Goal: Transaction & Acquisition: Purchase product/service

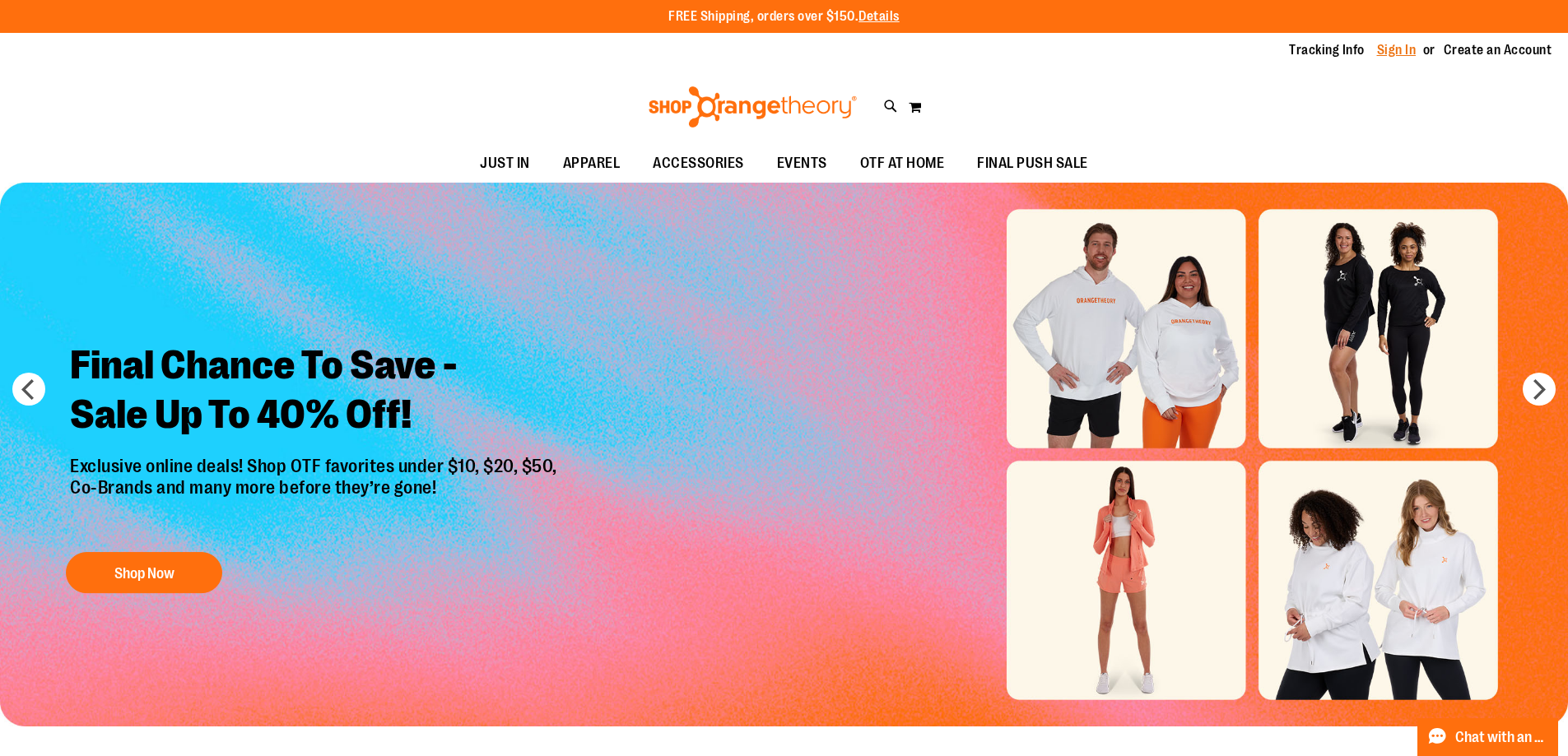
type input "**********"
click at [1376, 49] on link "Sign In" at bounding box center [1396, 50] width 39 height 18
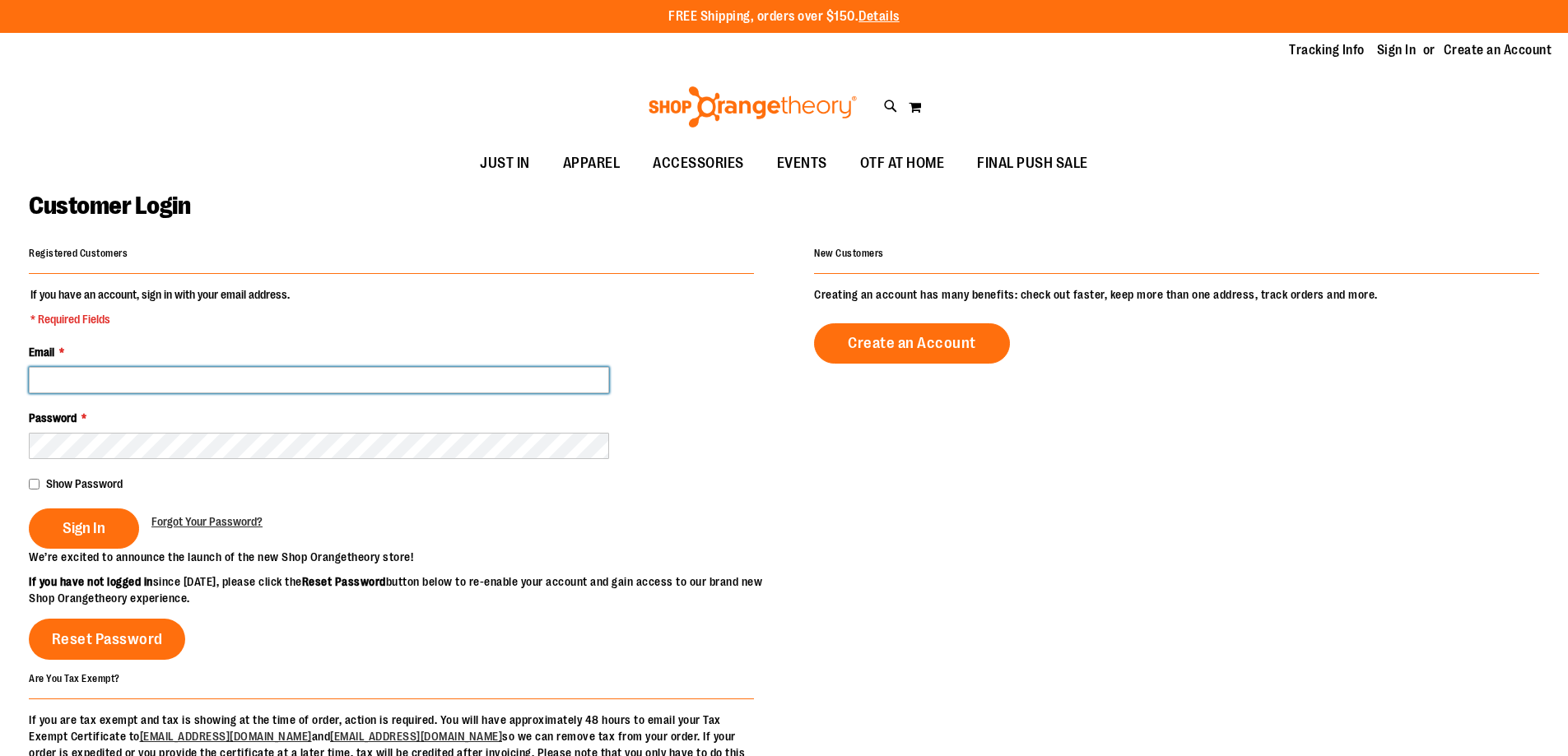
type input "**********"
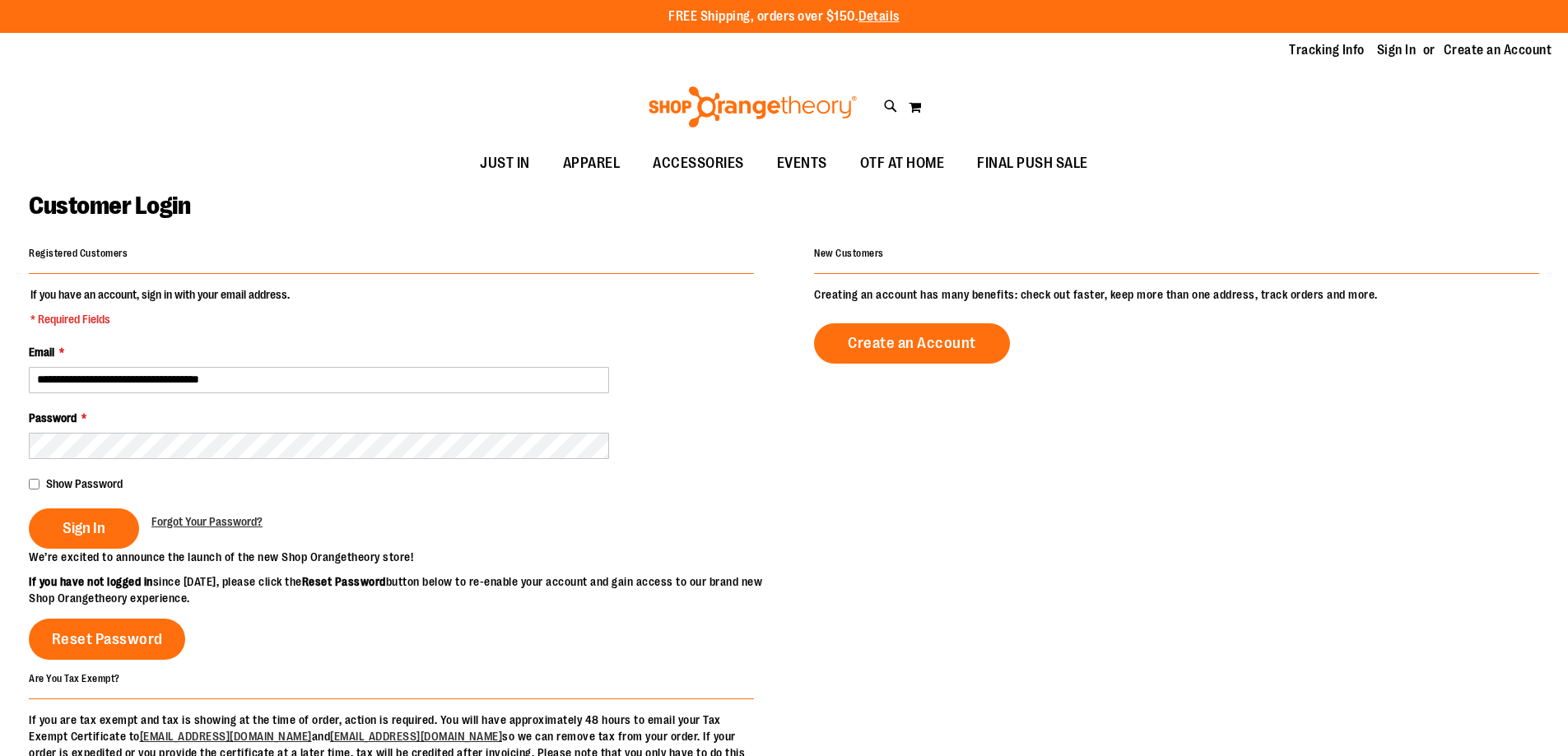
type input "**********"
click at [64, 528] on span "Sign In" at bounding box center [84, 528] width 43 height 18
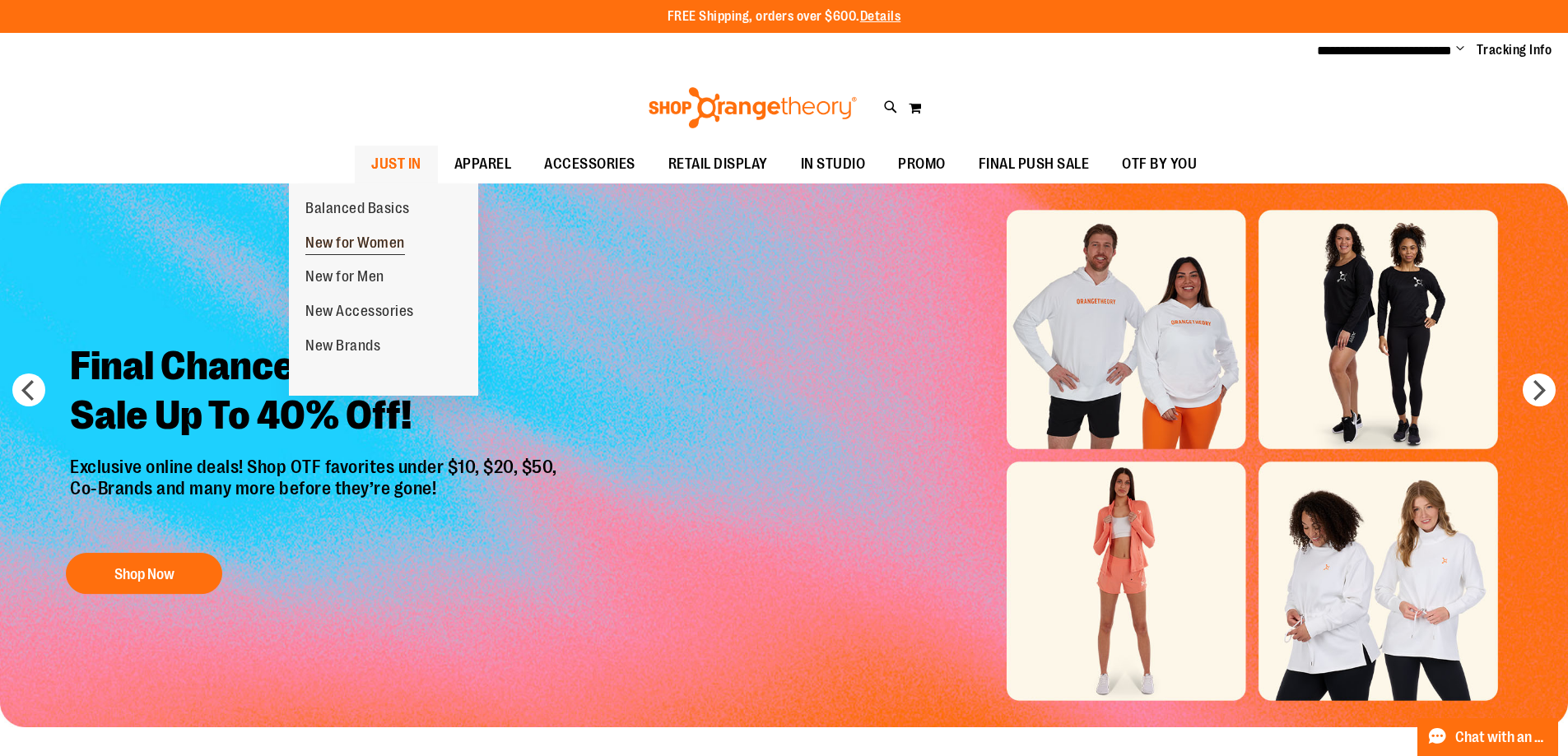
type input "**********"
click at [363, 238] on span "New for Women" at bounding box center [355, 244] width 99 height 21
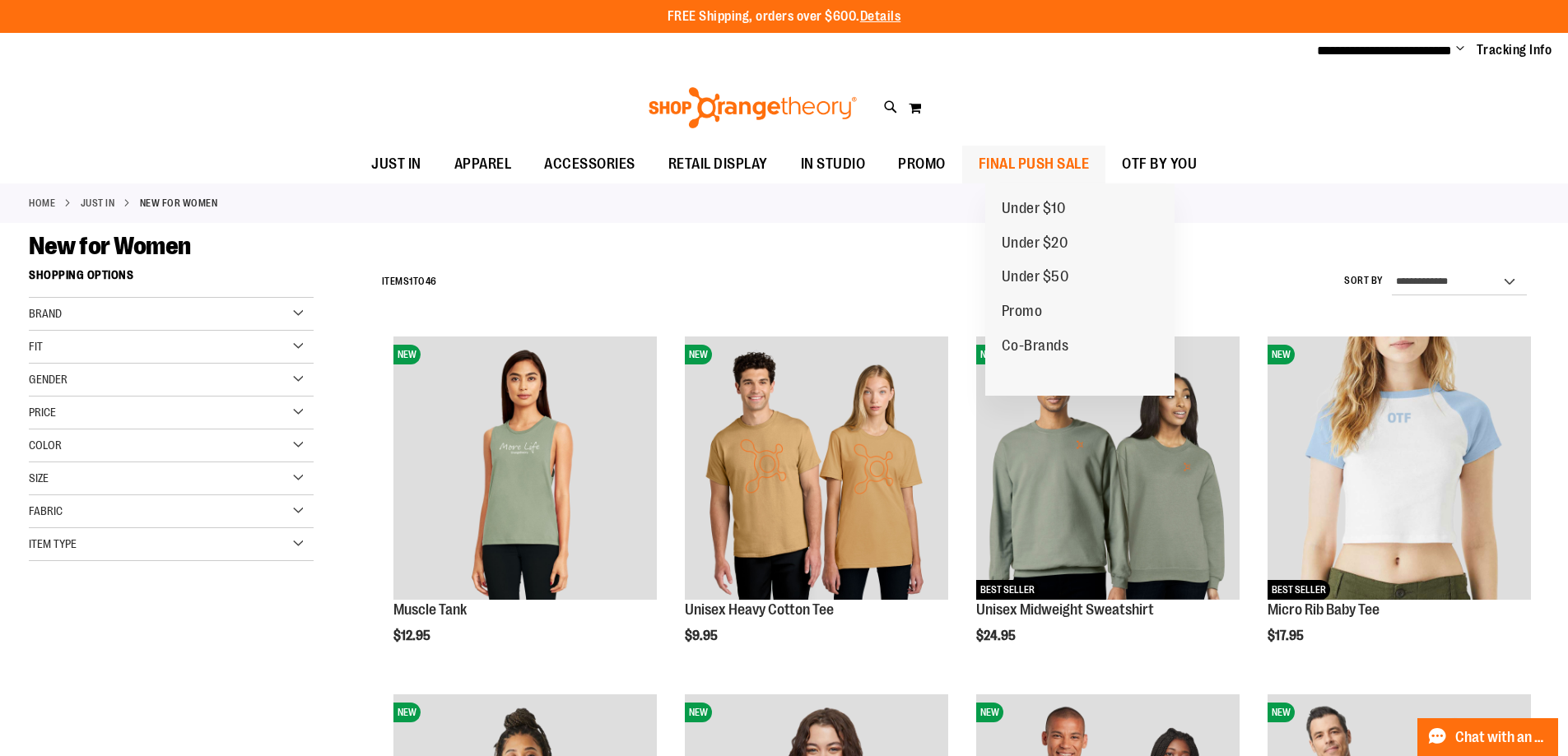
type input "**********"
click at [1090, 163] on span "FINAL PUSH SALE" at bounding box center [1034, 164] width 111 height 37
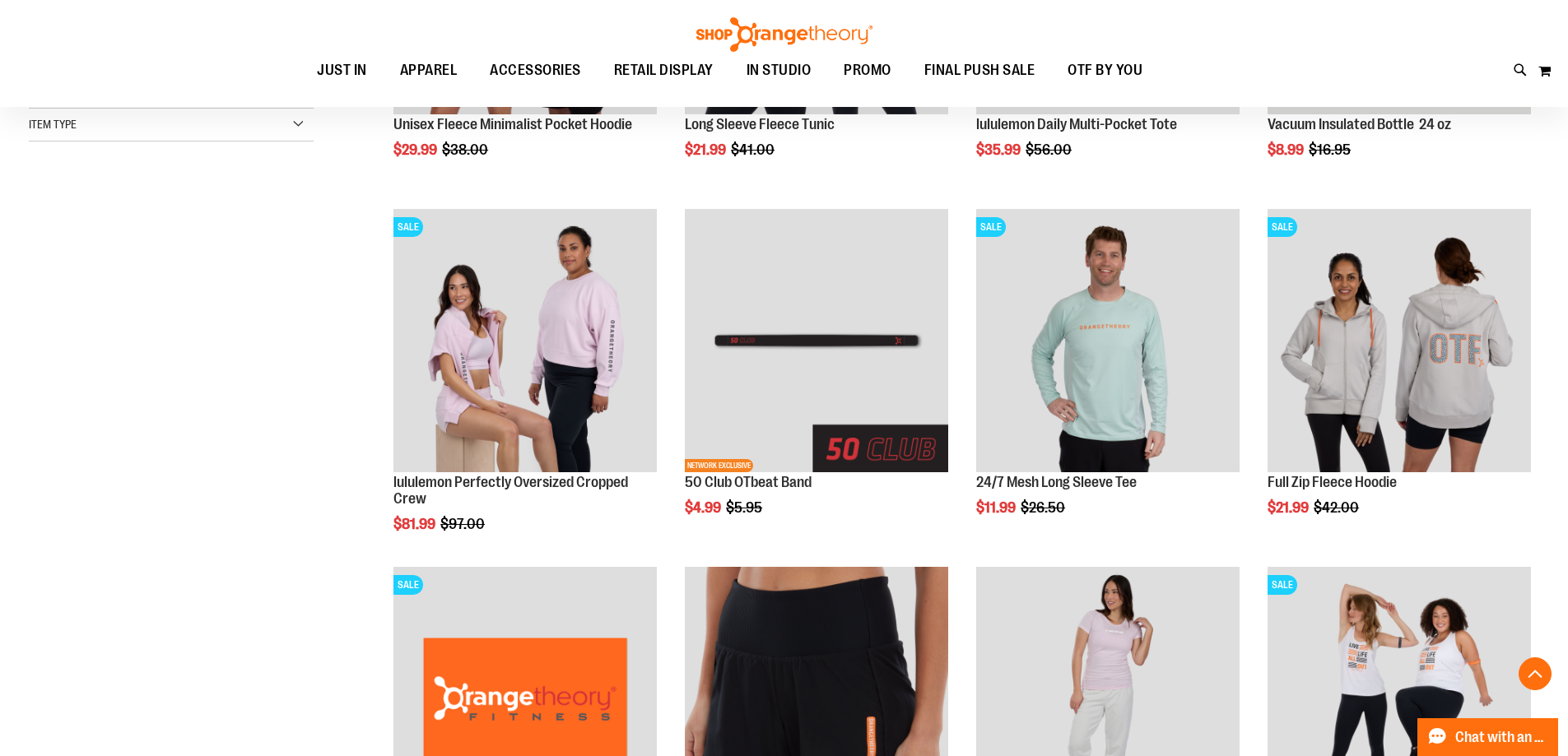
scroll to position [493, 0]
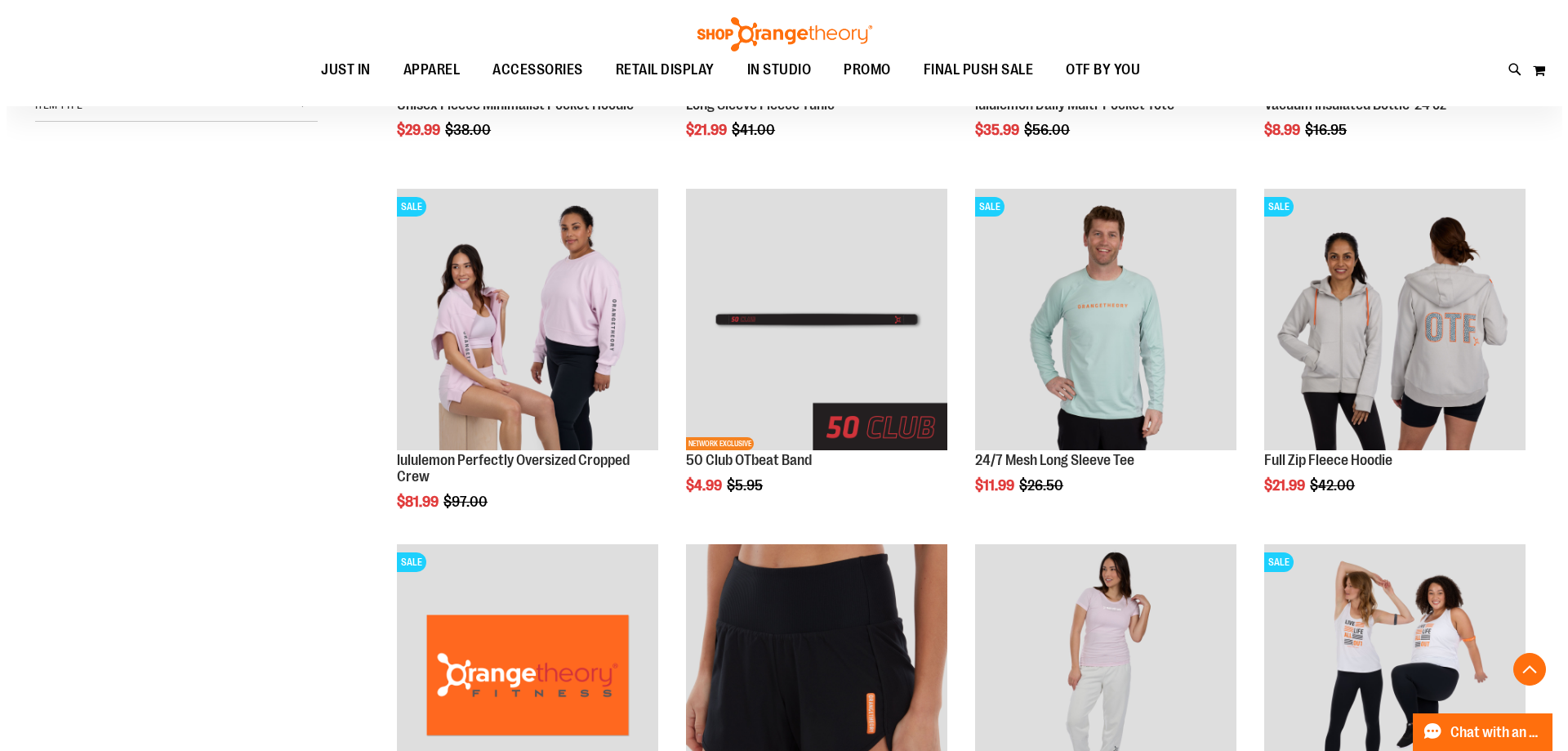
scroll to position [490, 0]
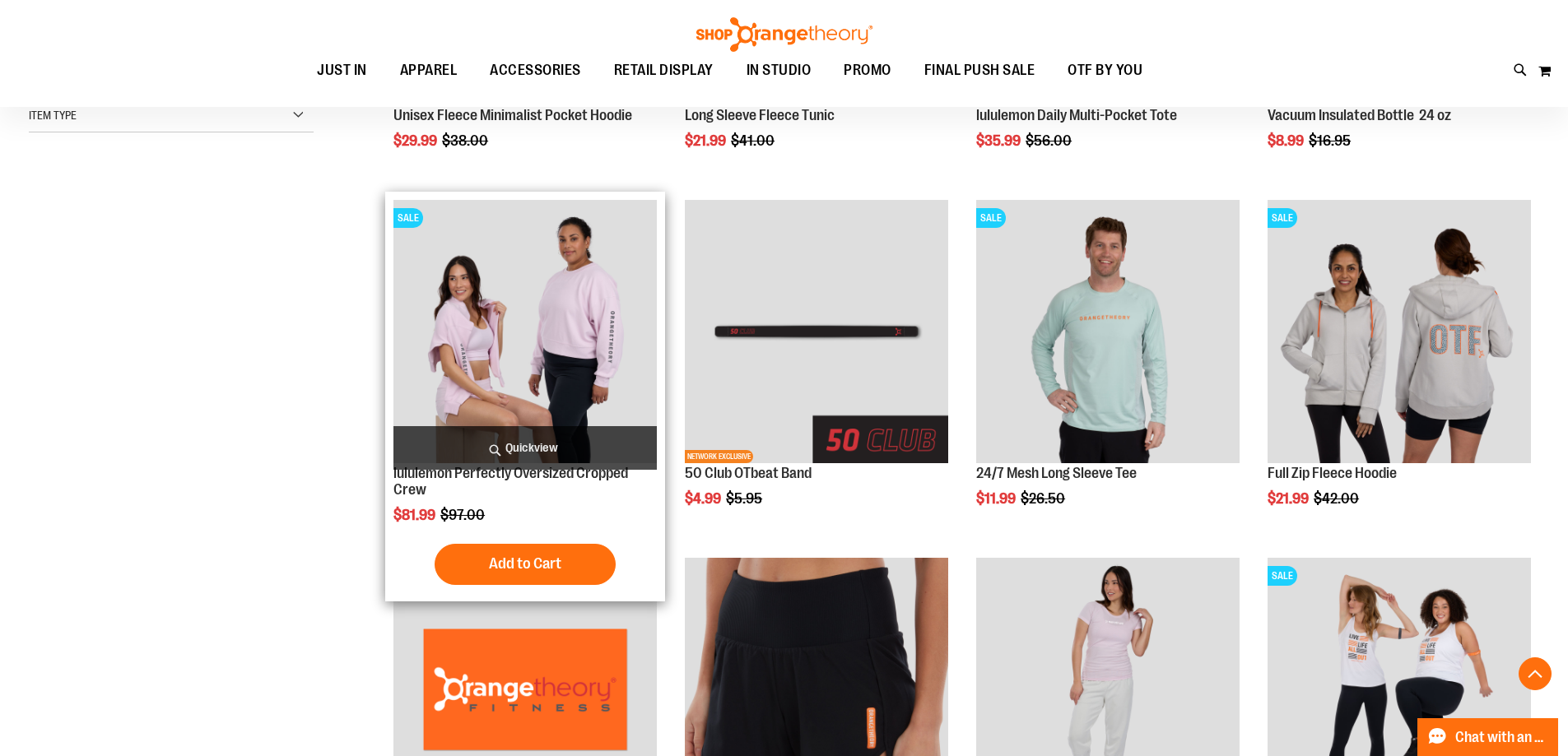
type input "**********"
click at [520, 454] on span "Quickview" at bounding box center [525, 448] width 263 height 43
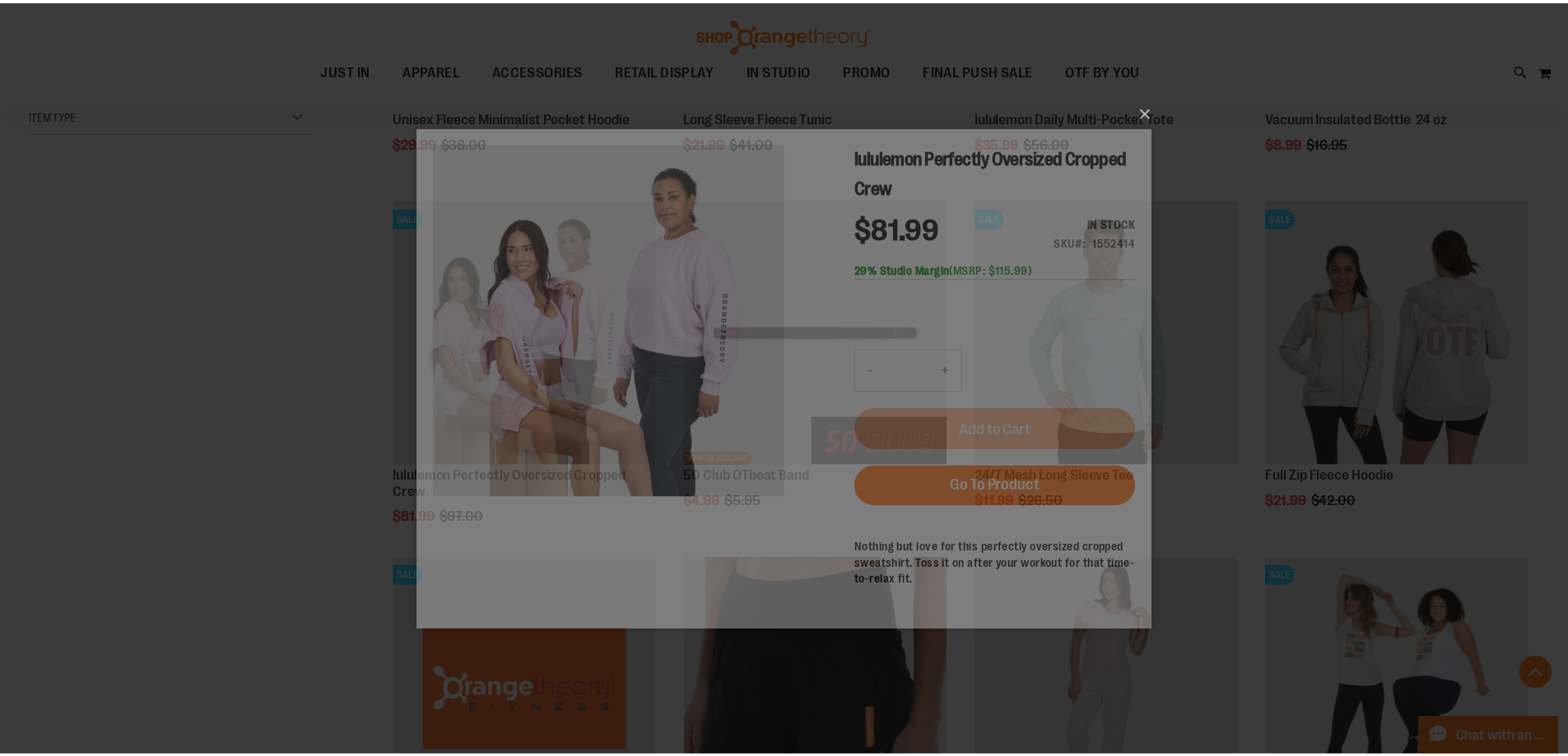
scroll to position [0, 0]
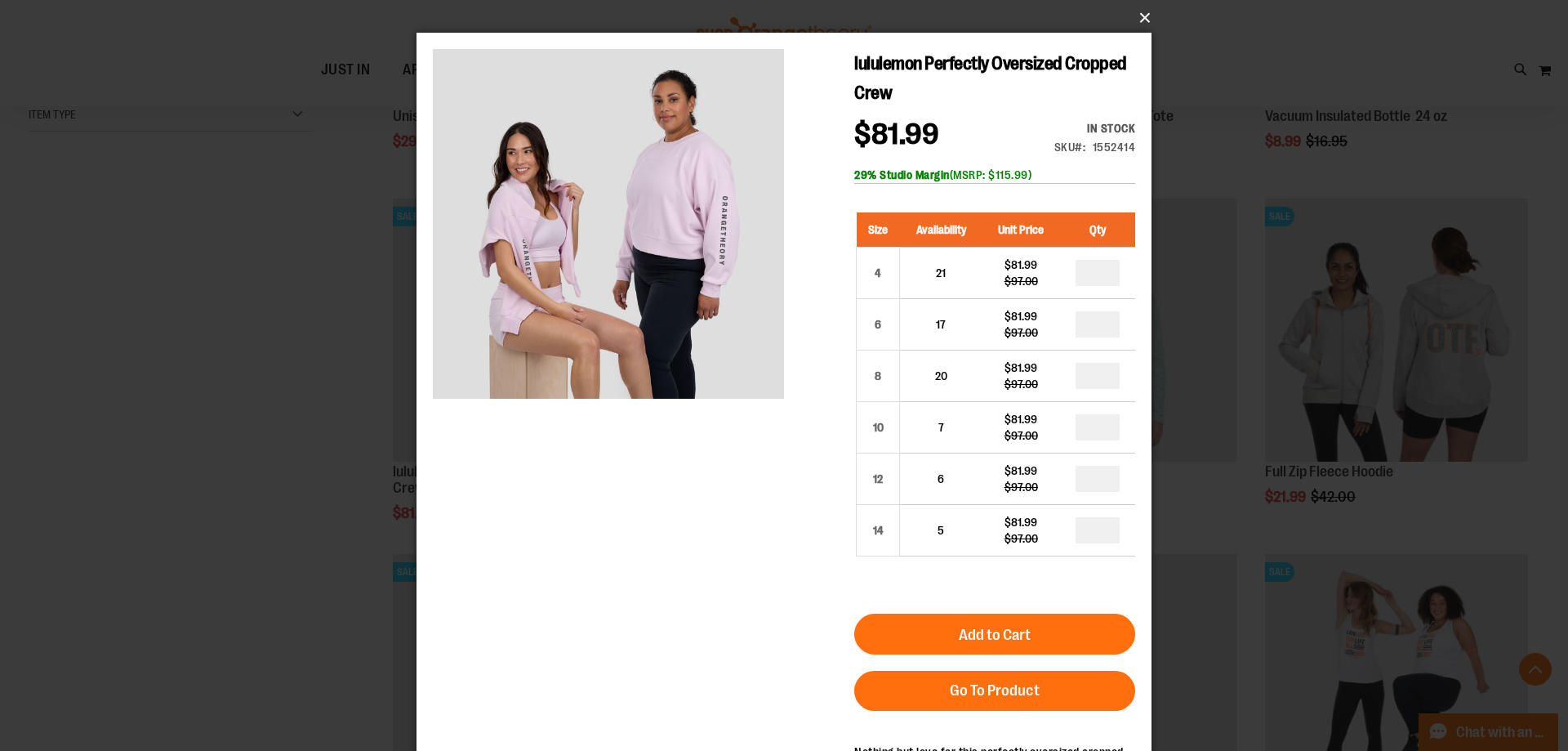
click at [1139, 18] on button "×" at bounding box center [789, 18] width 735 height 36
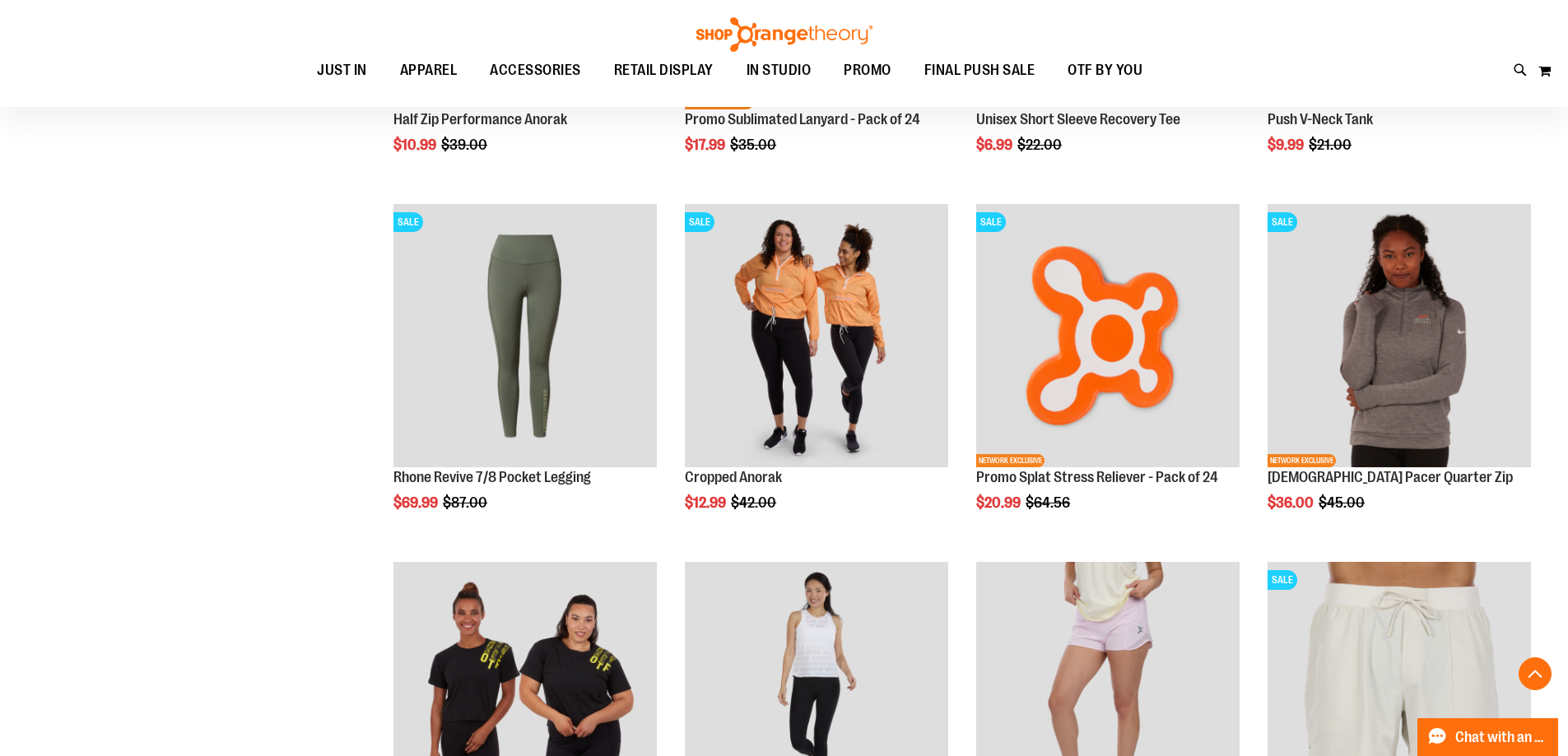
scroll to position [1562, 0]
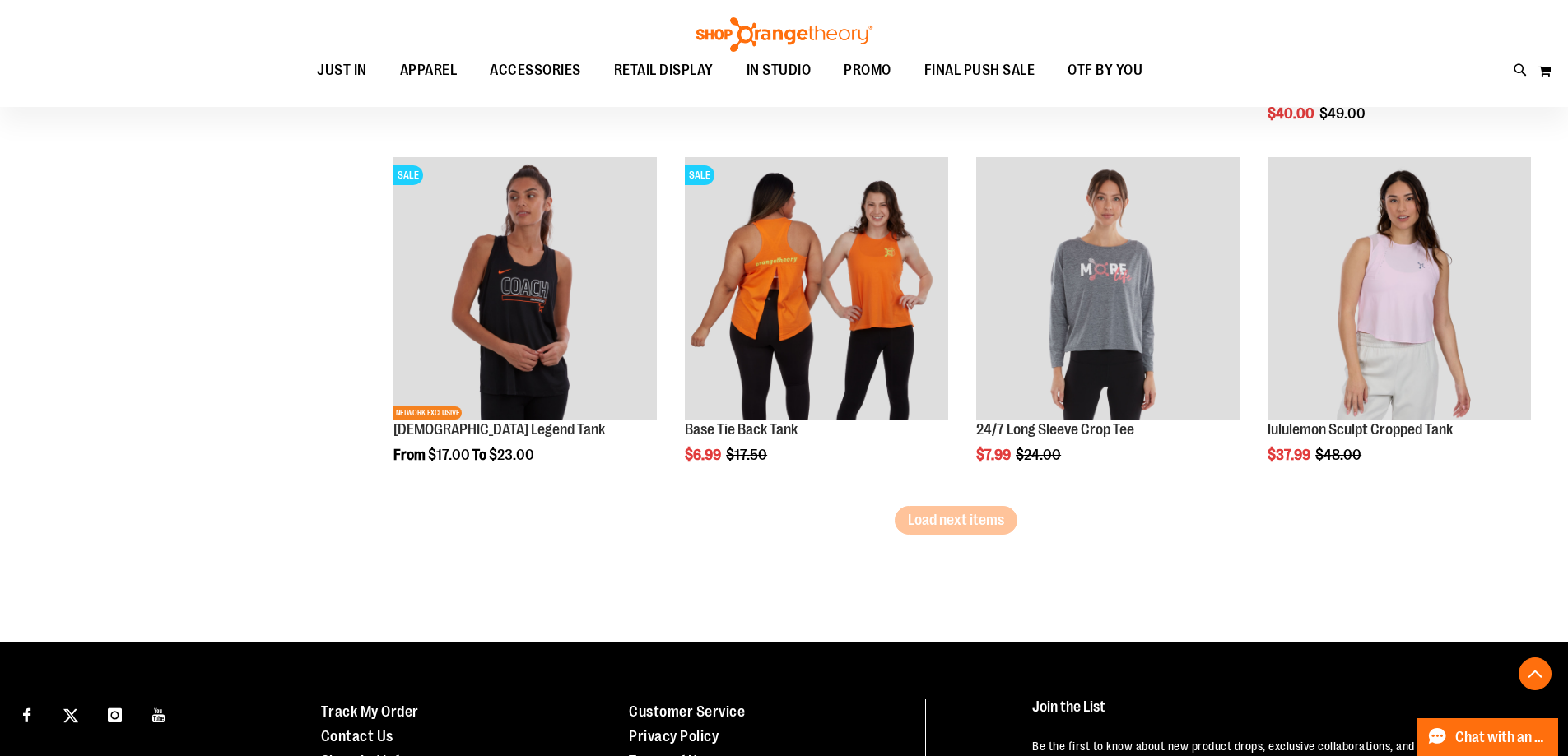
scroll to position [3042, 0]
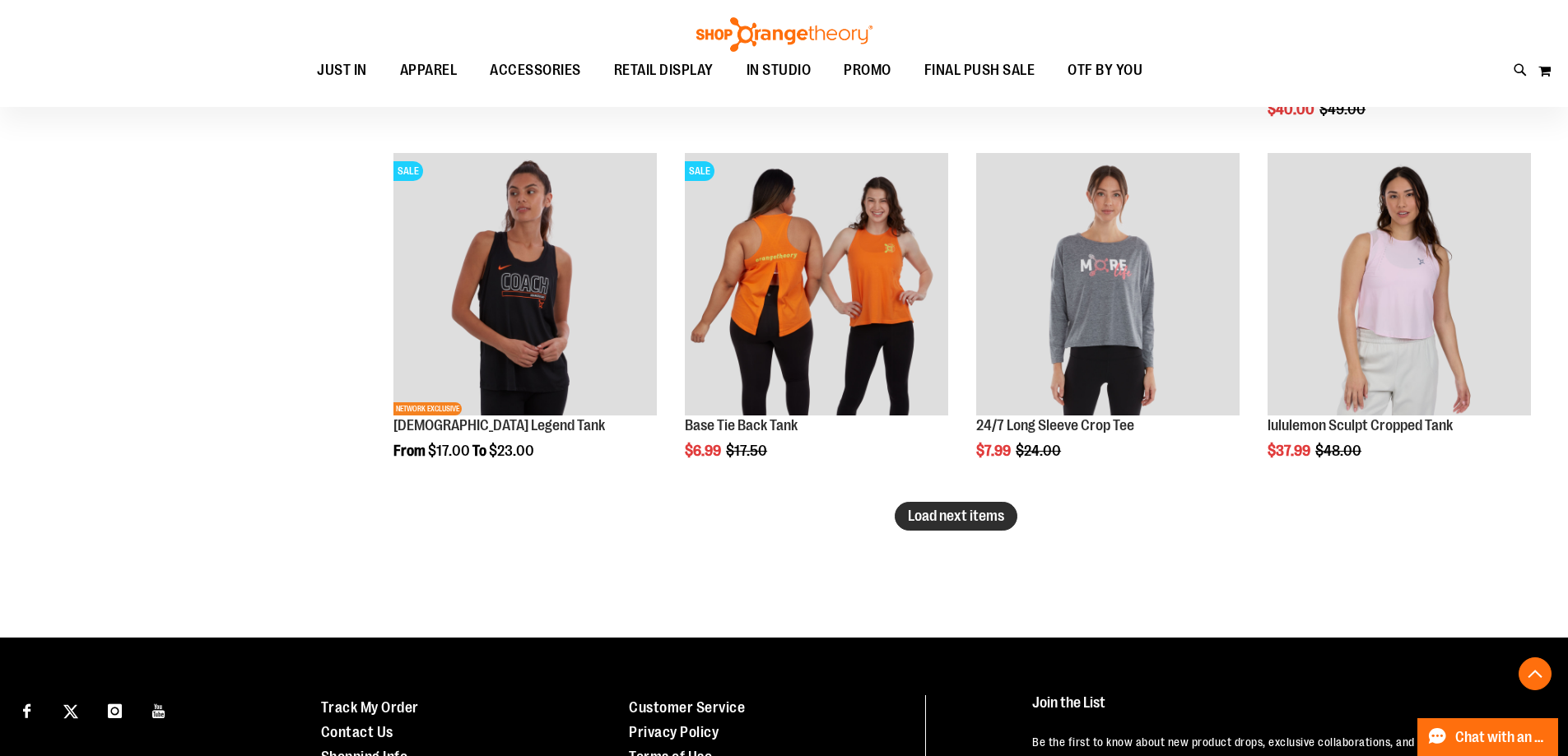
click at [961, 516] on span "Load next items" at bounding box center [956, 515] width 96 height 17
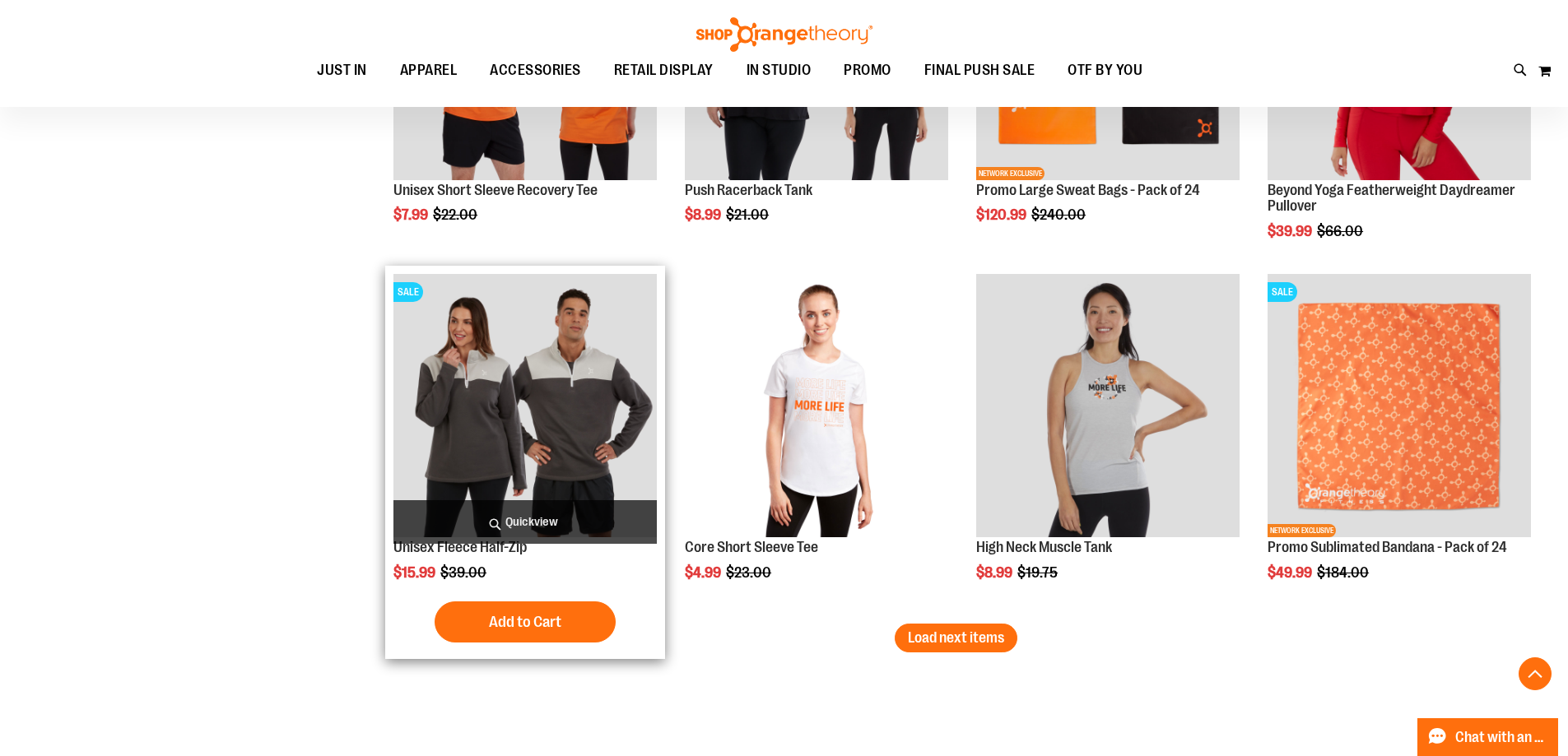
scroll to position [4028, 0]
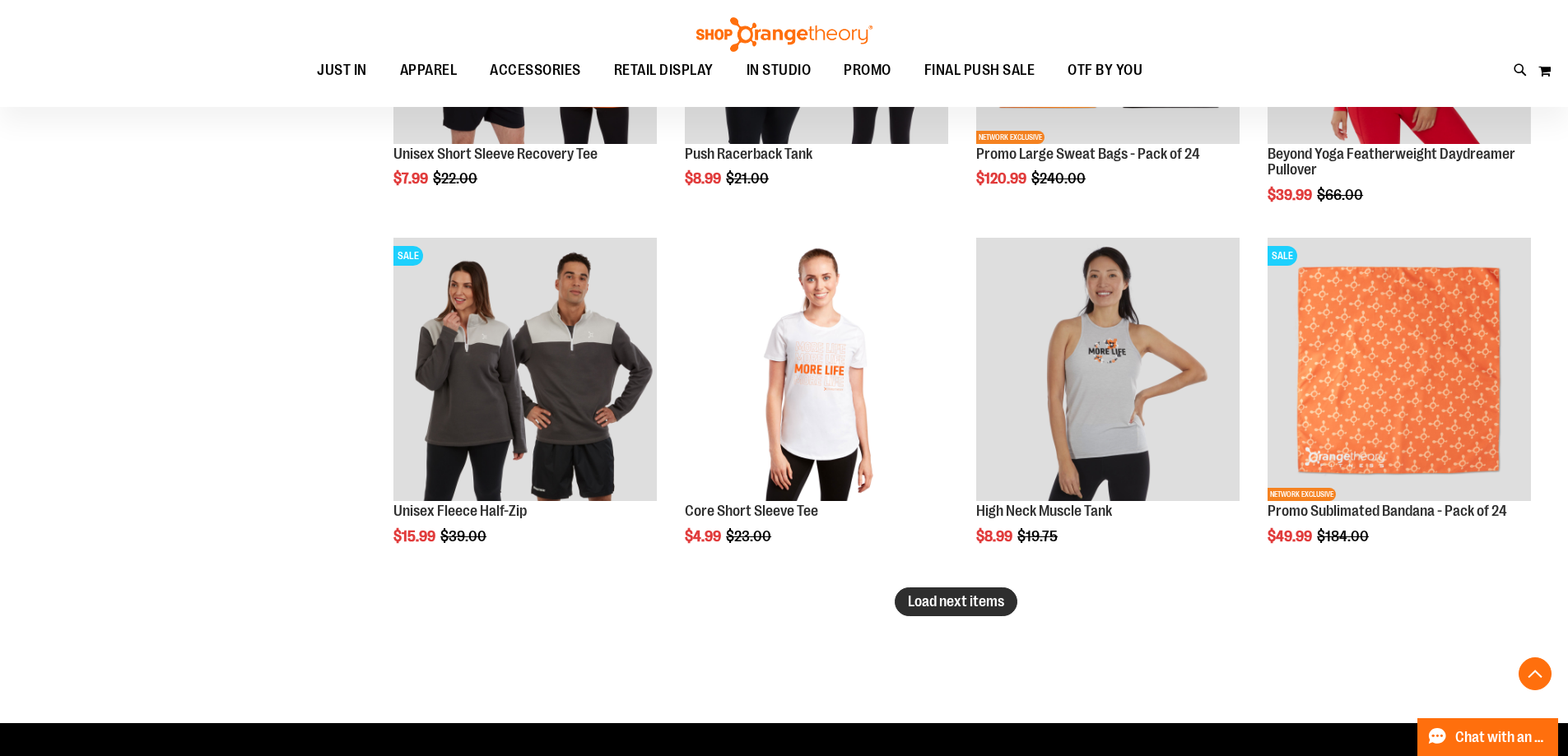
click at [935, 616] on button "Load next items" at bounding box center [955, 601] width 123 height 28
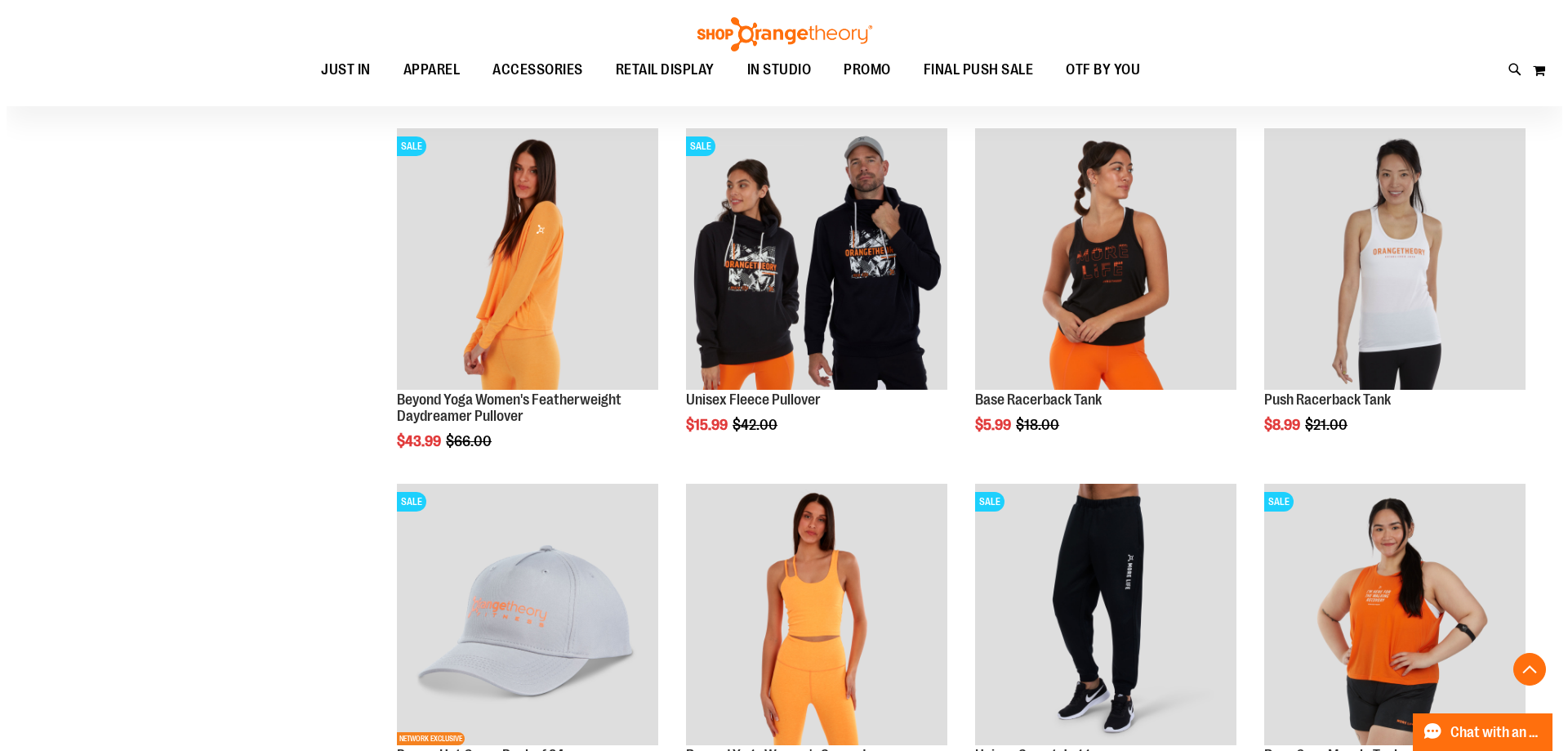
scroll to position [4492, 0]
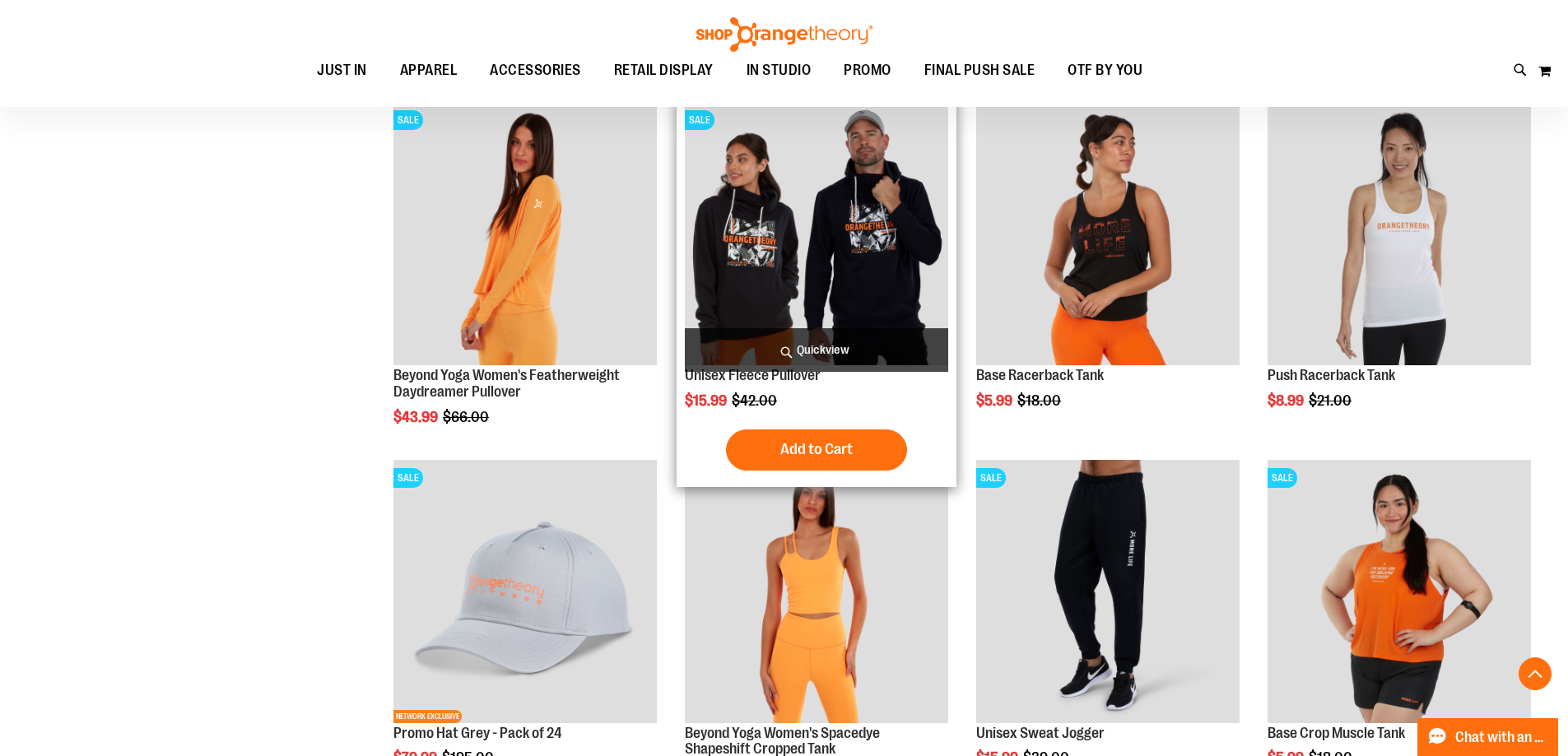
click at [879, 342] on span "Quickview" at bounding box center [816, 350] width 263 height 43
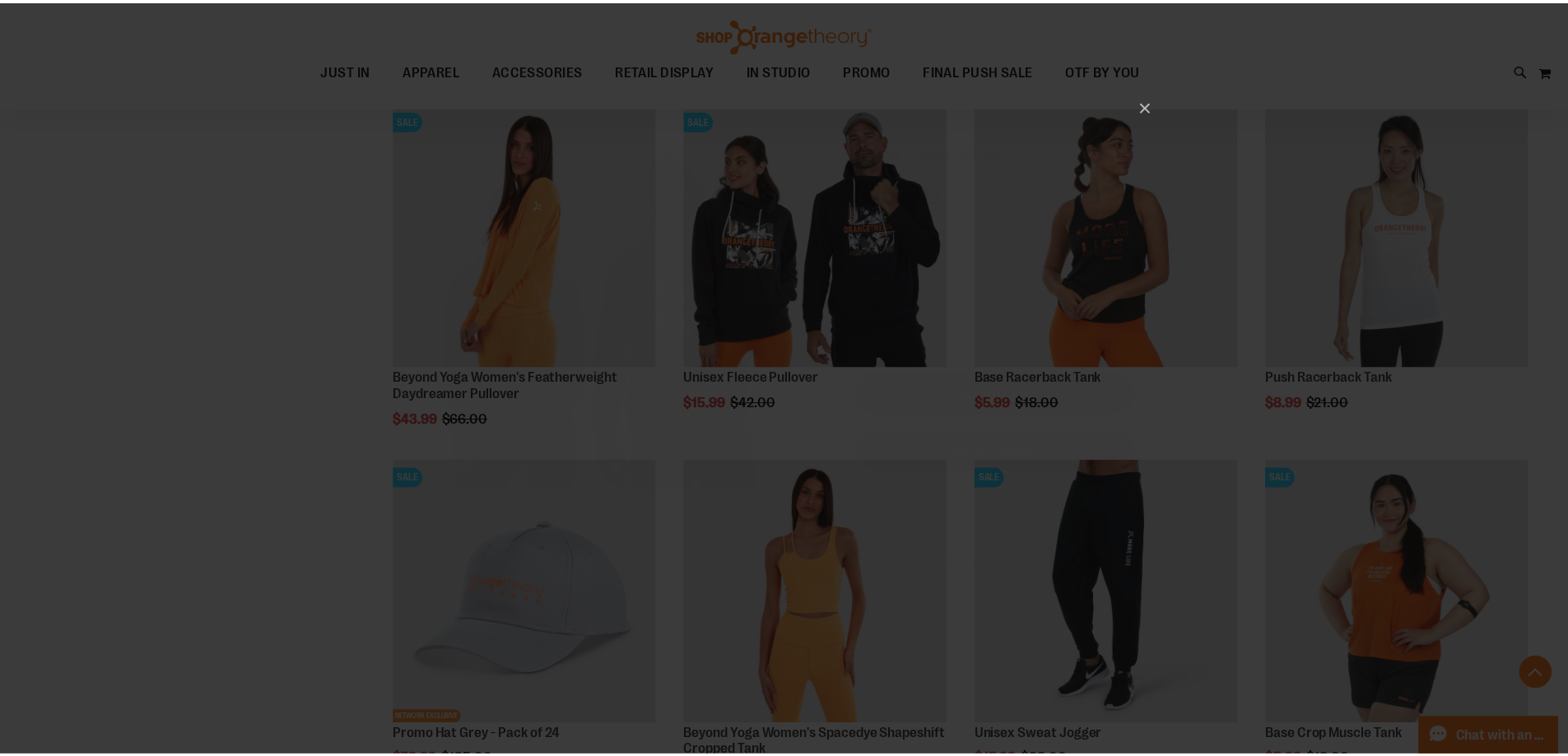
scroll to position [0, 0]
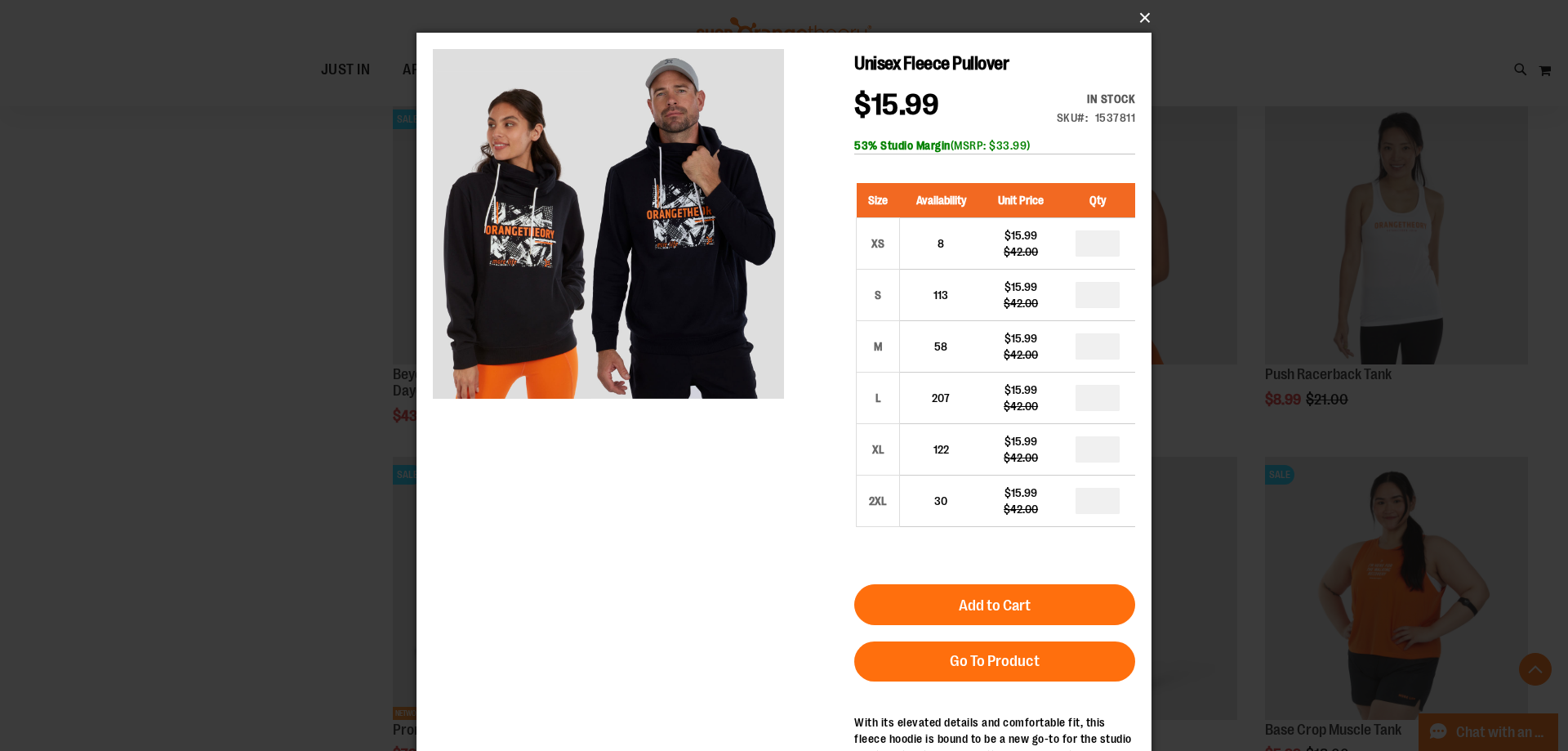
click at [1144, 17] on button "×" at bounding box center [789, 18] width 735 height 36
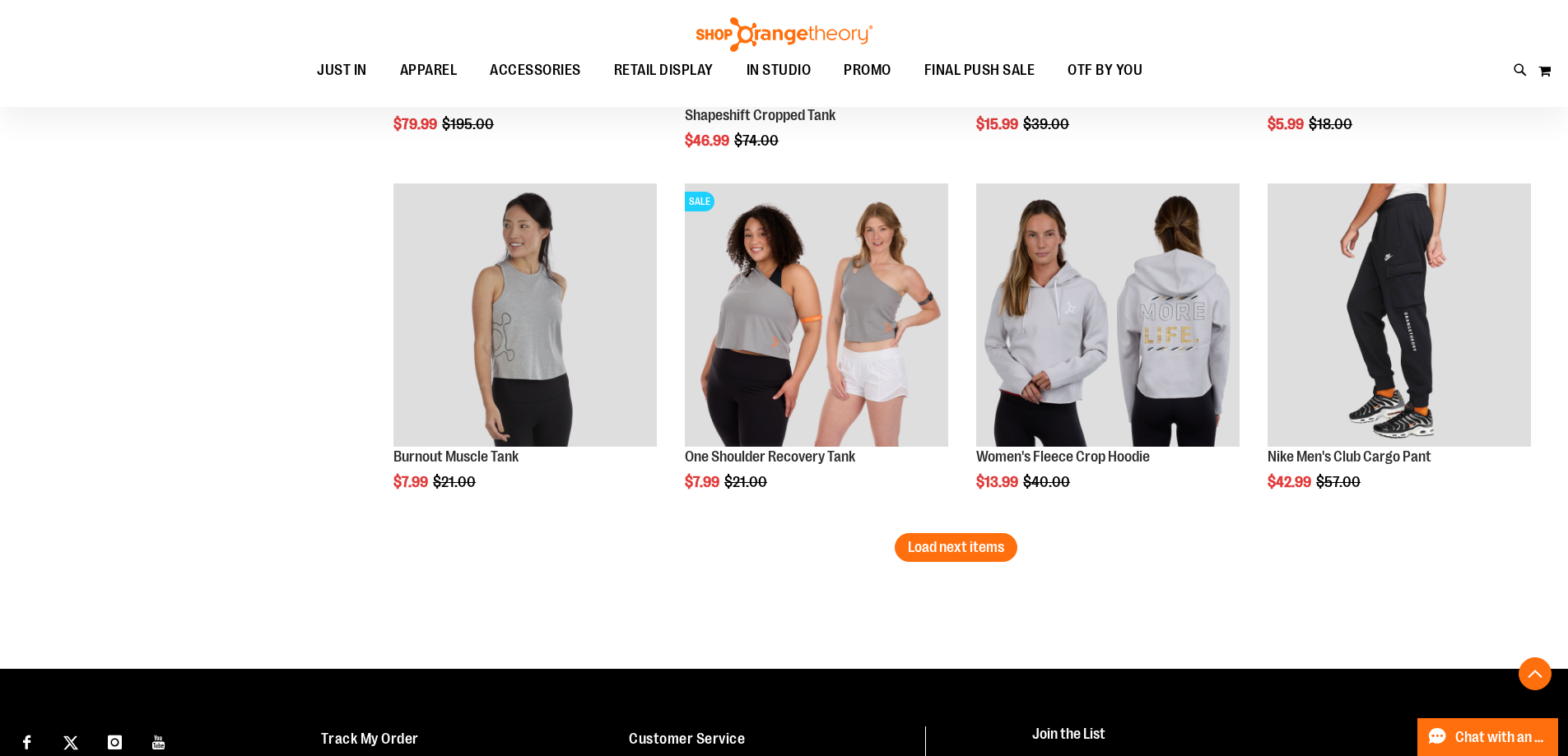
scroll to position [5180, 0]
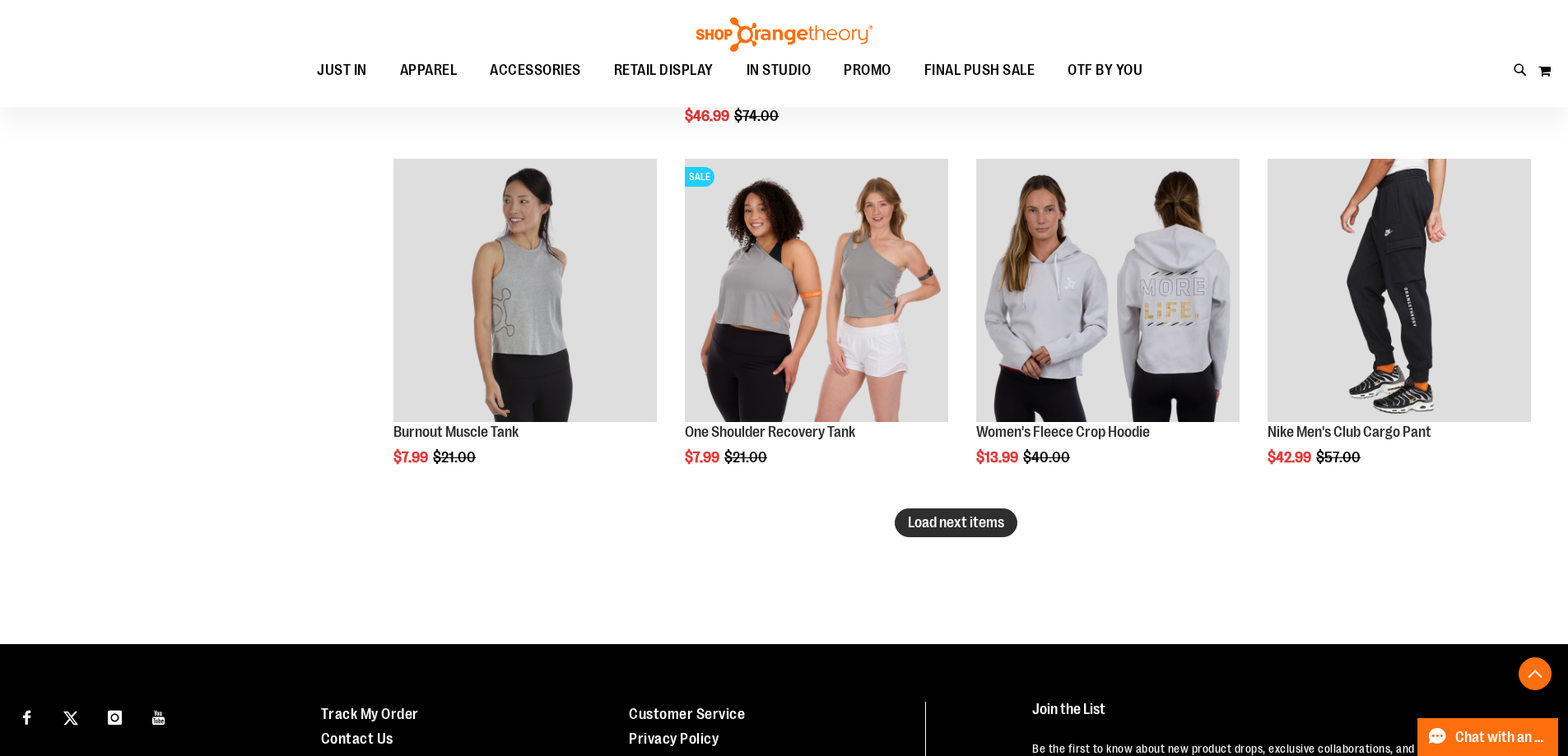
click at [924, 517] on span "Load next items" at bounding box center [956, 522] width 96 height 17
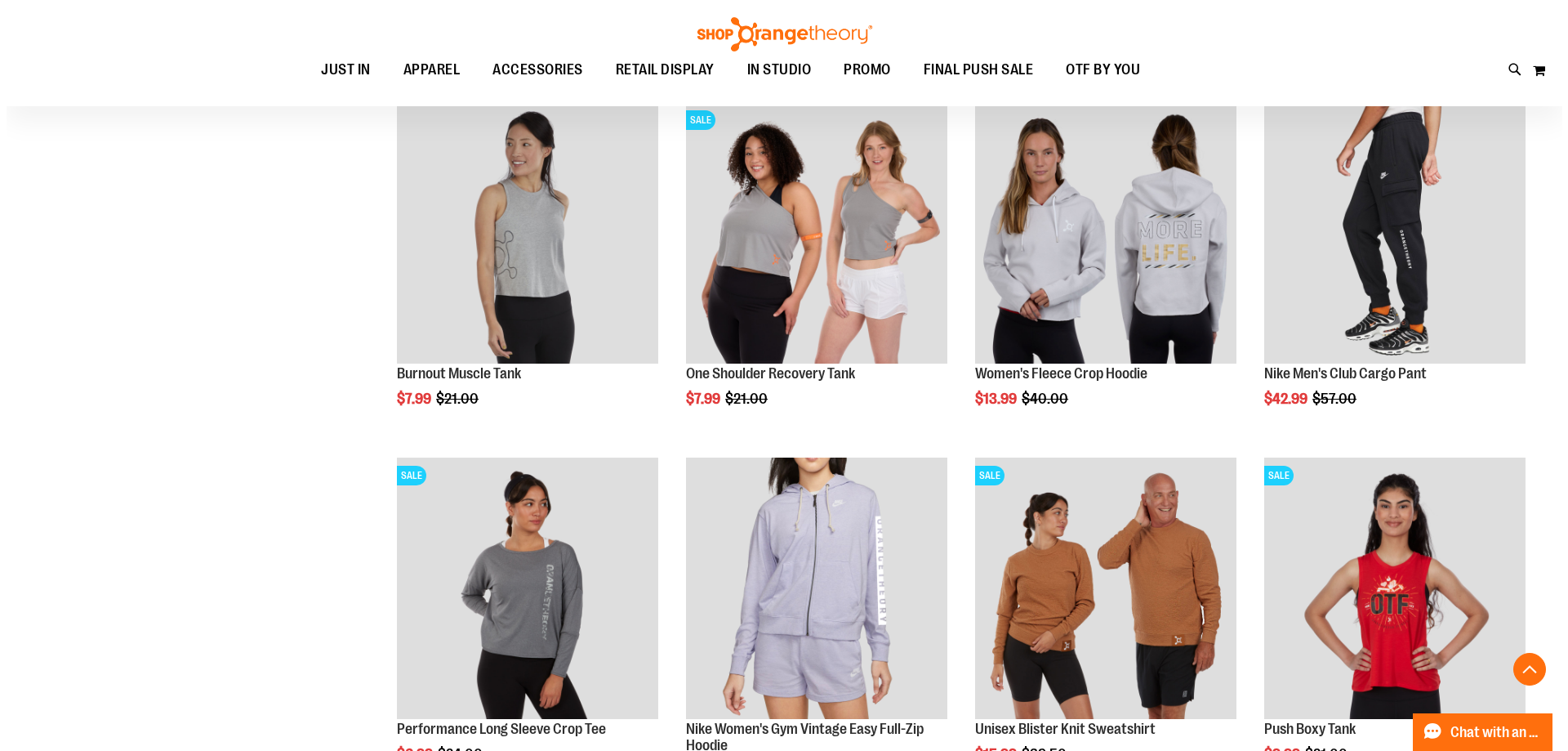
scroll to position [5228, 0]
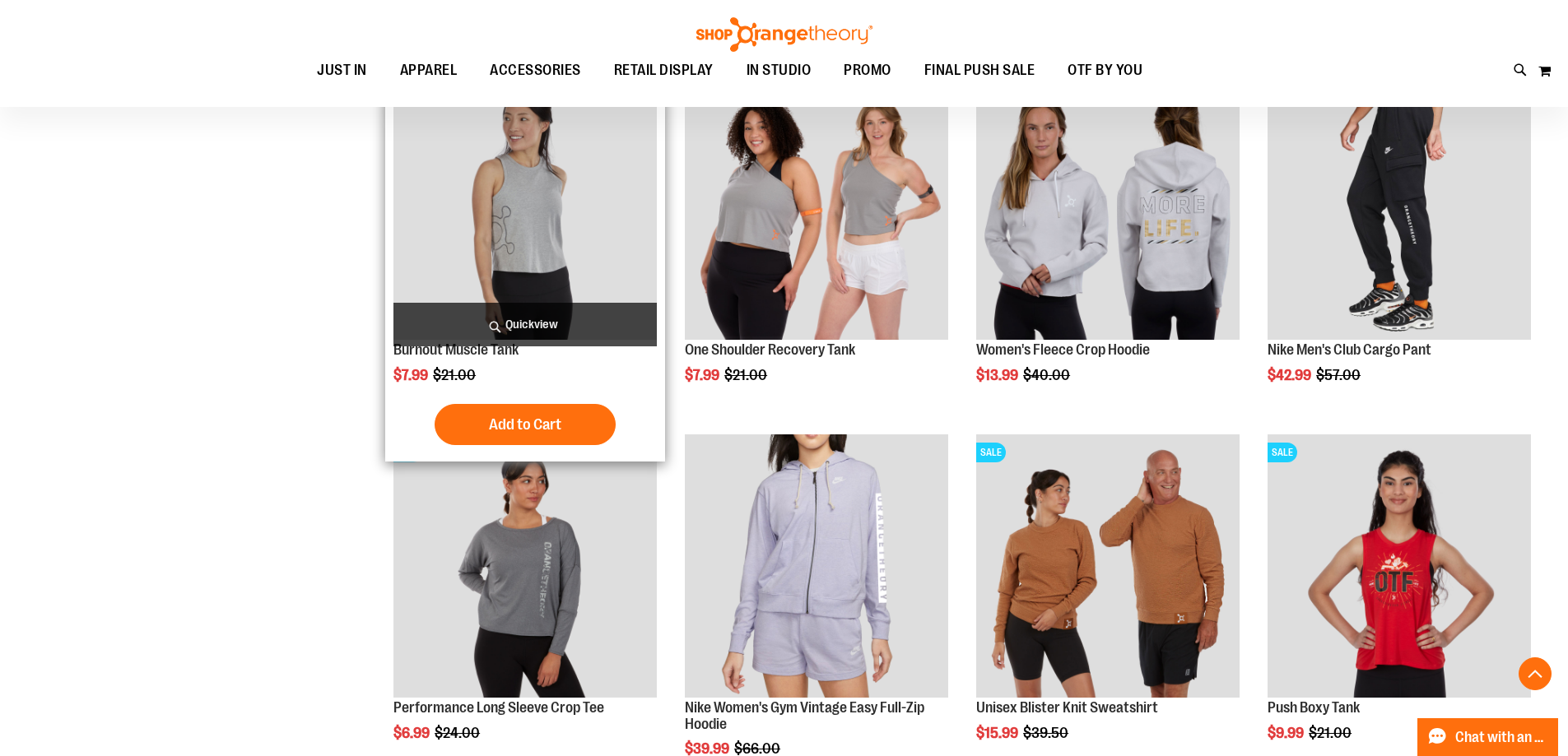
click at [586, 324] on span "Quickview" at bounding box center [525, 324] width 263 height 43
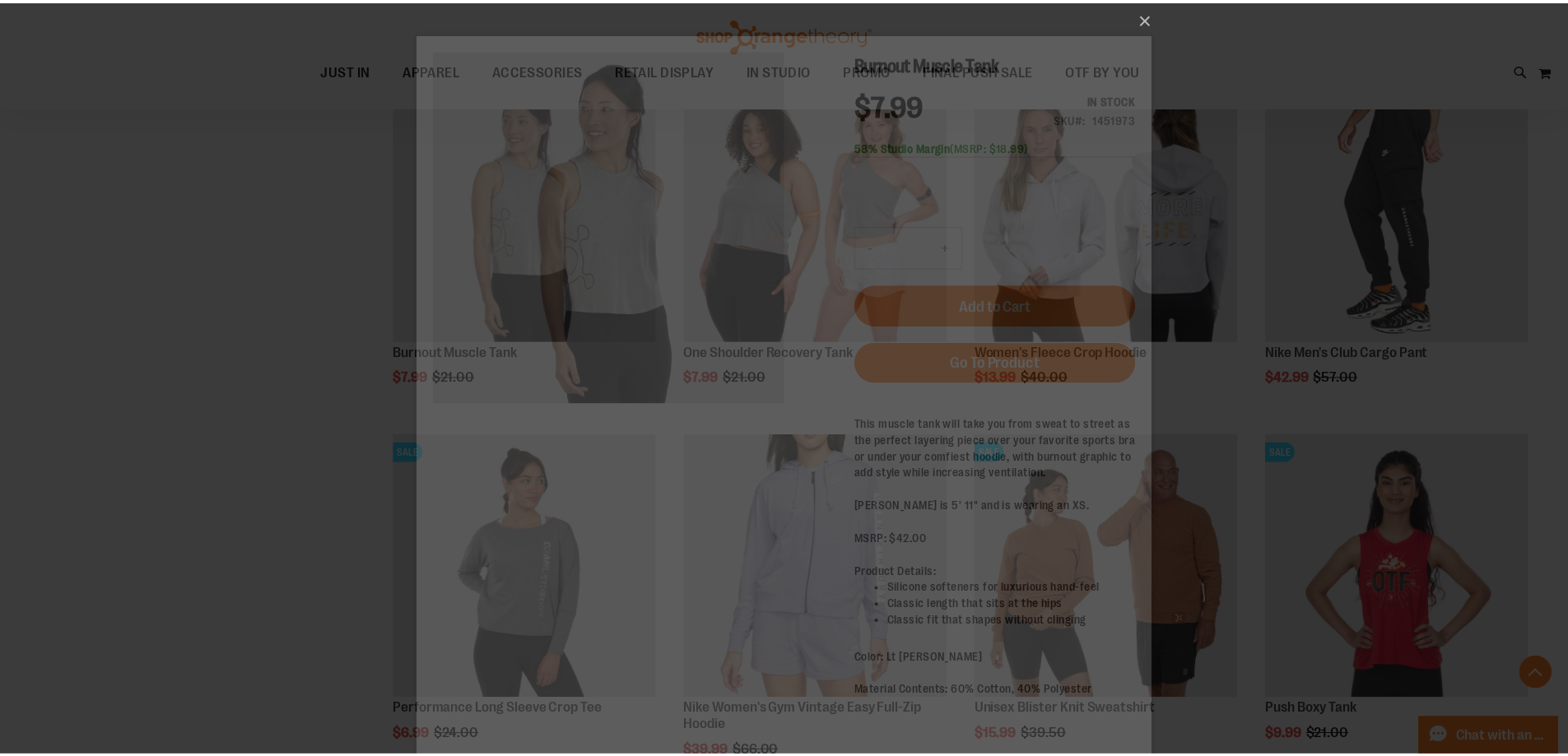
scroll to position [0, 0]
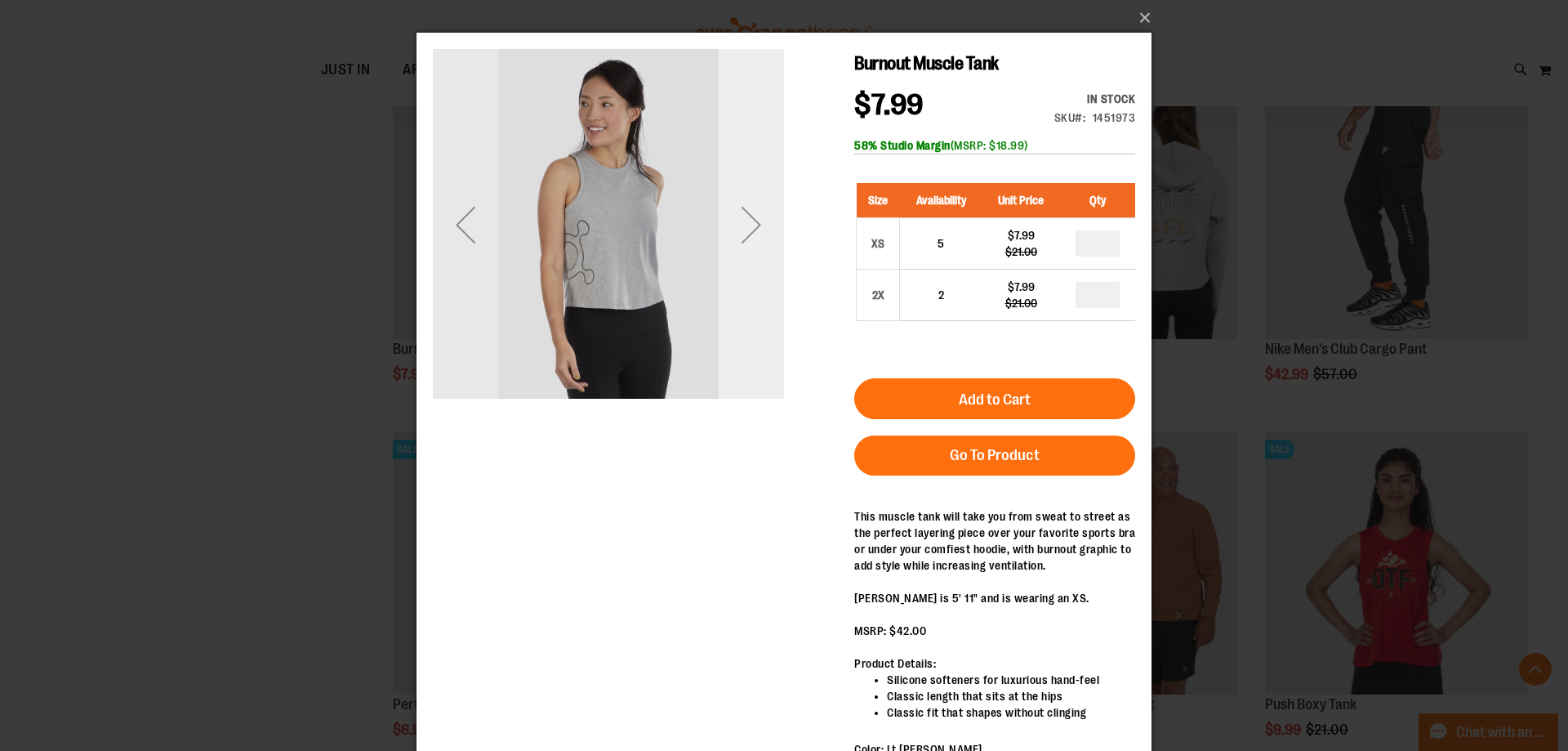
click at [744, 241] on div "Next" at bounding box center [751, 224] width 65 height 65
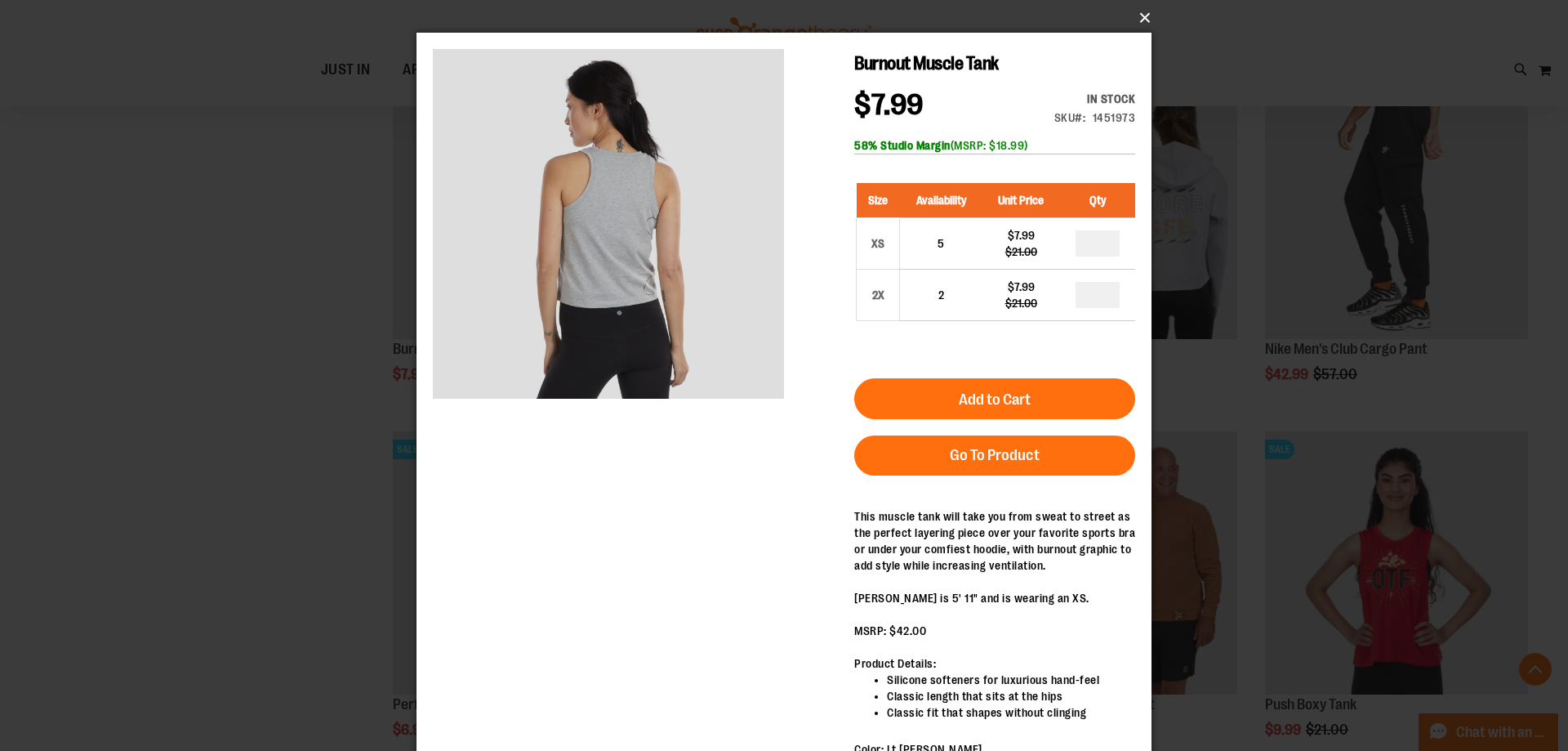
click at [1133, 16] on button "×" at bounding box center [789, 18] width 735 height 36
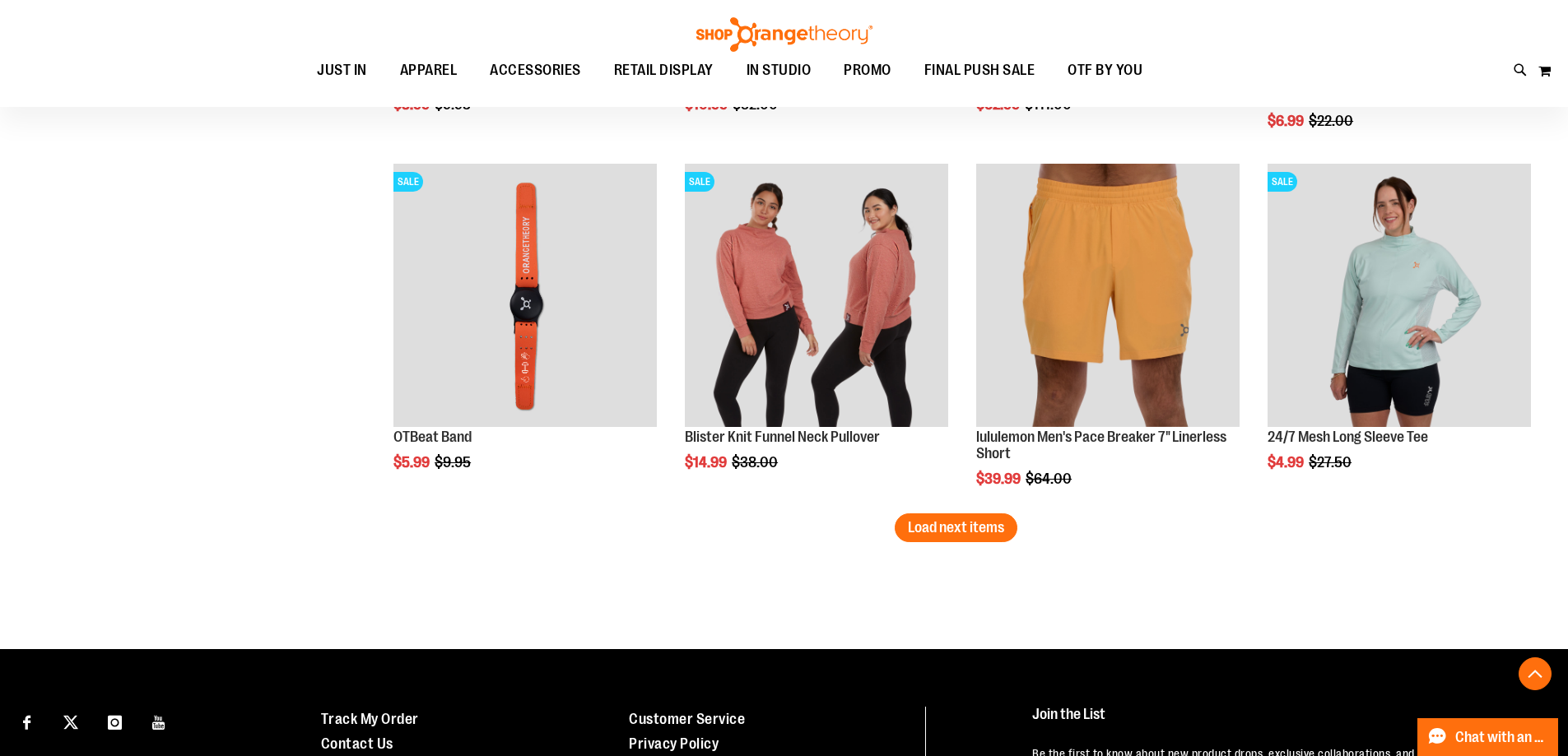
scroll to position [6249, 0]
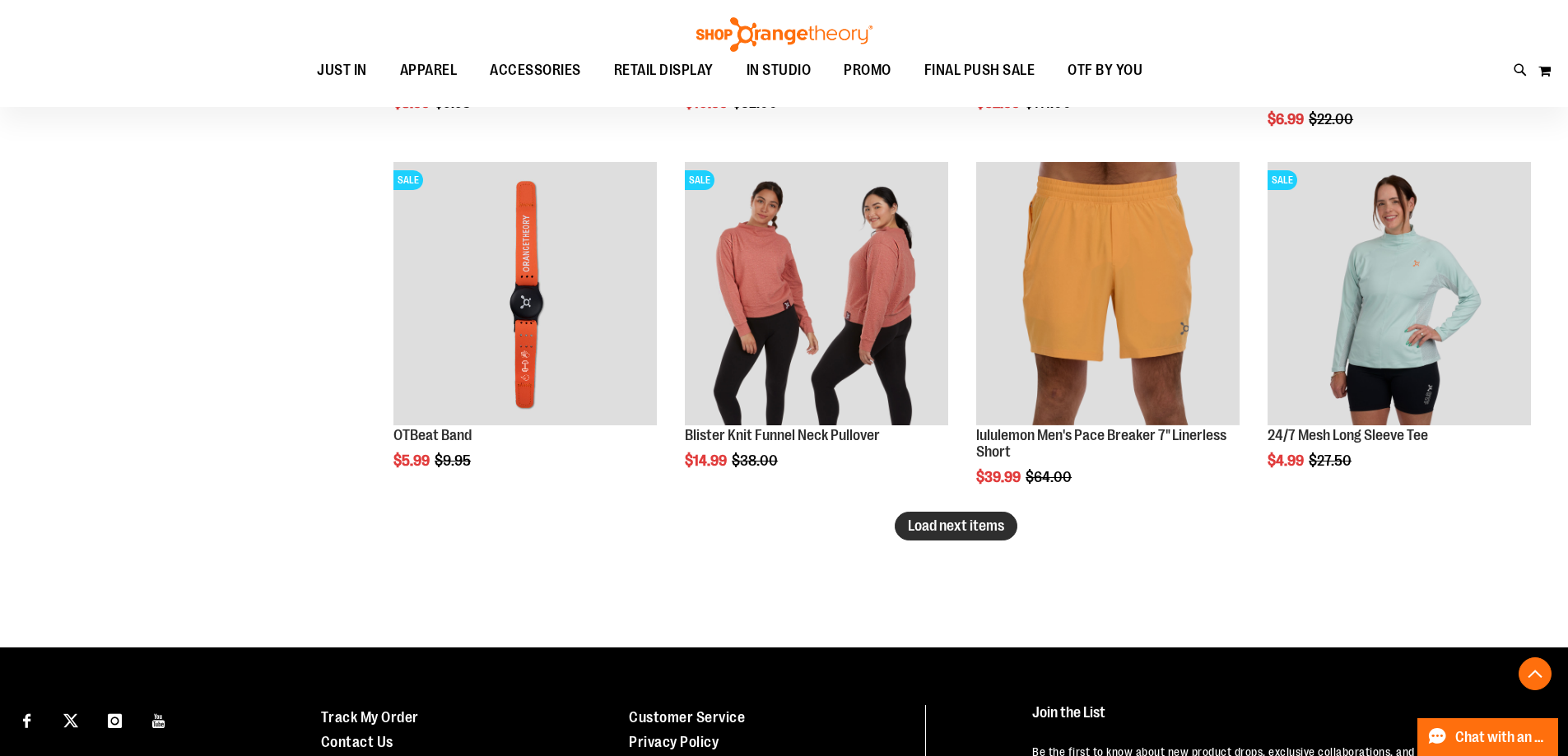
click at [950, 534] on button "Load next items" at bounding box center [955, 525] width 123 height 28
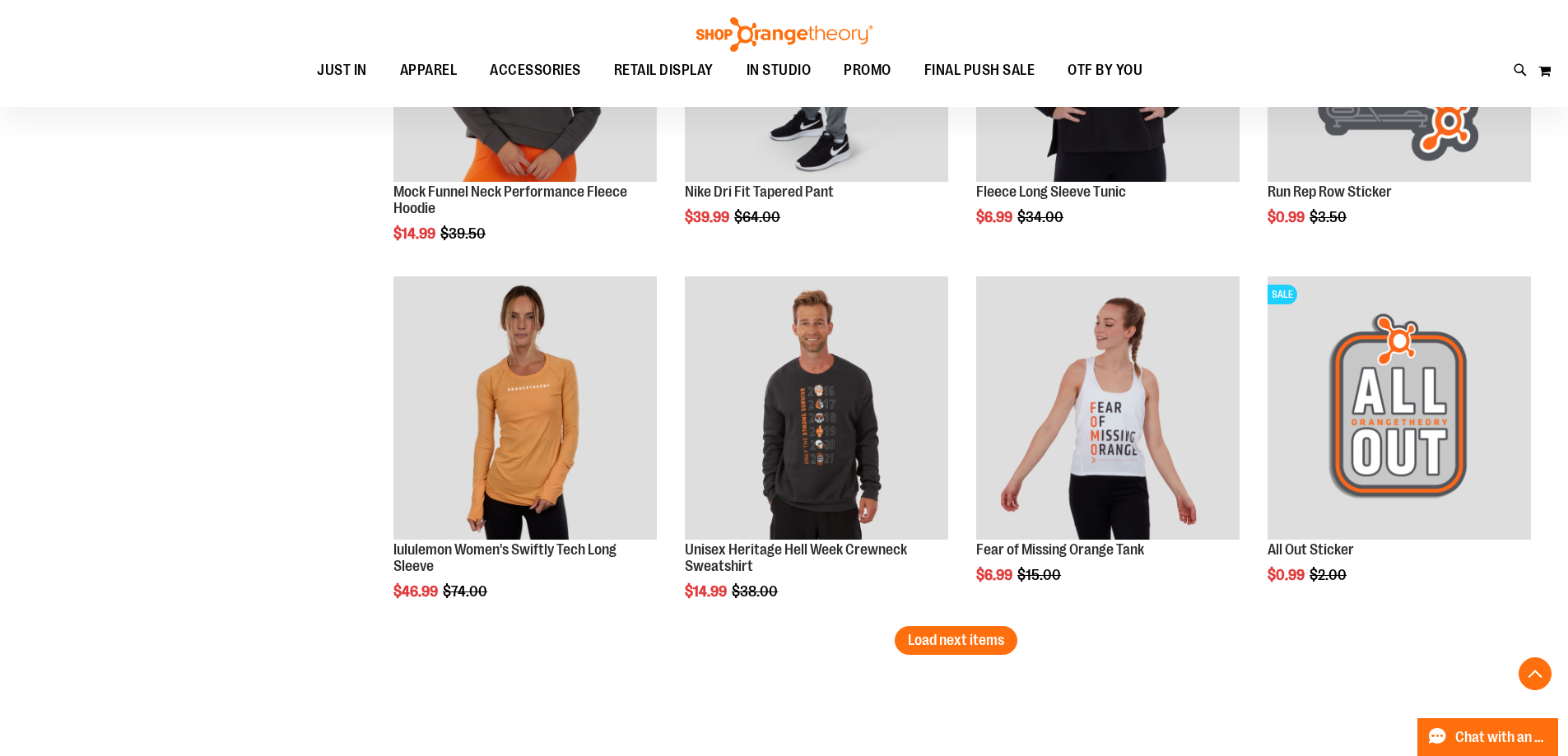
scroll to position [7236, 0]
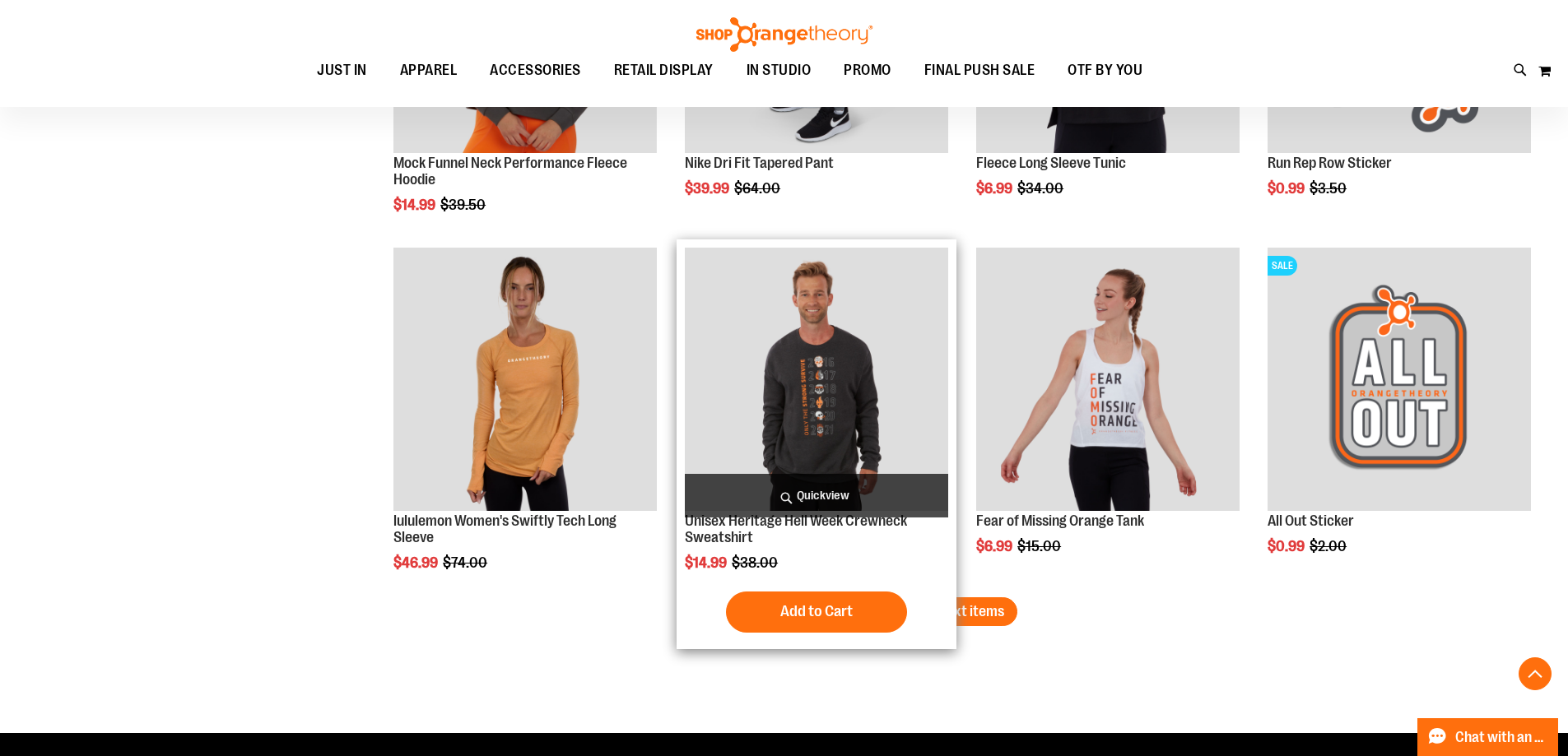
click at [924, 616] on div "Add to Cart In stock" at bounding box center [816, 612] width 263 height 41
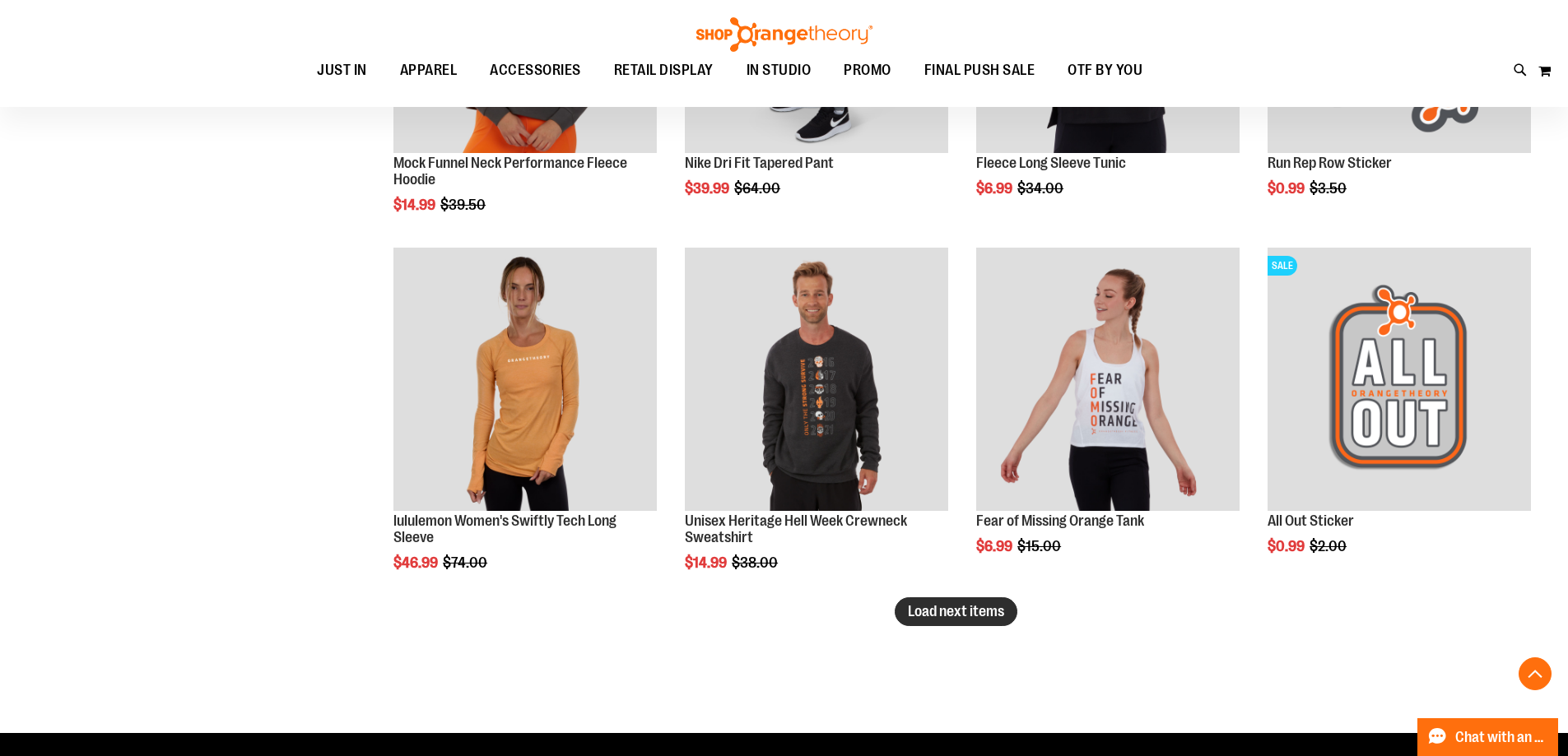
click at [987, 614] on span "Load next items" at bounding box center [956, 611] width 96 height 17
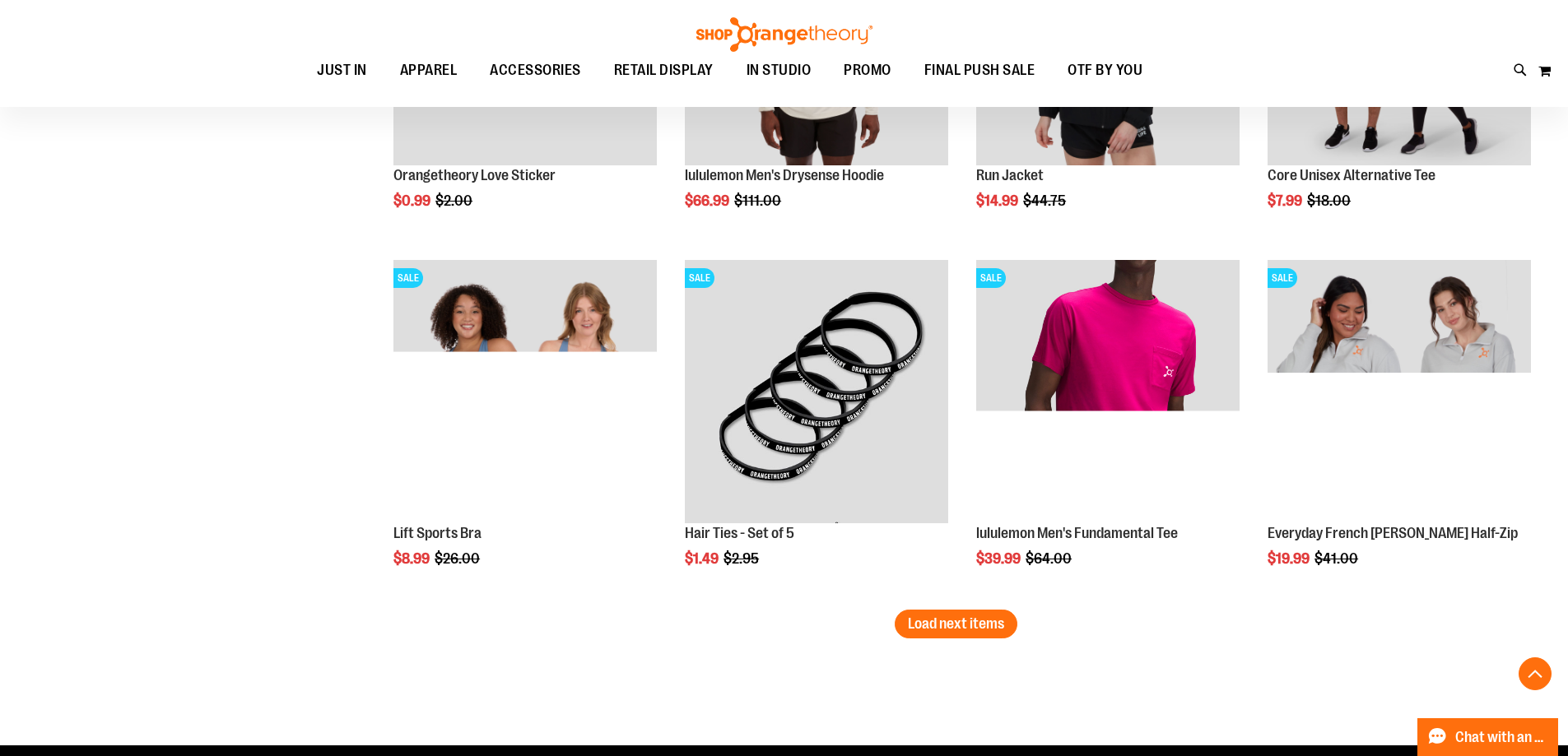
scroll to position [8388, 0]
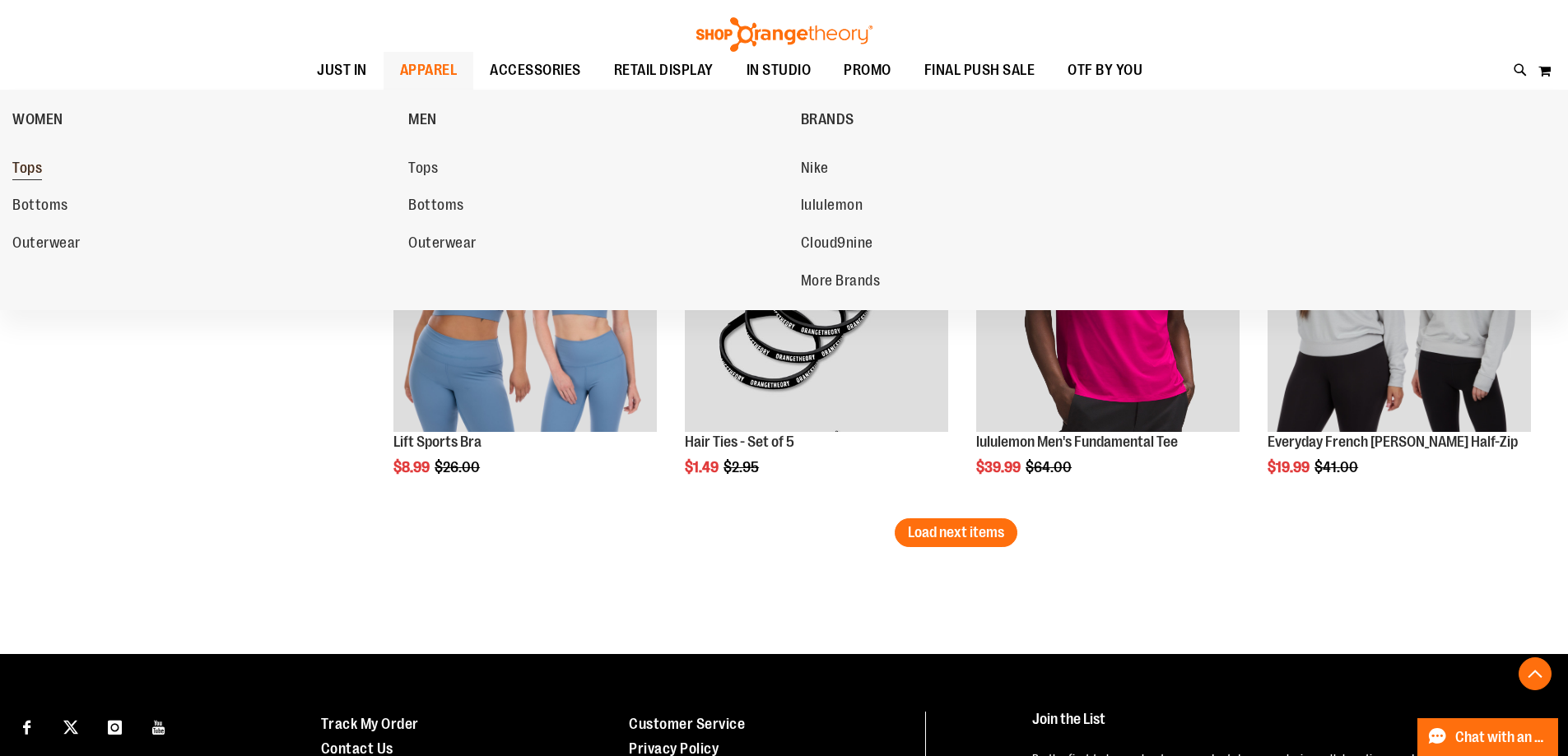
click at [18, 160] on span "Tops" at bounding box center [28, 169] width 29 height 21
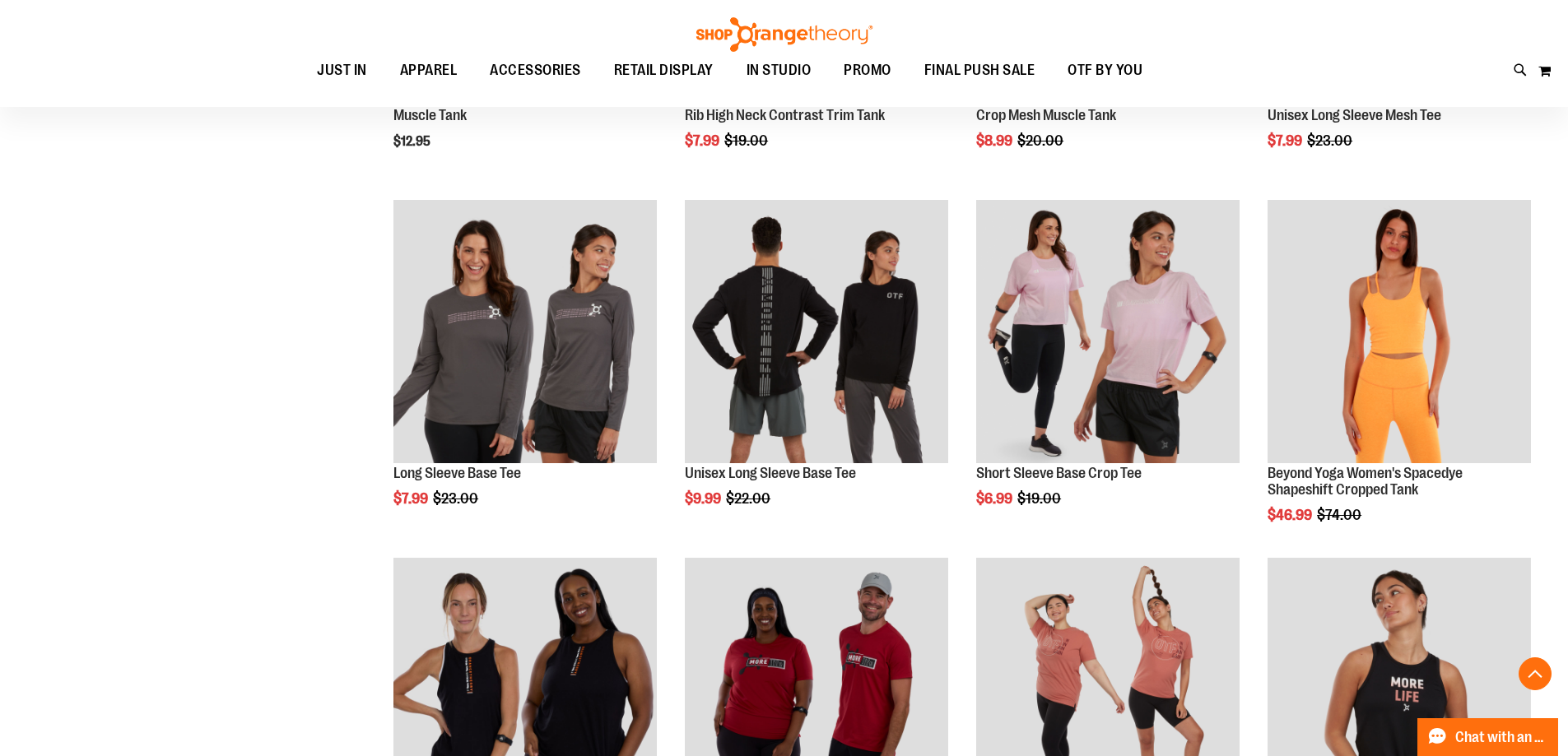
scroll to position [657, 0]
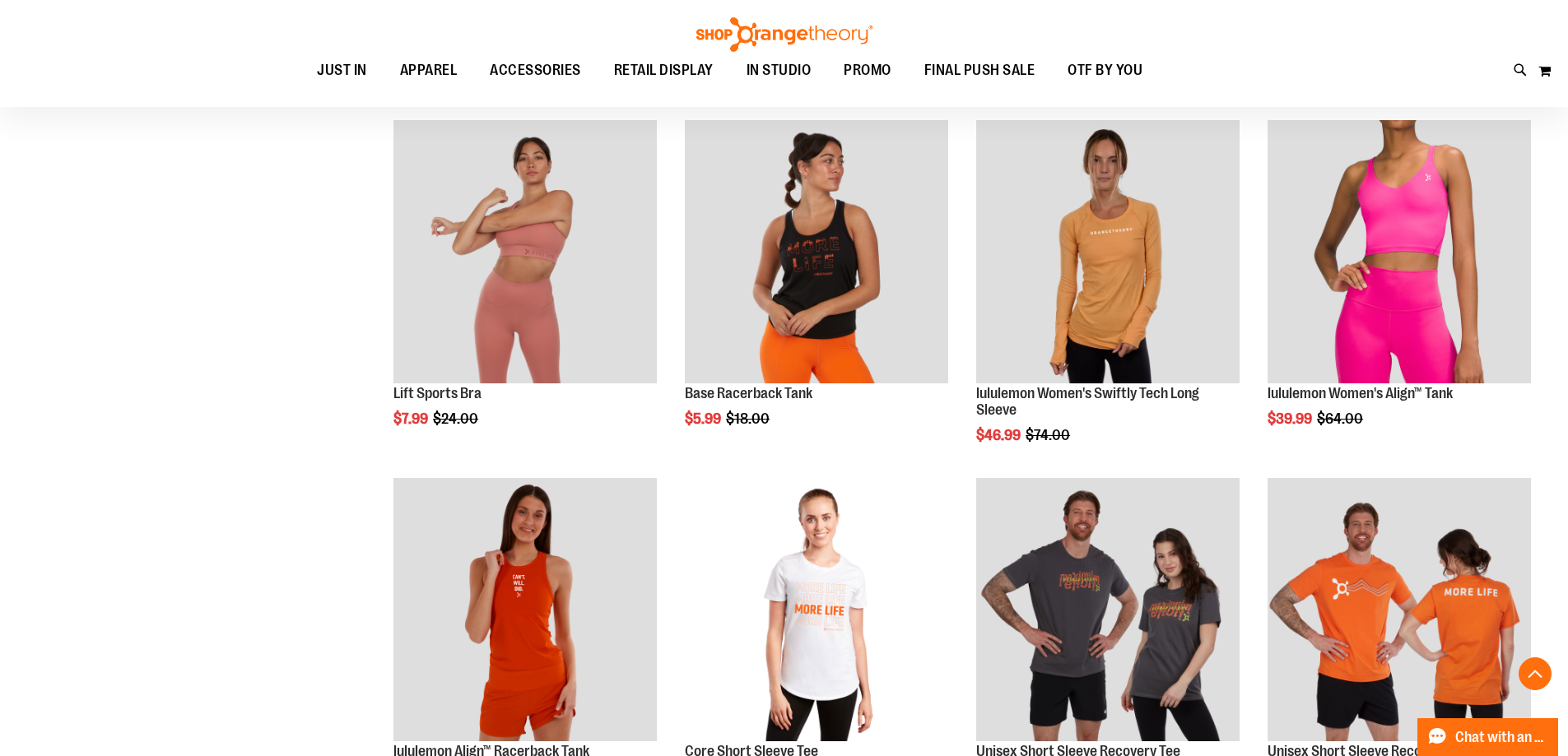
scroll to position [1397, 0]
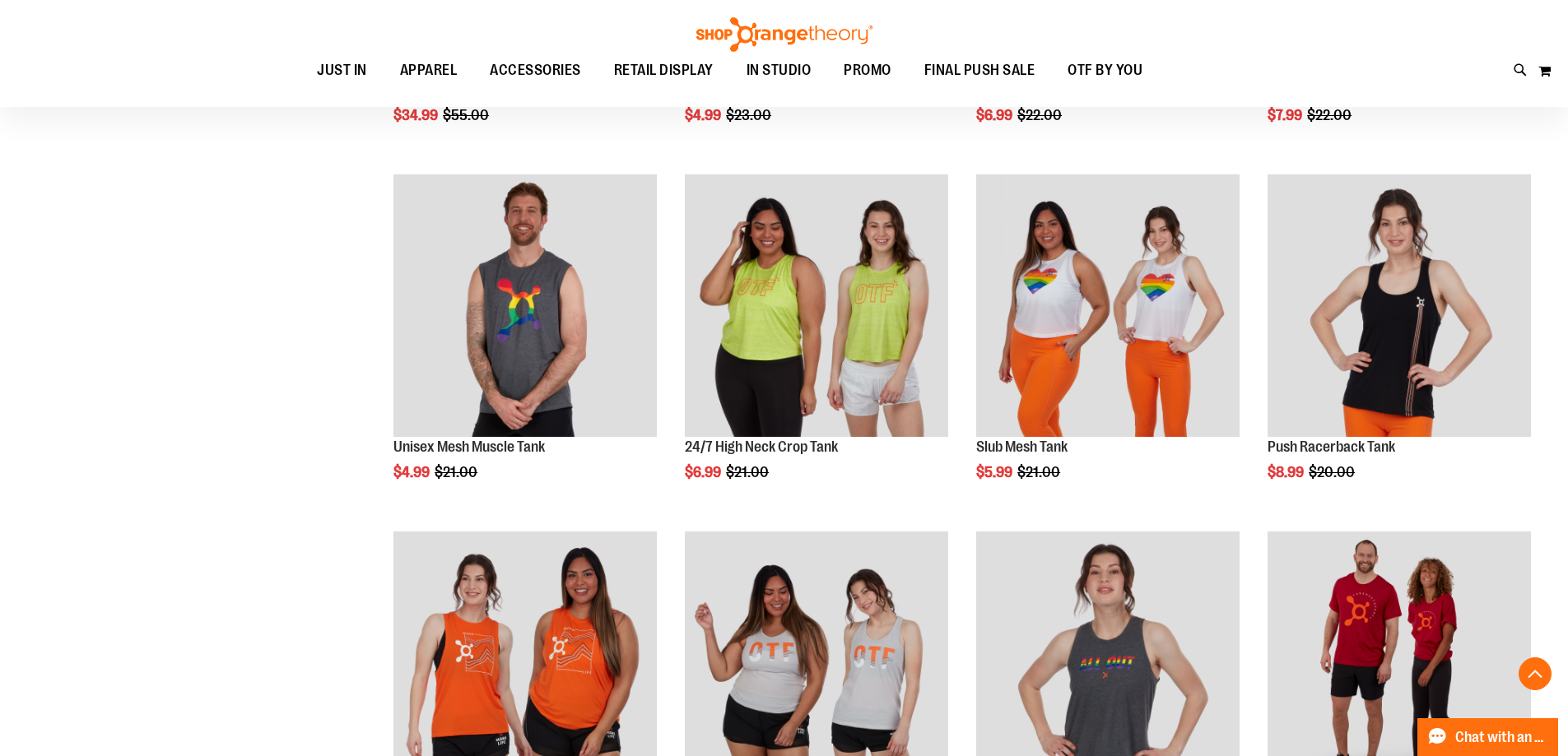
scroll to position [2055, 0]
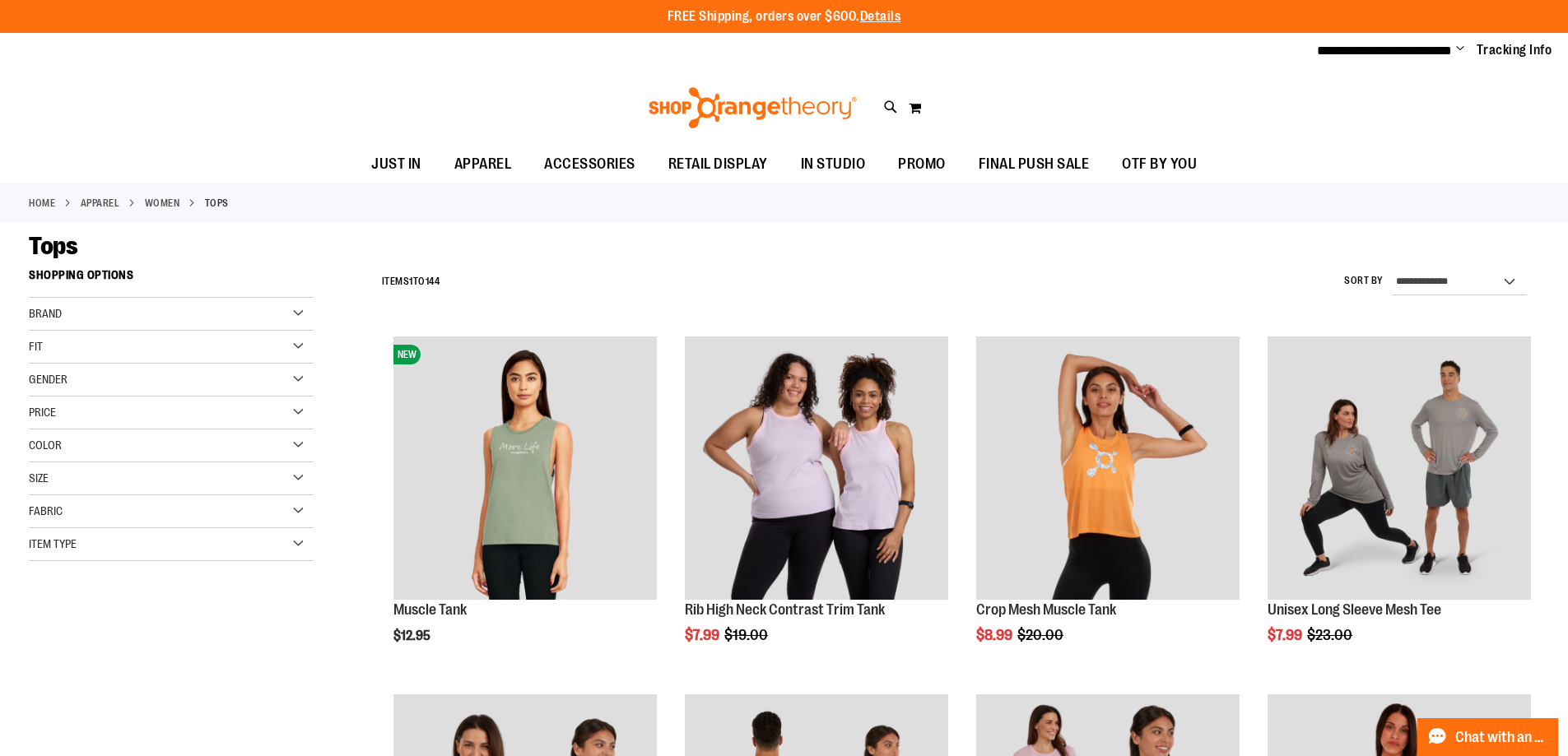
type input "**********"
click at [1446, 281] on select "**********" at bounding box center [1458, 282] width 135 height 27
select select "**********"
click at [1391, 269] on select "**********" at bounding box center [1458, 282] width 135 height 27
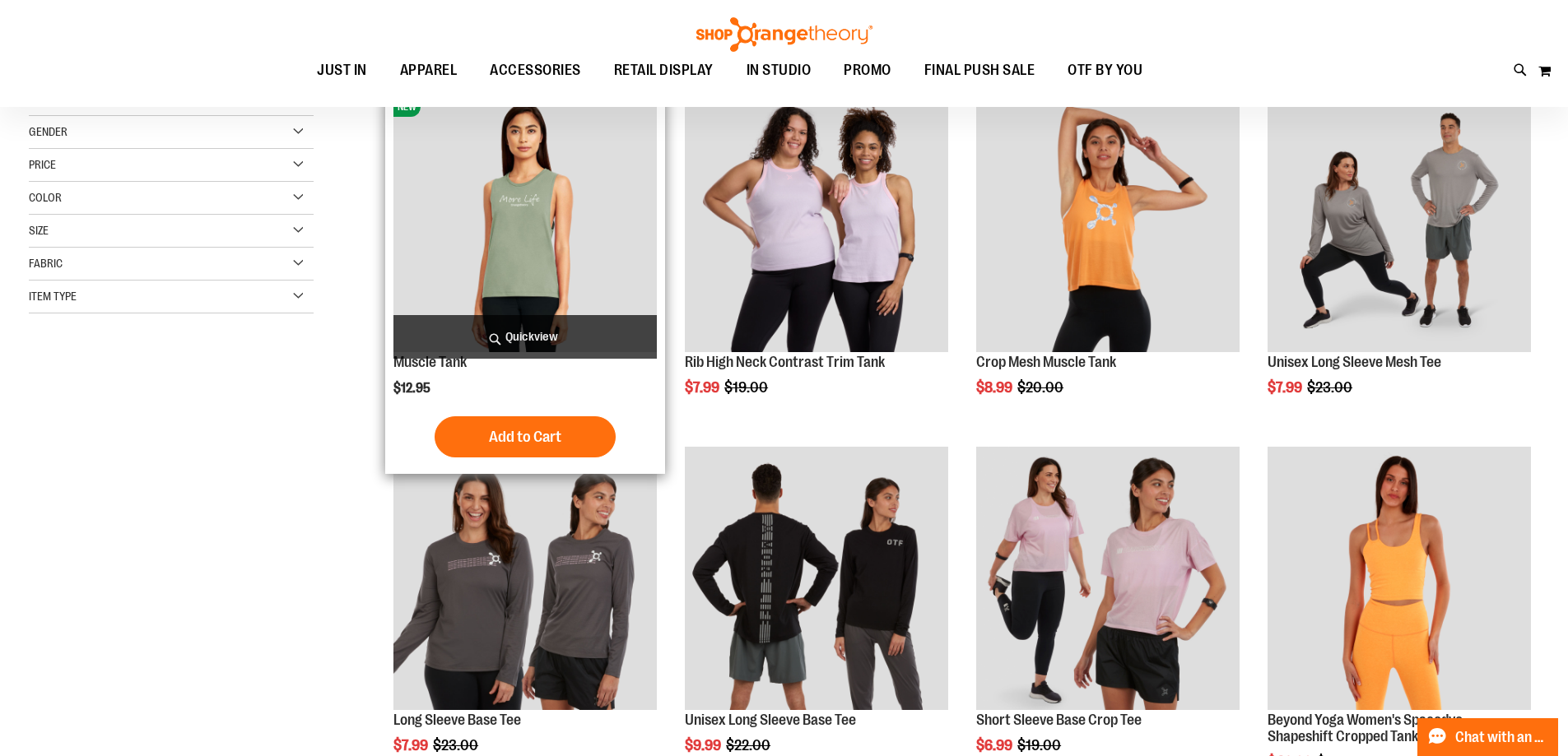
scroll to position [260, 0]
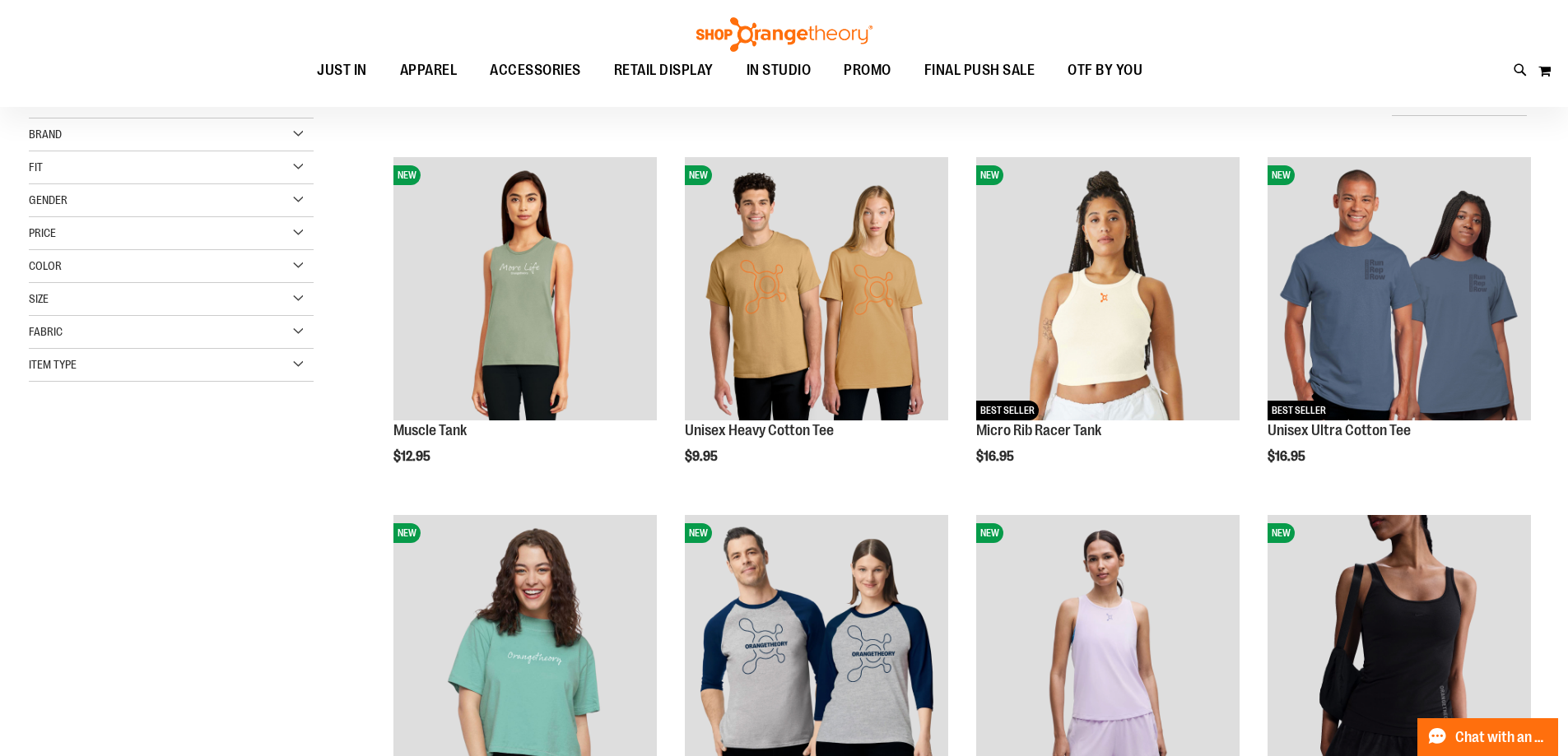
scroll to position [260, 0]
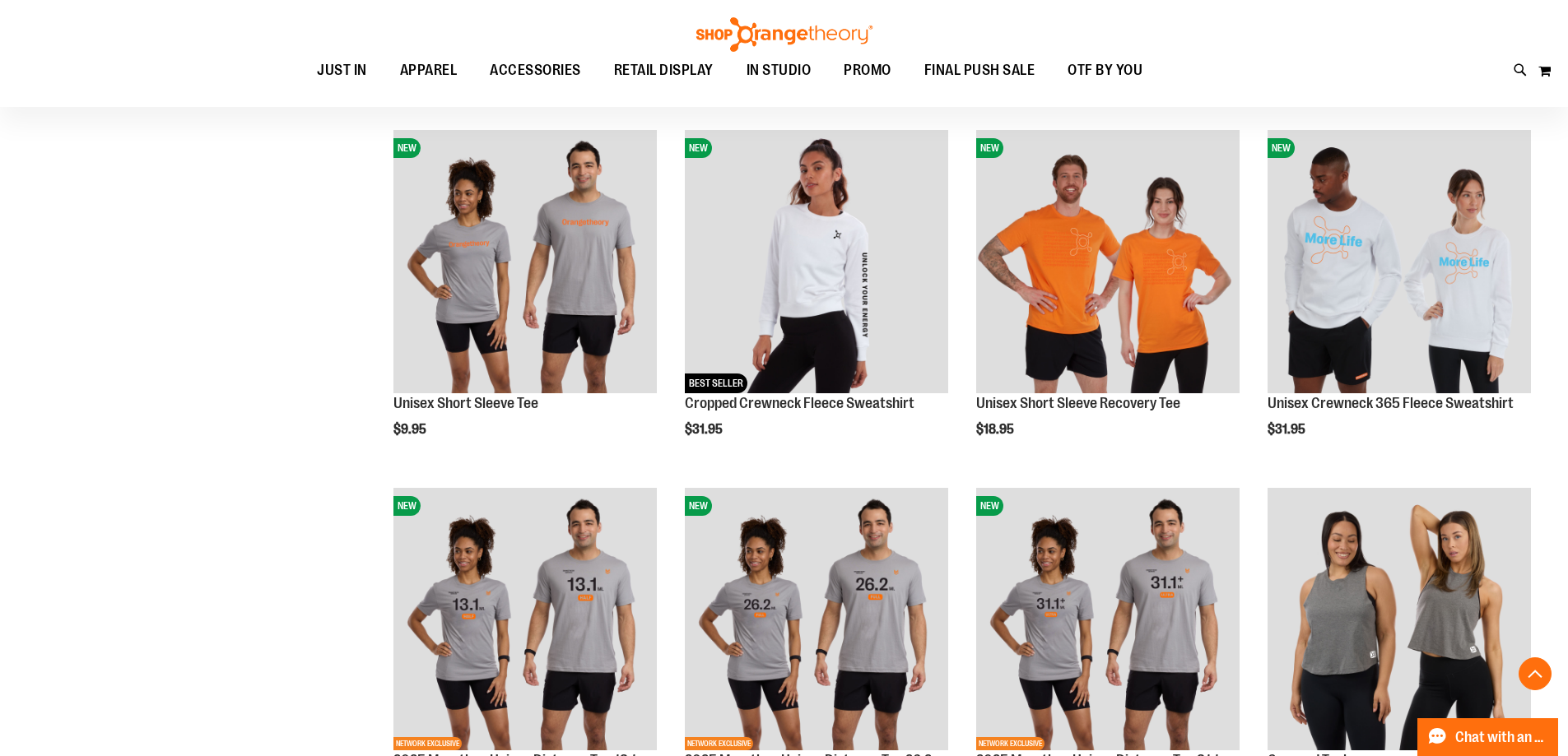
scroll to position [1658, 0]
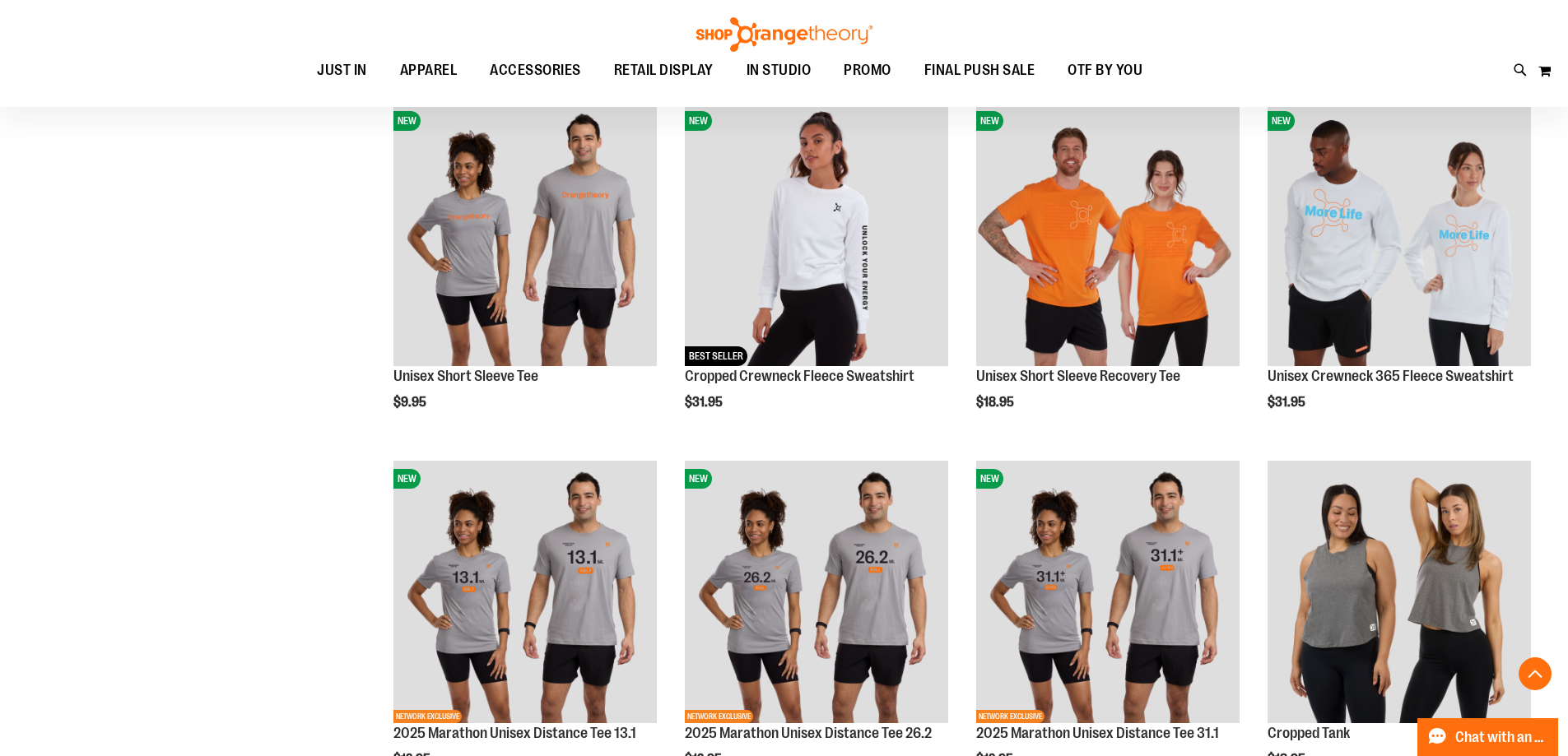
scroll to position [1658, 0]
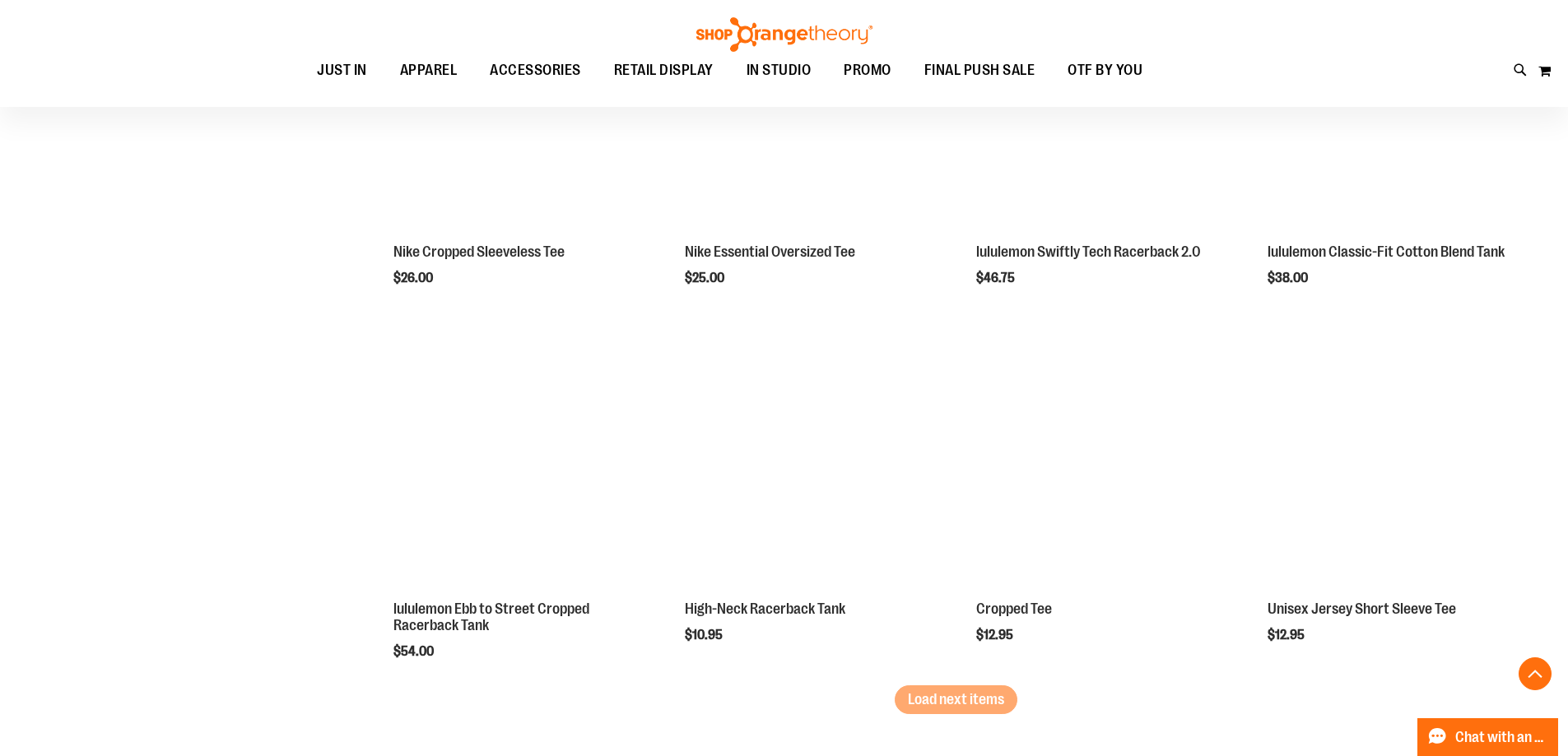
scroll to position [2891, 0]
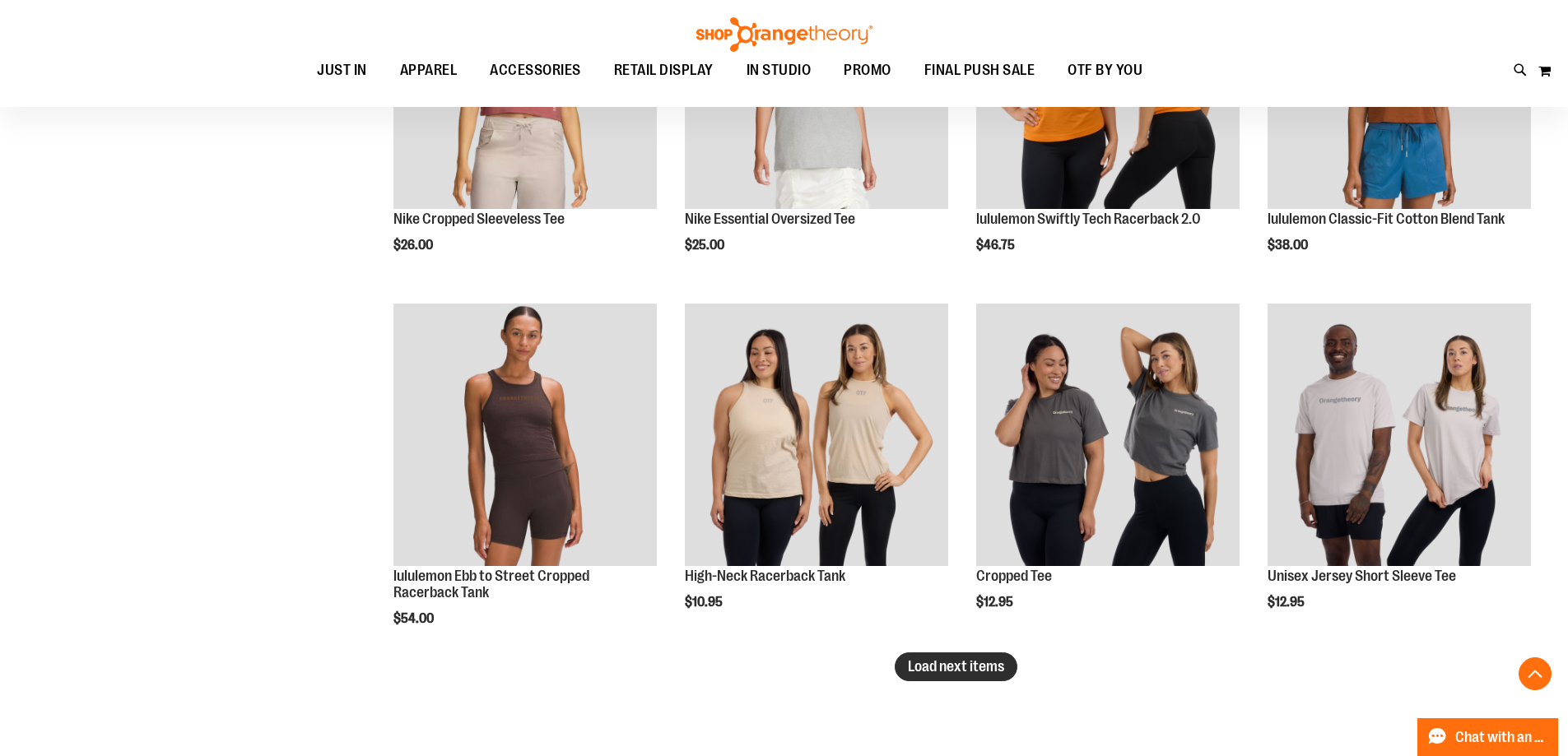
click at [968, 665] on span "Load next items" at bounding box center [956, 666] width 96 height 17
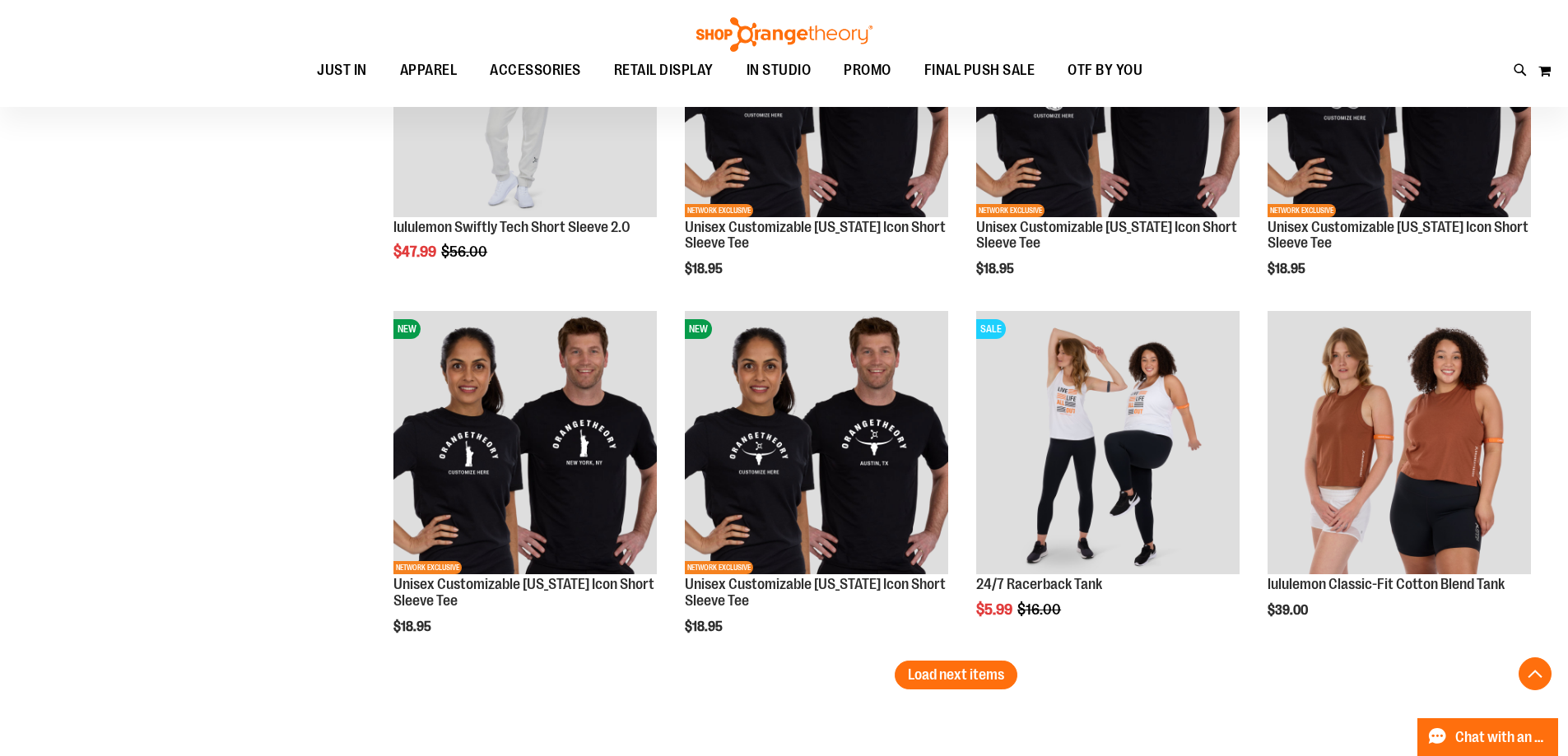
scroll to position [3961, 0]
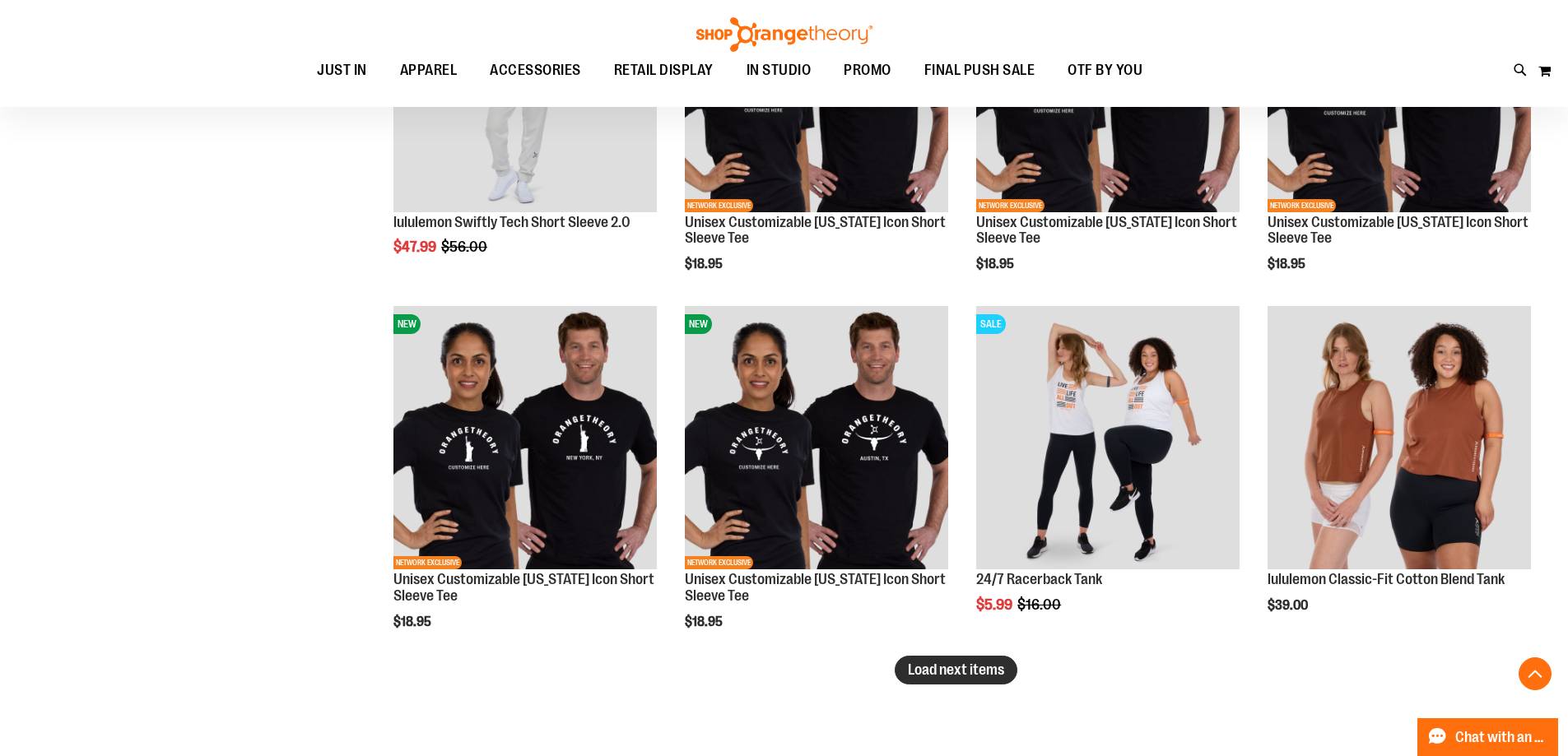
click at [979, 675] on span "Load next items" at bounding box center [956, 669] width 96 height 17
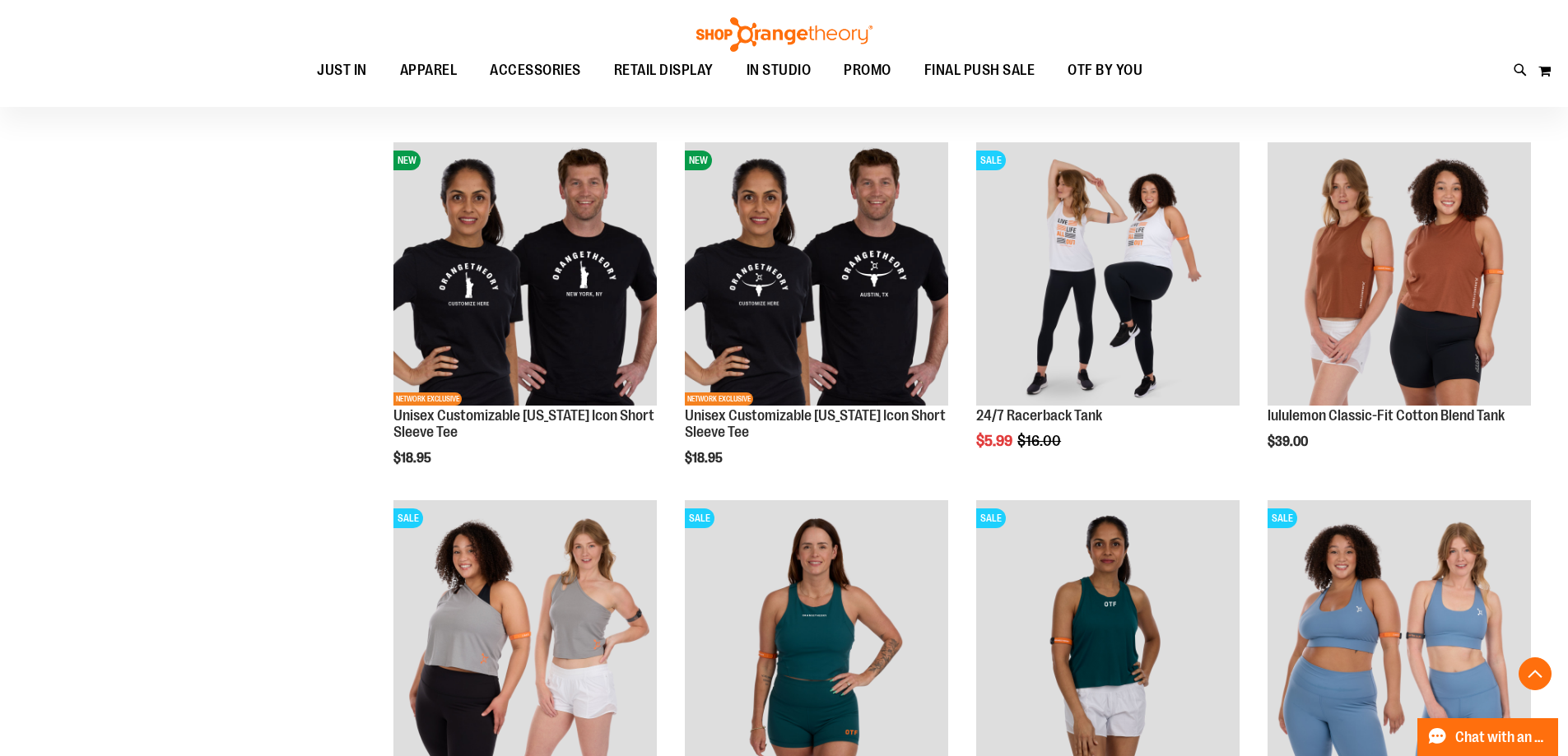
scroll to position [4125, 0]
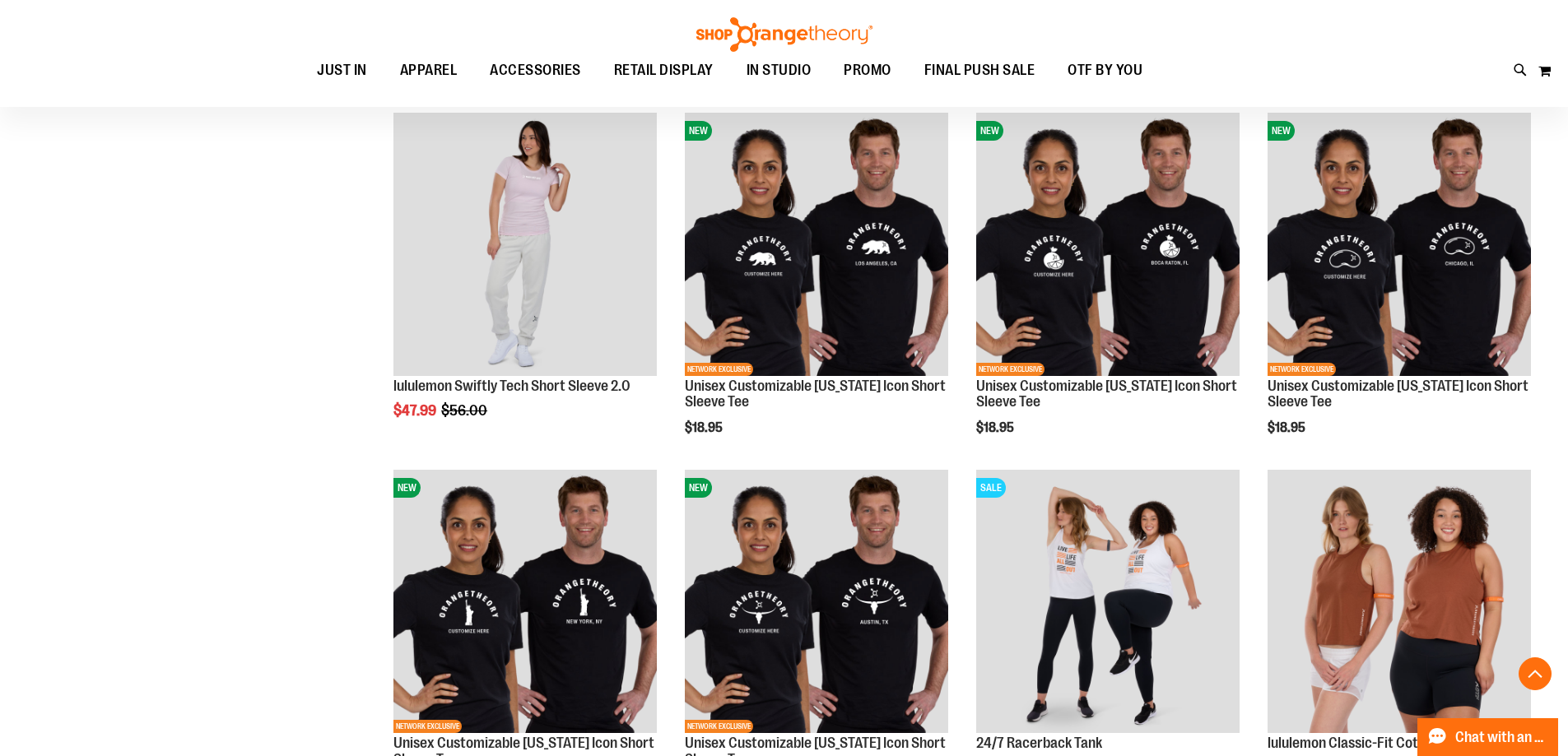
scroll to position [3796, 0]
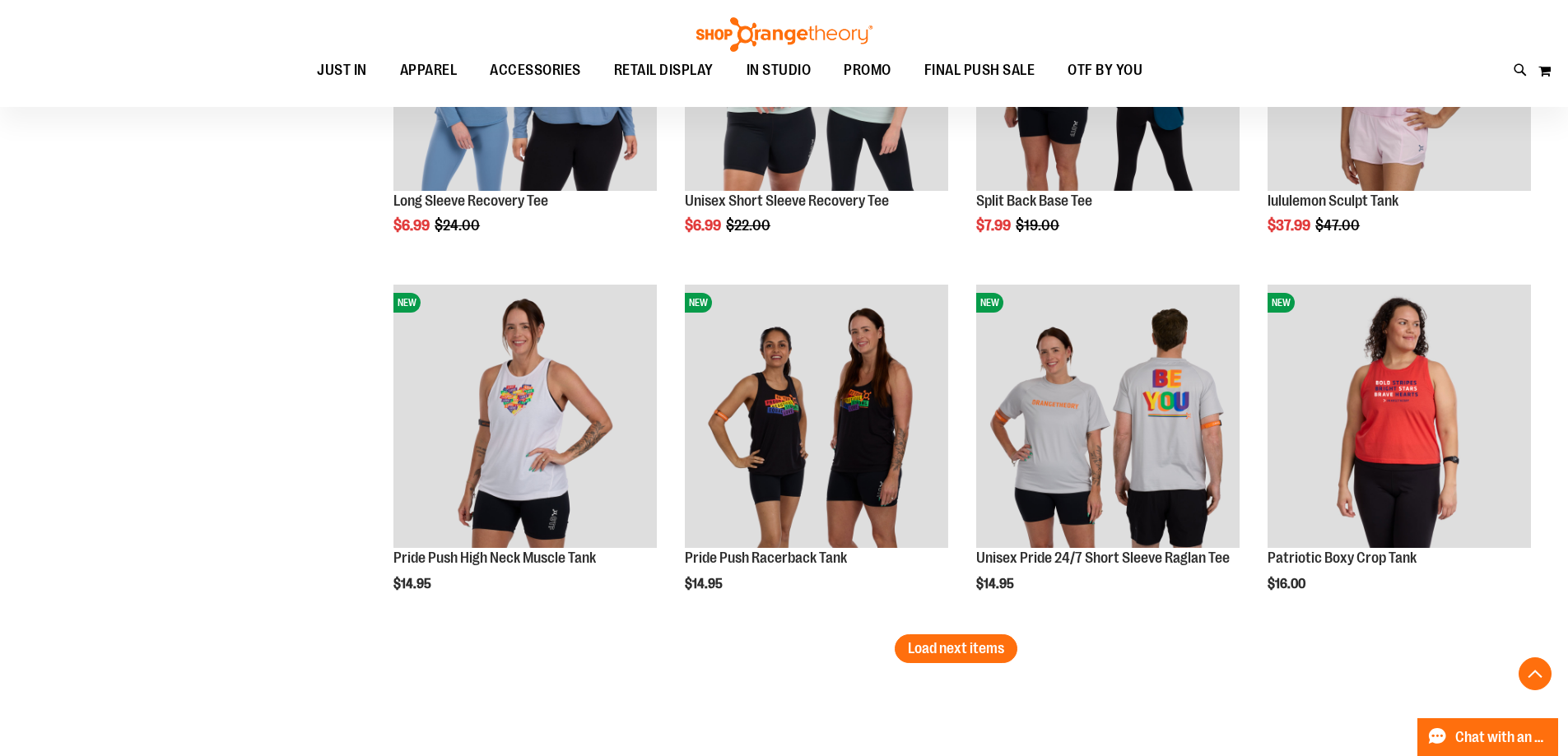
scroll to position [5056, 0]
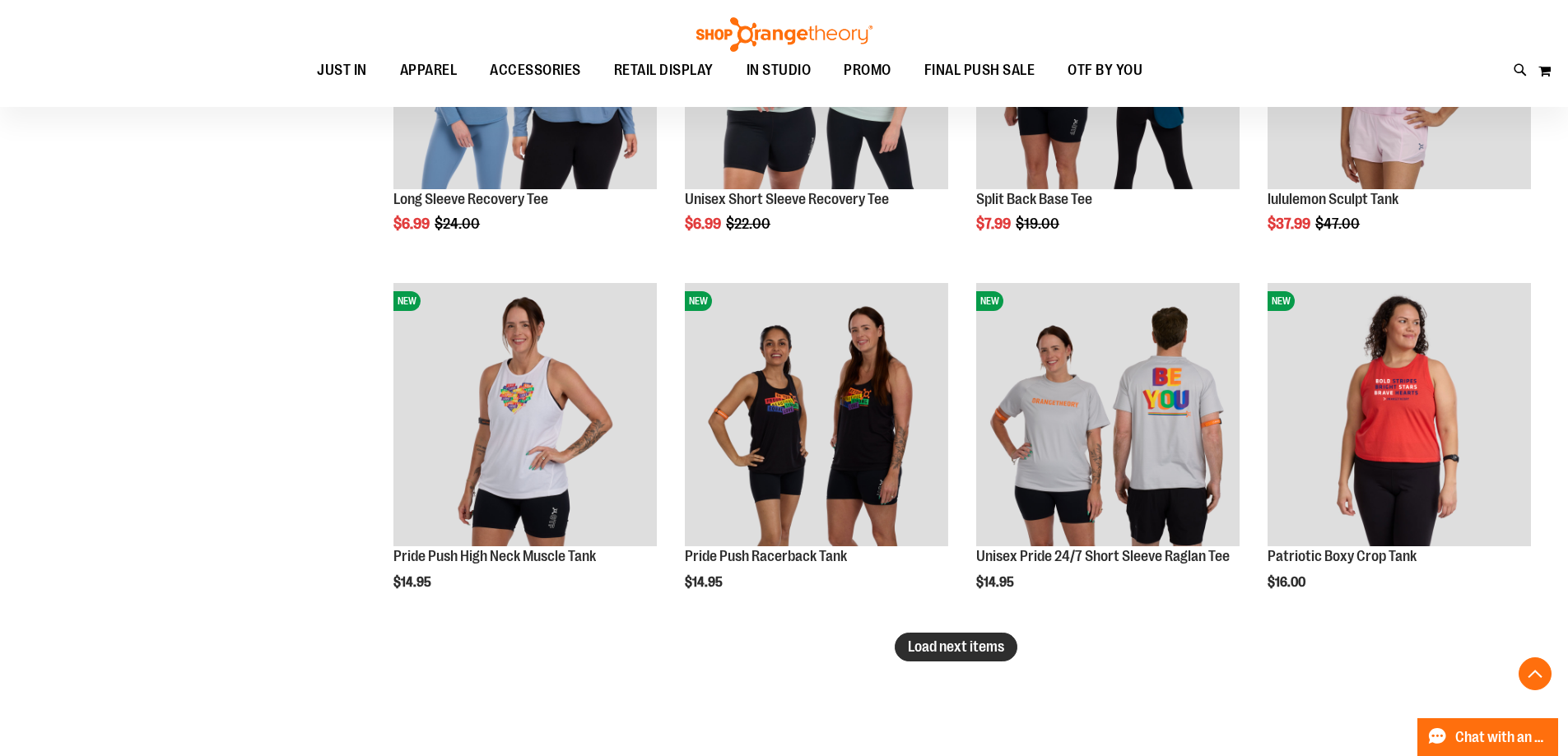
click at [914, 646] on span "Load next items" at bounding box center [956, 646] width 96 height 17
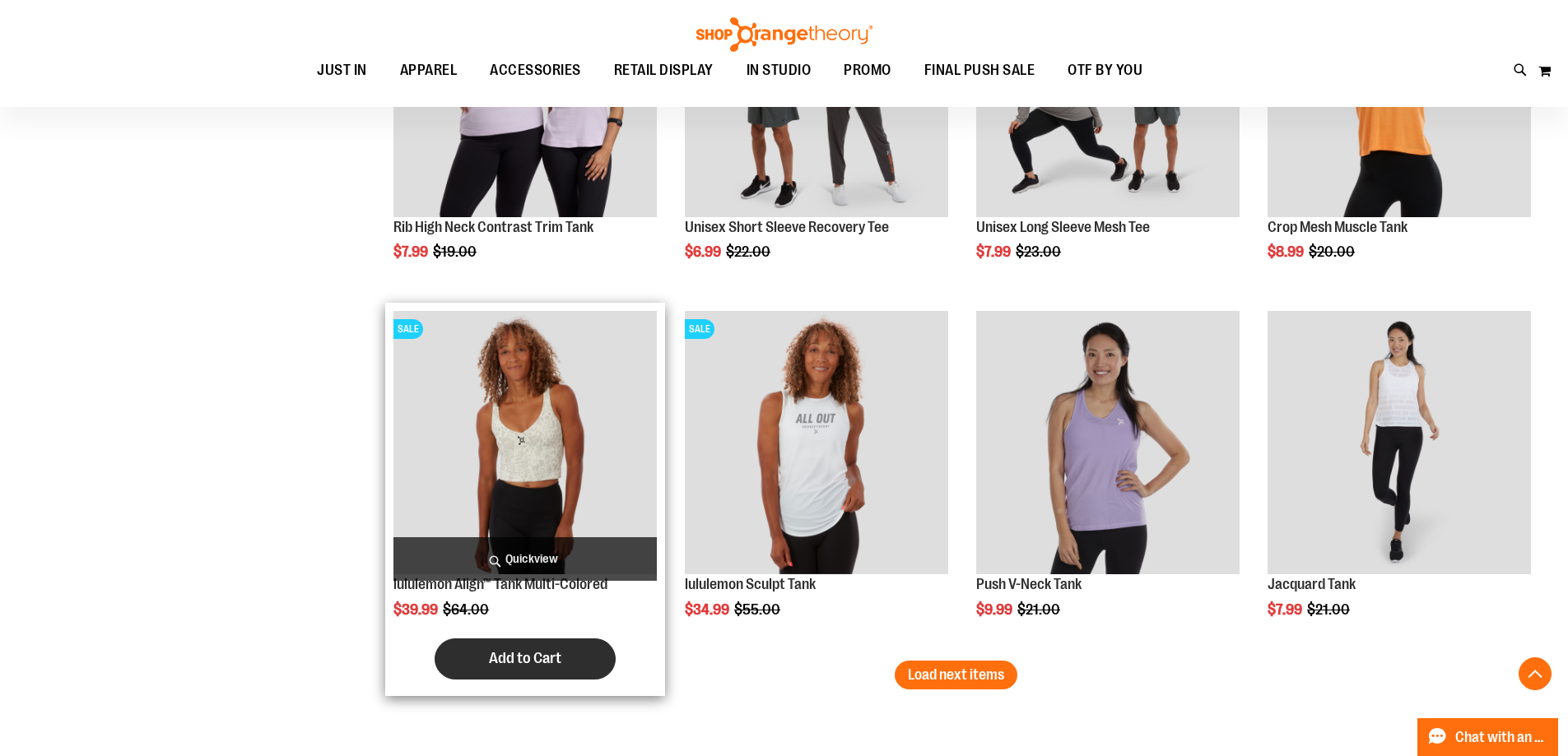
scroll to position [6125, 0]
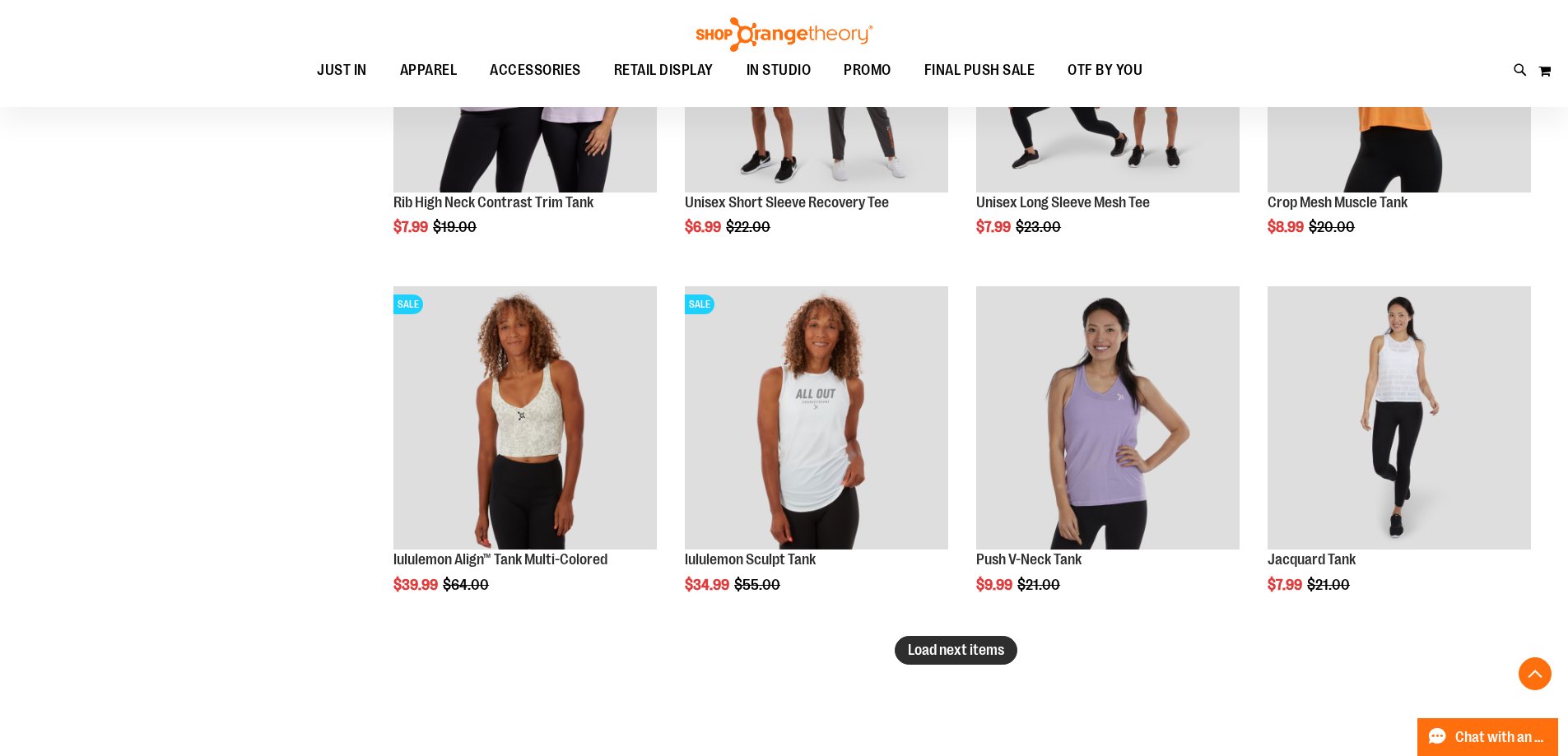
click at [995, 658] on button "Load next items" at bounding box center [955, 649] width 123 height 28
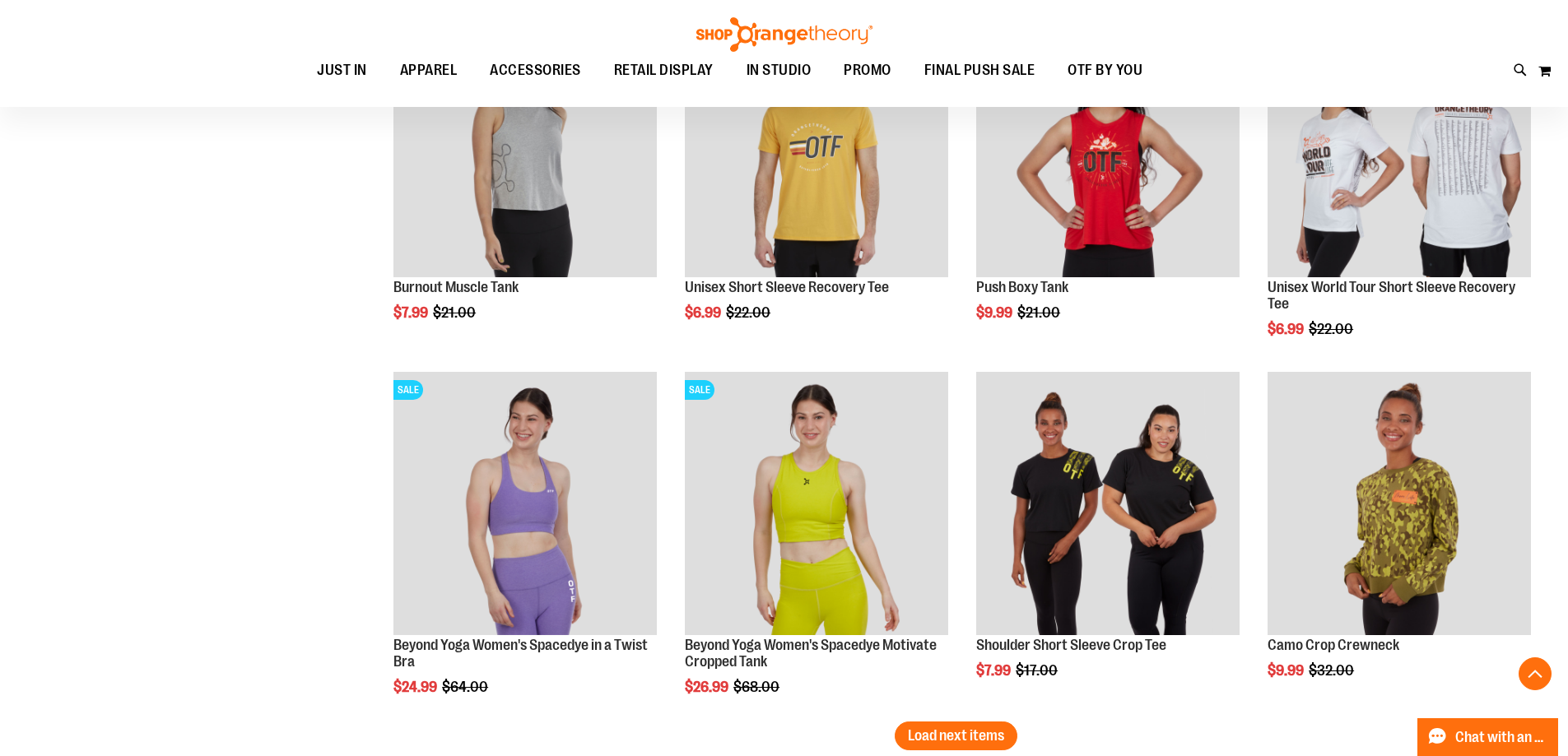
scroll to position [7194, 0]
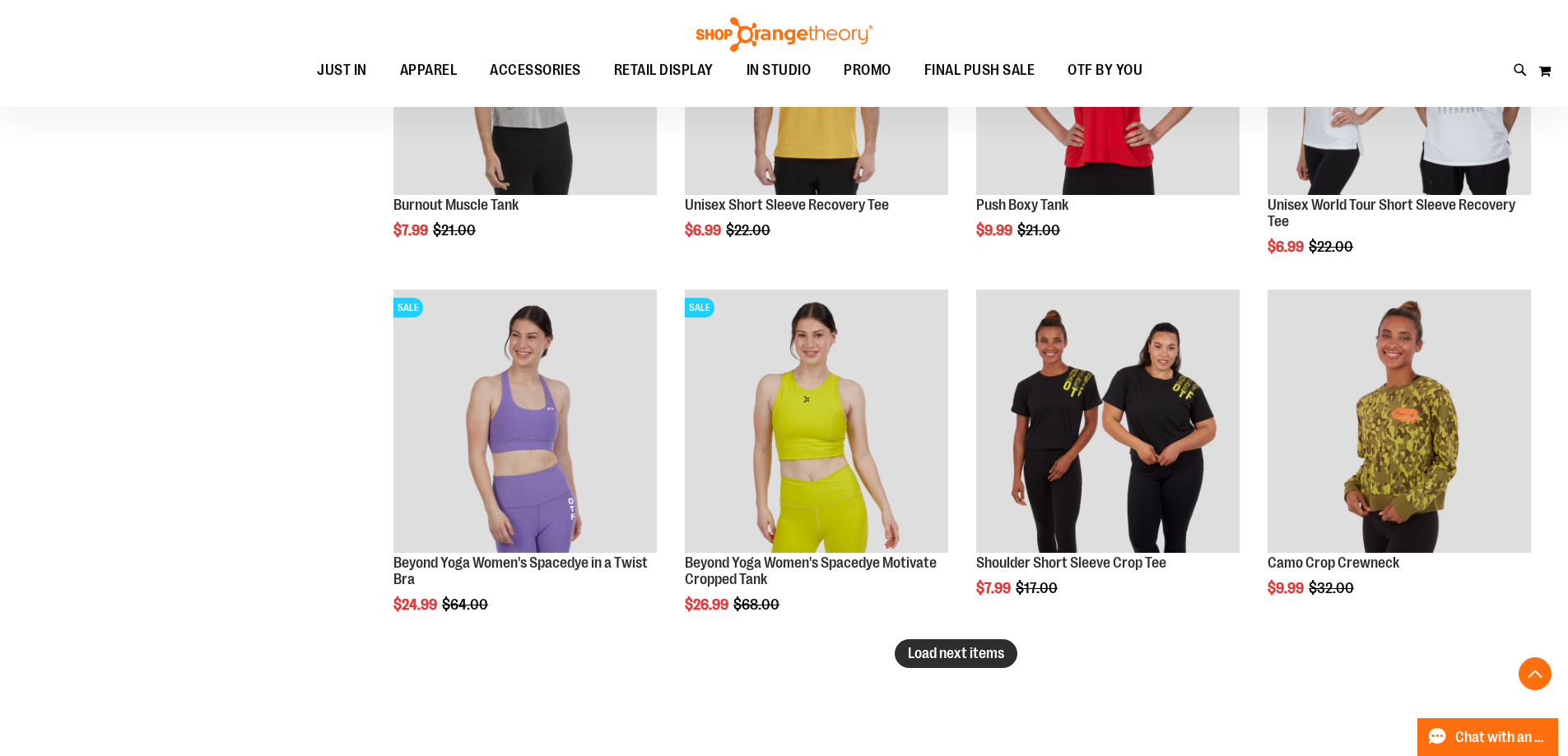
click at [934, 659] on span "Load next items" at bounding box center [956, 653] width 96 height 17
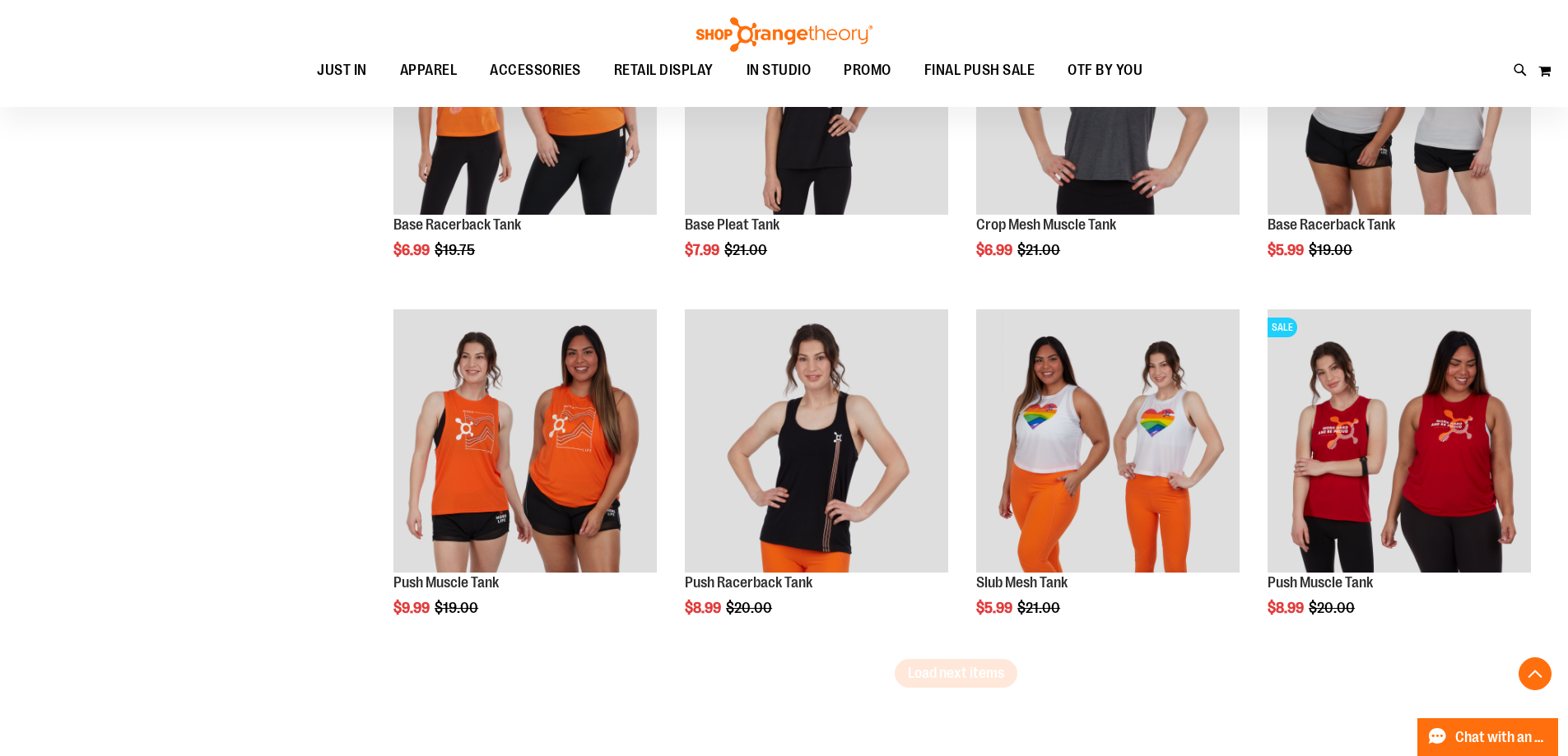
scroll to position [8263, 0]
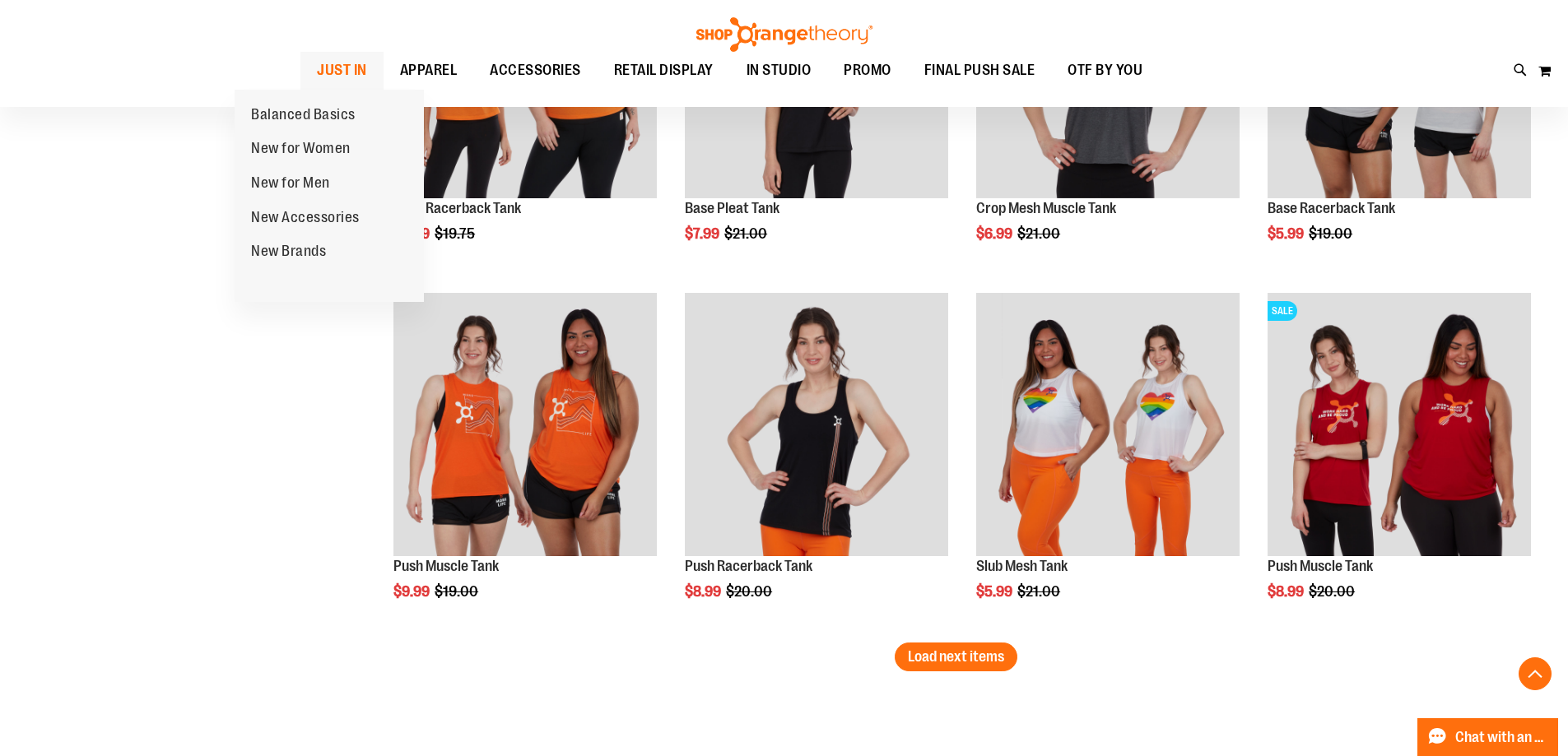
click at [316, 60] on span "JUST IN" at bounding box center [341, 71] width 50 height 37
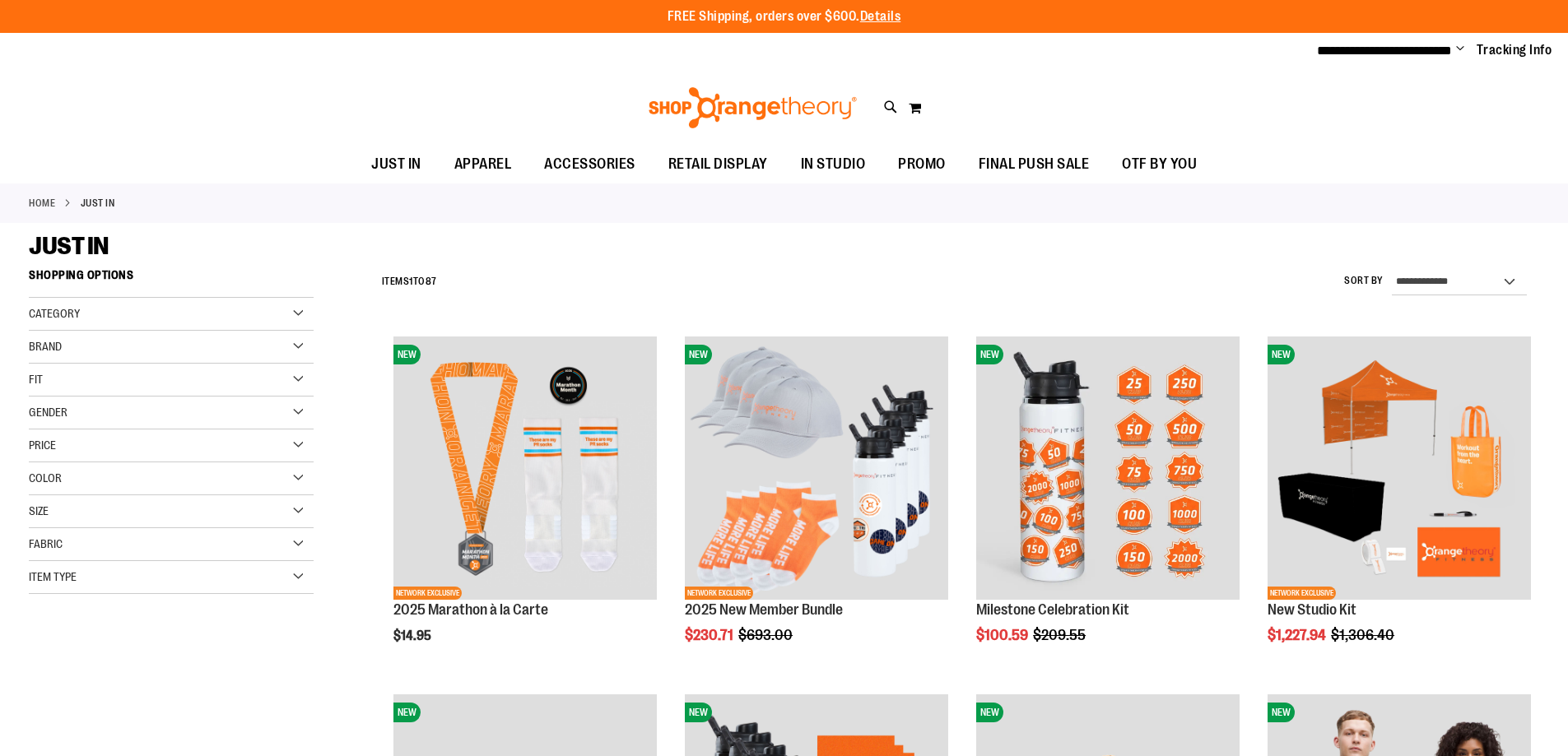
type input "**********"
click at [1427, 276] on select "**********" at bounding box center [1458, 282] width 135 height 27
select select "**********"
click at [1391, 269] on select "**********" at bounding box center [1458, 282] width 135 height 27
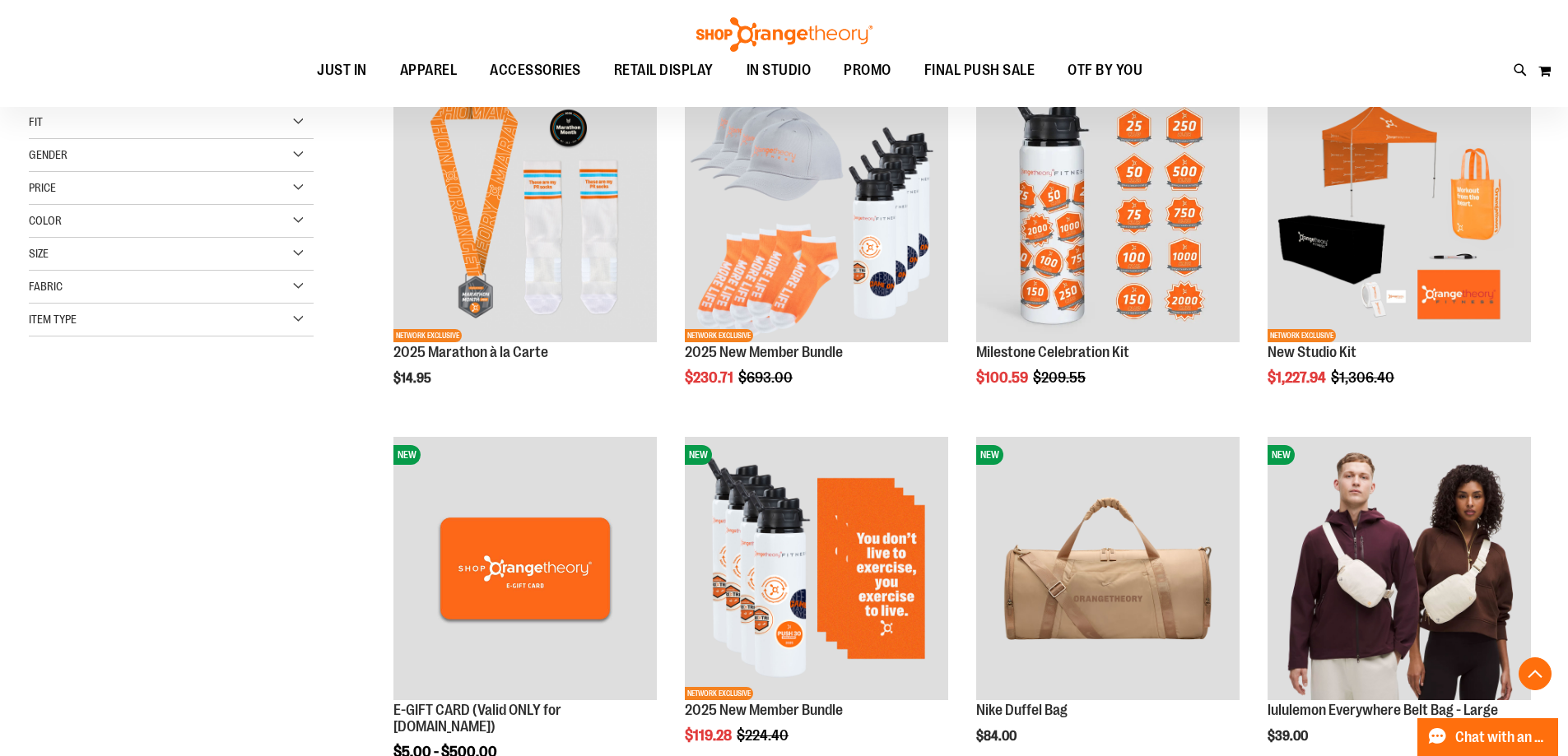
scroll to position [260, 0]
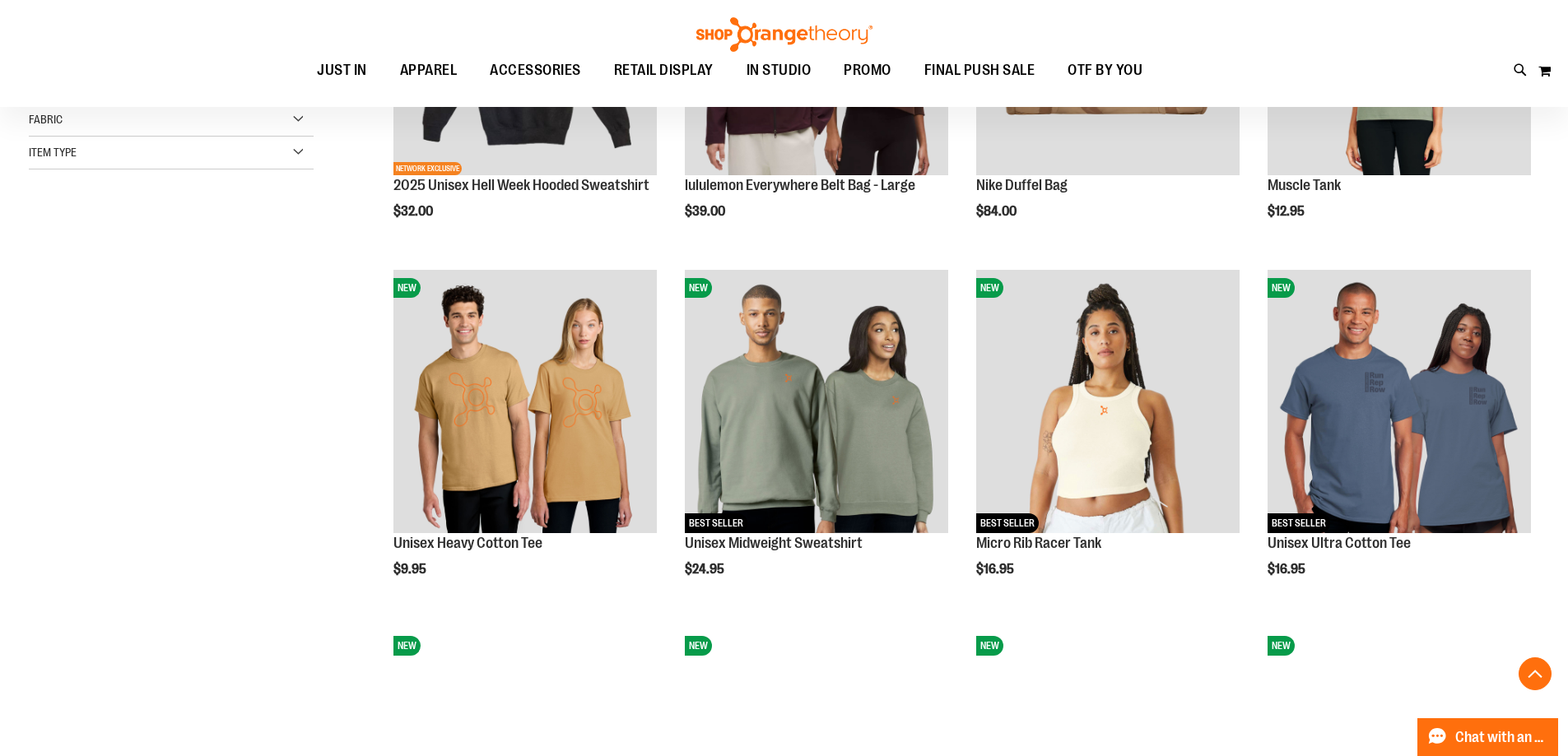
scroll to position [424, 0]
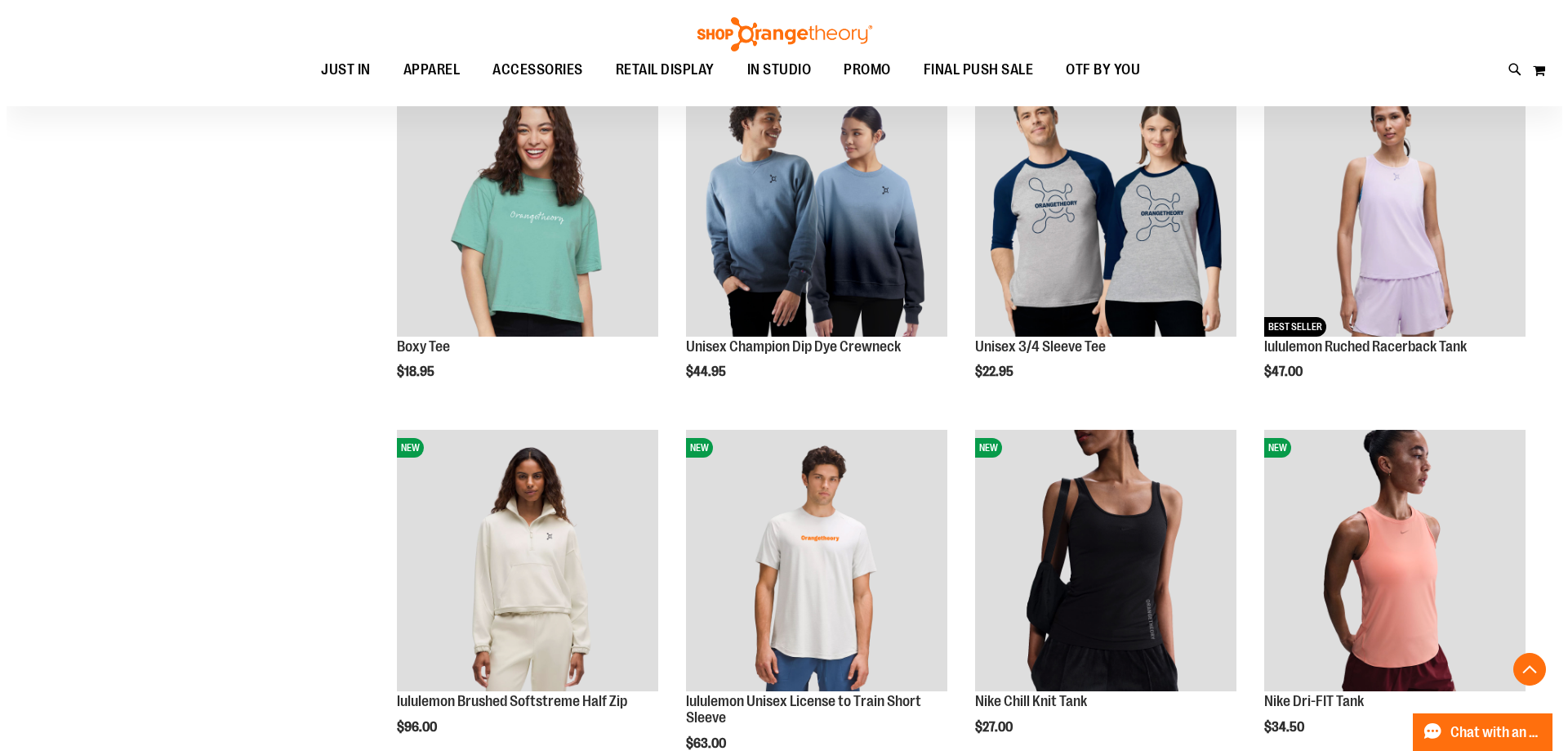
scroll to position [994, 0]
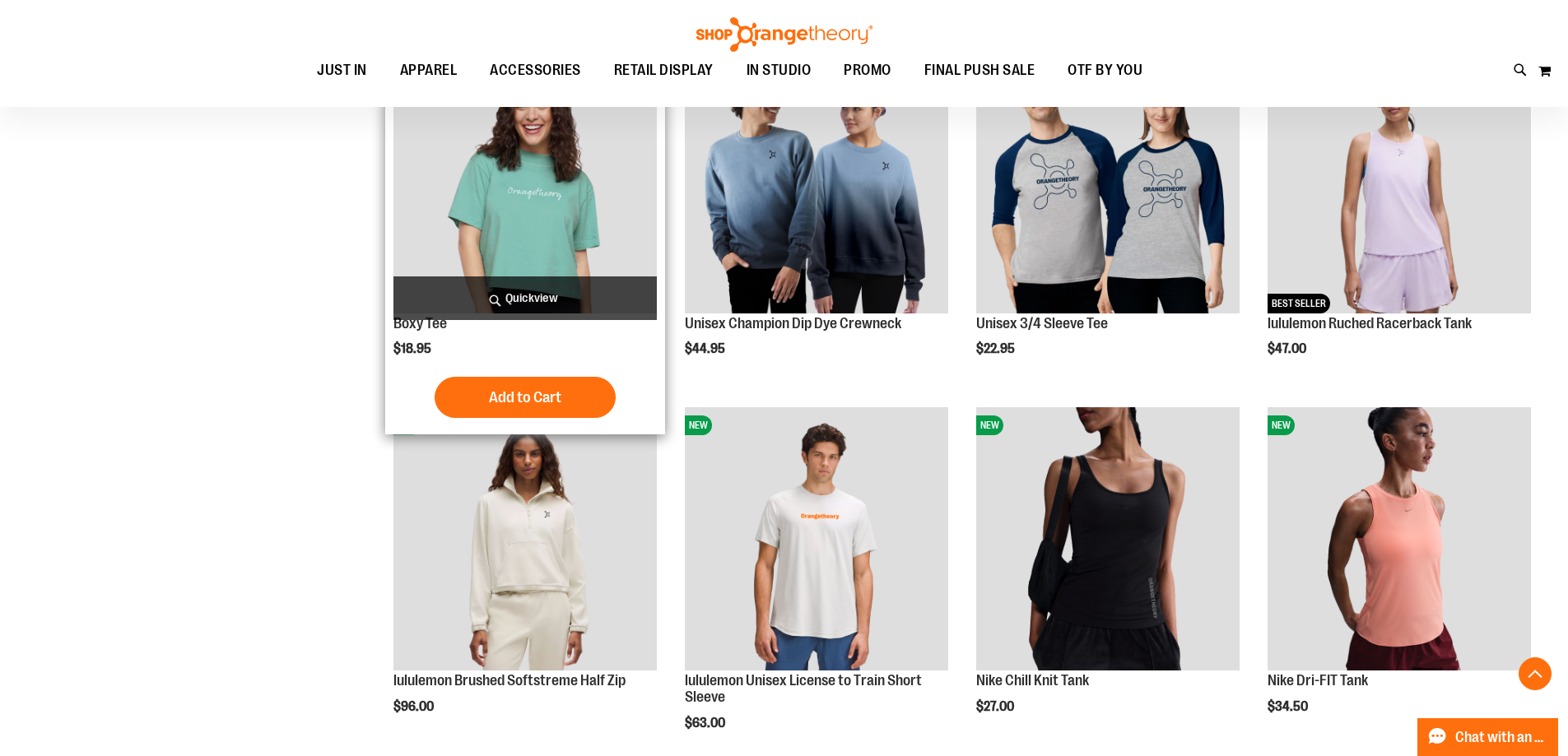
click at [504, 297] on span "Quickview" at bounding box center [525, 297] width 263 height 43
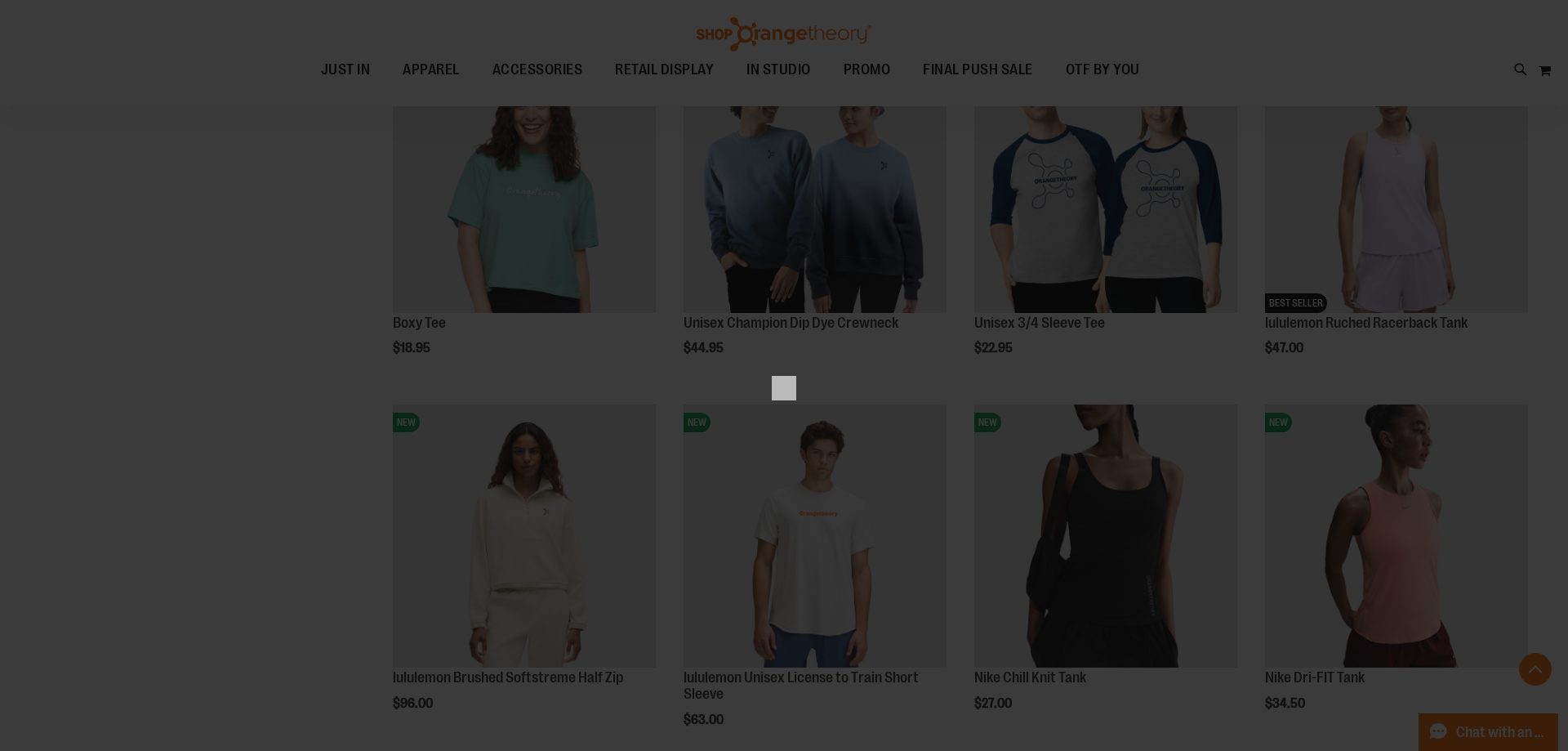
scroll to position [0, 0]
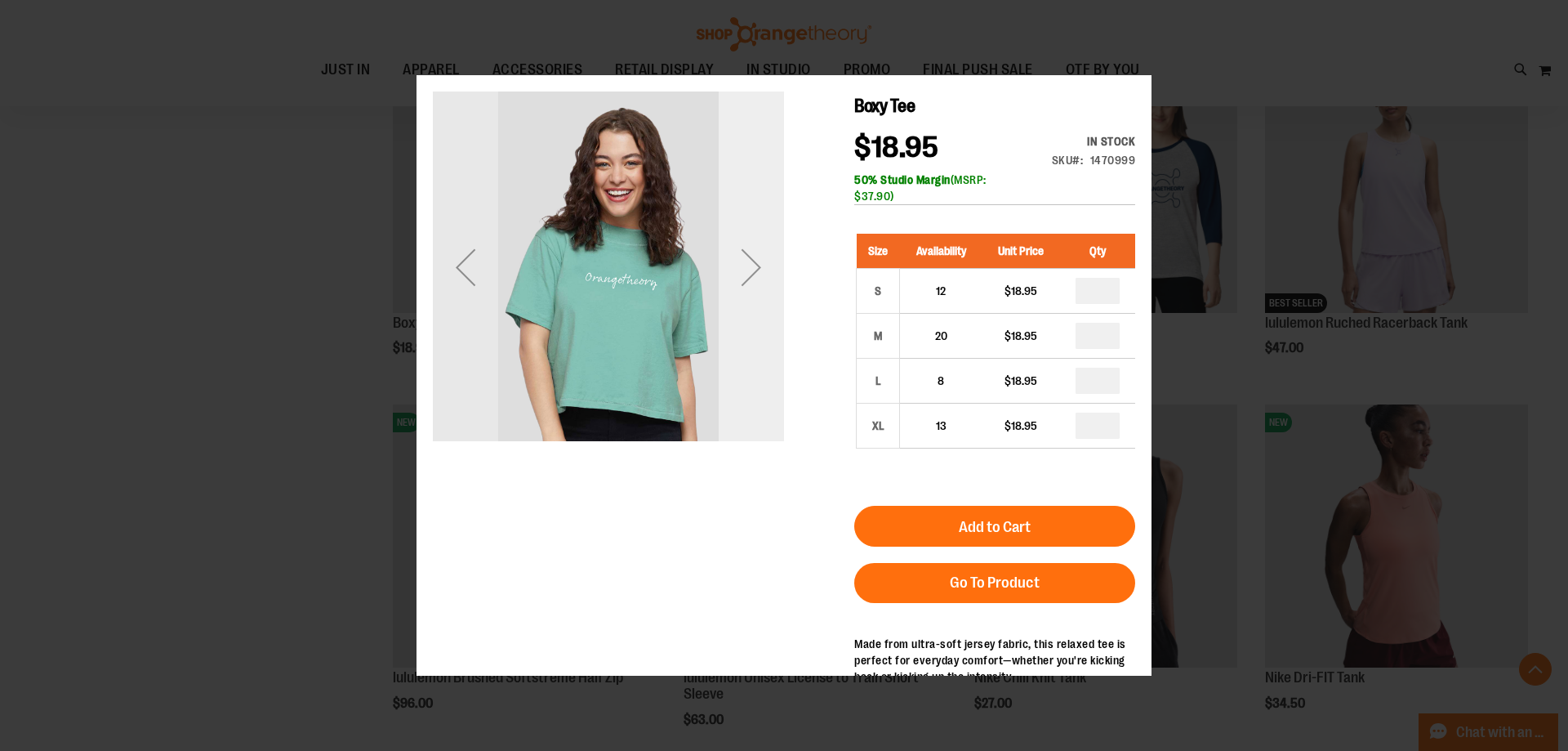
click at [757, 346] on div "Next" at bounding box center [751, 266] width 65 height 351
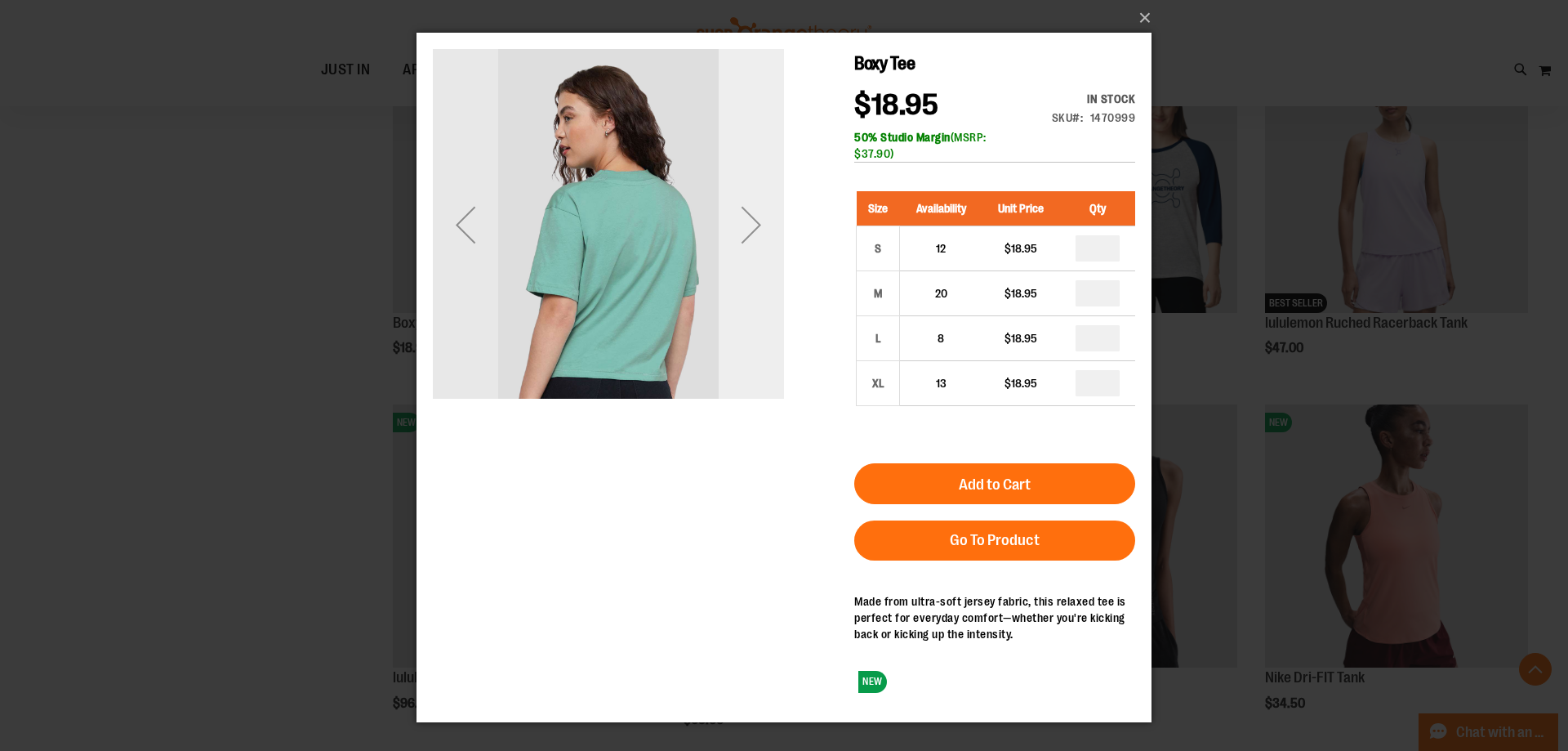
click at [749, 259] on div "Next" at bounding box center [751, 224] width 65 height 351
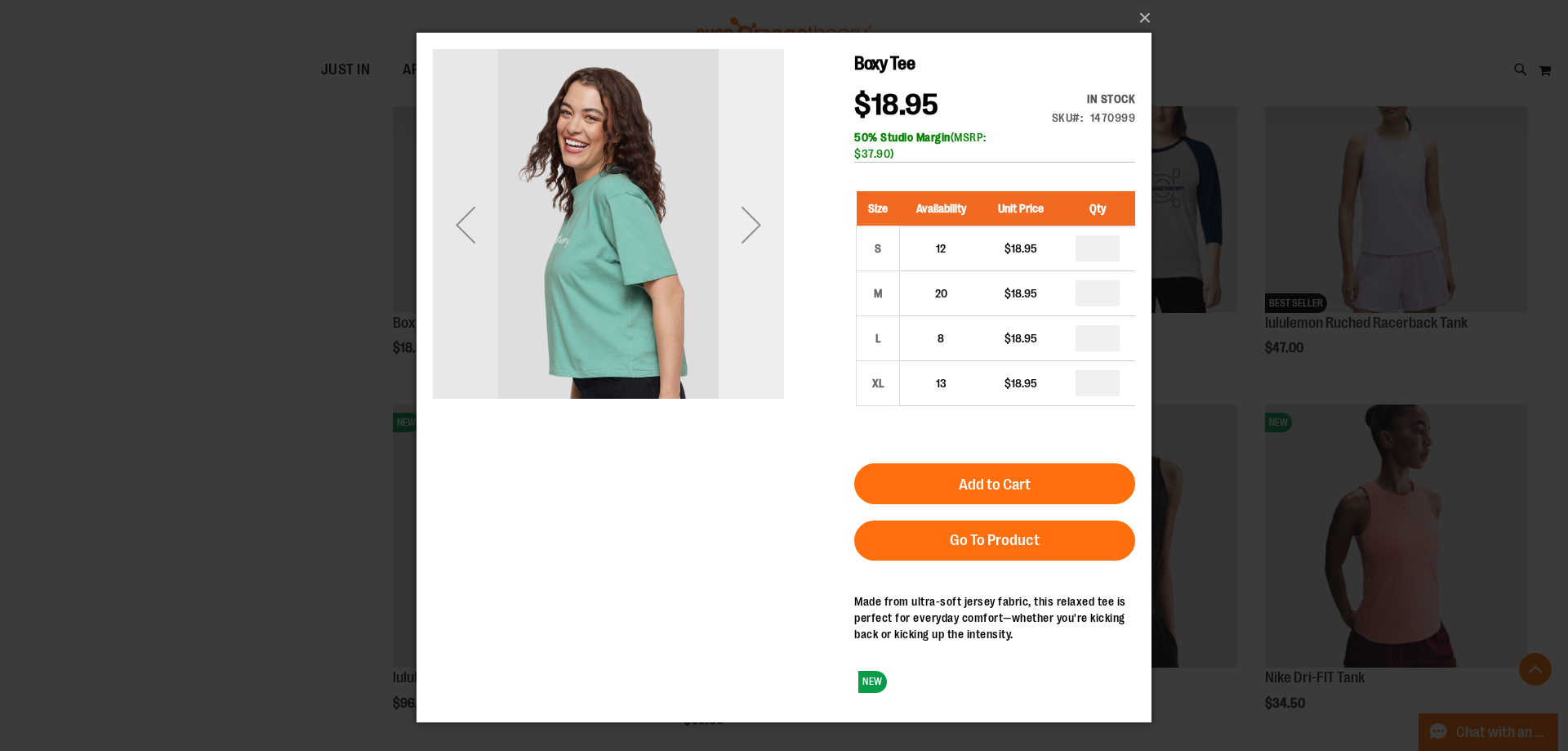
click at [749, 259] on div "Next" at bounding box center [751, 224] width 65 height 351
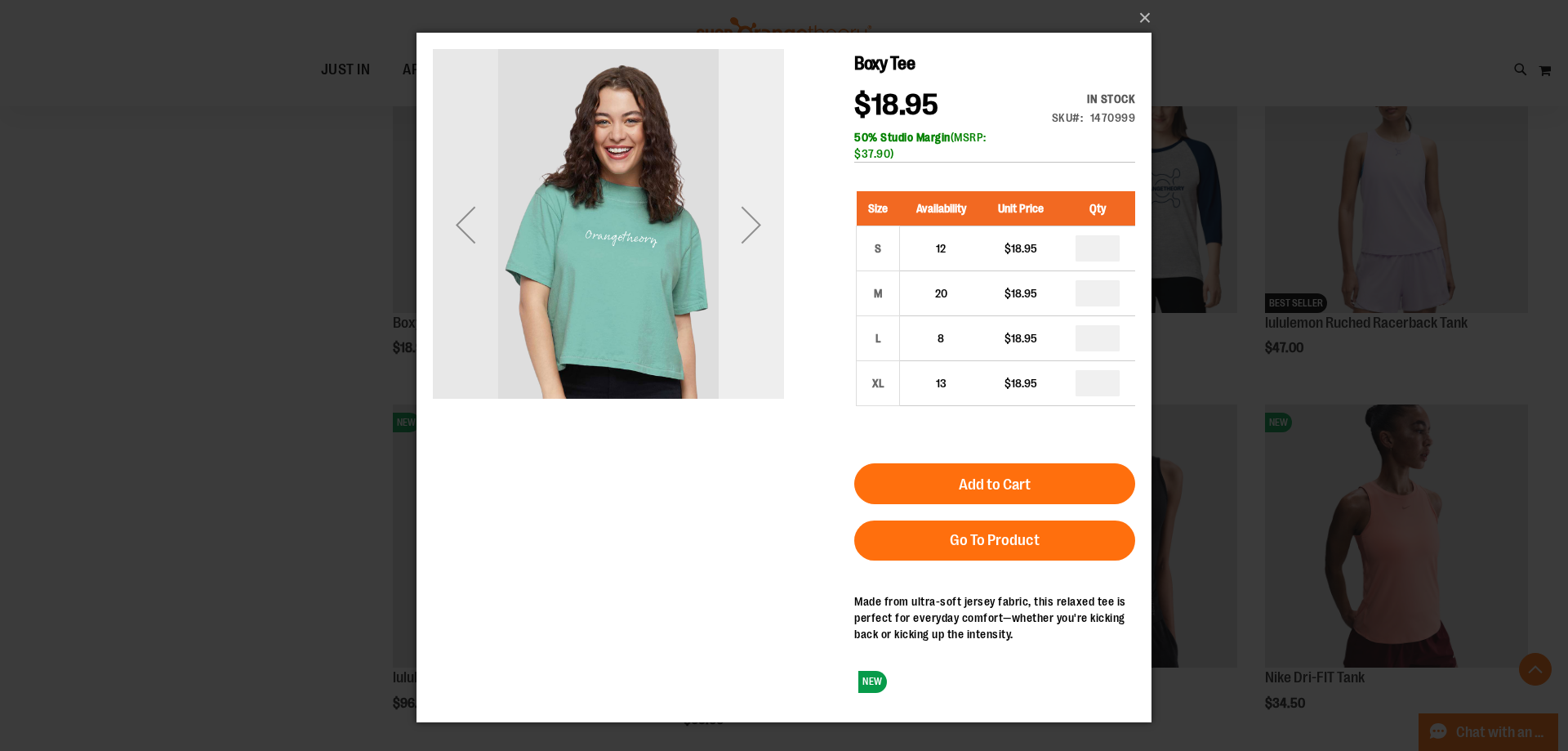
click at [749, 259] on div "Next" at bounding box center [751, 224] width 65 height 351
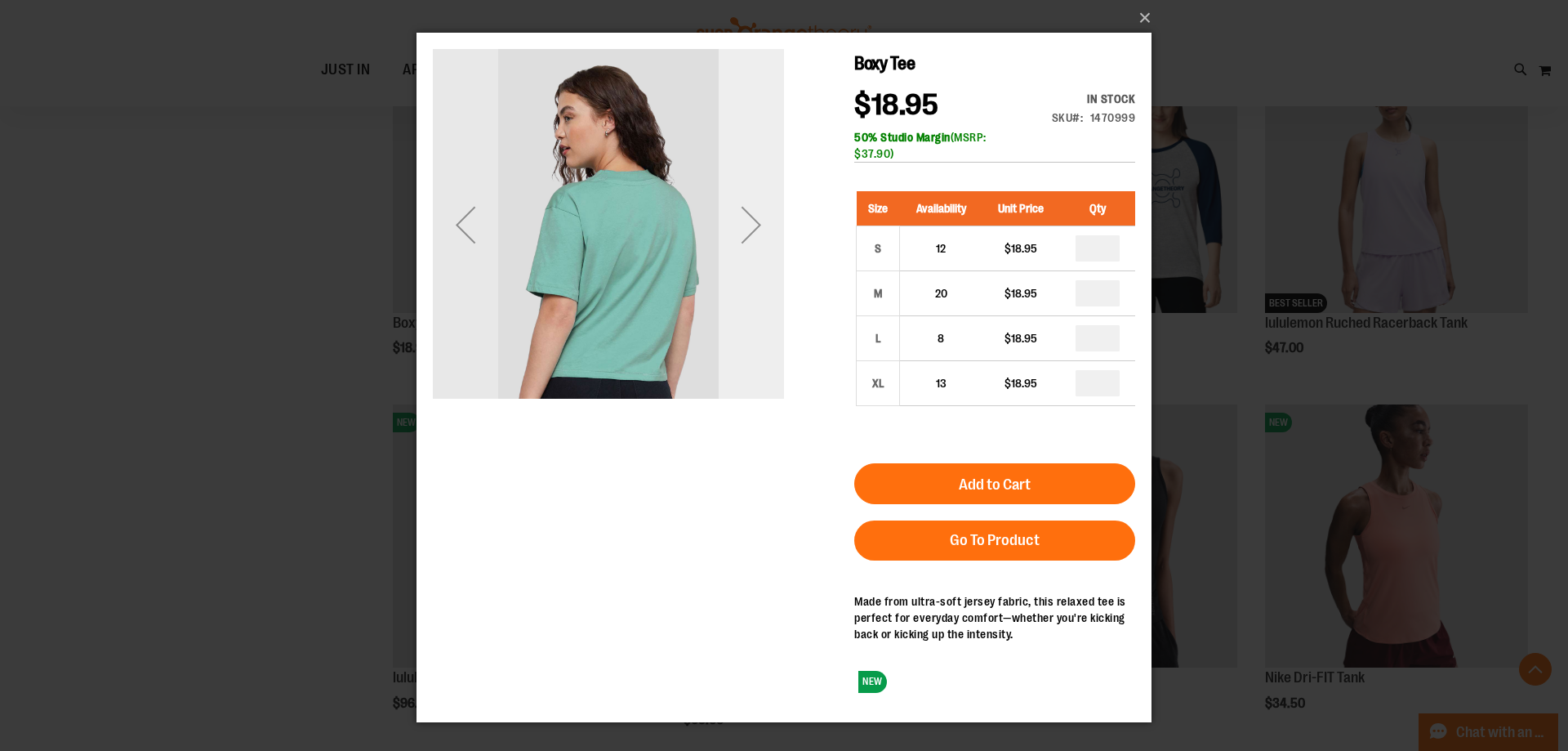
click at [749, 259] on div "Next" at bounding box center [751, 224] width 65 height 351
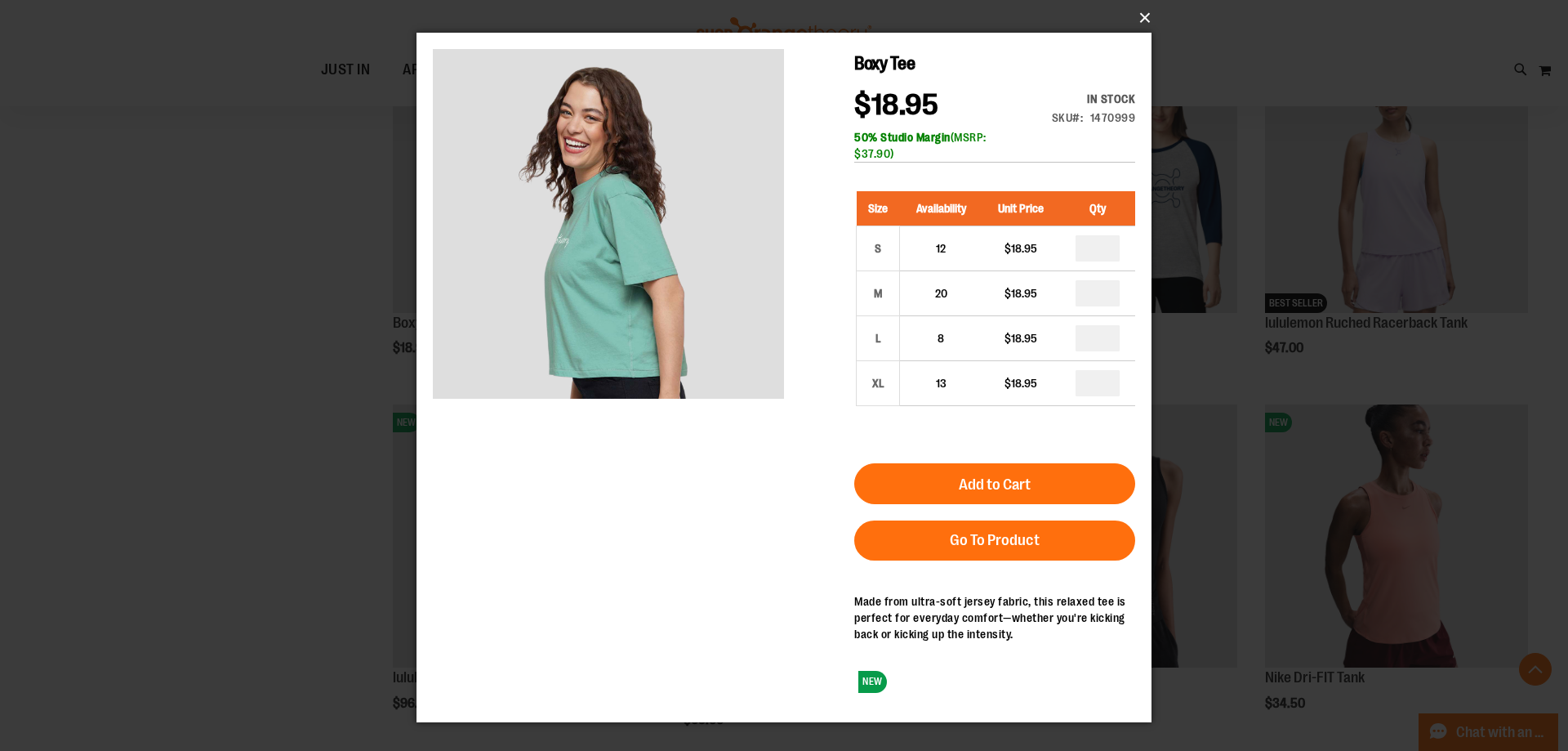
click at [1142, 16] on button "×" at bounding box center [789, 18] width 735 height 36
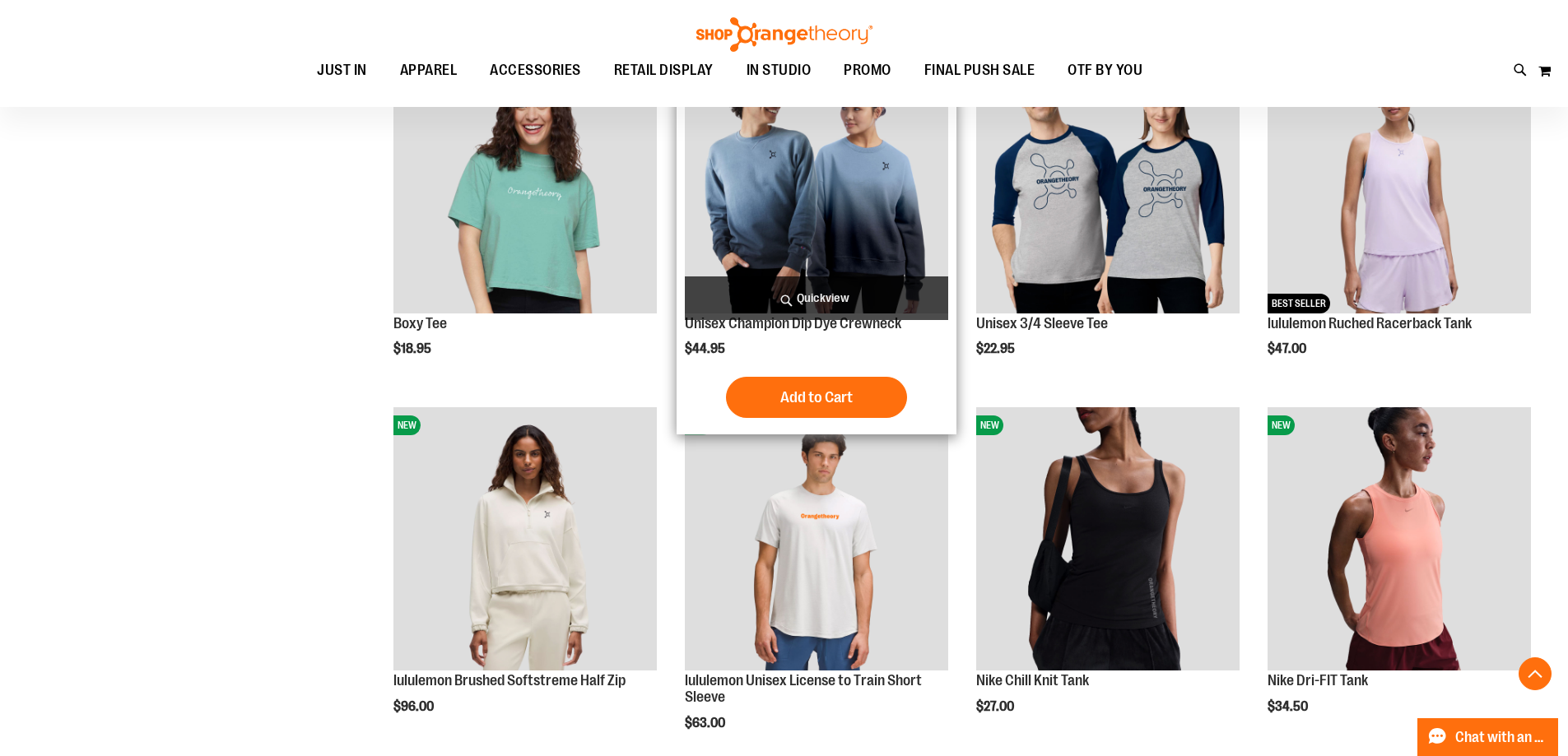
click at [858, 291] on span "Quickview" at bounding box center [816, 297] width 263 height 43
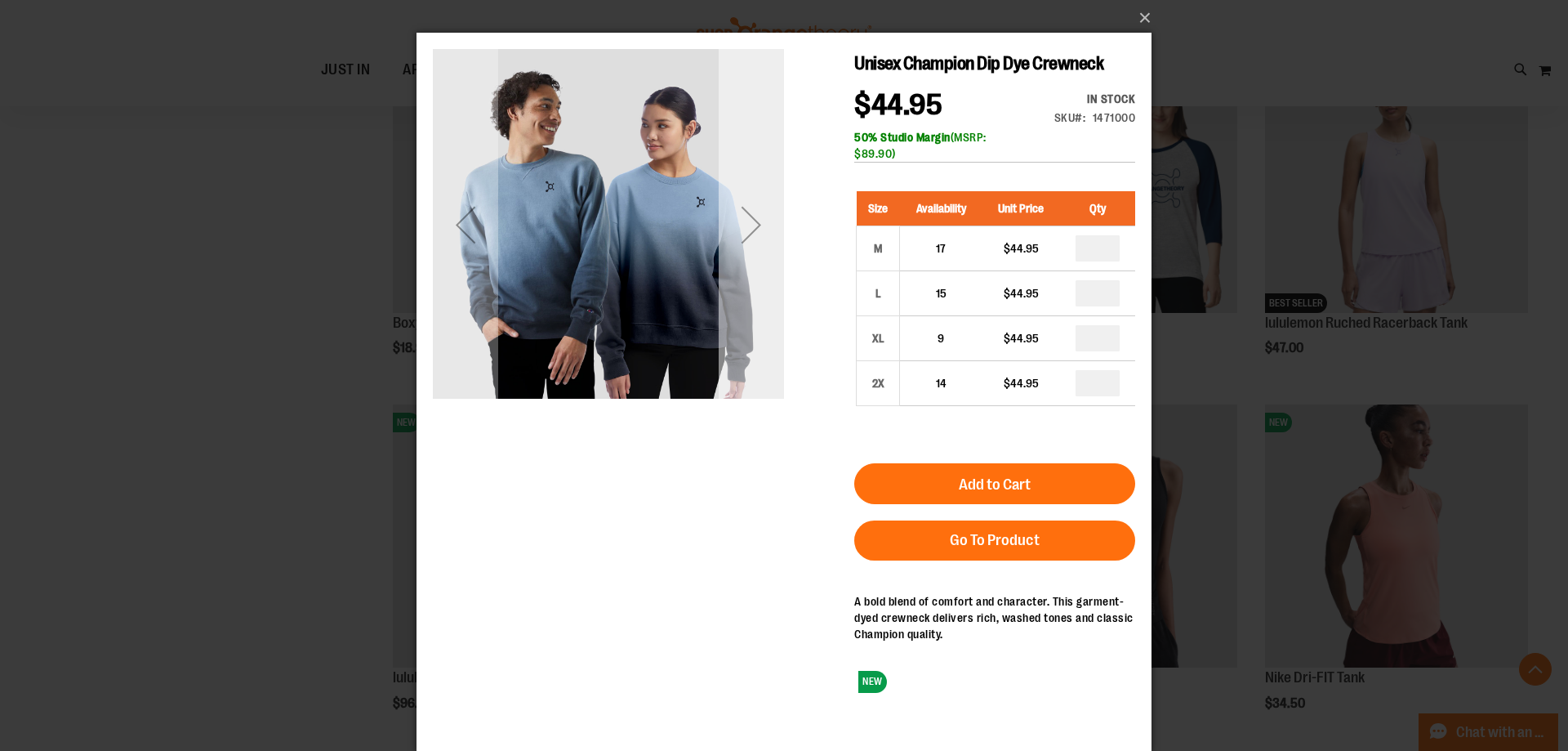
click at [758, 239] on div "Next" at bounding box center [751, 224] width 65 height 65
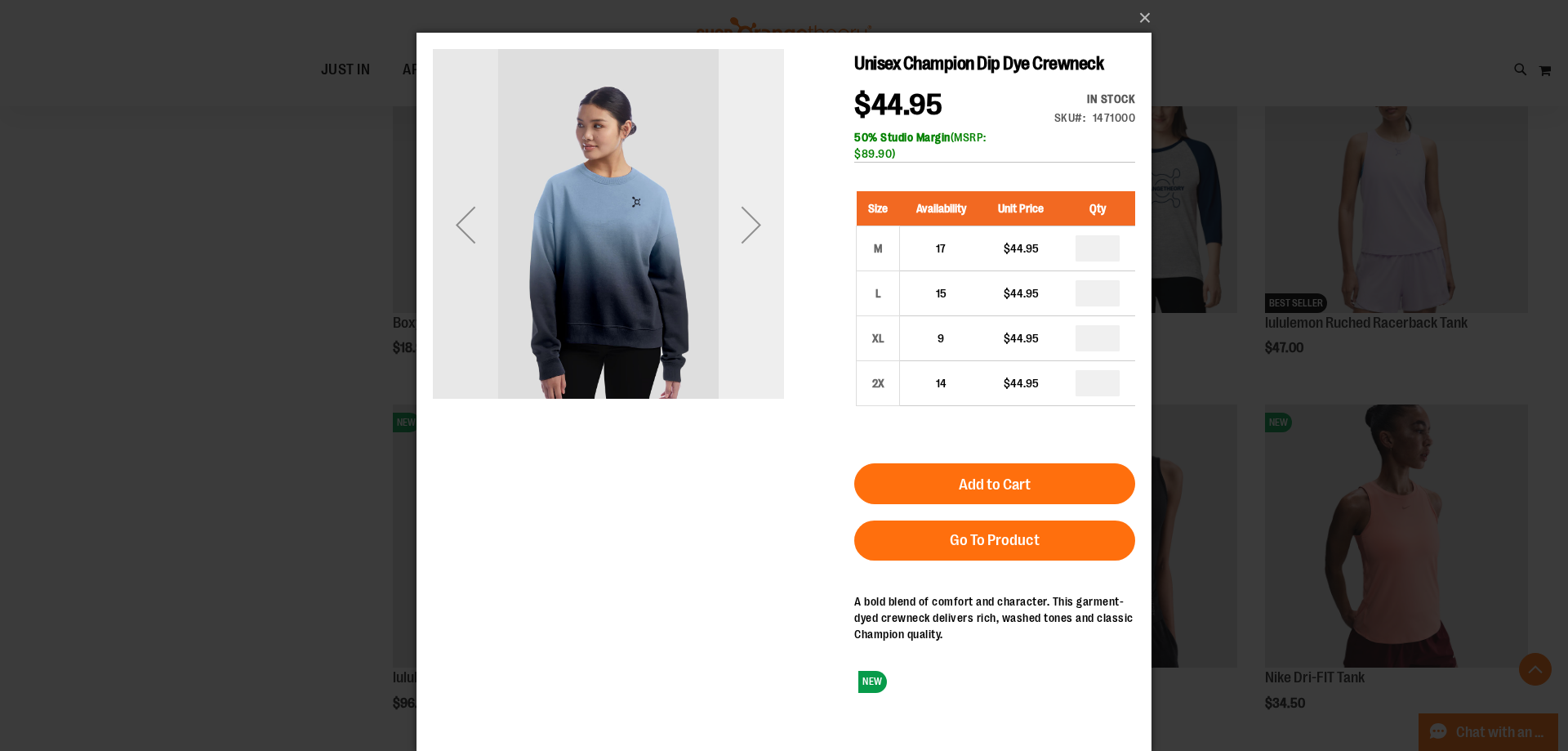
click at [758, 239] on div "Next" at bounding box center [751, 224] width 65 height 65
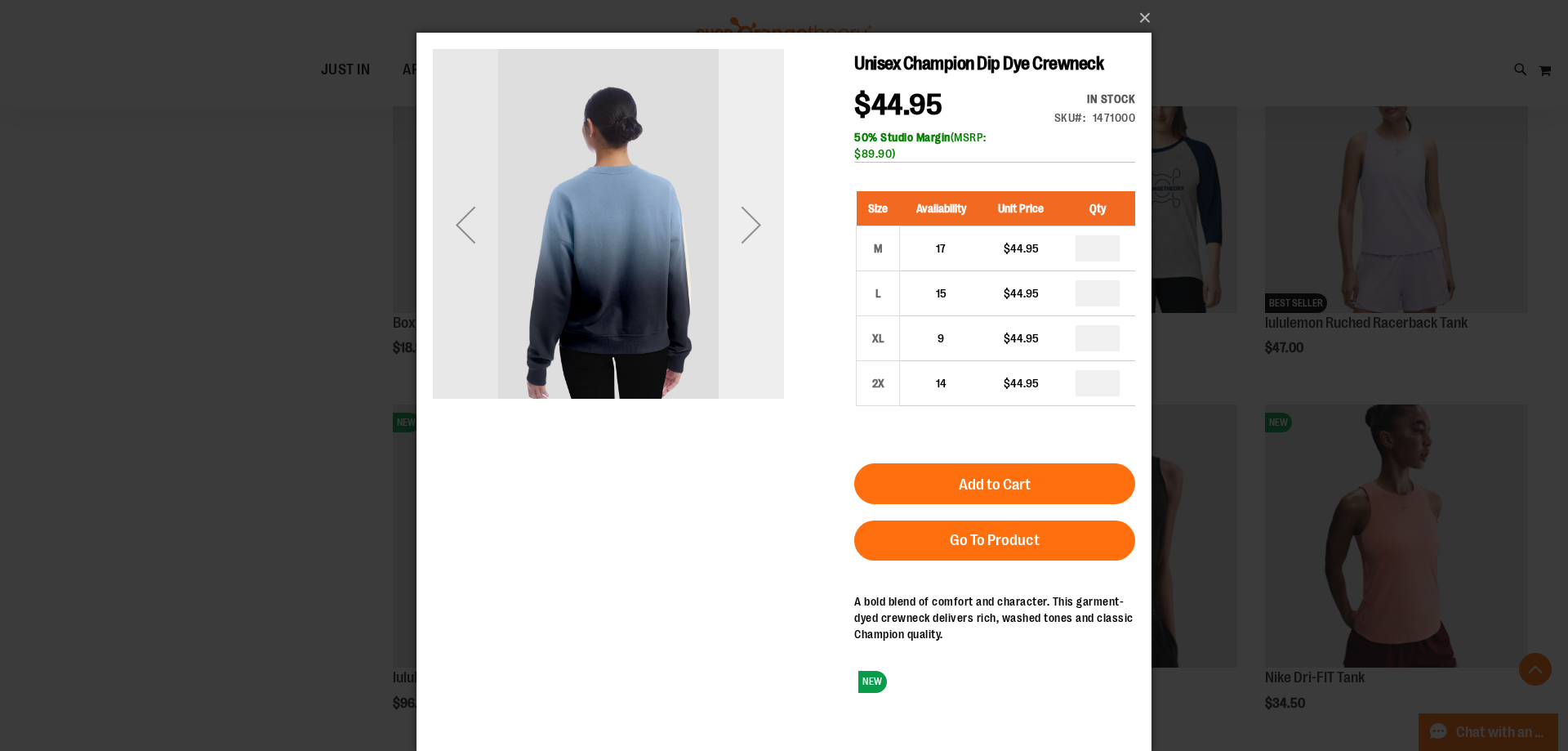
click at [758, 239] on div "Next" at bounding box center [751, 224] width 65 height 65
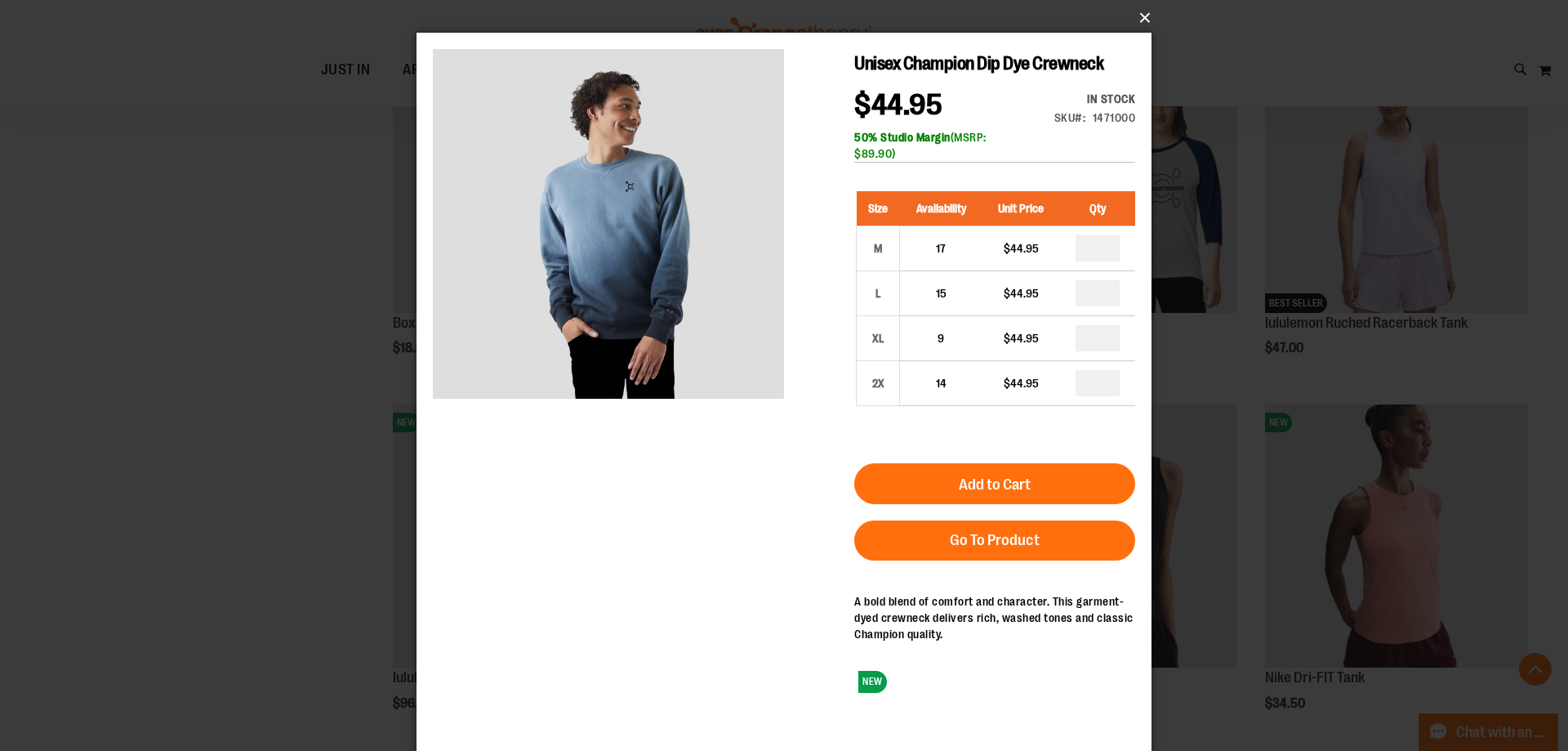
click at [1136, 17] on button "×" at bounding box center [789, 18] width 735 height 36
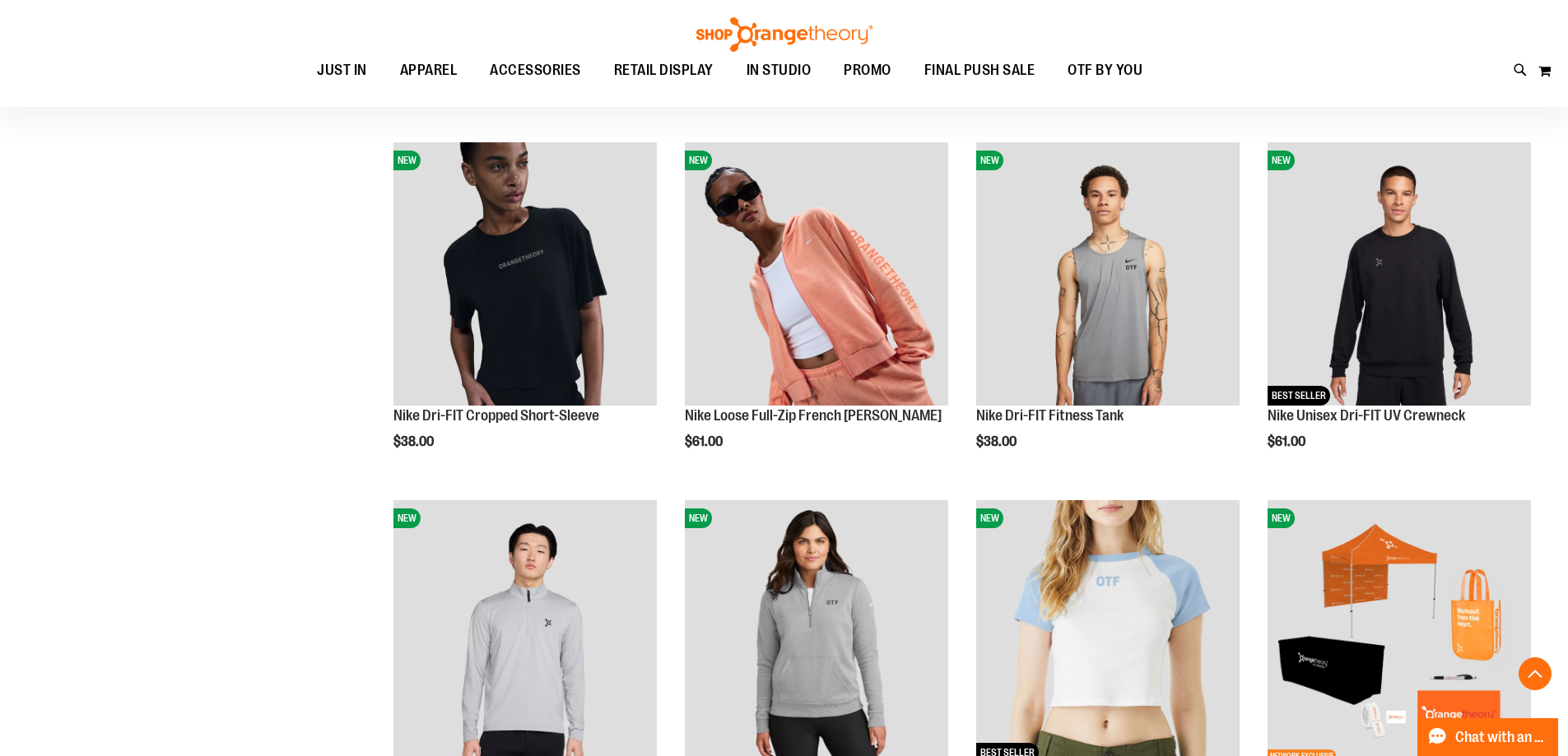
scroll to position [1658, 0]
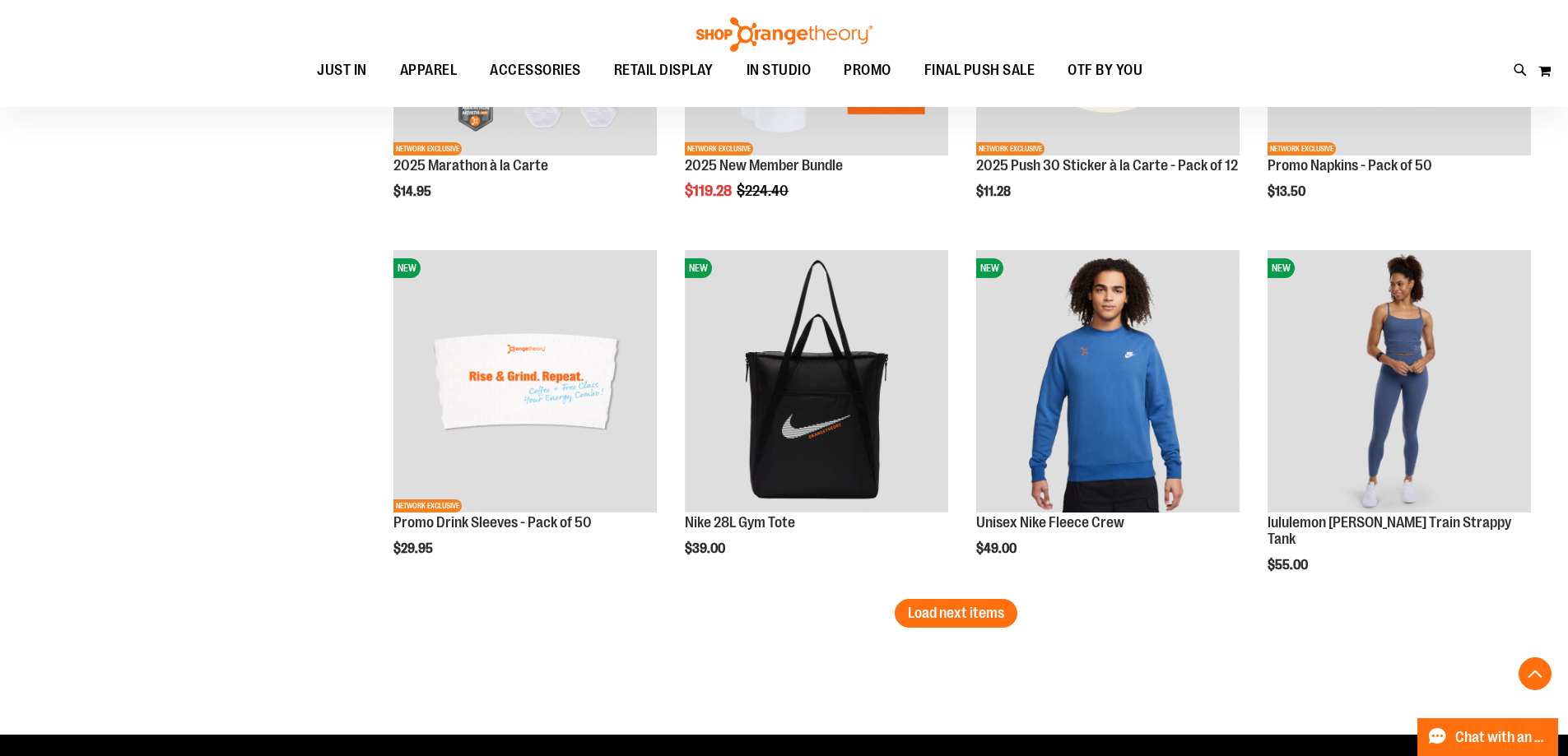
scroll to position [2974, 0]
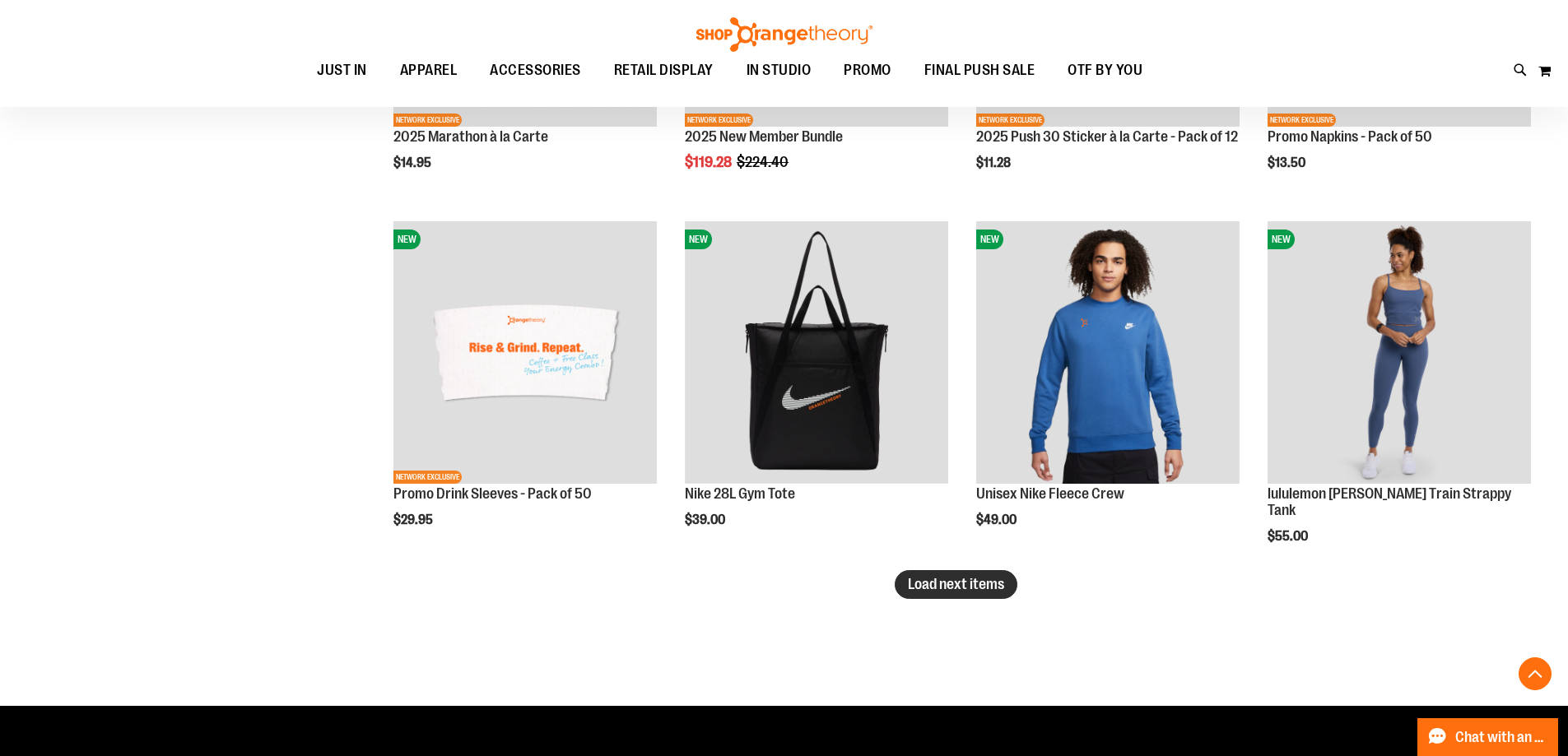
click at [968, 578] on span "Load next items" at bounding box center [956, 583] width 96 height 17
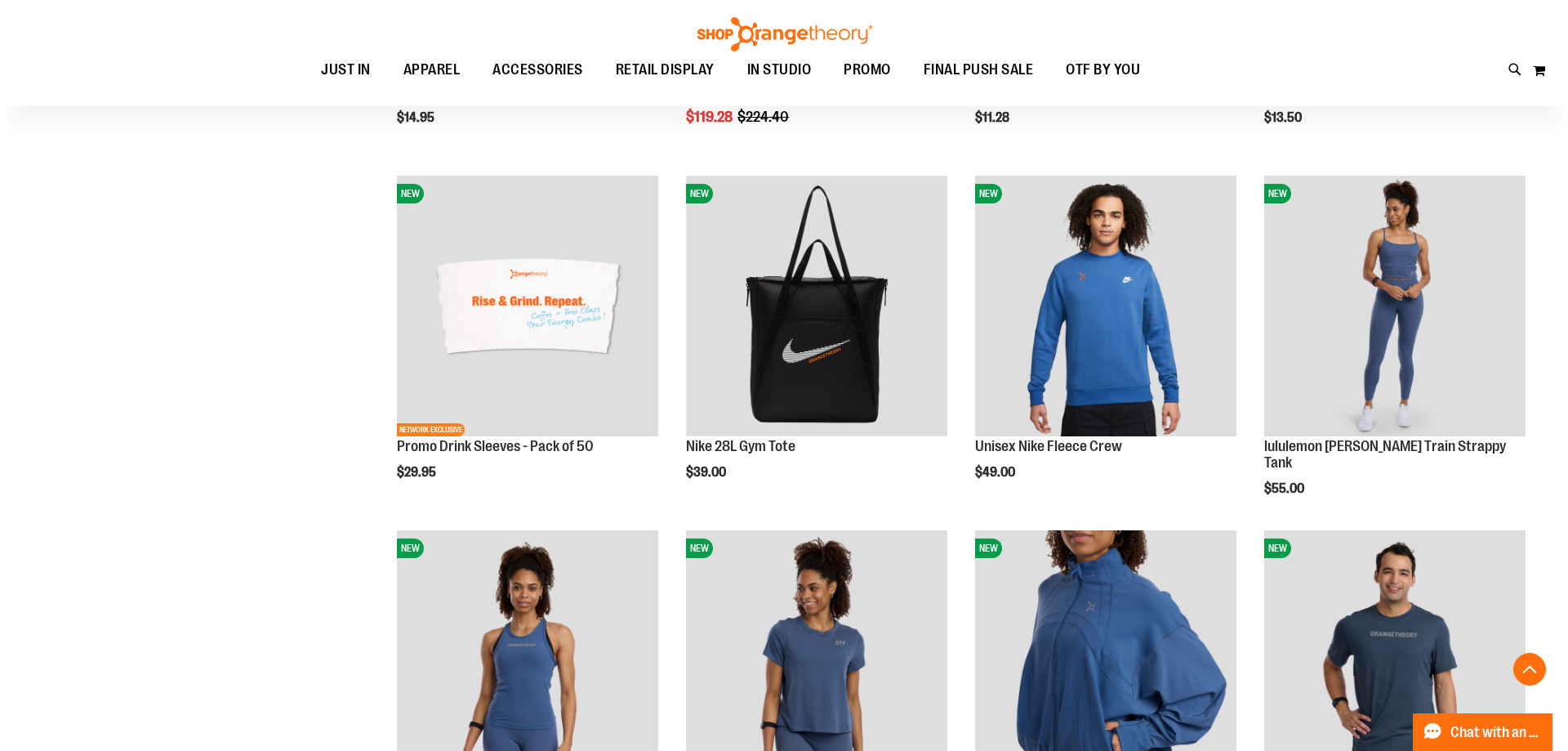
scroll to position [2997, 0]
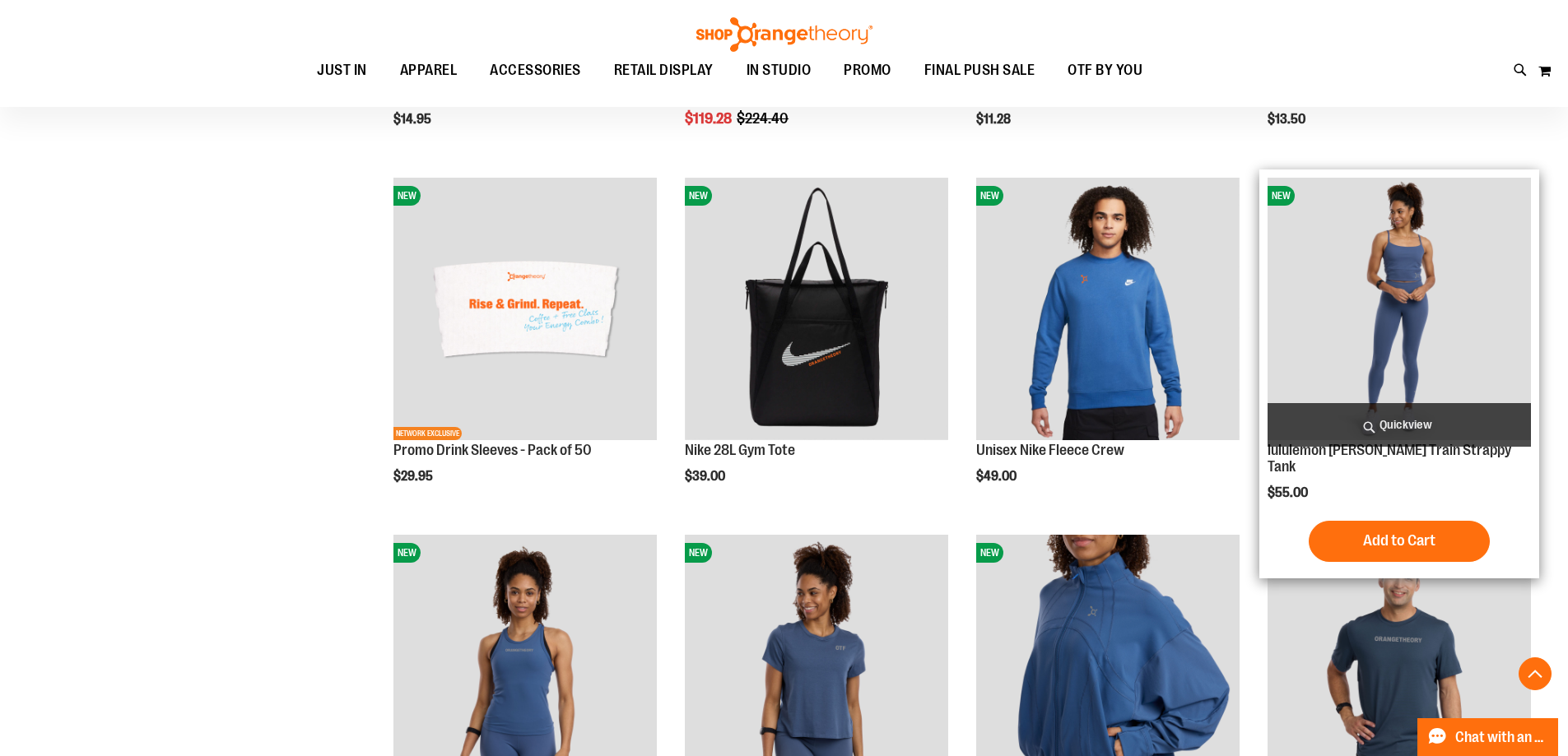
click at [1360, 430] on span "Quickview" at bounding box center [1399, 424] width 263 height 43
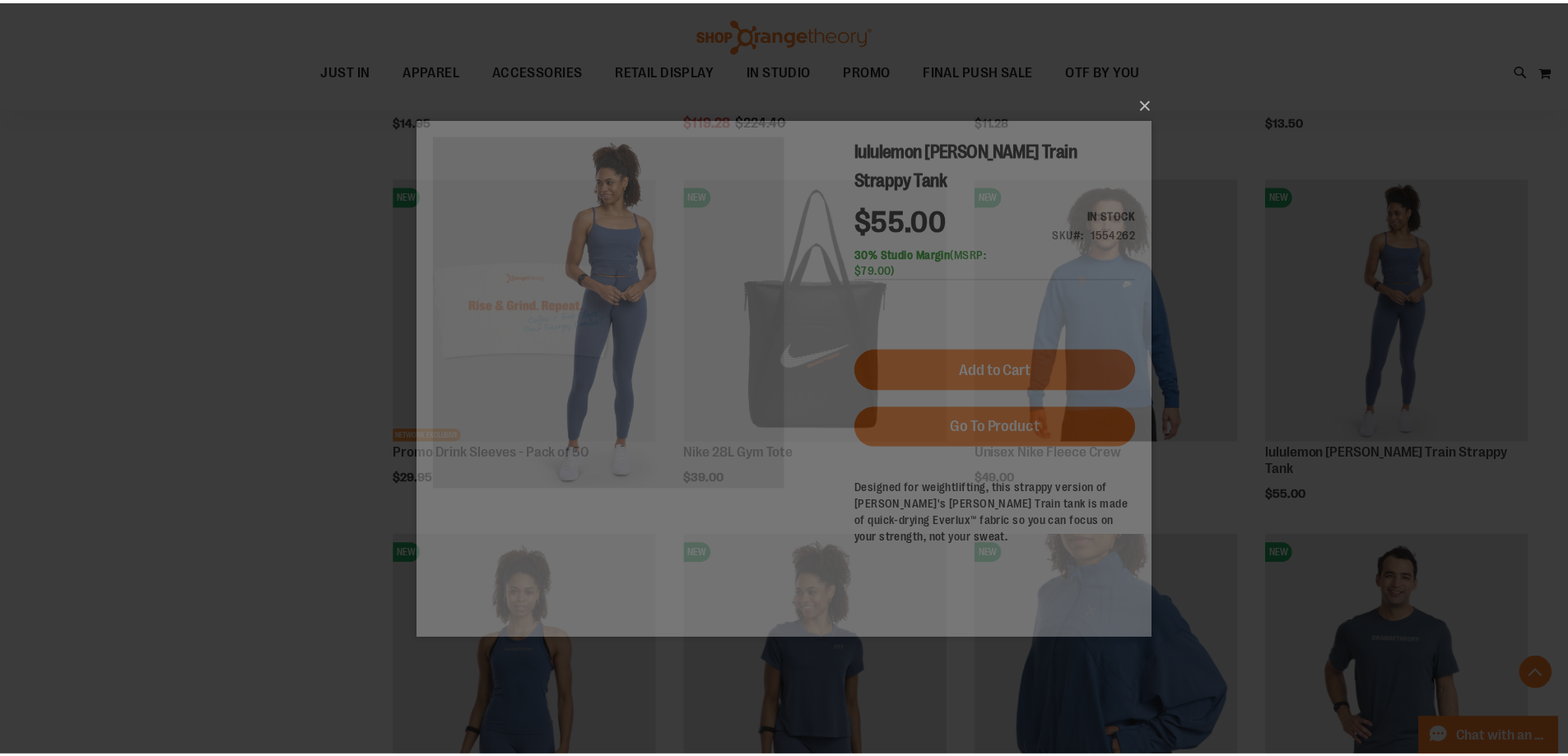
scroll to position [0, 0]
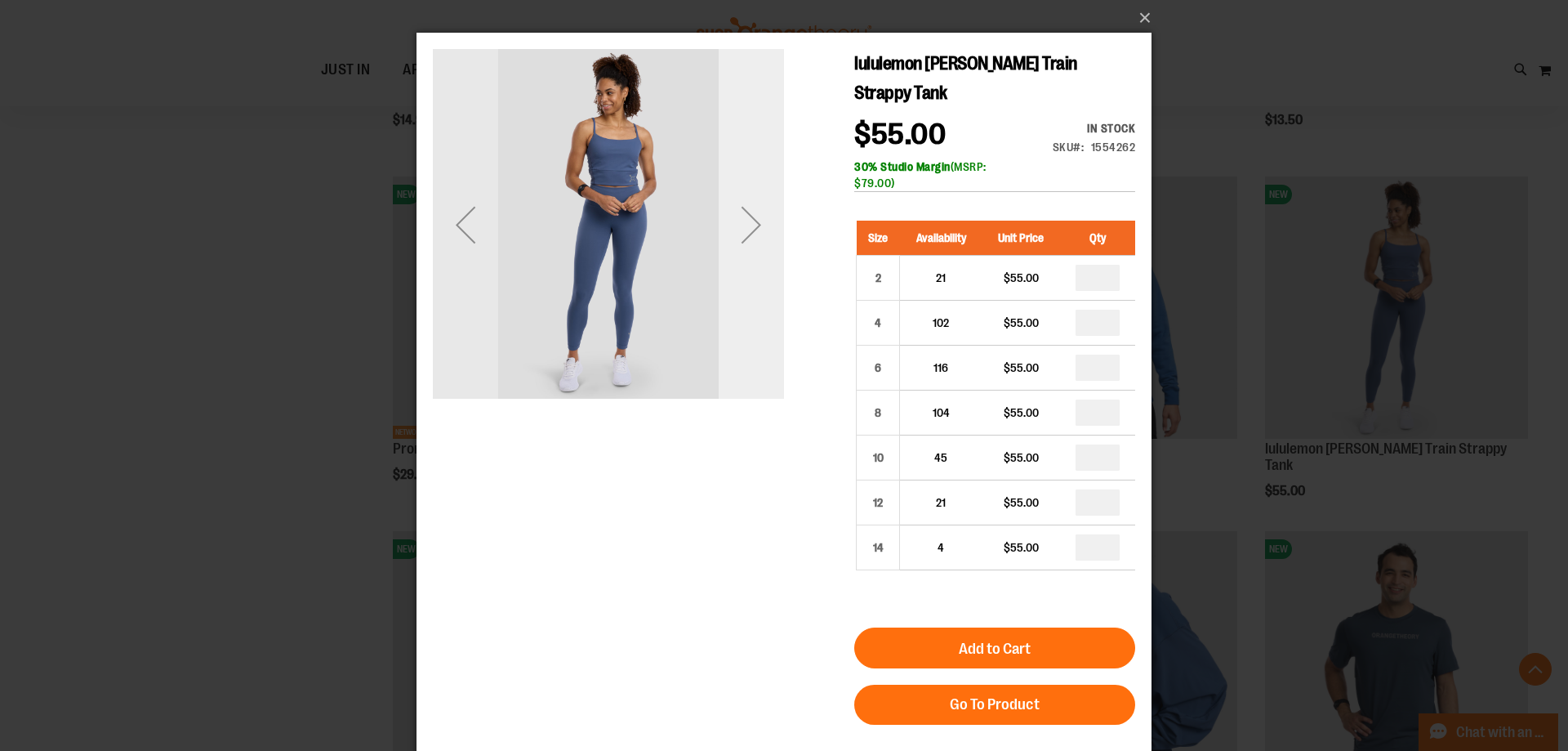
click at [745, 244] on div "Next" at bounding box center [751, 224] width 65 height 65
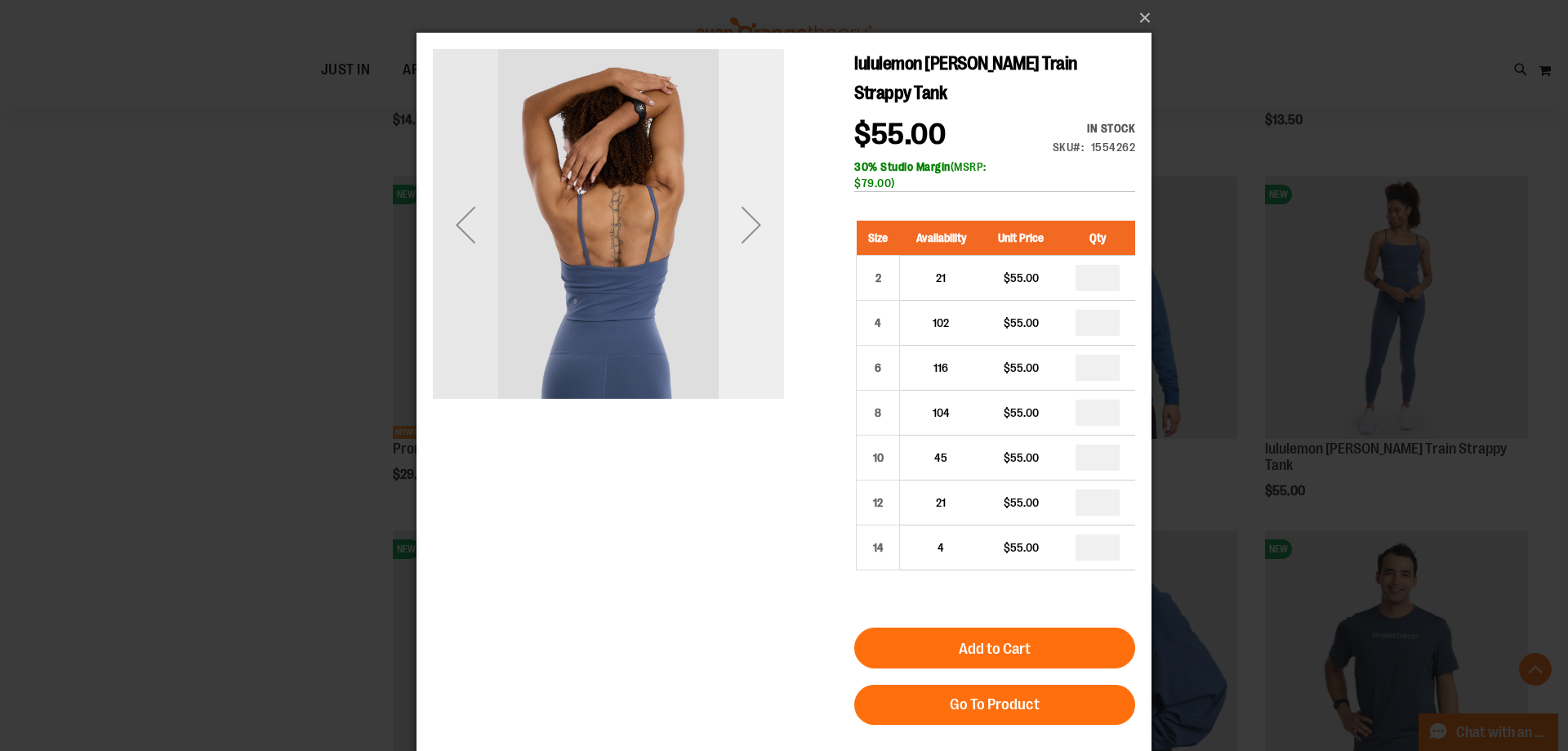
click at [745, 244] on div "Next" at bounding box center [751, 224] width 65 height 65
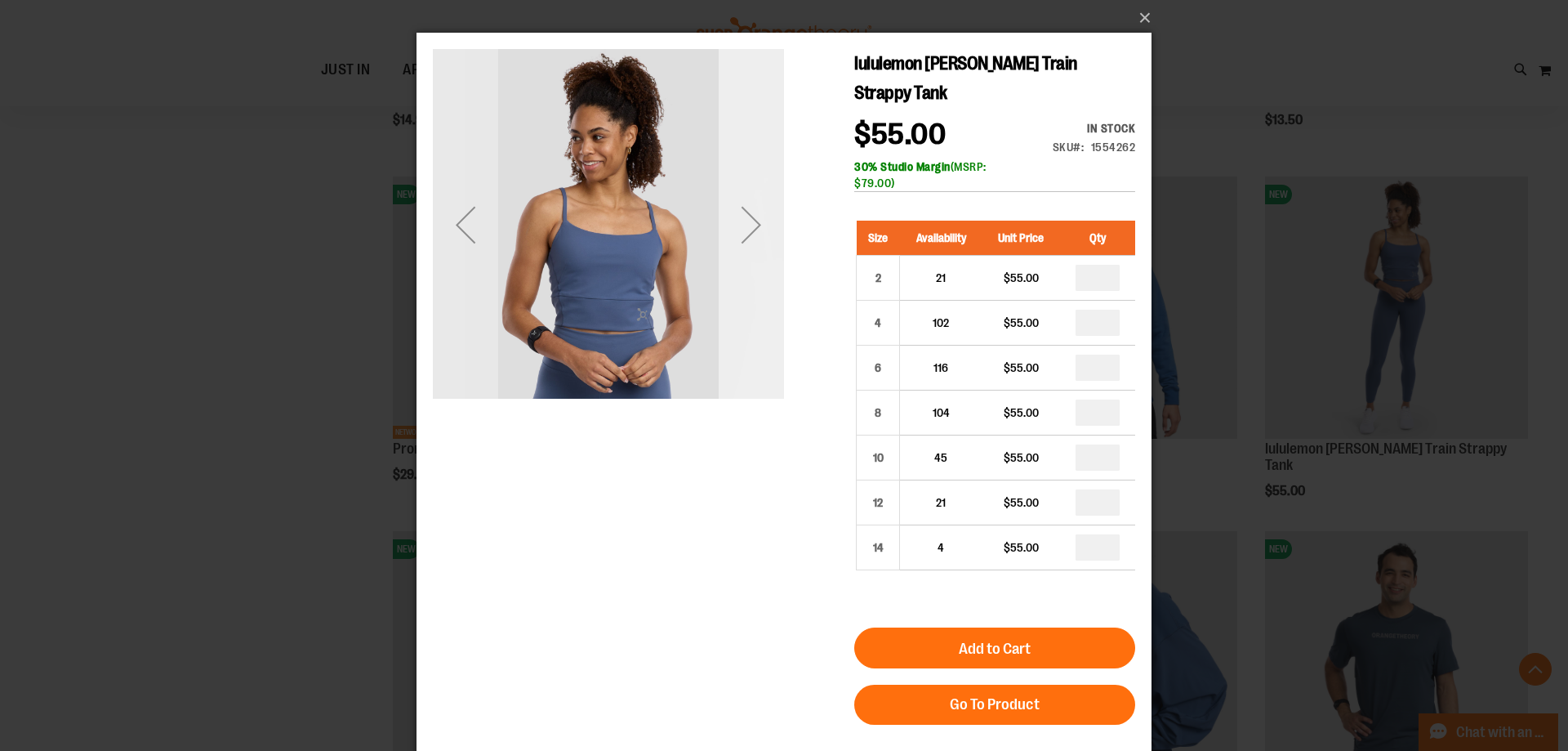
click at [745, 244] on div "Next" at bounding box center [751, 224] width 65 height 65
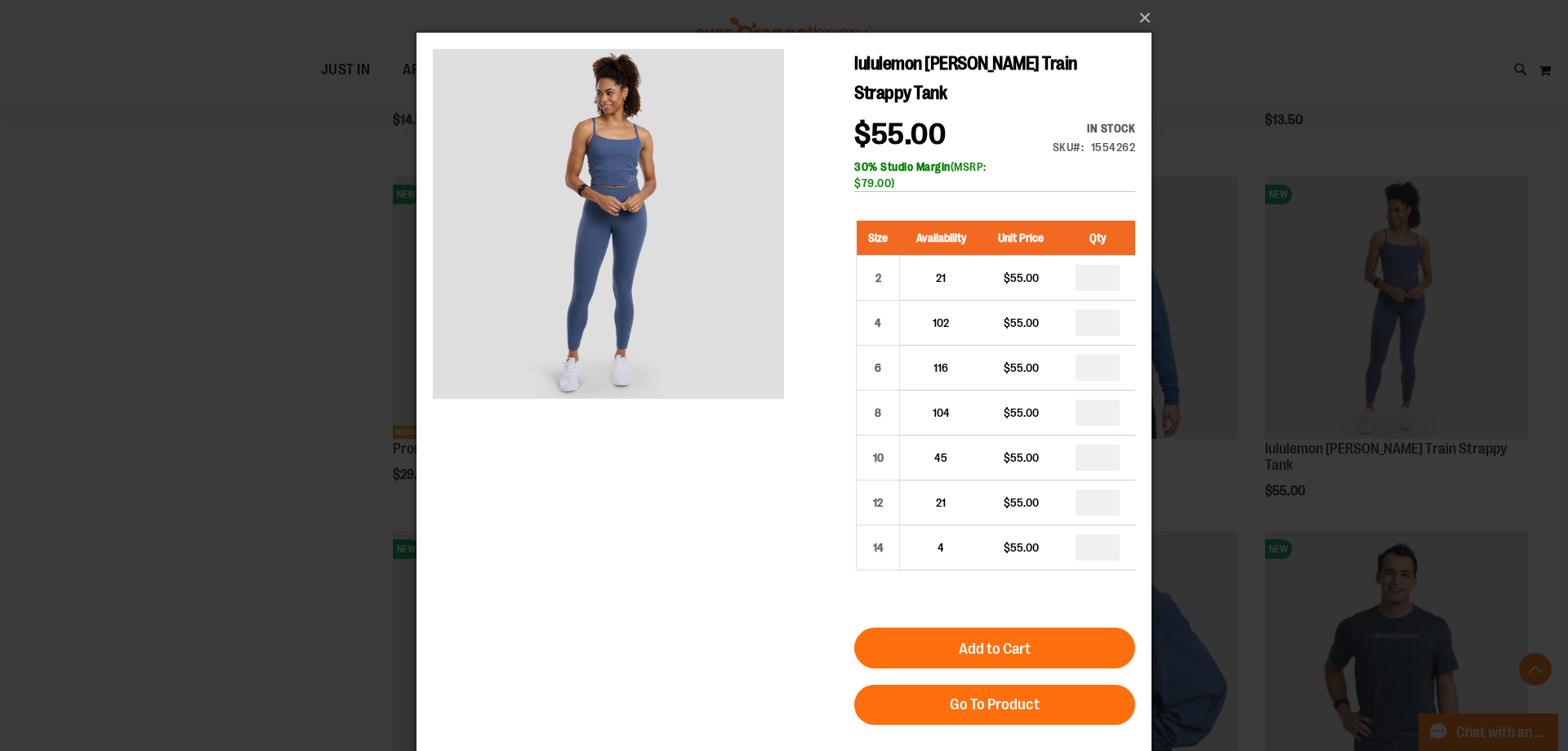
drag, startPoint x: 902, startPoint y: 186, endPoint x: 855, endPoint y: 188, distance: 47.0
click at [855, 188] on div "30% Studio Margin (MSRP: $79.00)" at bounding box center [995, 175] width 281 height 33
click at [1137, 18] on button "×" at bounding box center [789, 18] width 735 height 36
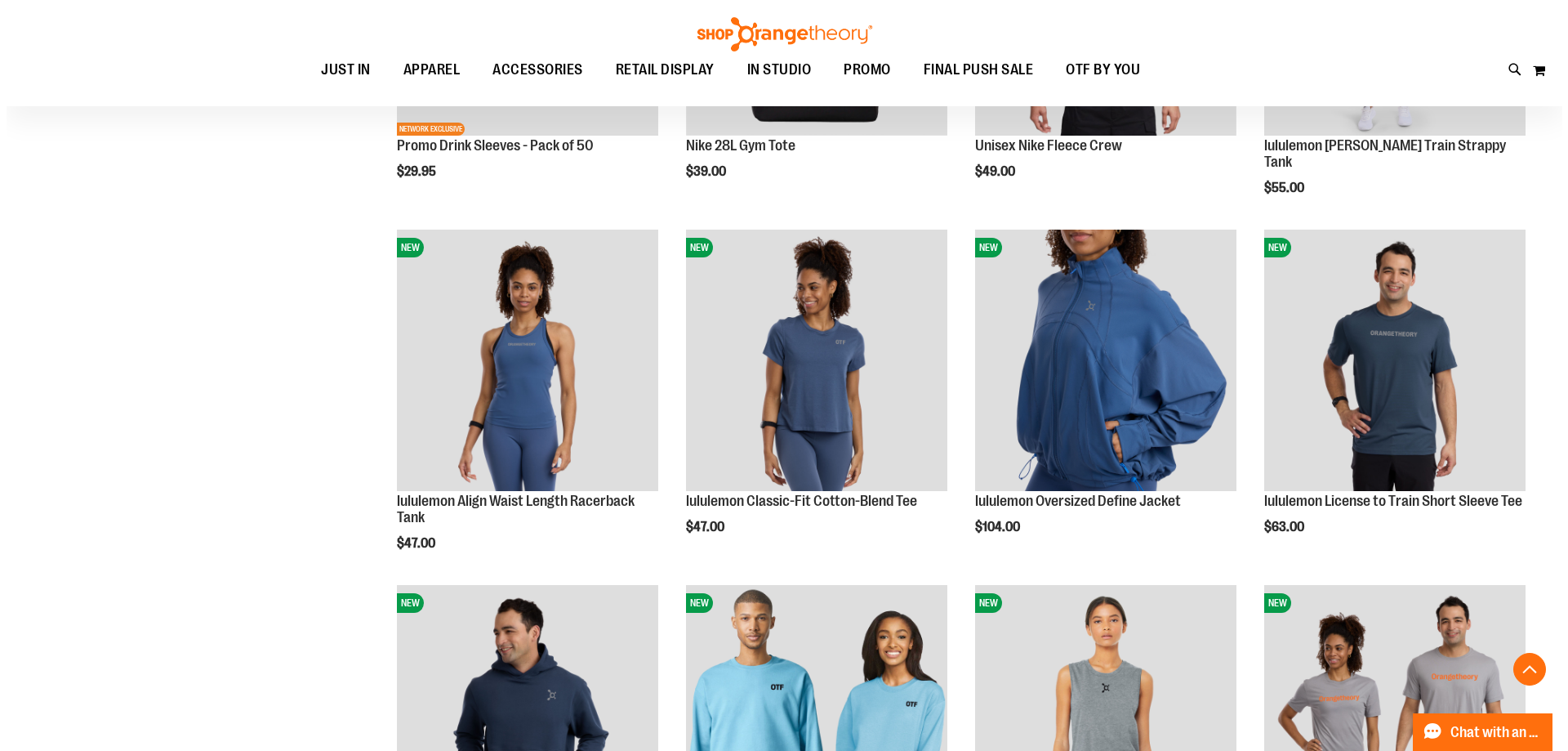
scroll to position [3324, 0]
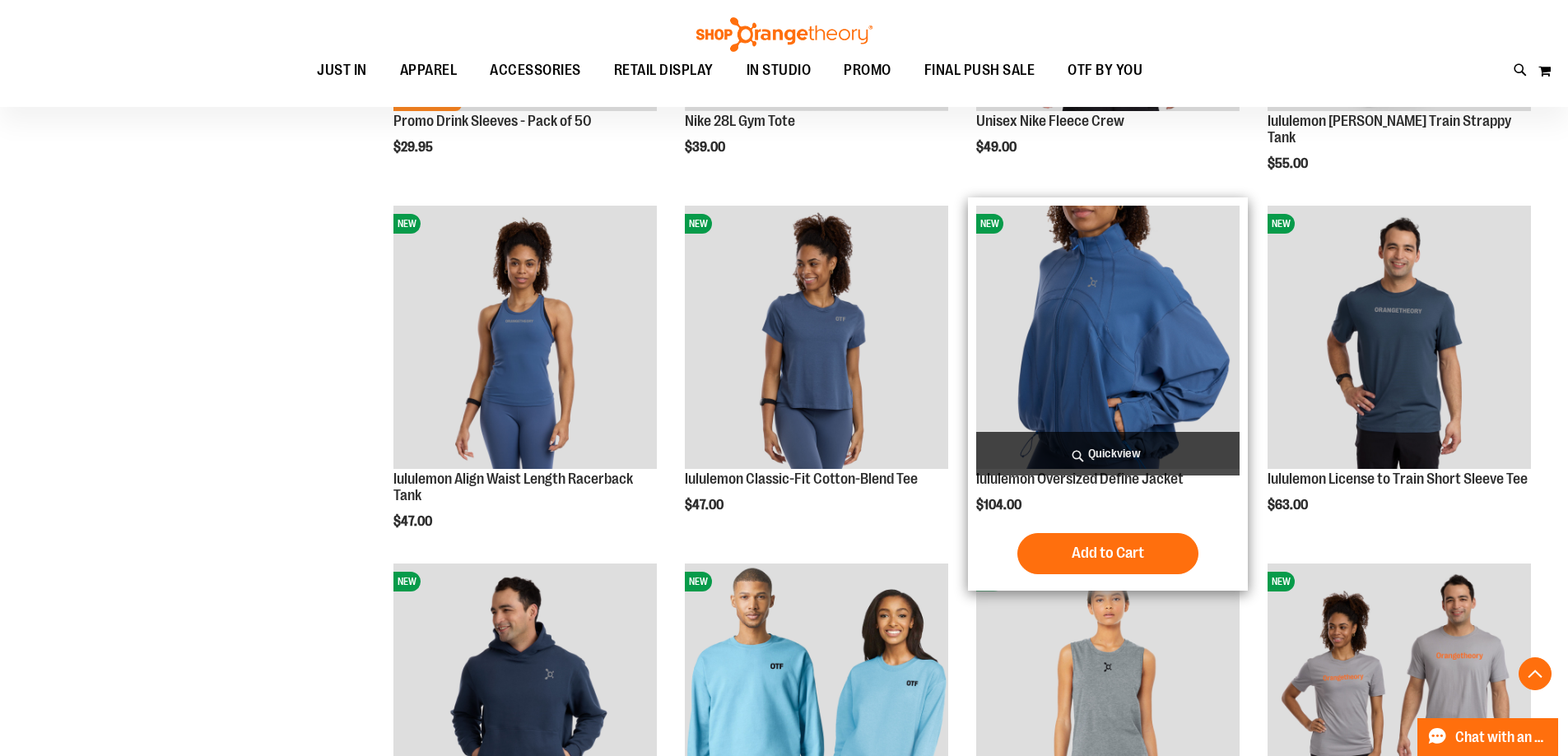
click at [1105, 444] on span "Quickview" at bounding box center [1107, 454] width 263 height 43
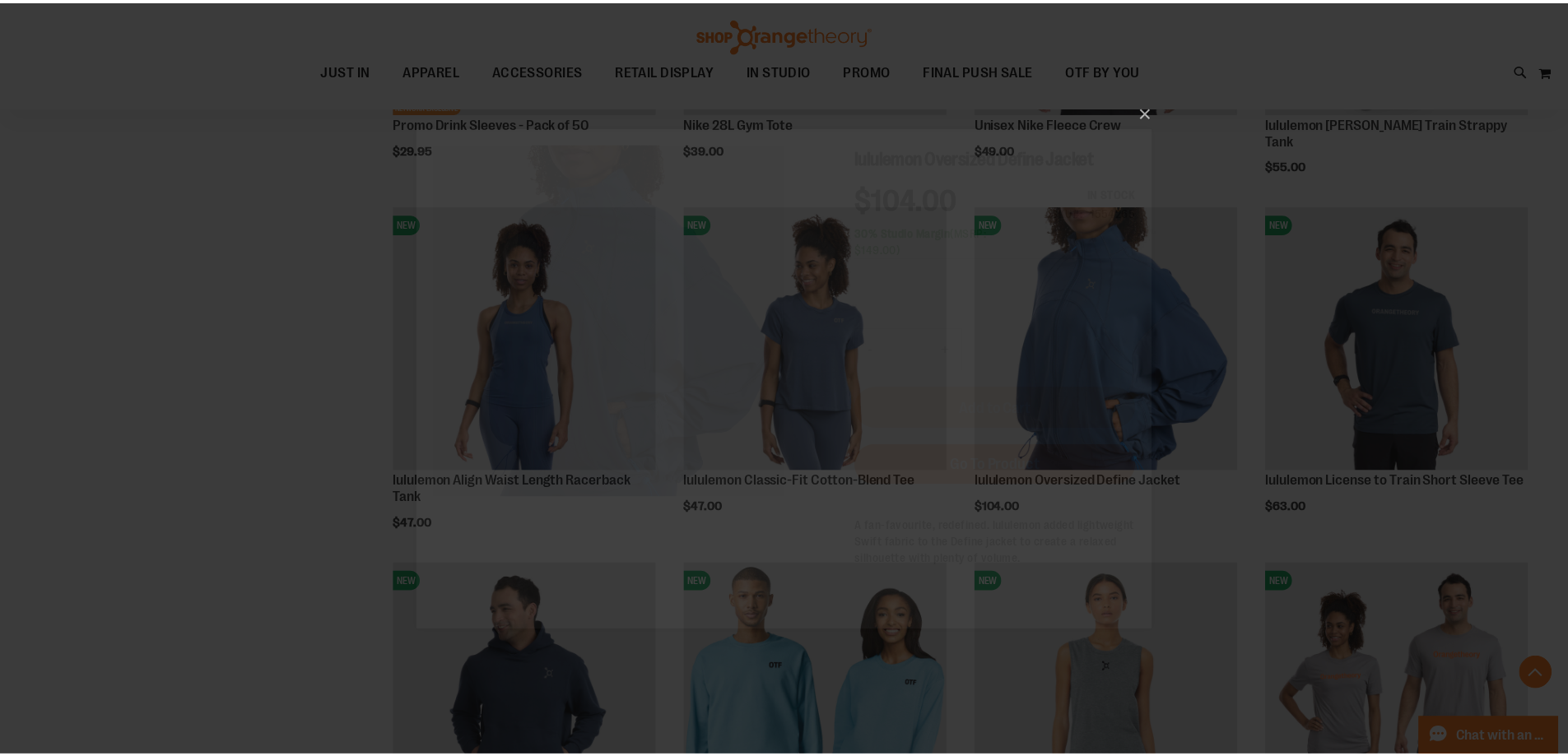
scroll to position [0, 0]
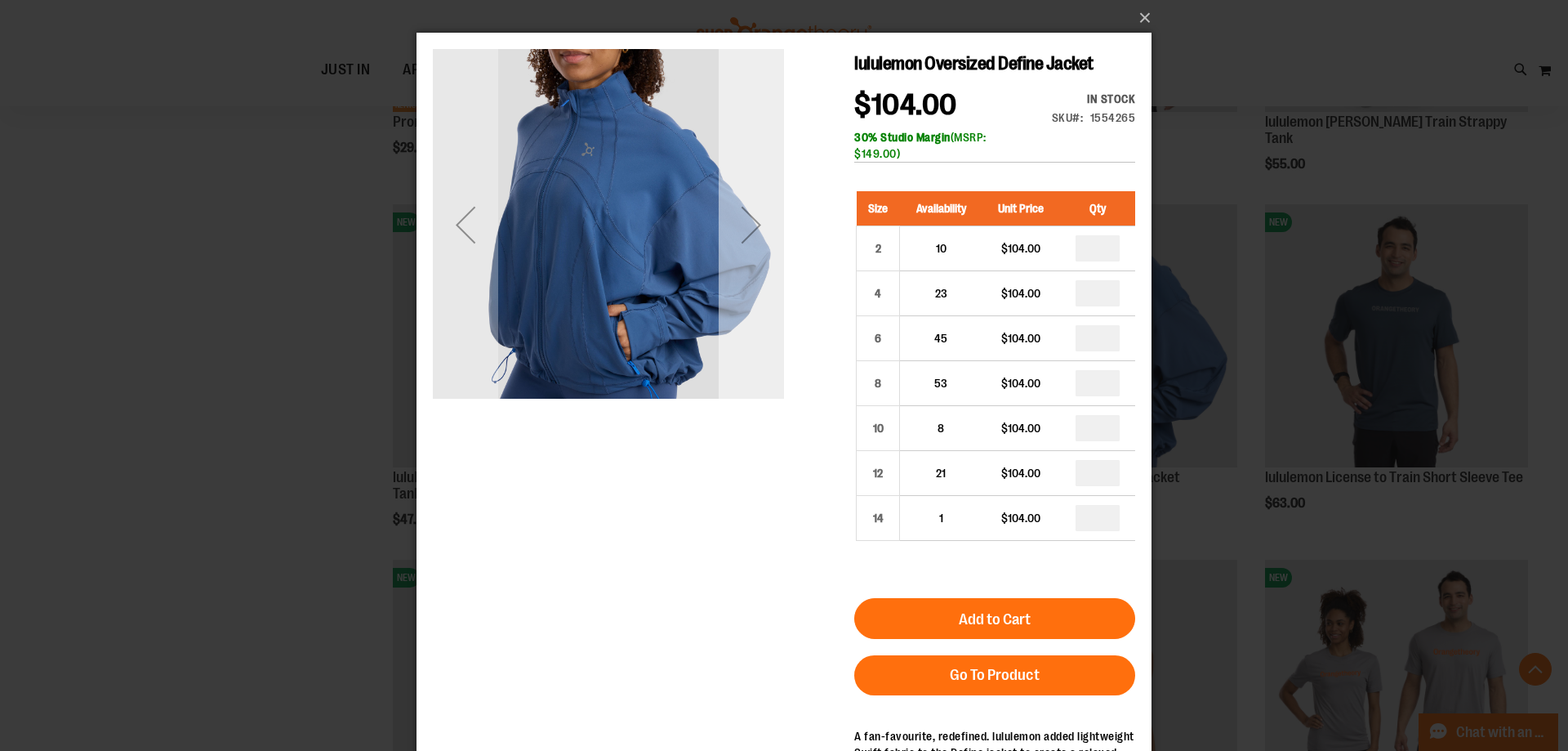
click at [760, 226] on div "Next" at bounding box center [751, 224] width 65 height 65
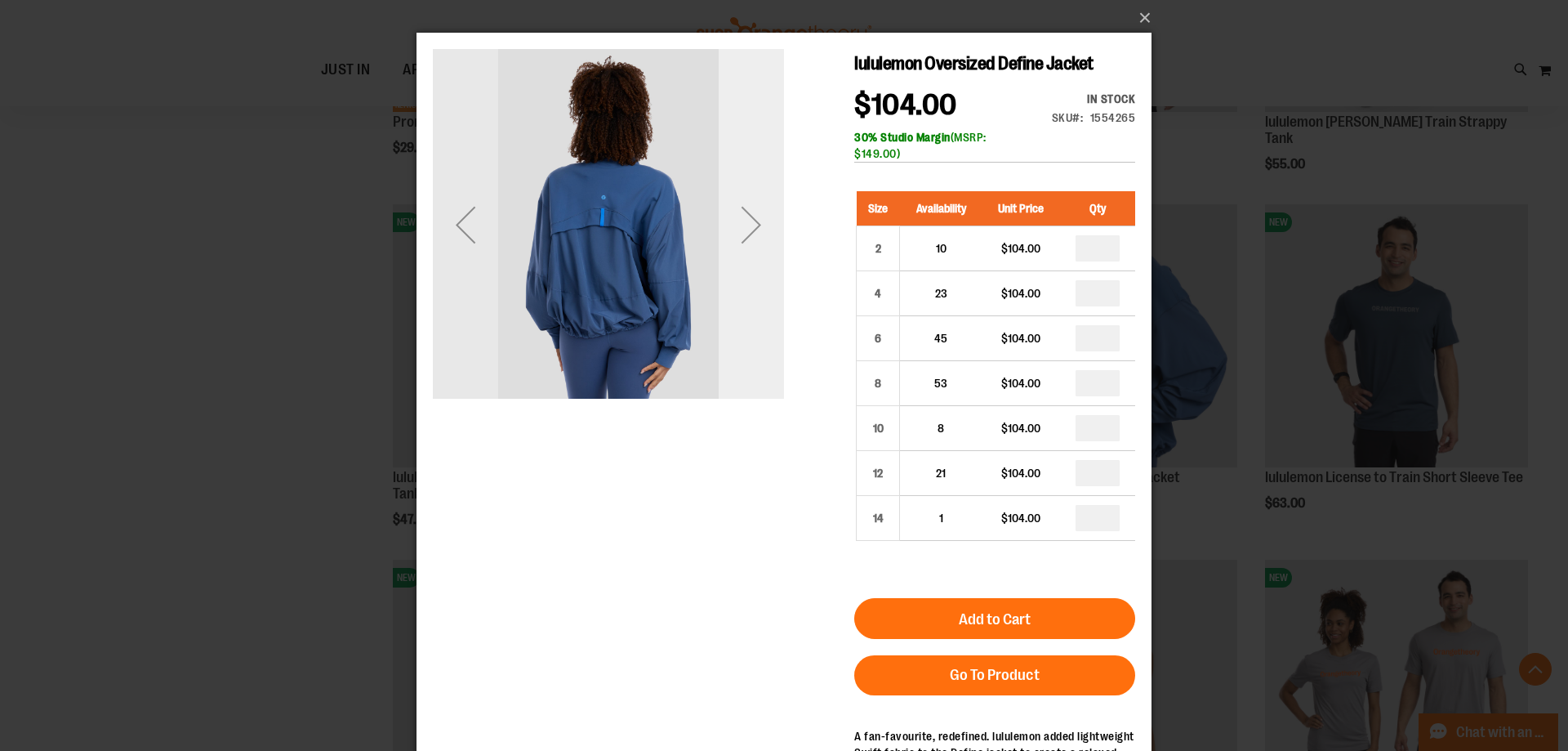
click at [760, 226] on div "Next" at bounding box center [751, 224] width 65 height 65
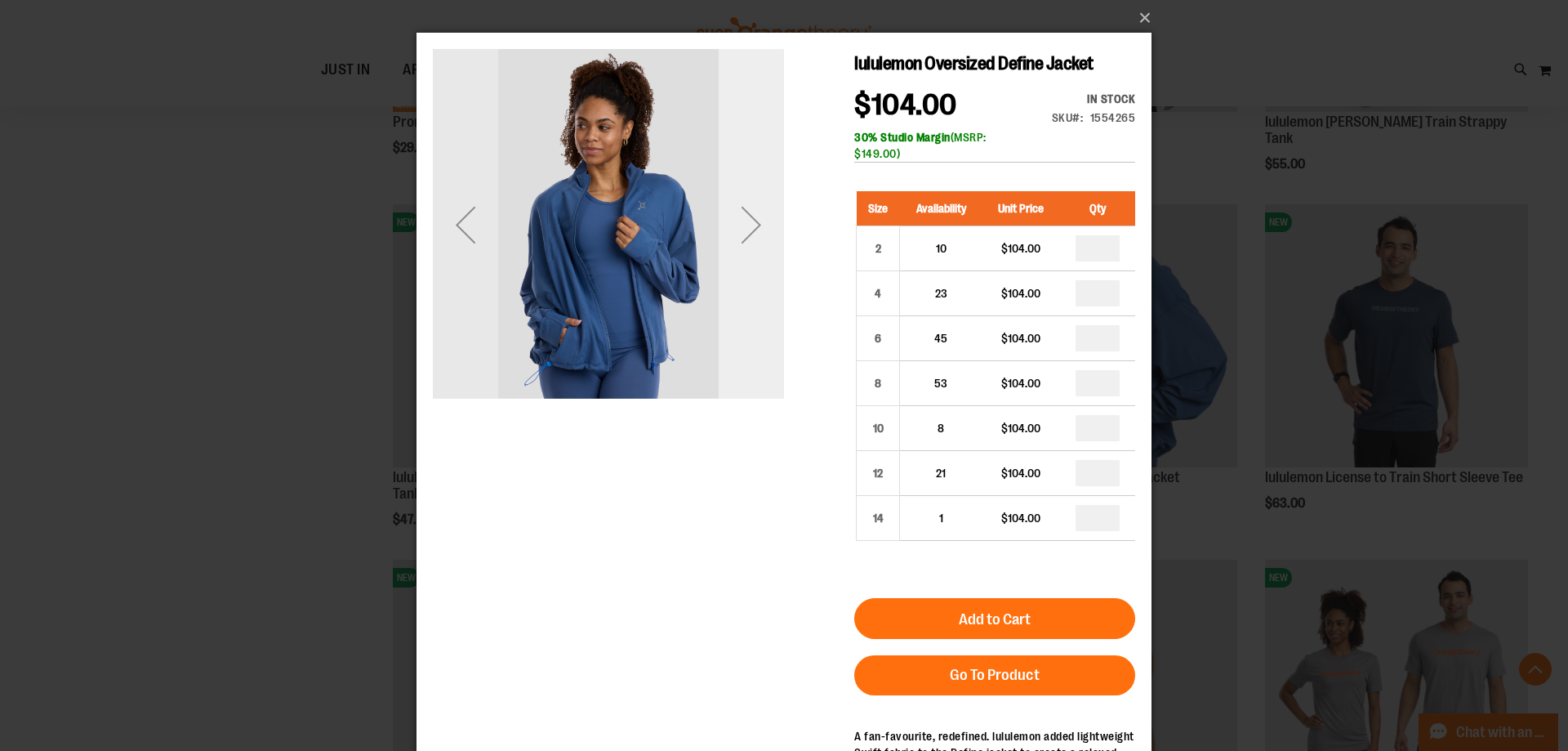
click at [760, 226] on div "Next" at bounding box center [751, 224] width 65 height 65
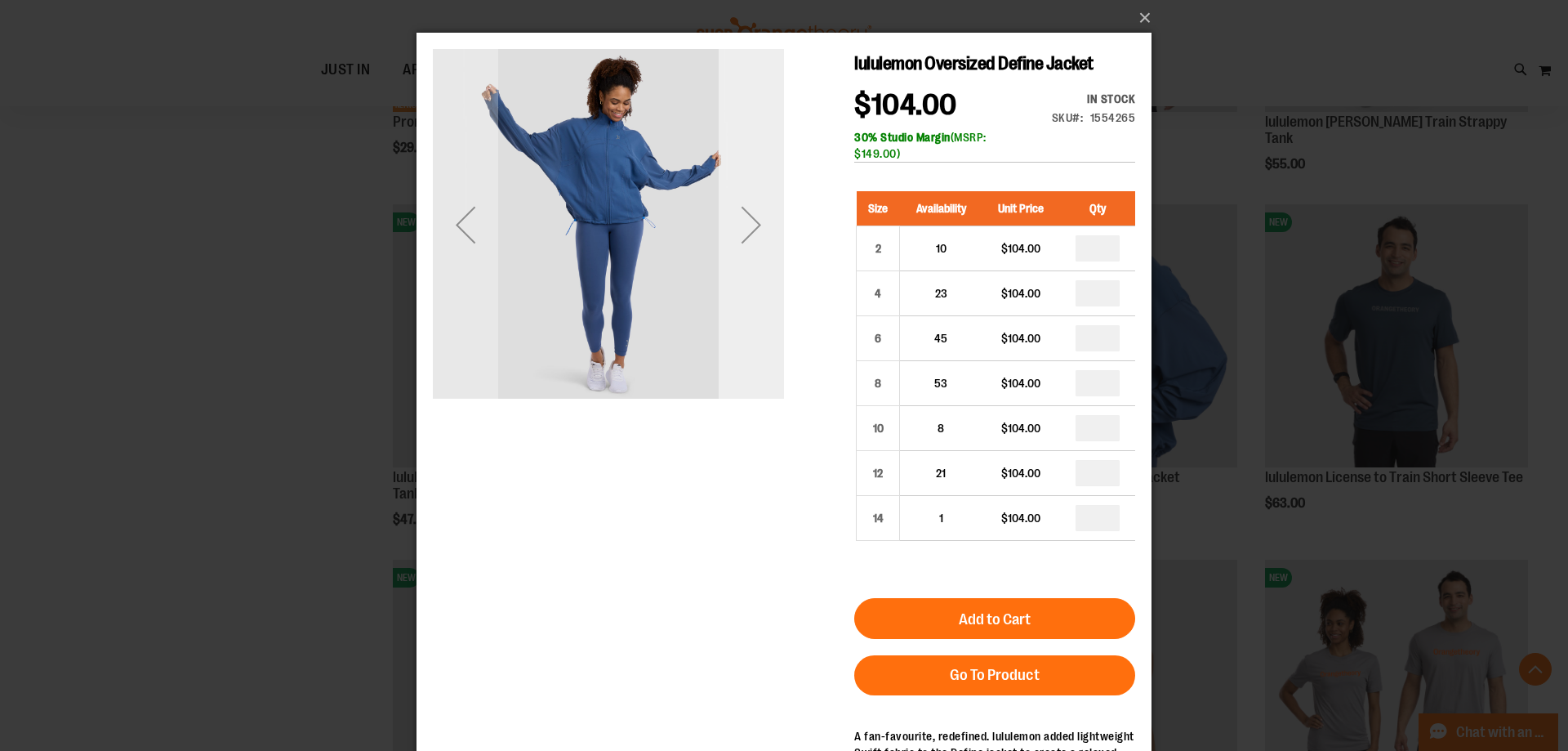
click at [759, 228] on div "Next" at bounding box center [751, 224] width 65 height 65
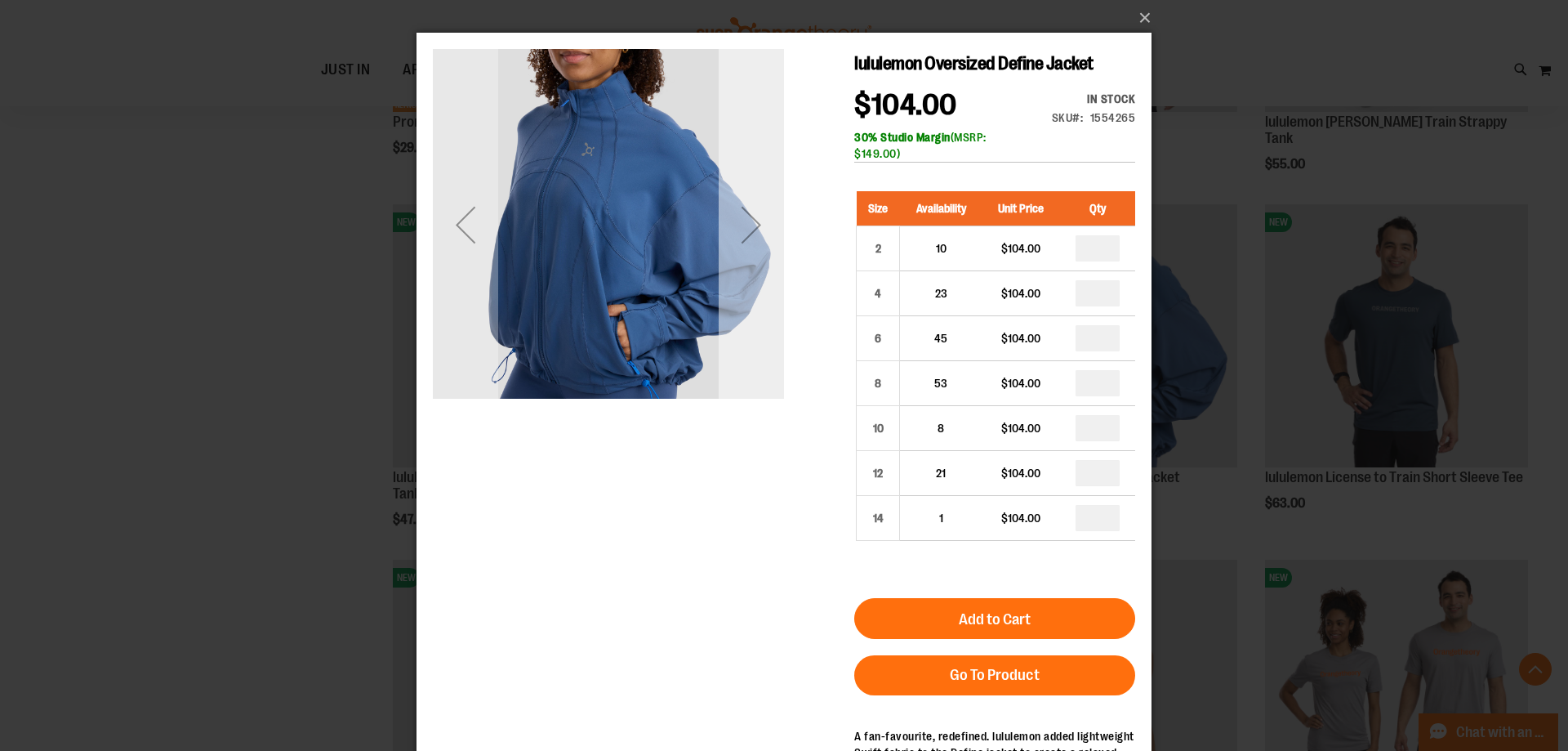
click at [759, 228] on div "Next" at bounding box center [751, 224] width 65 height 65
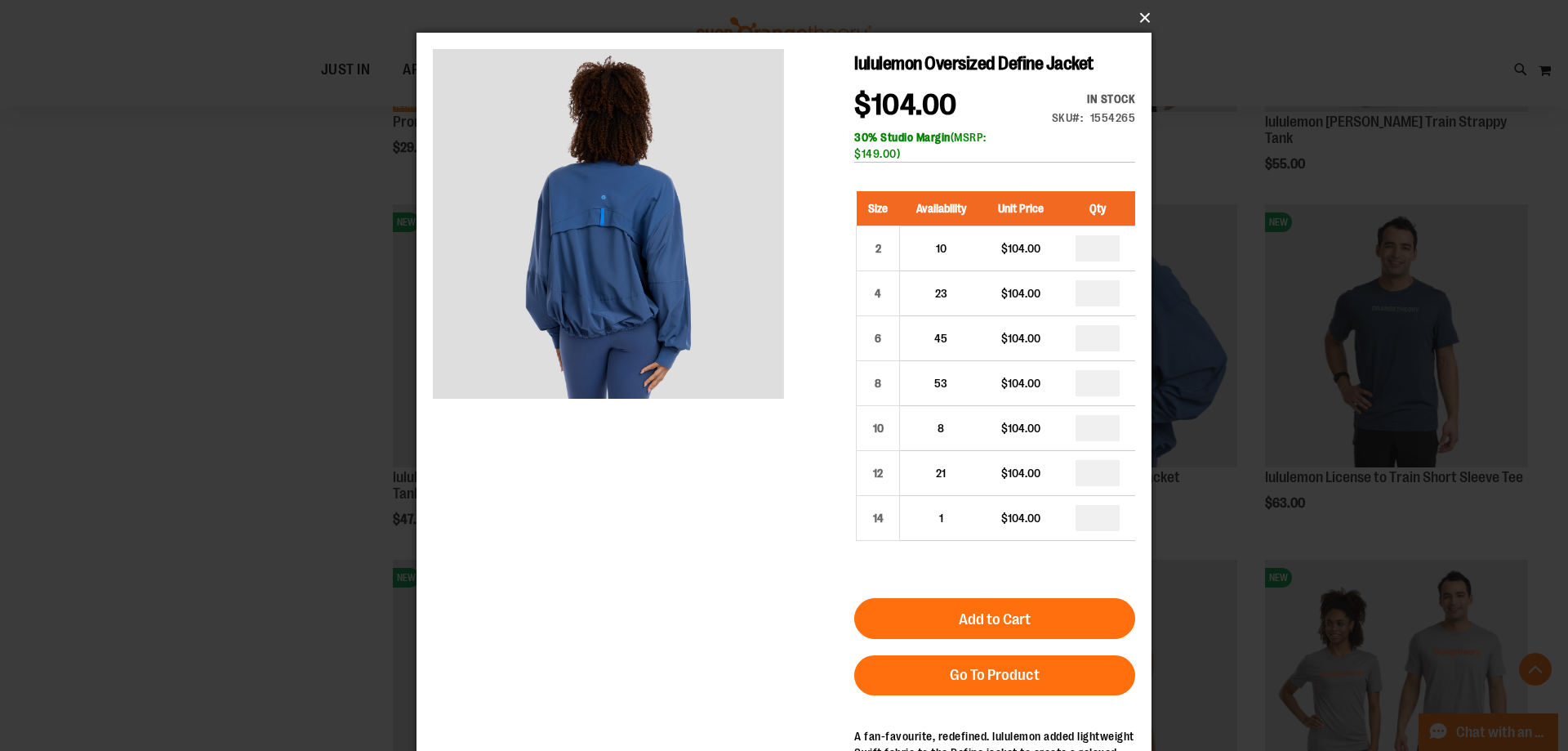
click at [1138, 18] on button "×" at bounding box center [789, 18] width 735 height 36
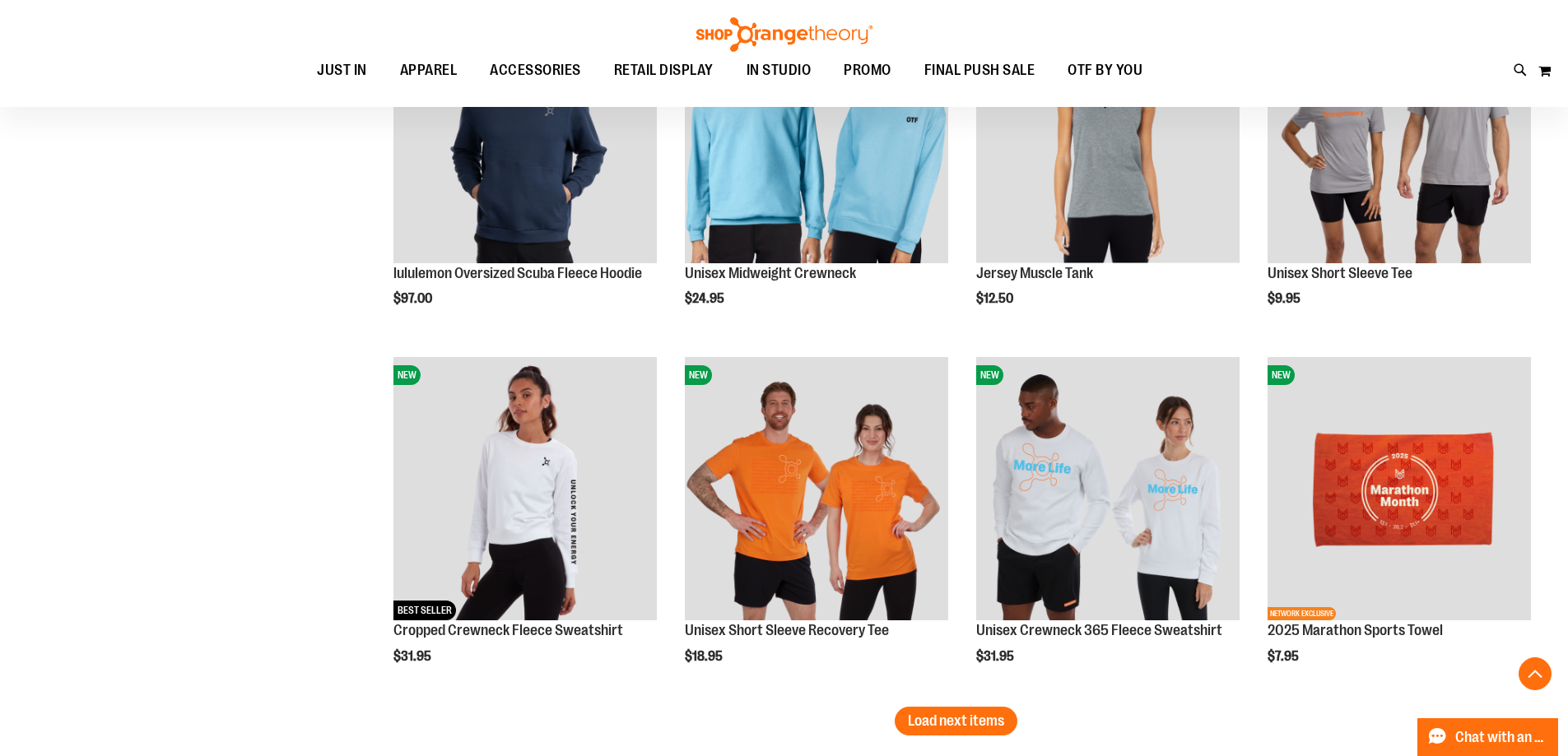
scroll to position [4004, 0]
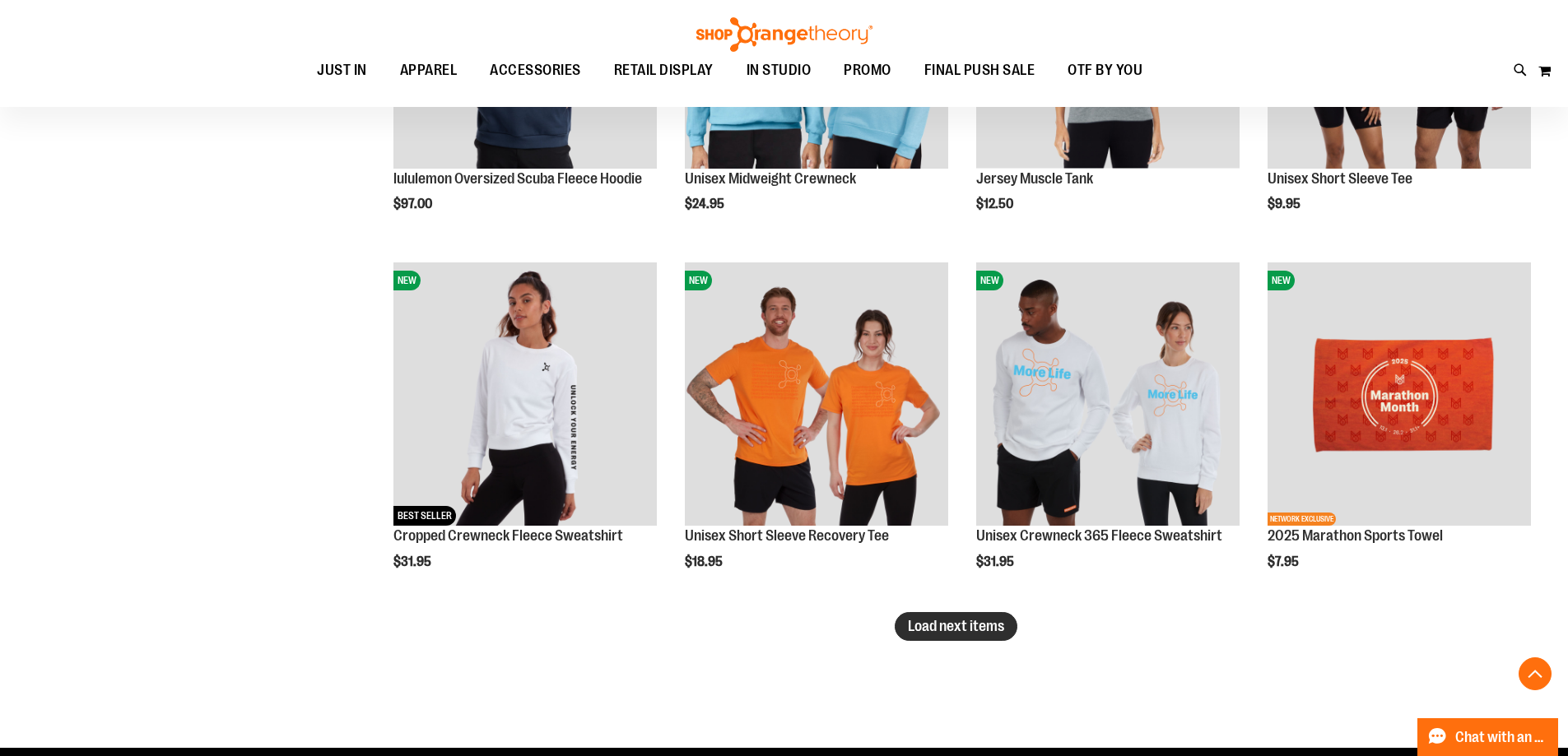
click at [924, 632] on span "Load next items" at bounding box center [956, 625] width 96 height 17
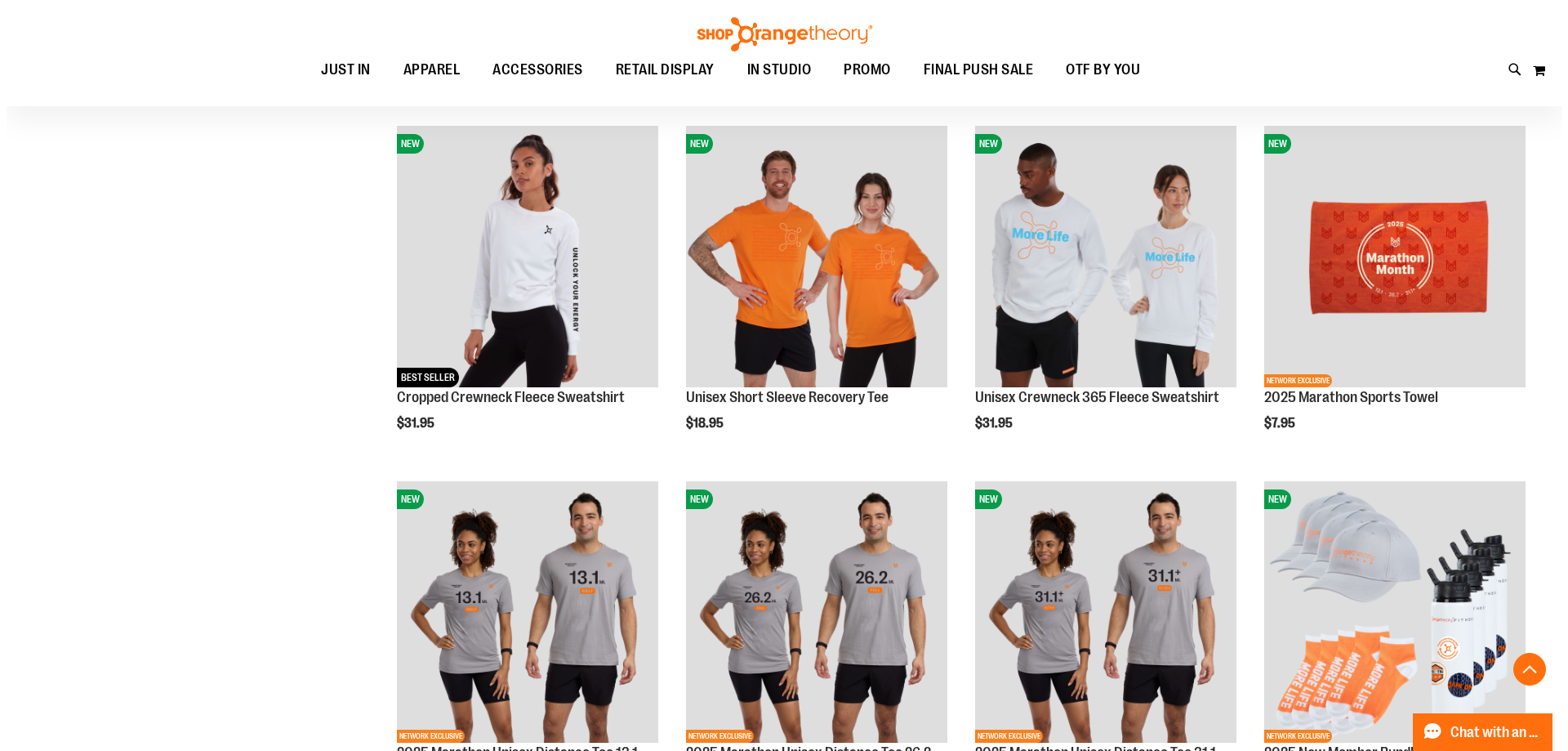
scroll to position [4141, 0]
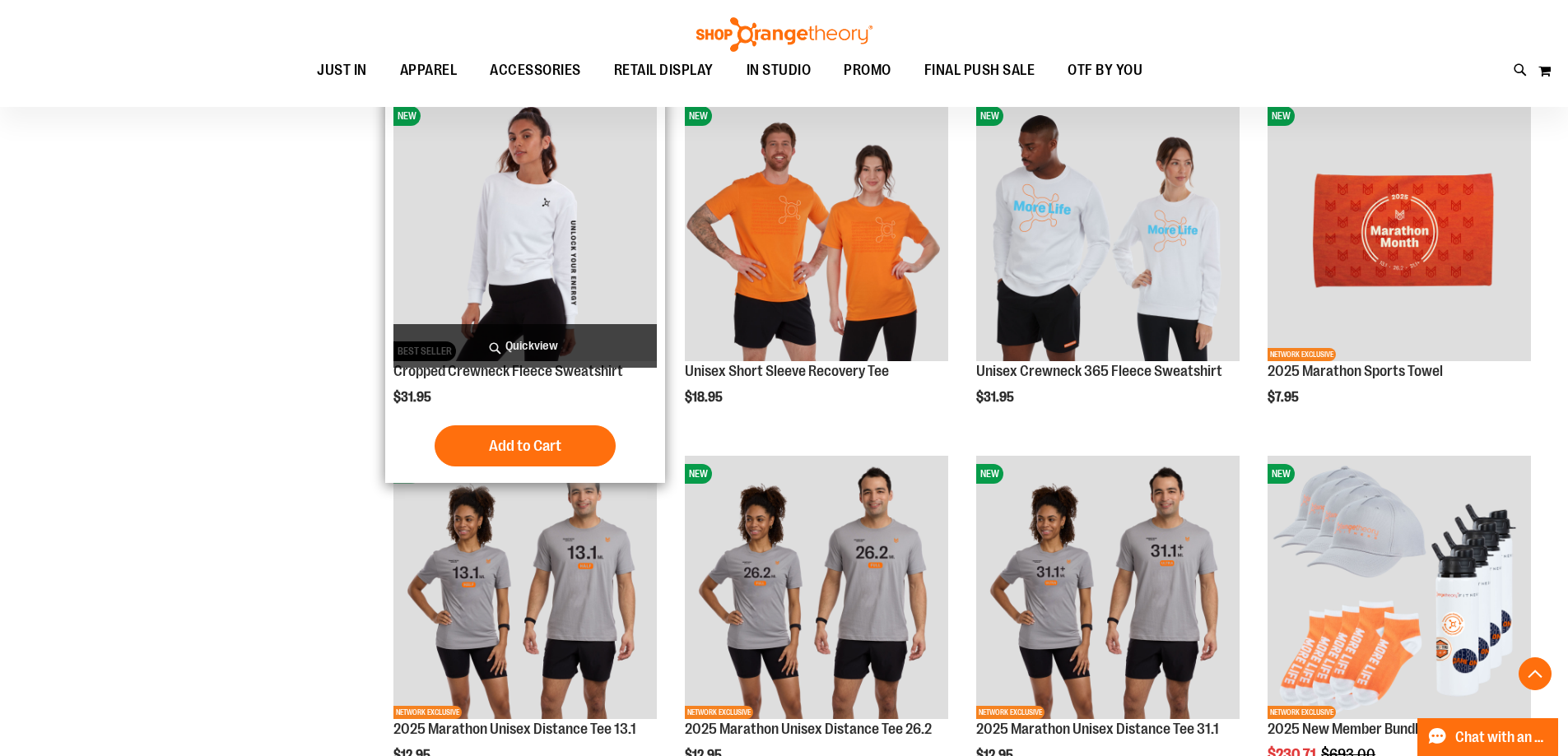
click at [552, 335] on span "Quickview" at bounding box center [525, 346] width 263 height 43
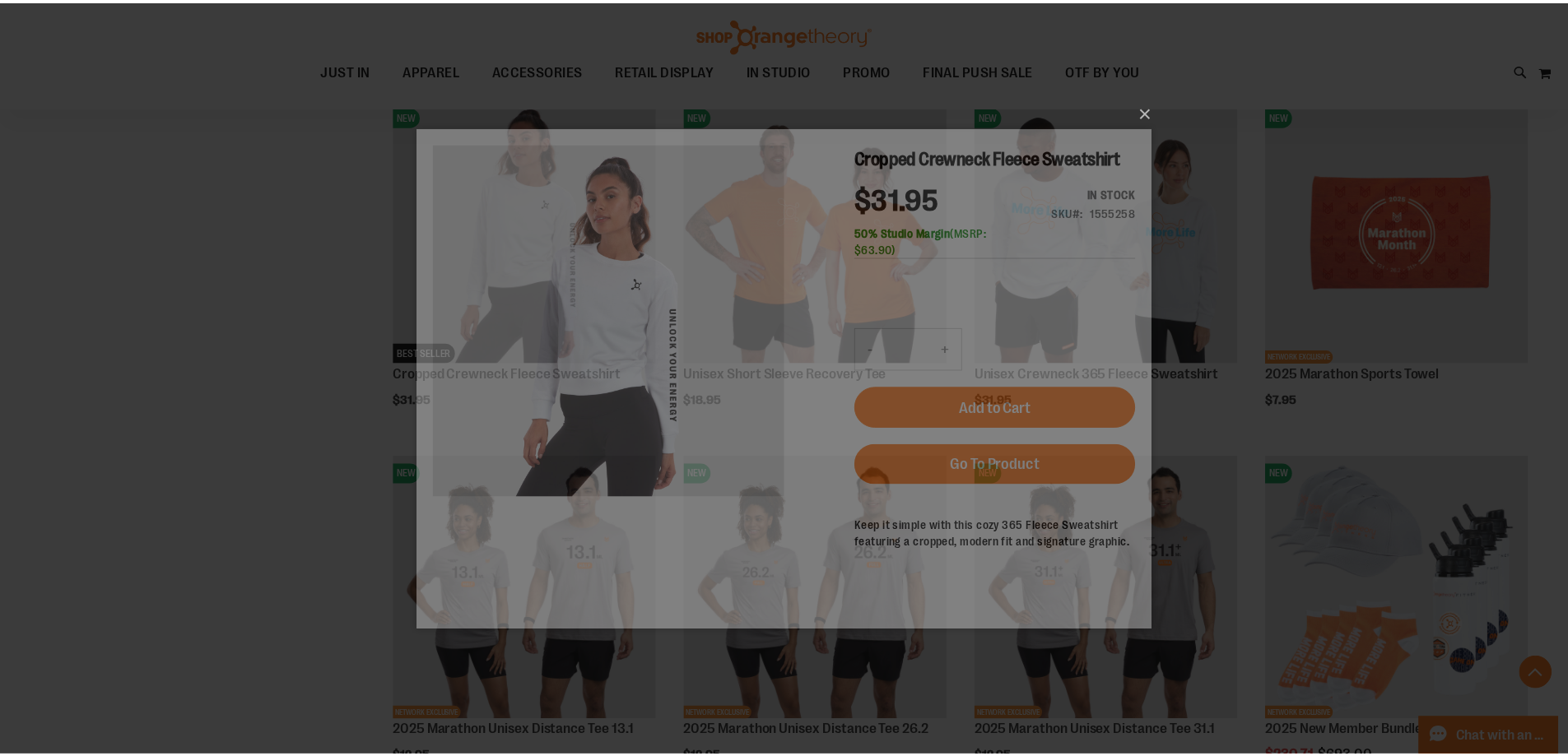
scroll to position [0, 0]
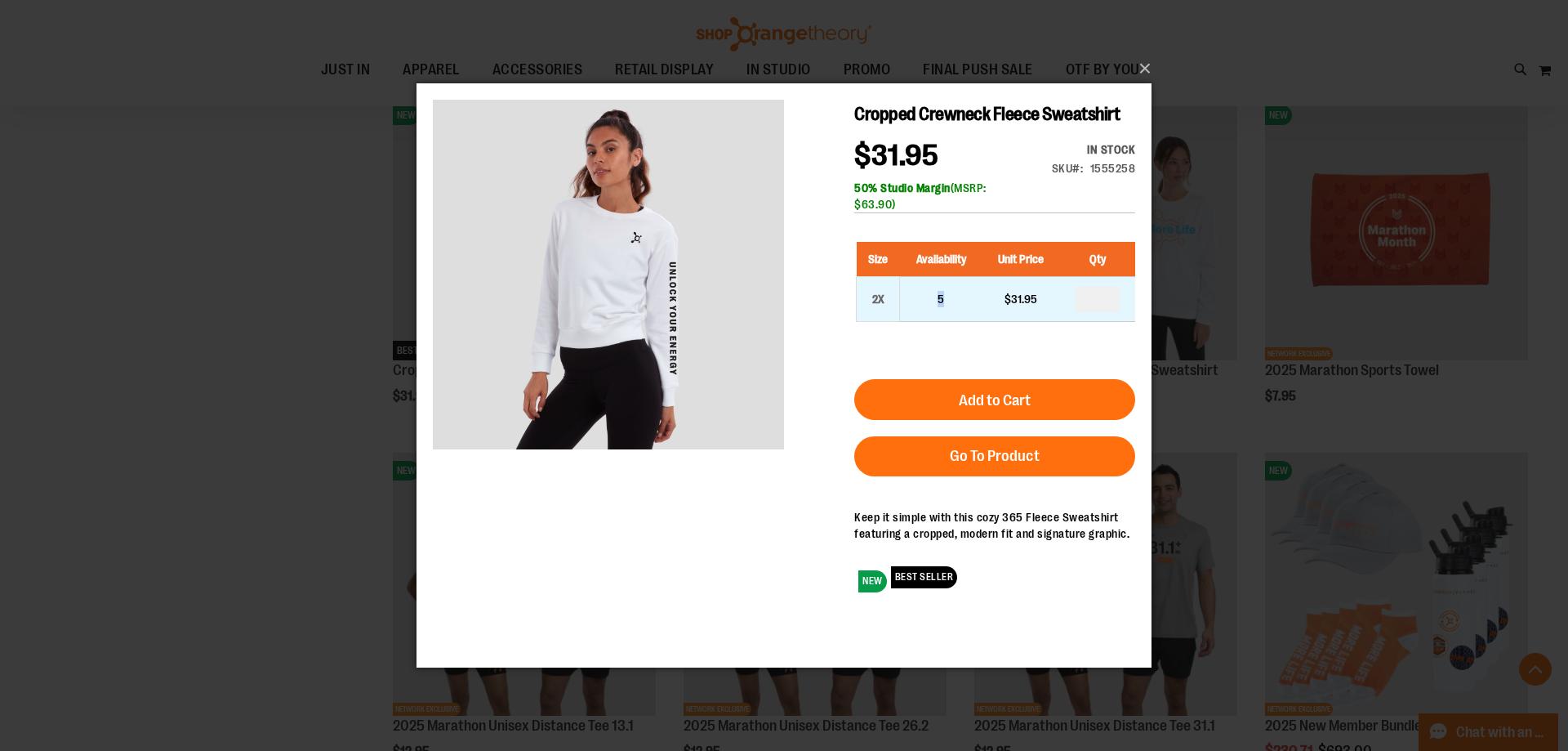
drag, startPoint x: 953, startPoint y: 330, endPoint x: 913, endPoint y: 336, distance: 40.4
click at [913, 321] on td "5" at bounding box center [941, 298] width 83 height 45
click at [817, 367] on div "Cropped Crewneck Fleece Sweatshirt $31.95 In stock Only %1 left SKU 1555258 50%…" at bounding box center [784, 351] width 702 height 505
drag, startPoint x: 1144, startPoint y: 67, endPoint x: 1109, endPoint y: 80, distance: 37.3
click at [1145, 65] on button "×" at bounding box center [789, 68] width 735 height 36
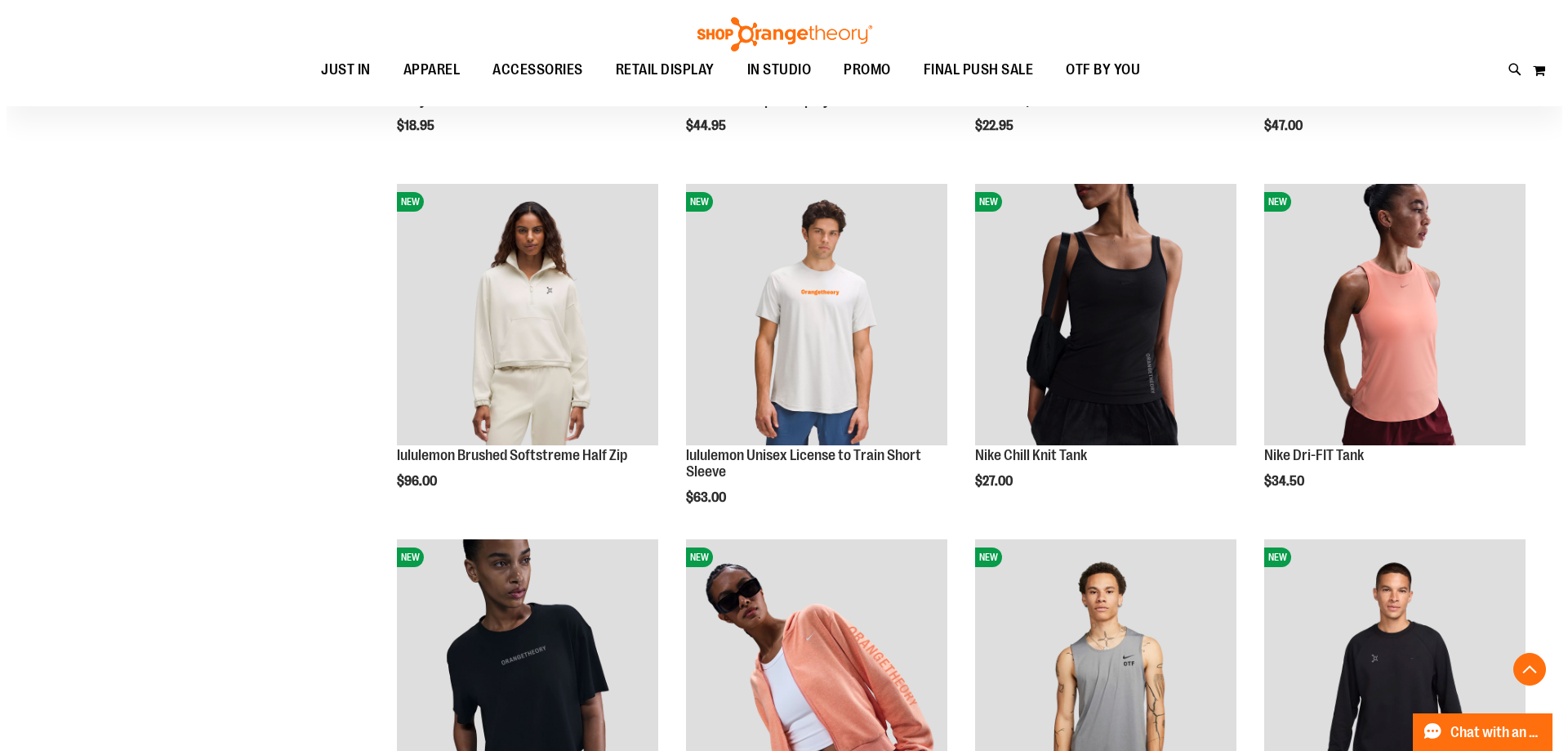
scroll to position [792, 0]
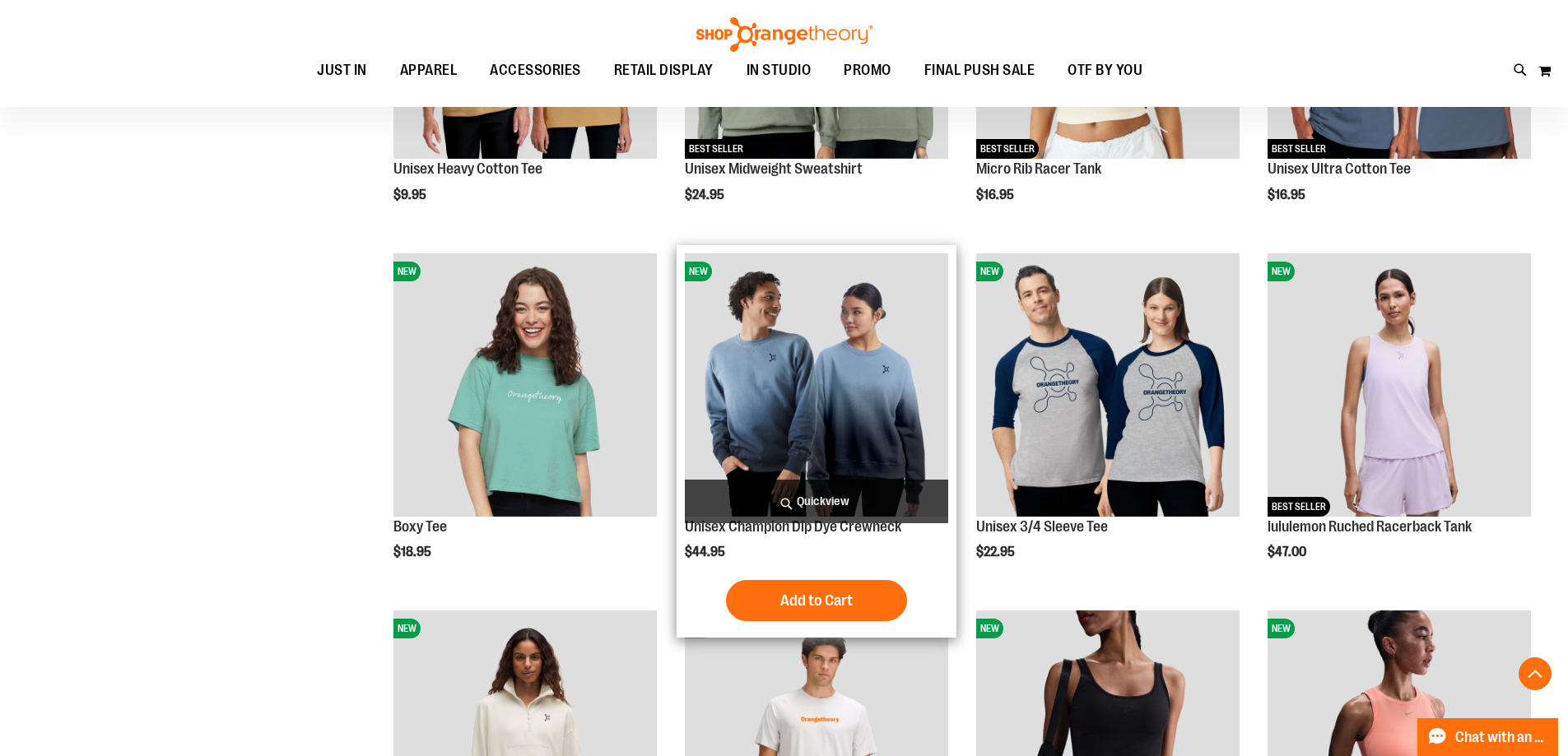
click at [854, 489] on span "Quickview" at bounding box center [816, 501] width 263 height 43
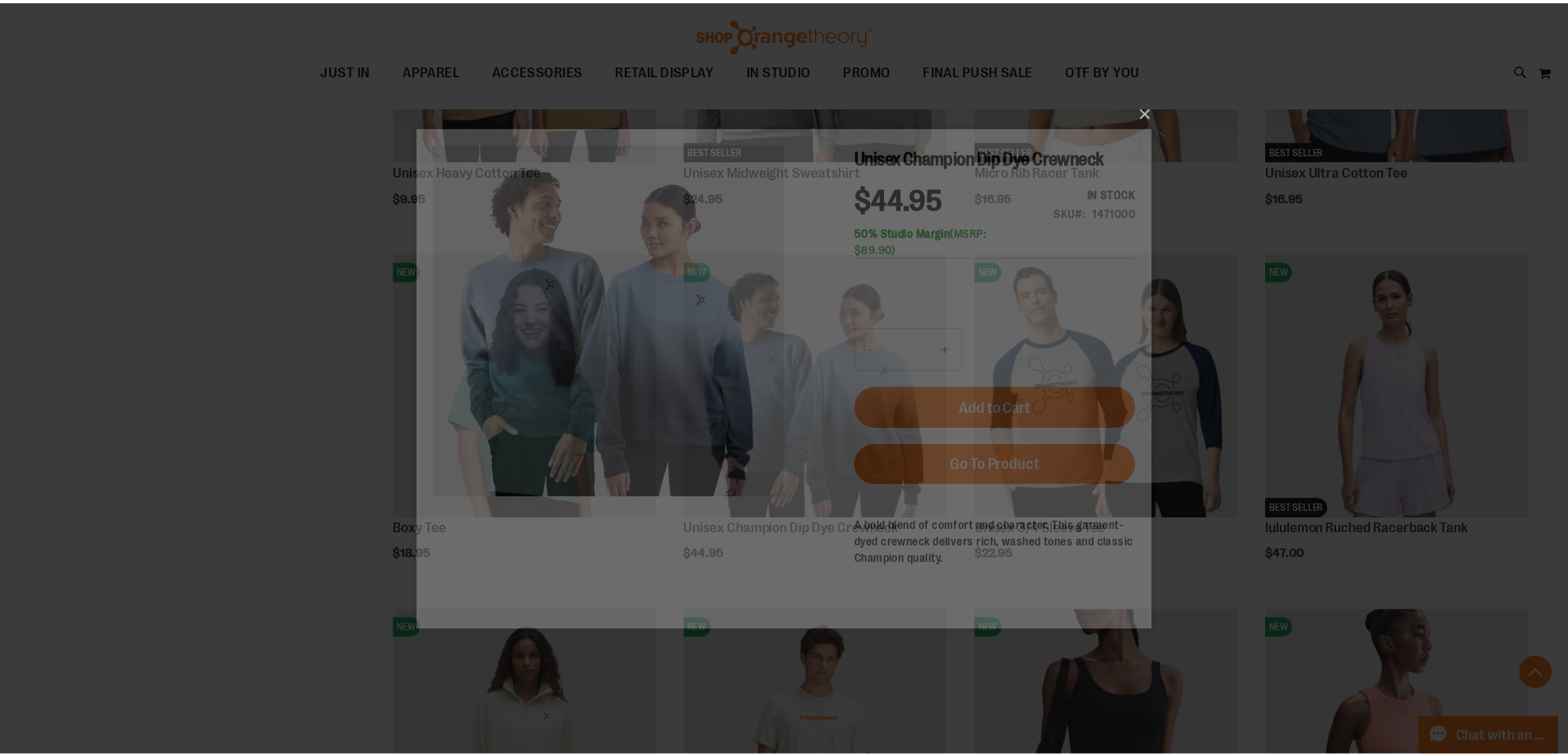
scroll to position [0, 0]
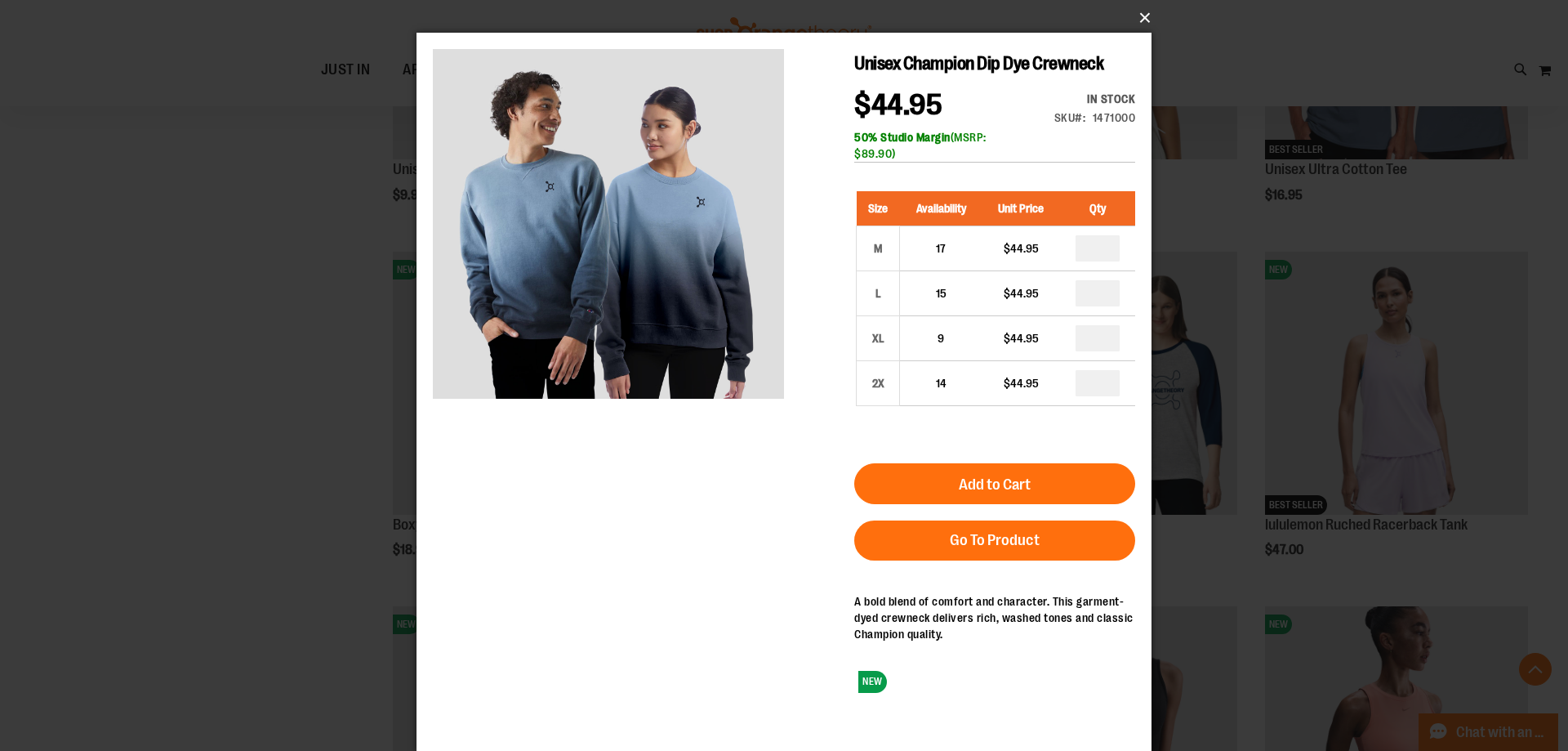
click at [1141, 17] on button "×" at bounding box center [789, 18] width 735 height 36
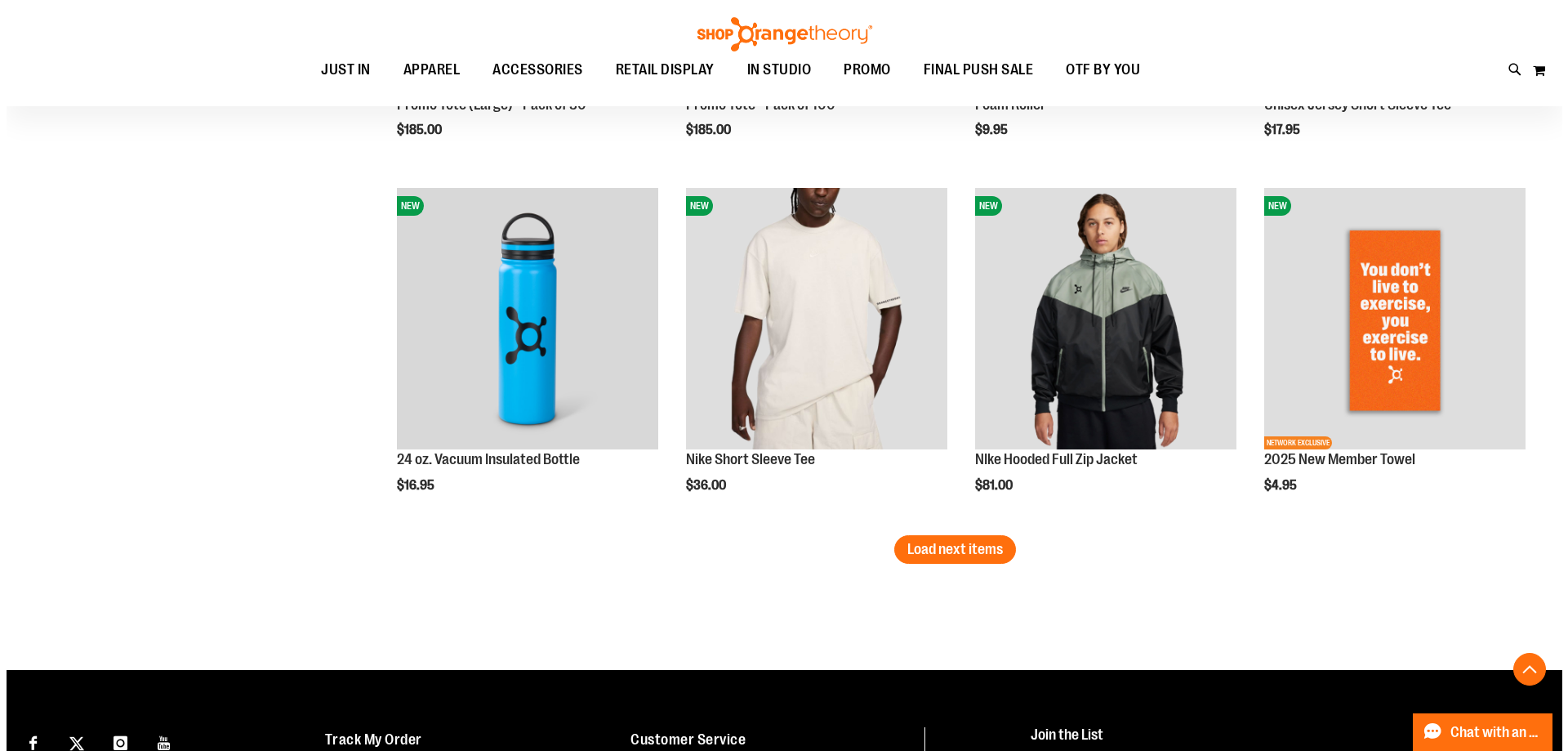
scroll to position [5121, 0]
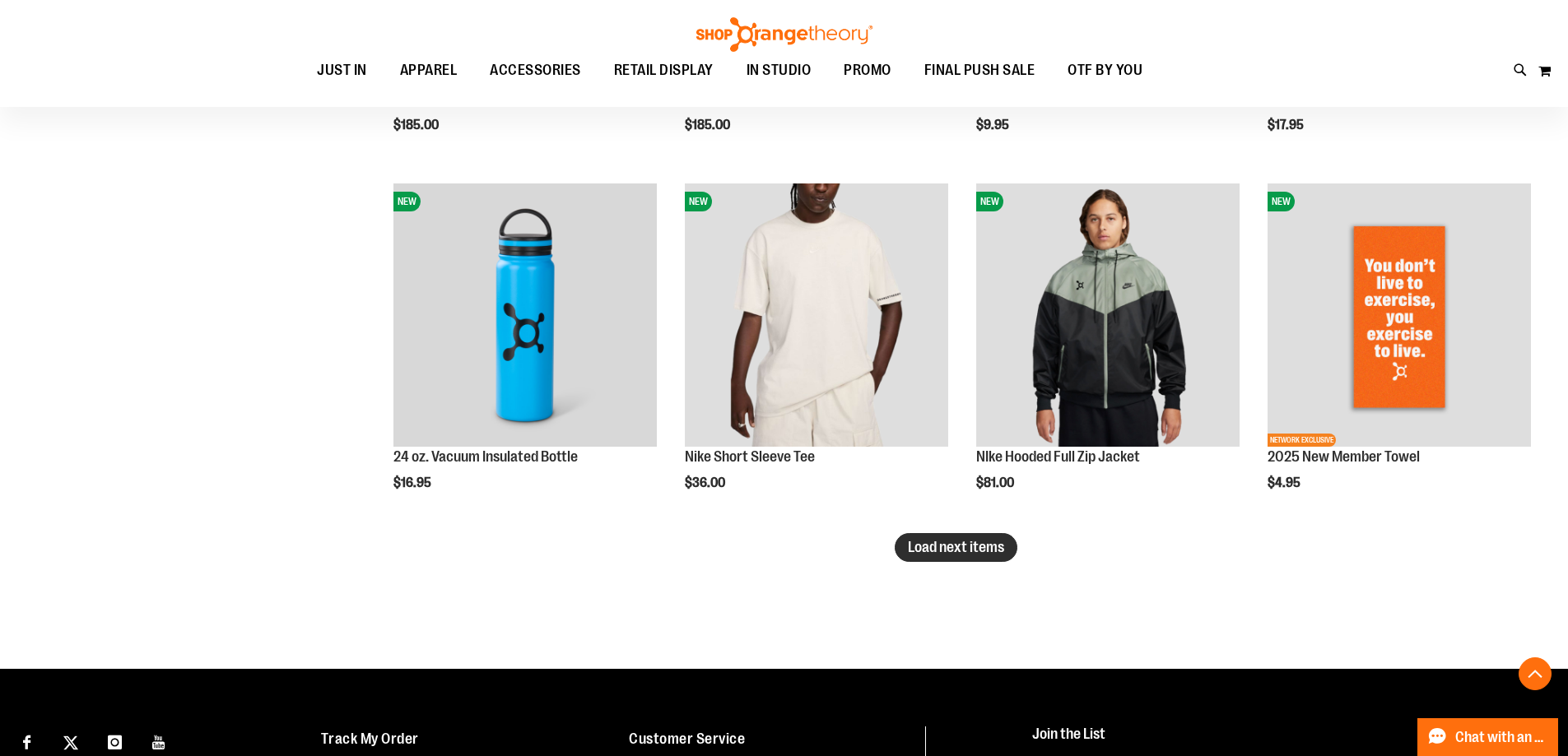
click at [978, 550] on span "Load next items" at bounding box center [956, 547] width 96 height 17
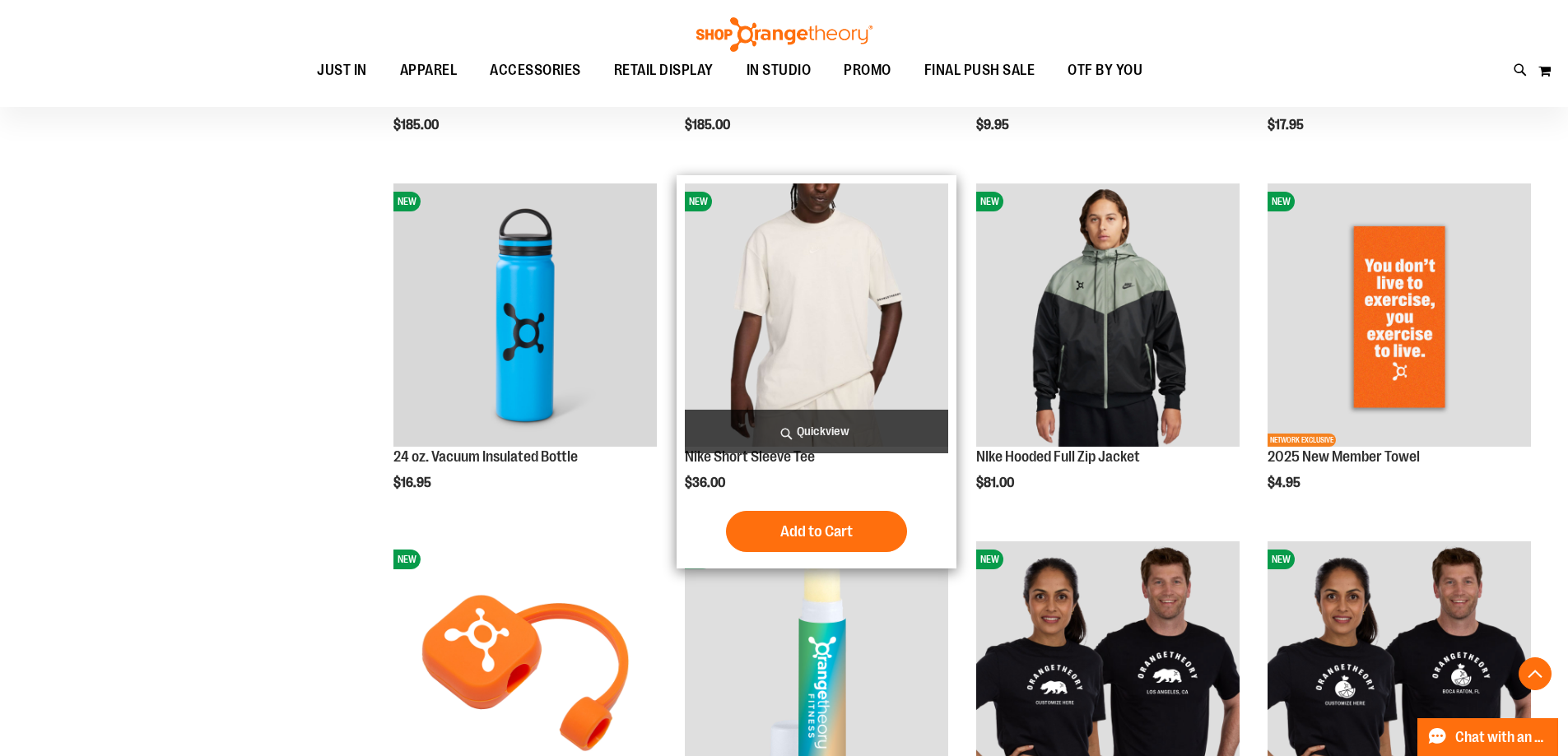
click at [862, 423] on span "Quickview" at bounding box center [816, 431] width 263 height 43
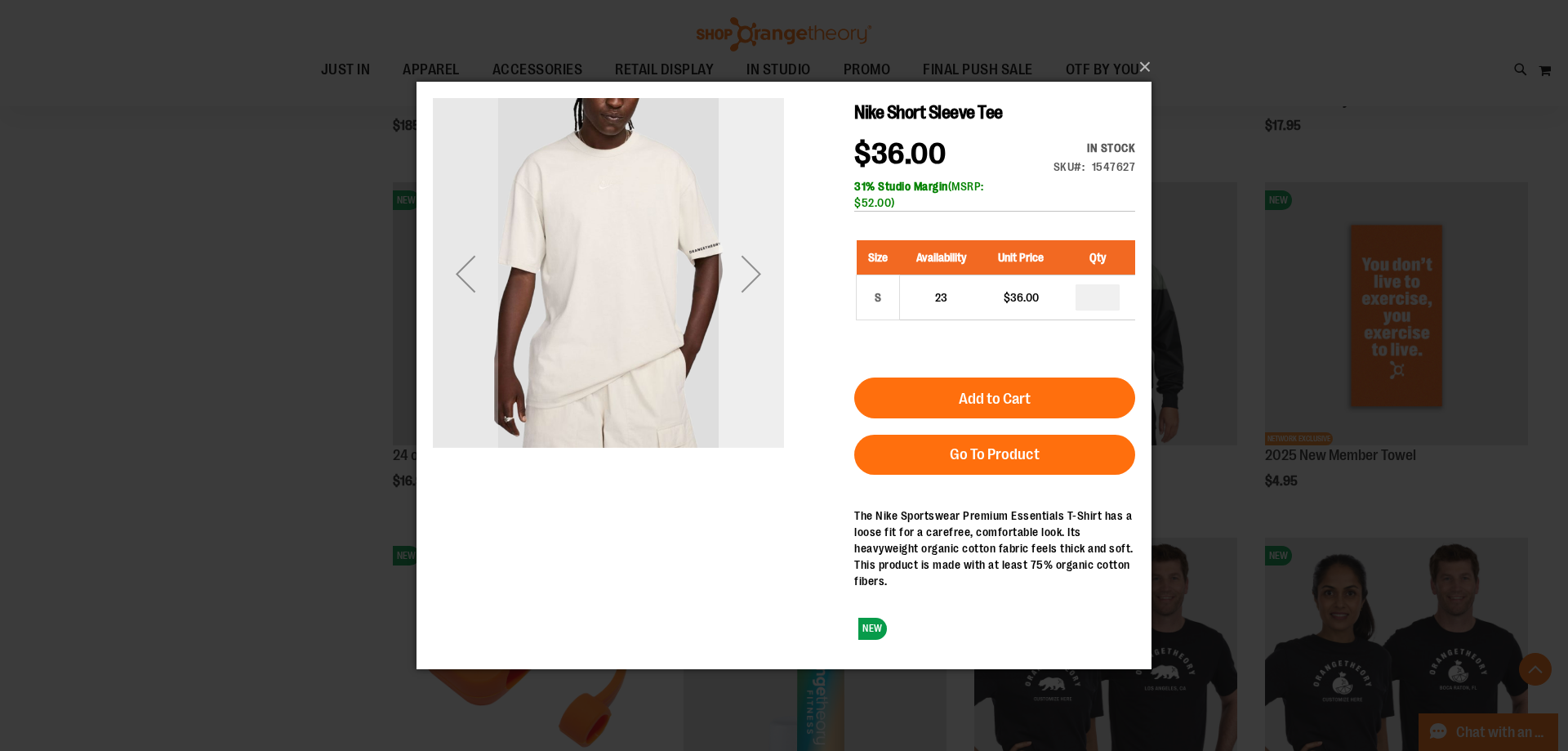
click at [747, 252] on div "Next" at bounding box center [751, 272] width 65 height 65
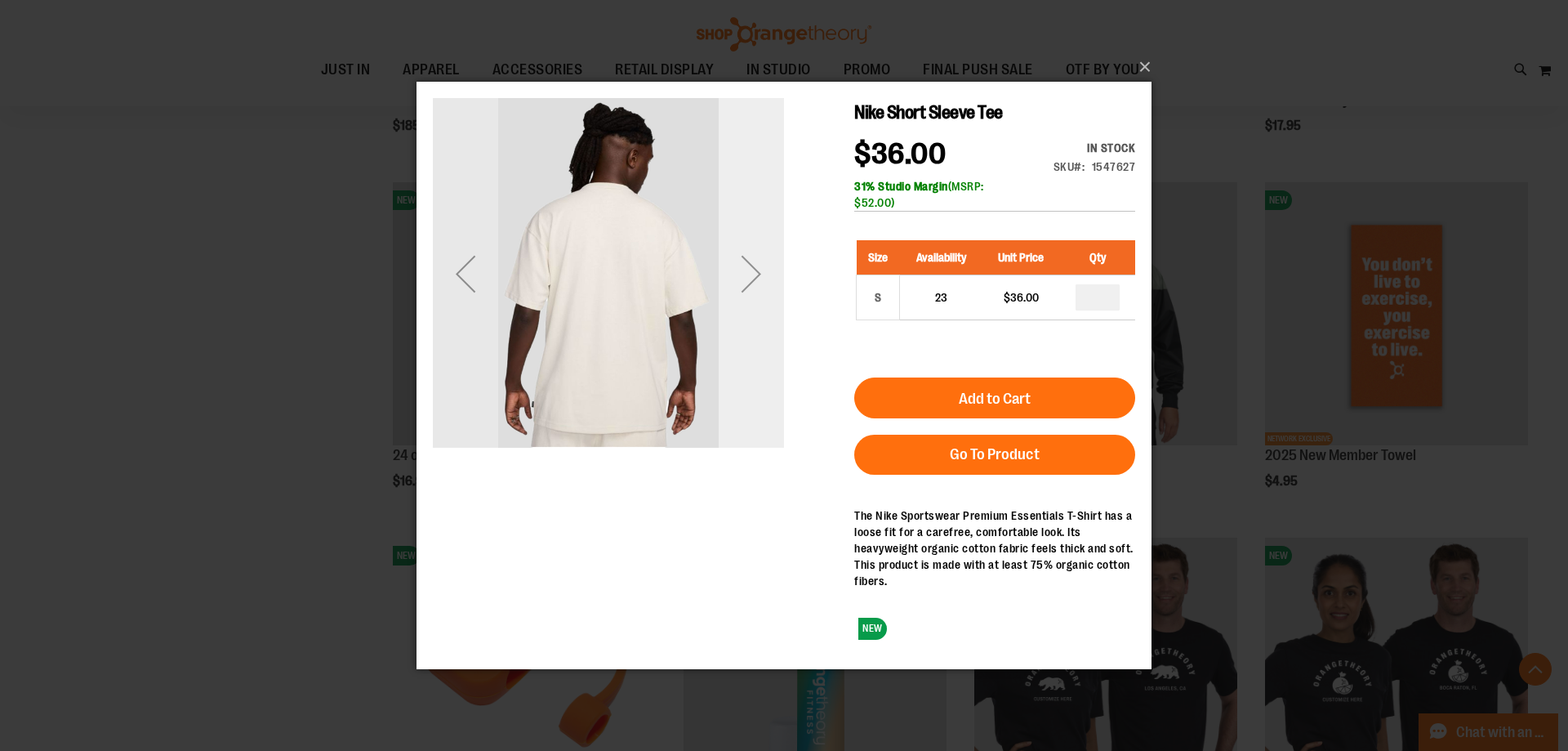
click at [747, 252] on div "Next" at bounding box center [751, 272] width 65 height 65
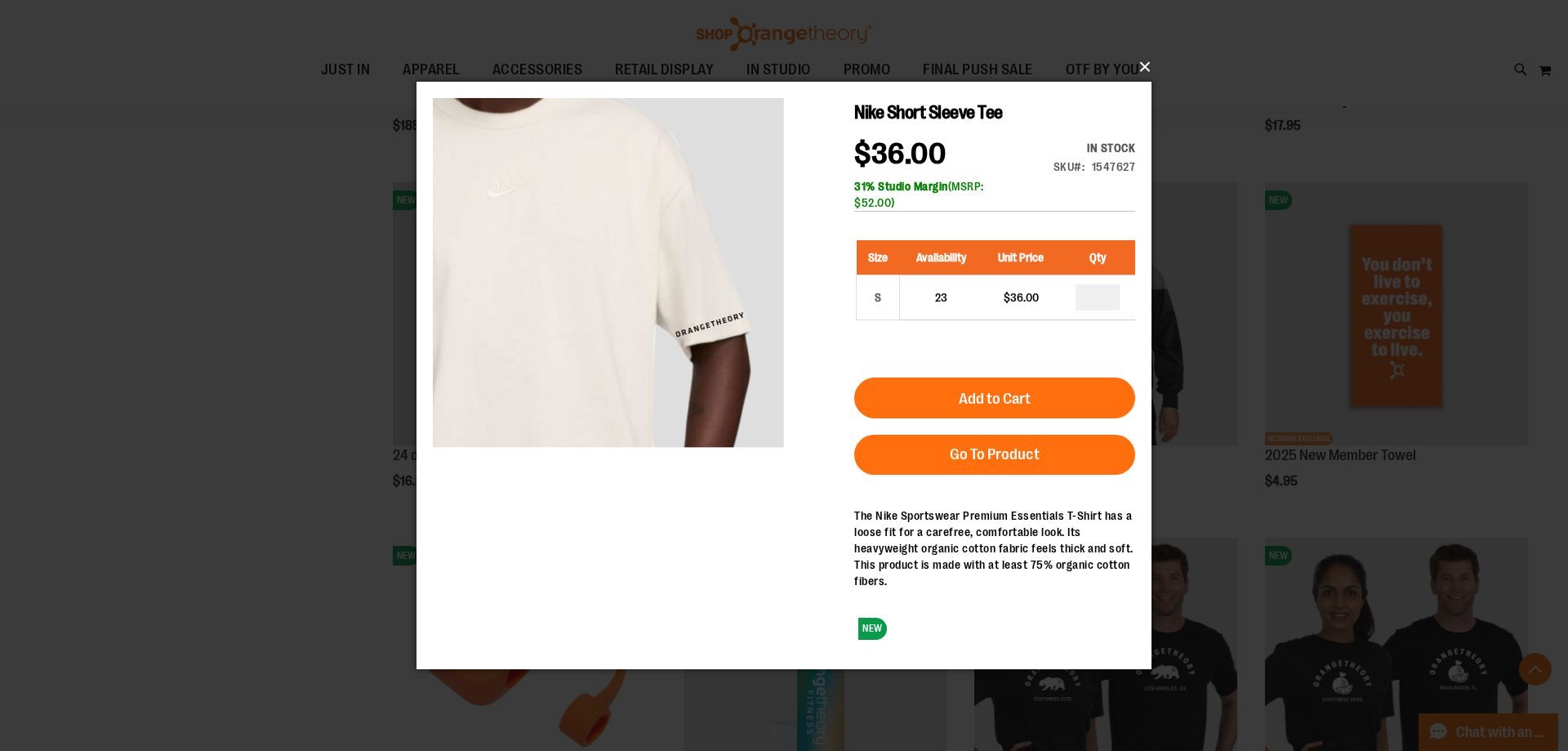
click at [1139, 71] on button "×" at bounding box center [789, 66] width 735 height 36
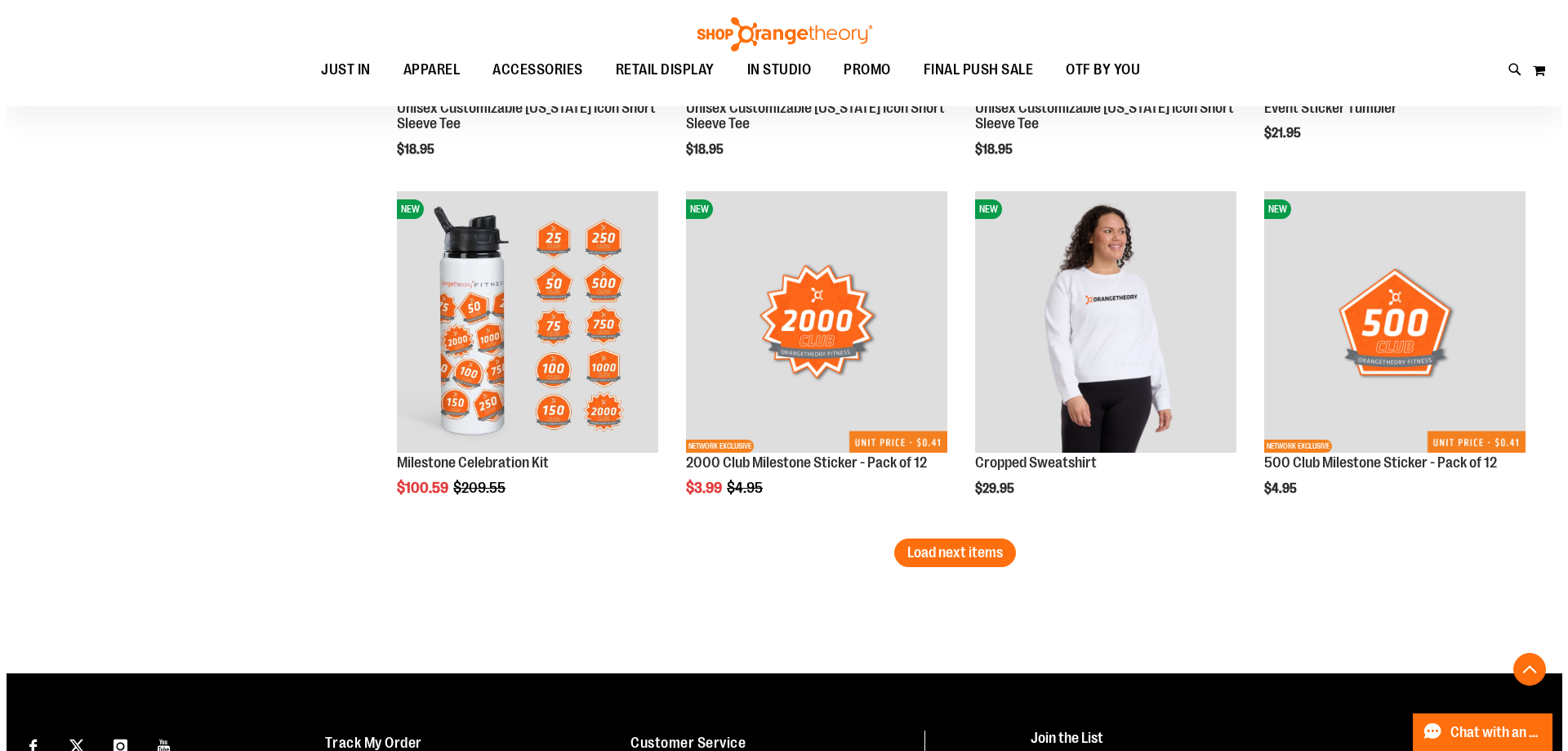
scroll to position [6184, 0]
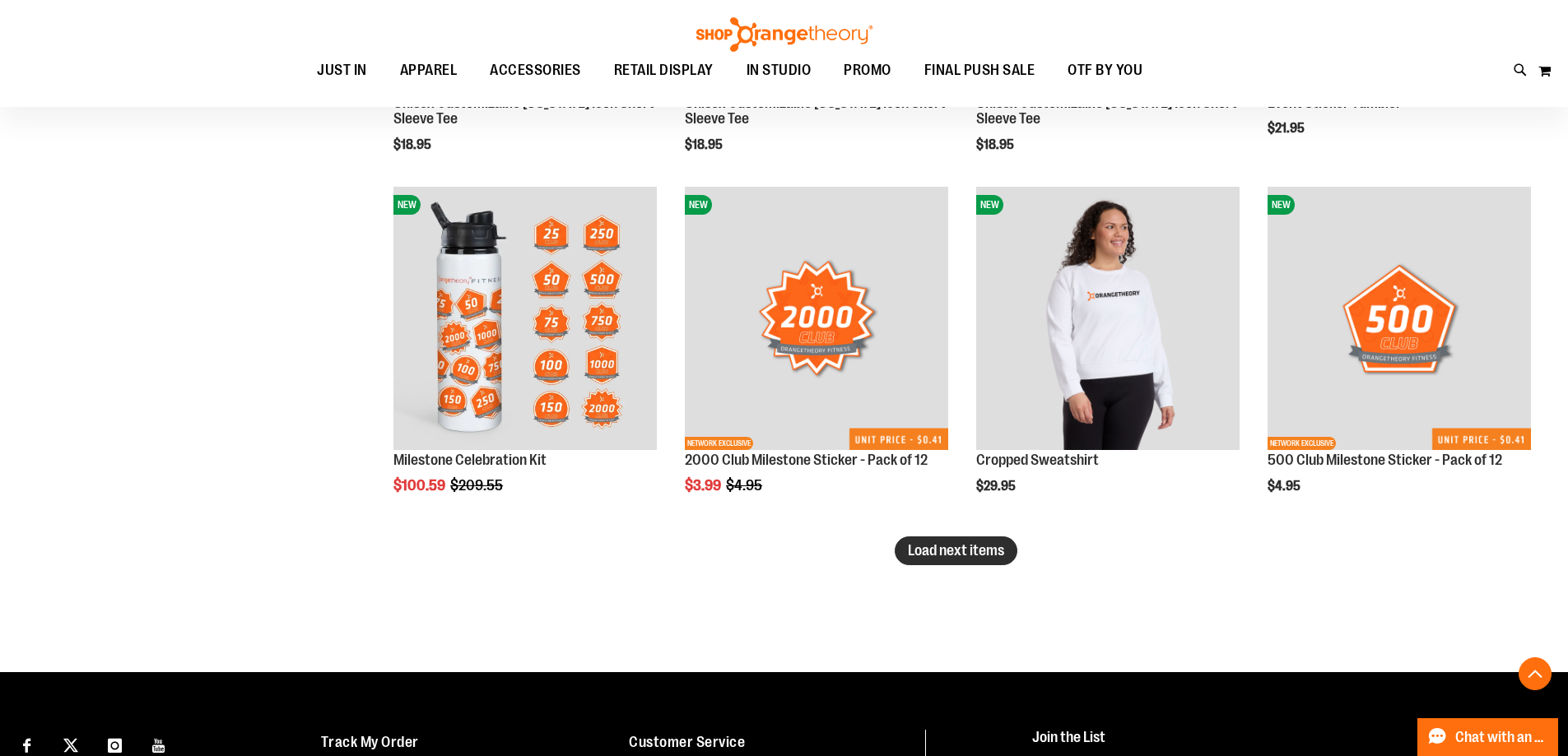
click at [999, 555] on span "Load next items" at bounding box center [956, 550] width 96 height 17
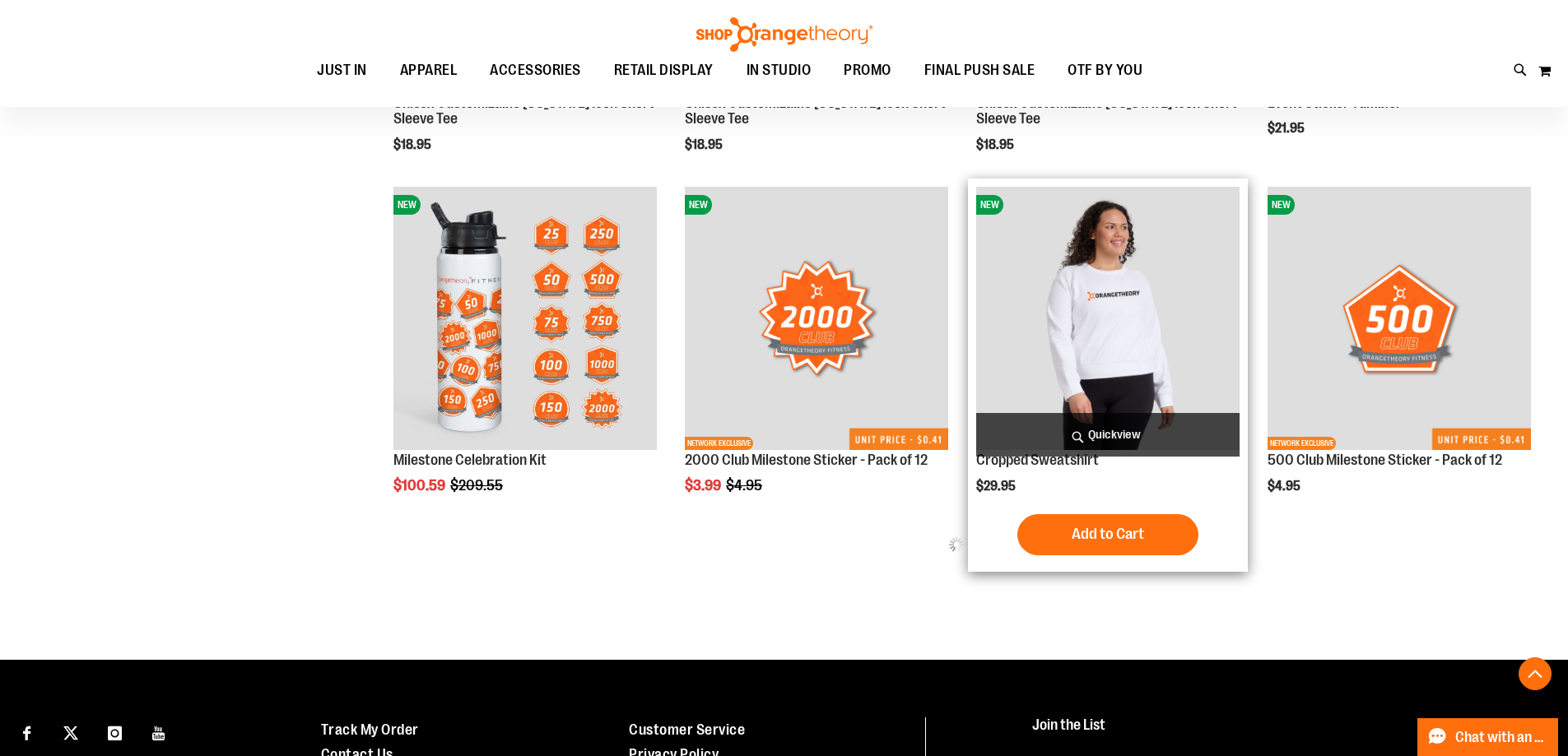
click at [1076, 429] on span "Quickview" at bounding box center [1107, 434] width 263 height 43
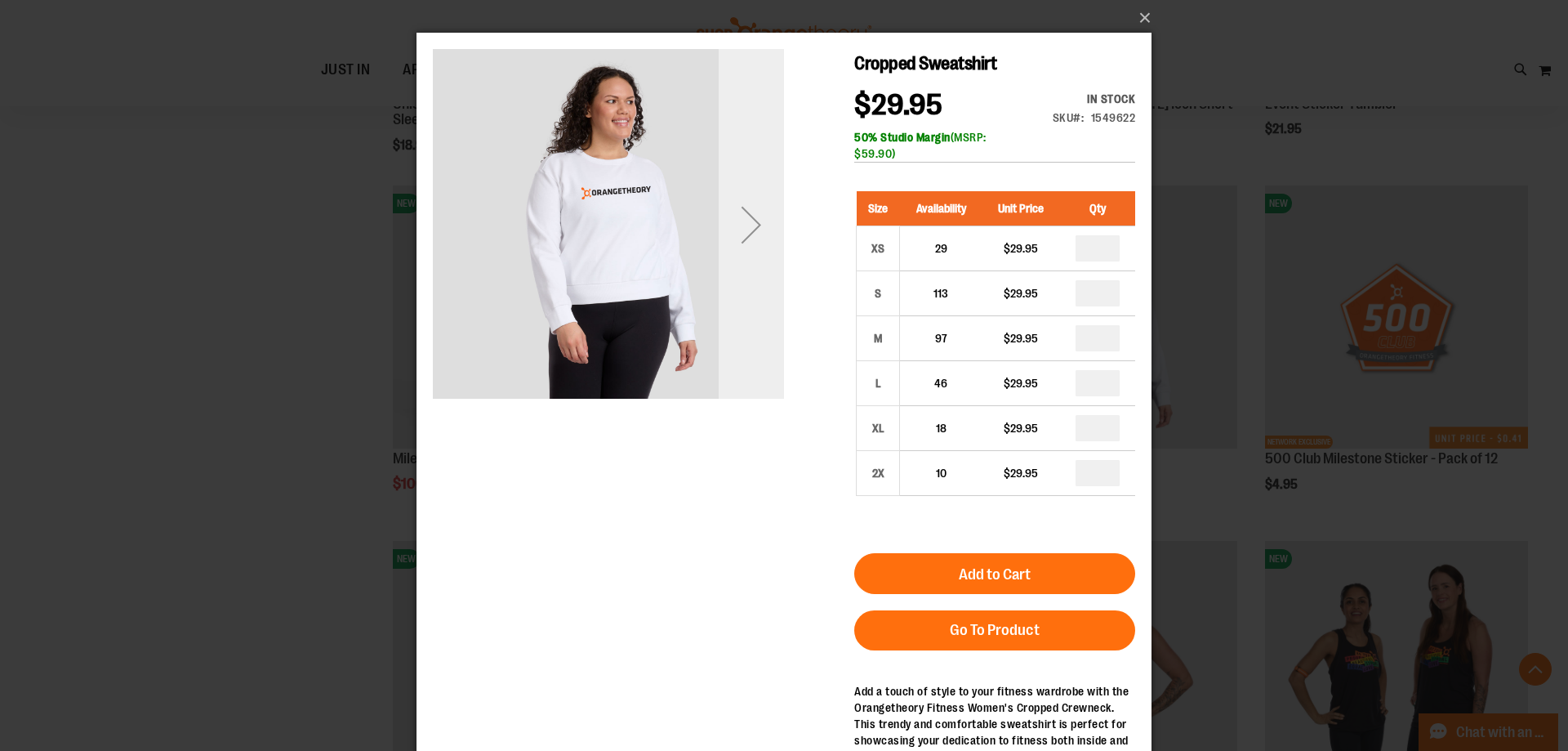
click at [770, 207] on div "Next" at bounding box center [751, 224] width 65 height 65
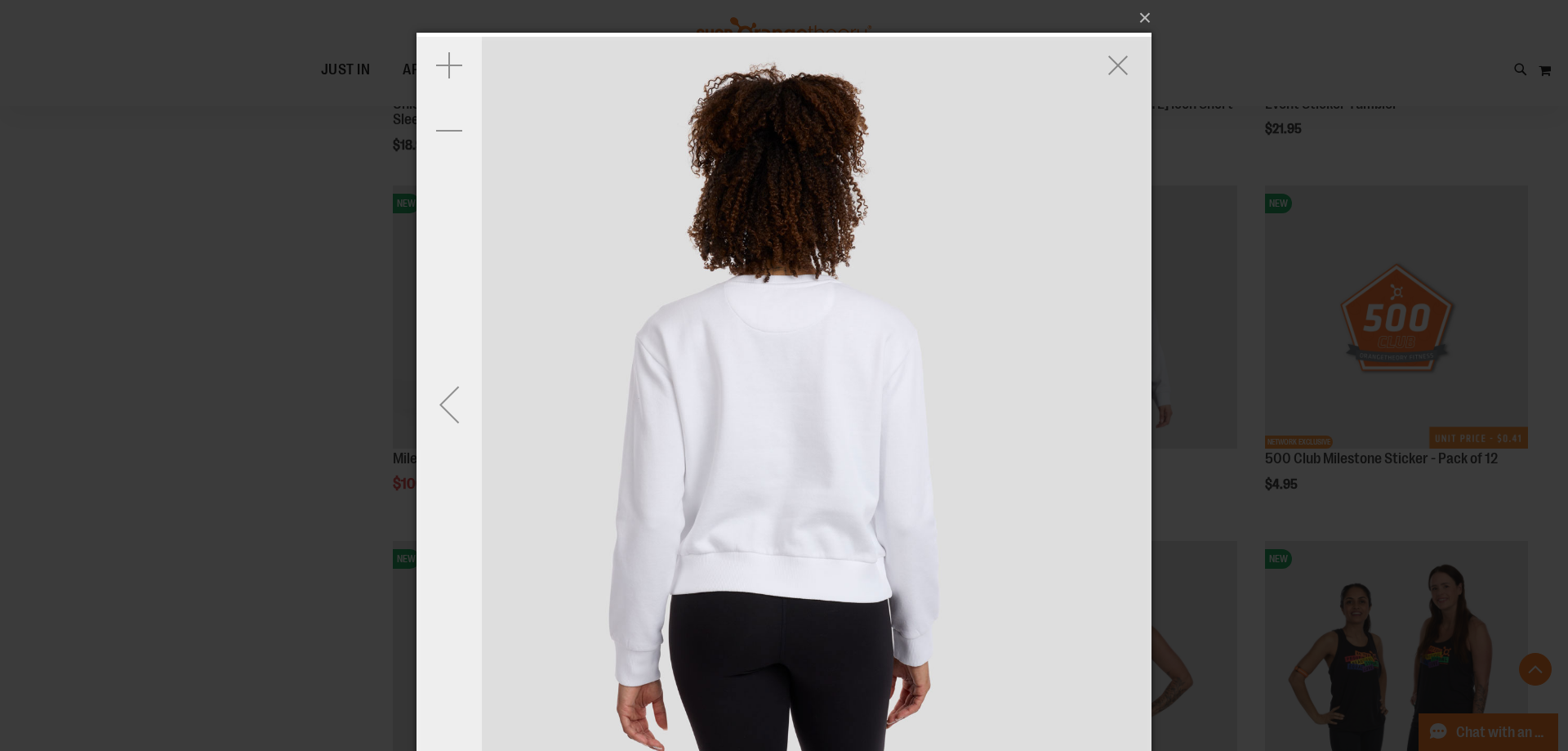
click at [466, 398] on div "Previous" at bounding box center [449, 404] width 65 height 65
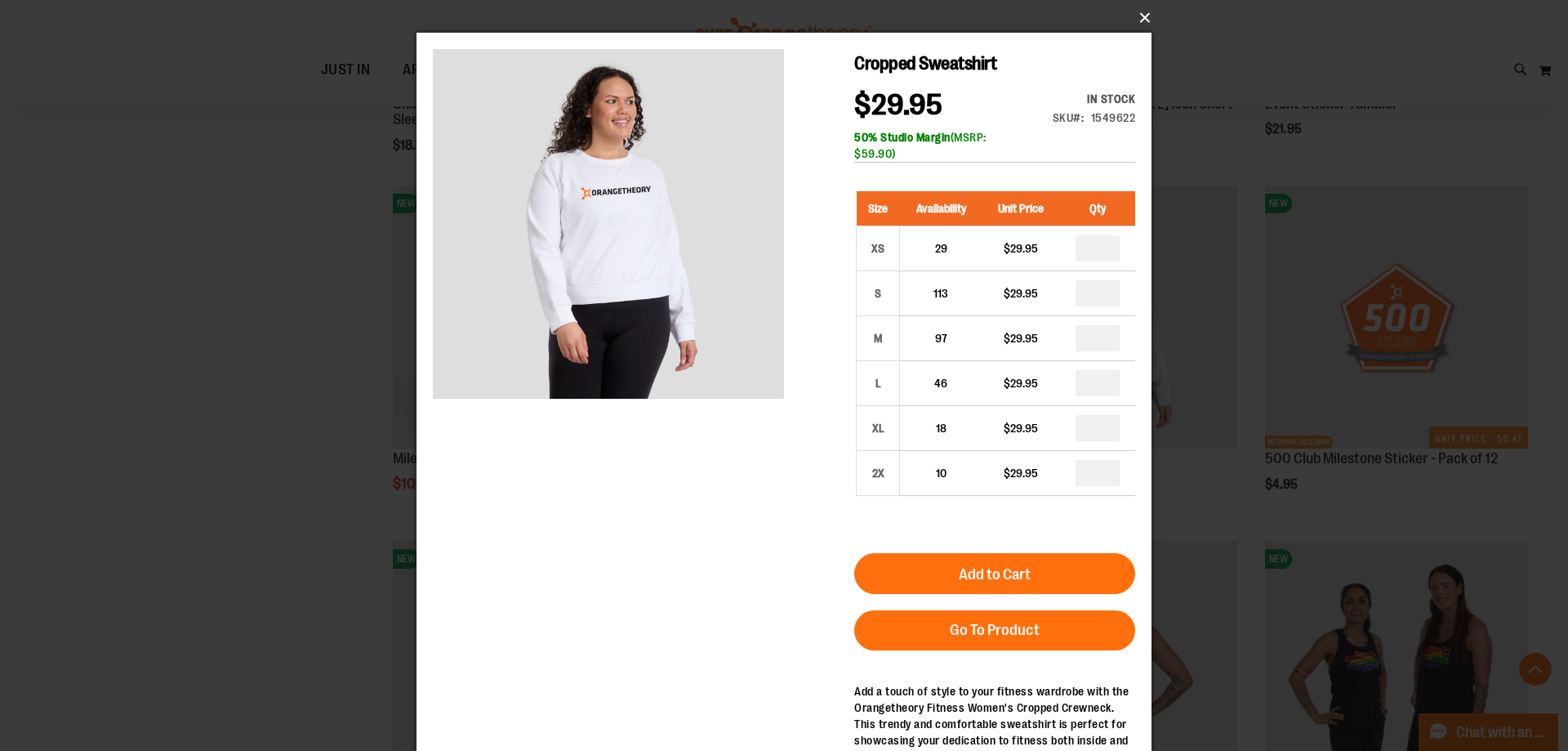
click at [1141, 18] on button "×" at bounding box center [789, 18] width 735 height 36
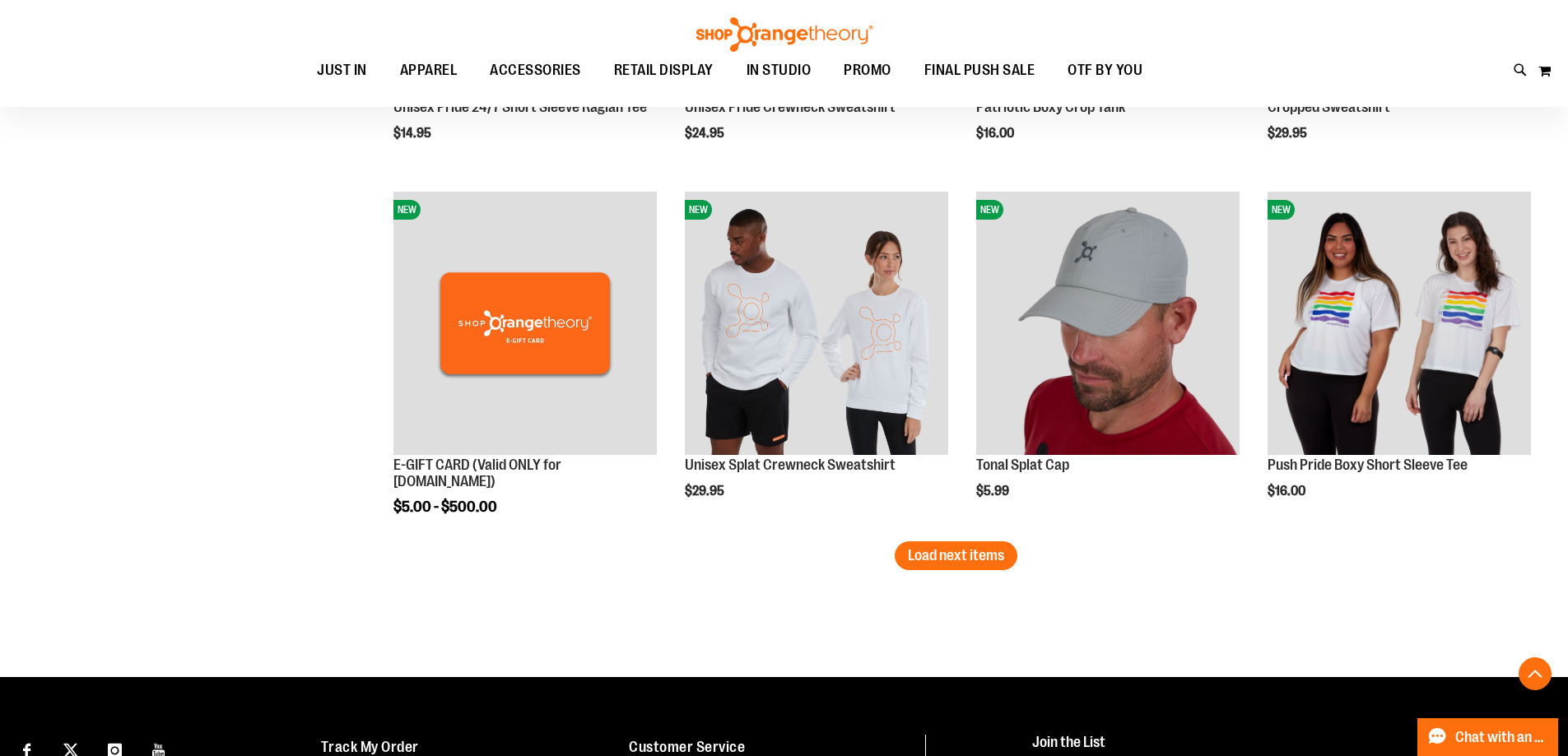
scroll to position [7294, 0]
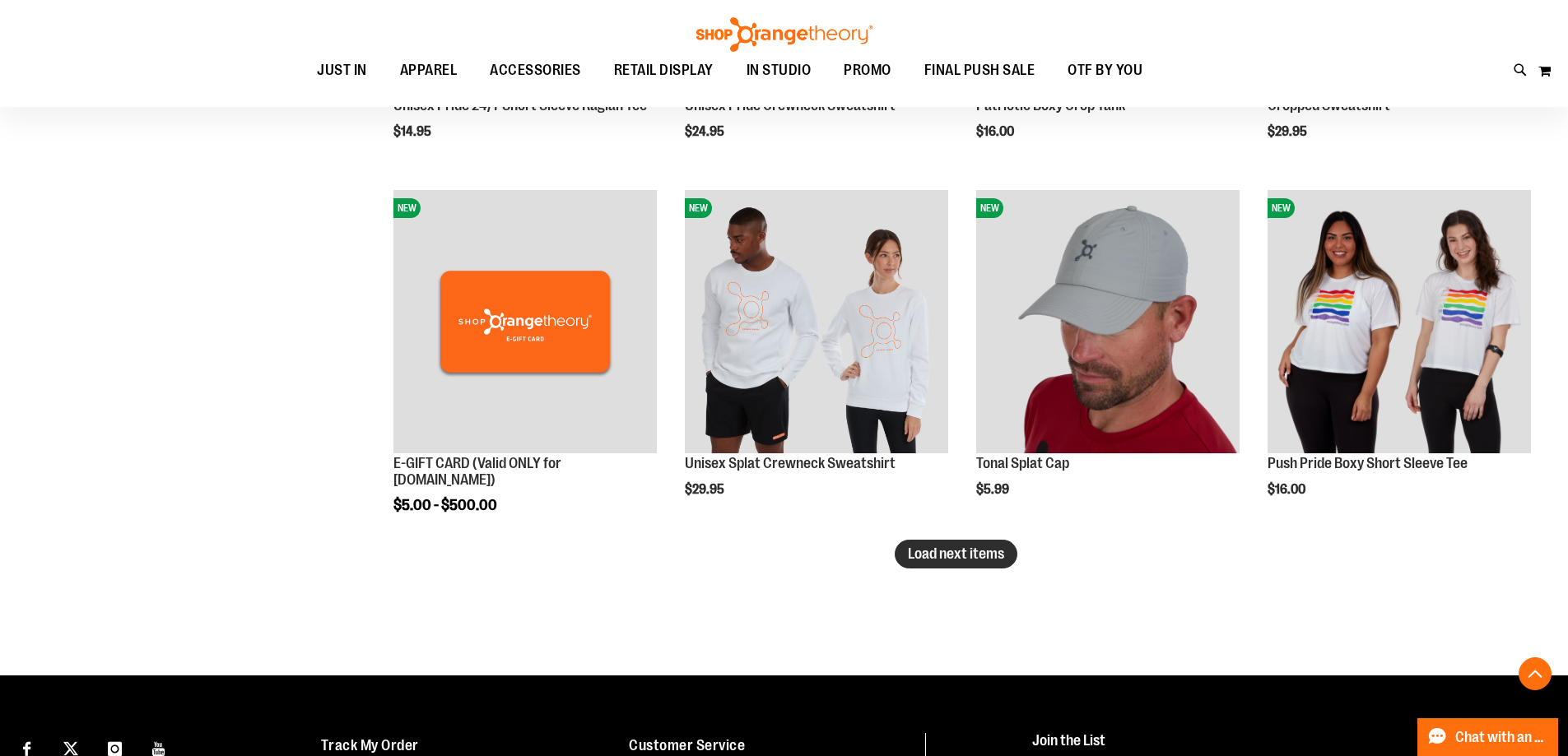
click at [953, 567] on button "Load next items" at bounding box center [955, 553] width 123 height 28
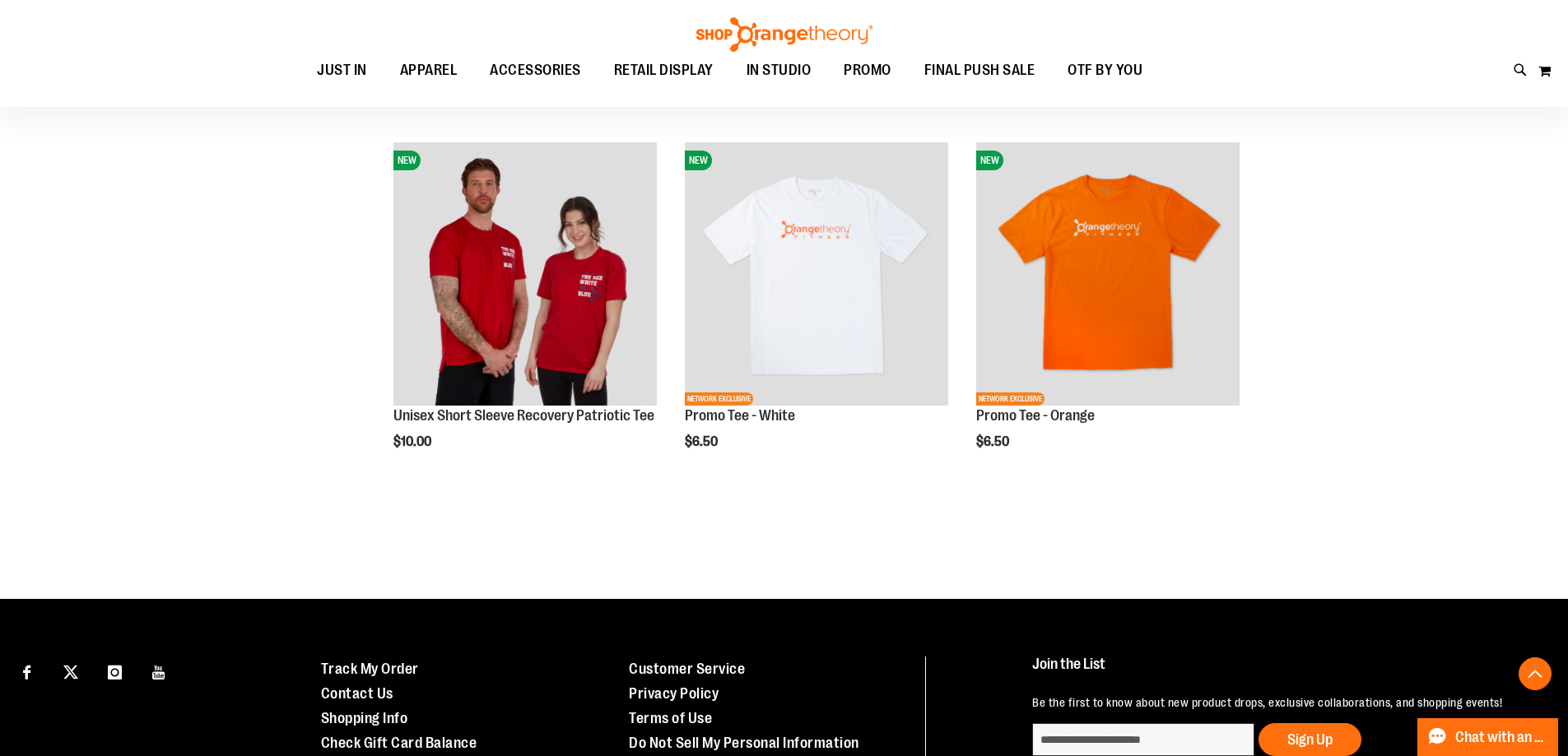
scroll to position [7704, 0]
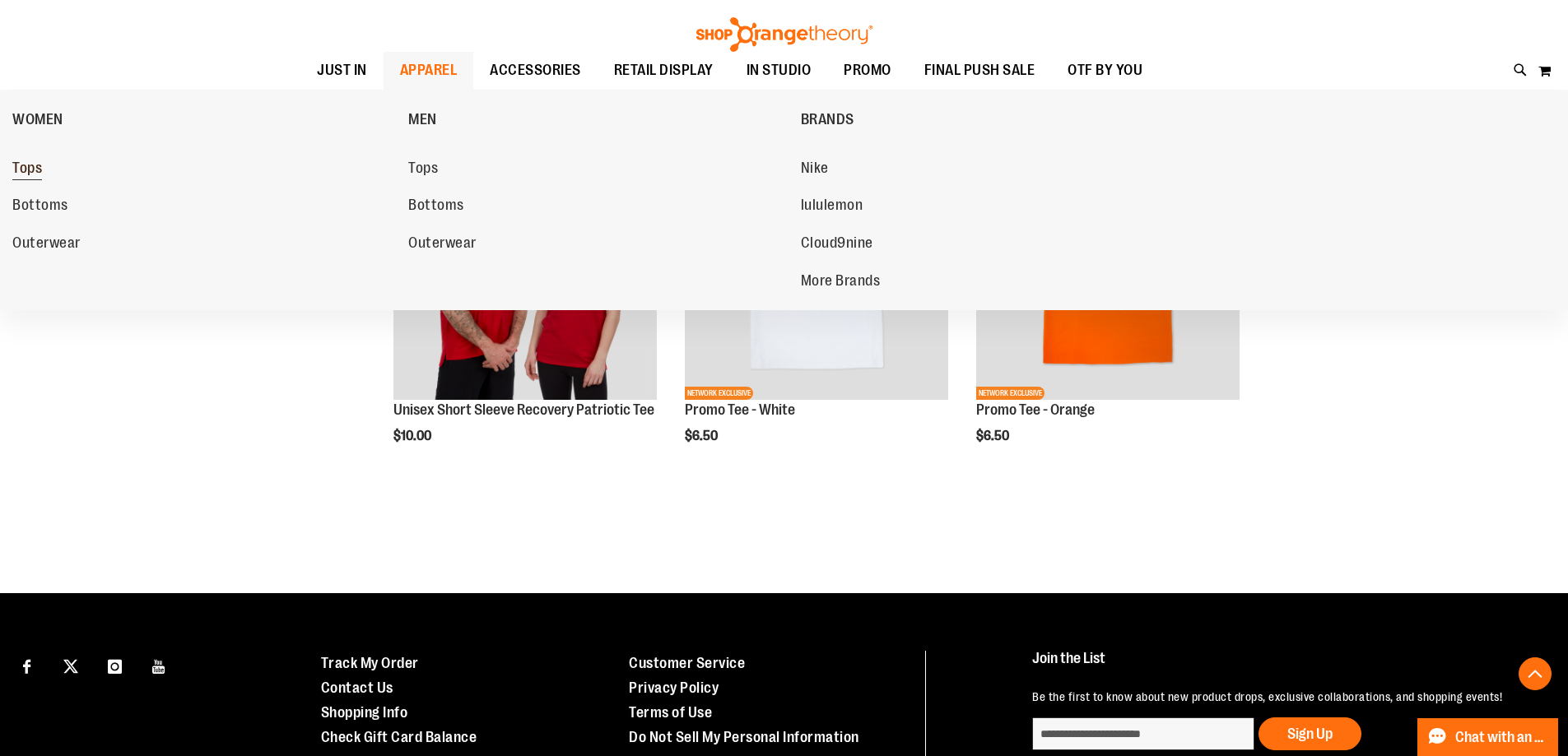
click at [33, 159] on link "Tops" at bounding box center [202, 169] width 379 height 29
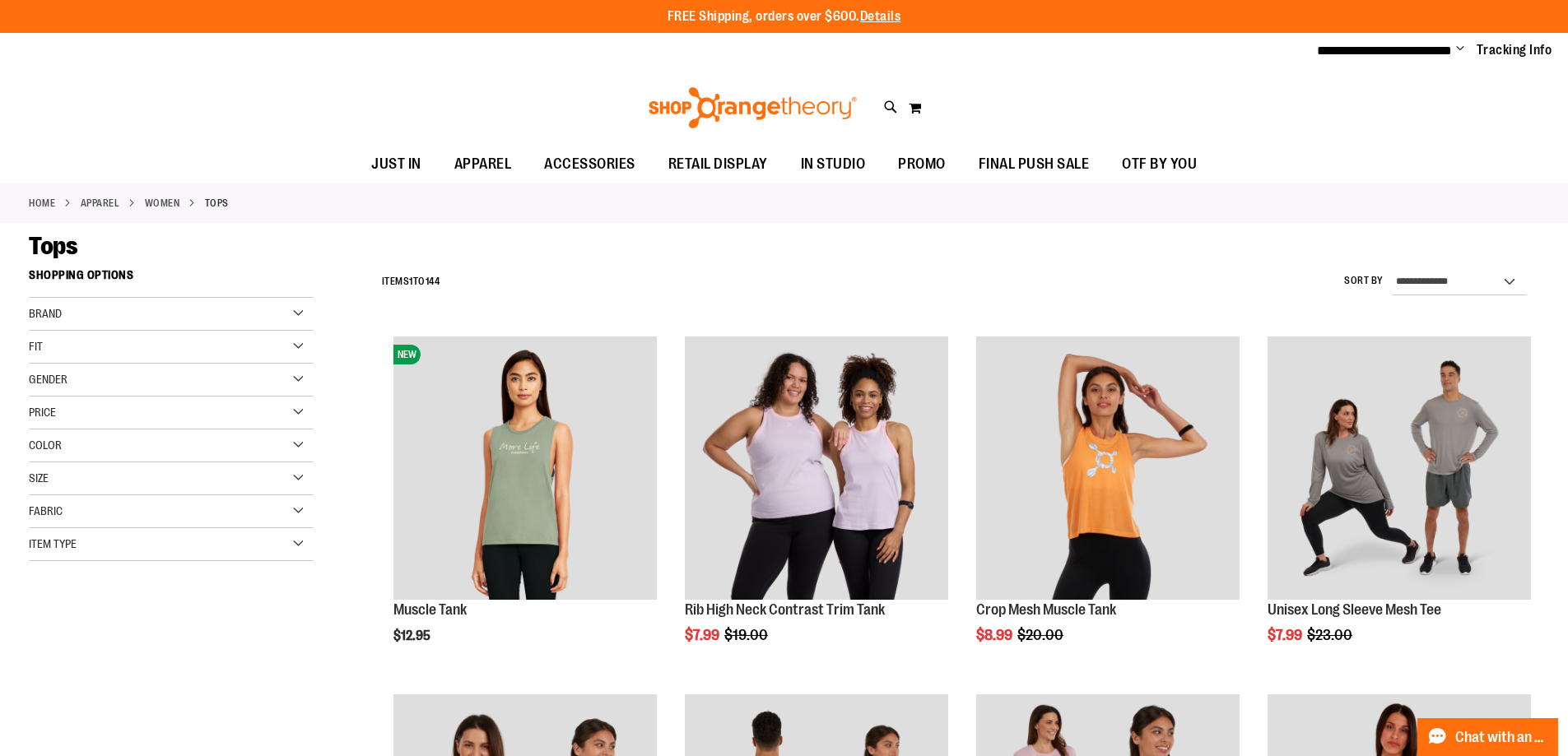
type input "**********"
click at [186, 541] on div "Item Type" at bounding box center [171, 545] width 285 height 33
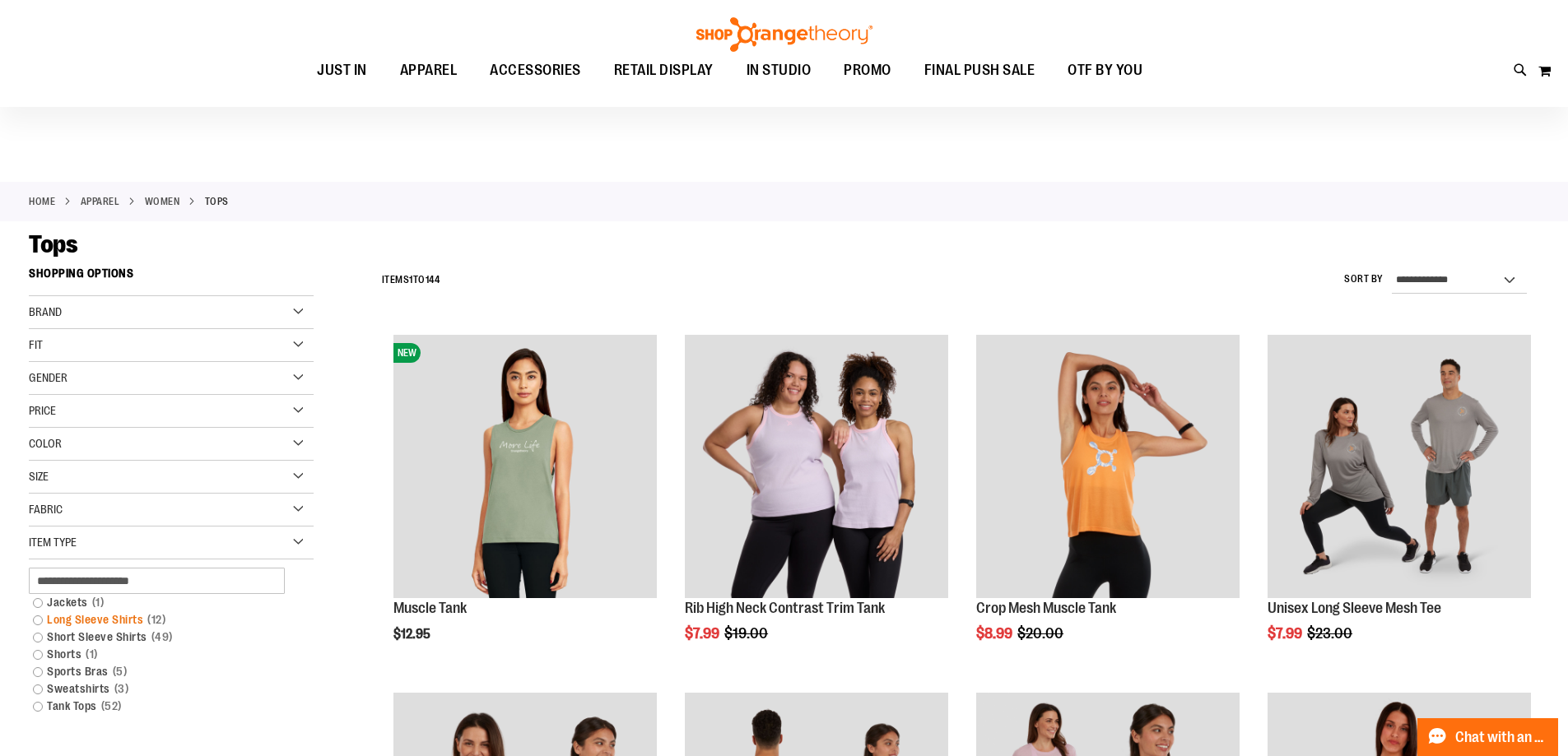
scroll to position [81, 0]
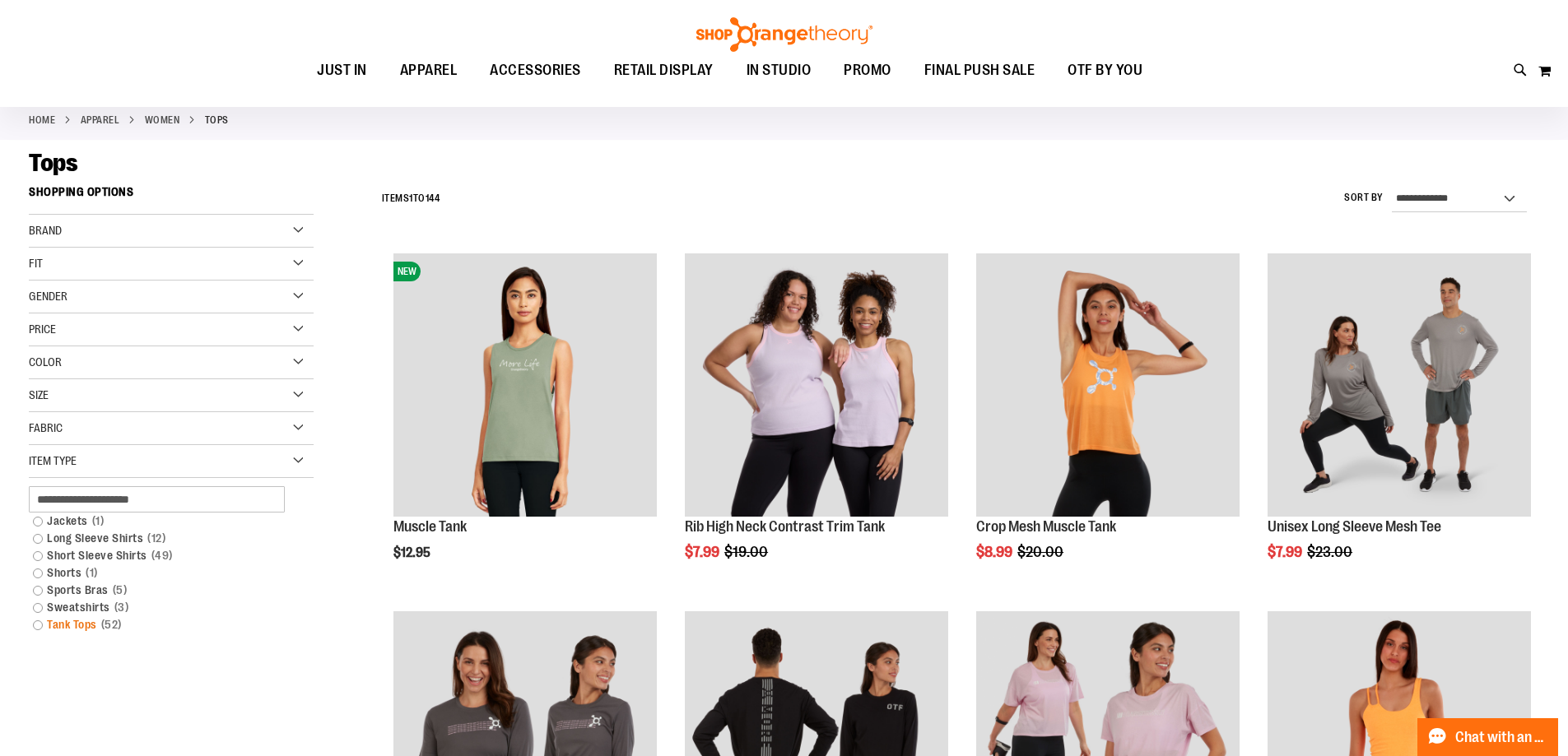
click at [98, 621] on link "Tank Tops 52 items" at bounding box center [161, 624] width 273 height 18
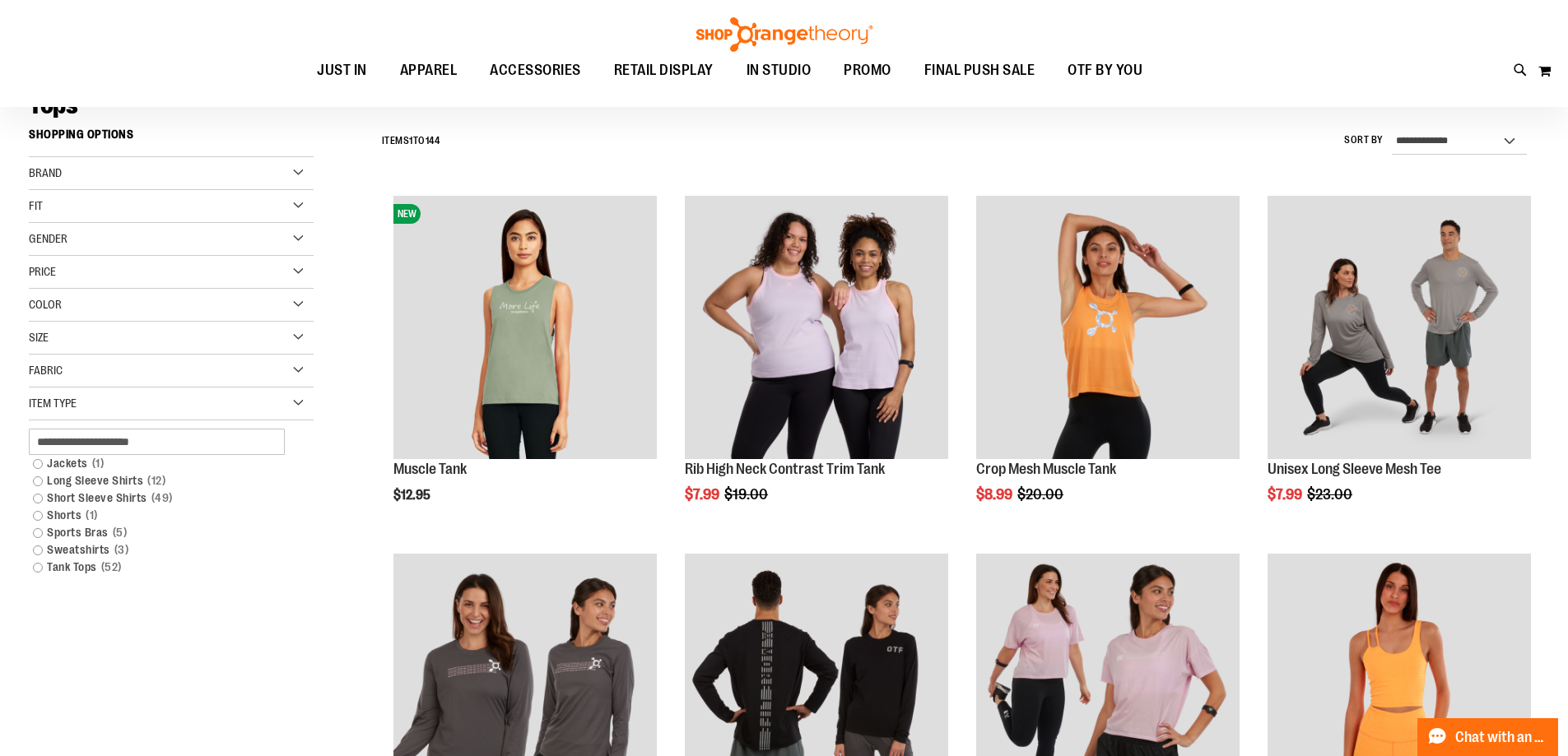
scroll to position [153, 0]
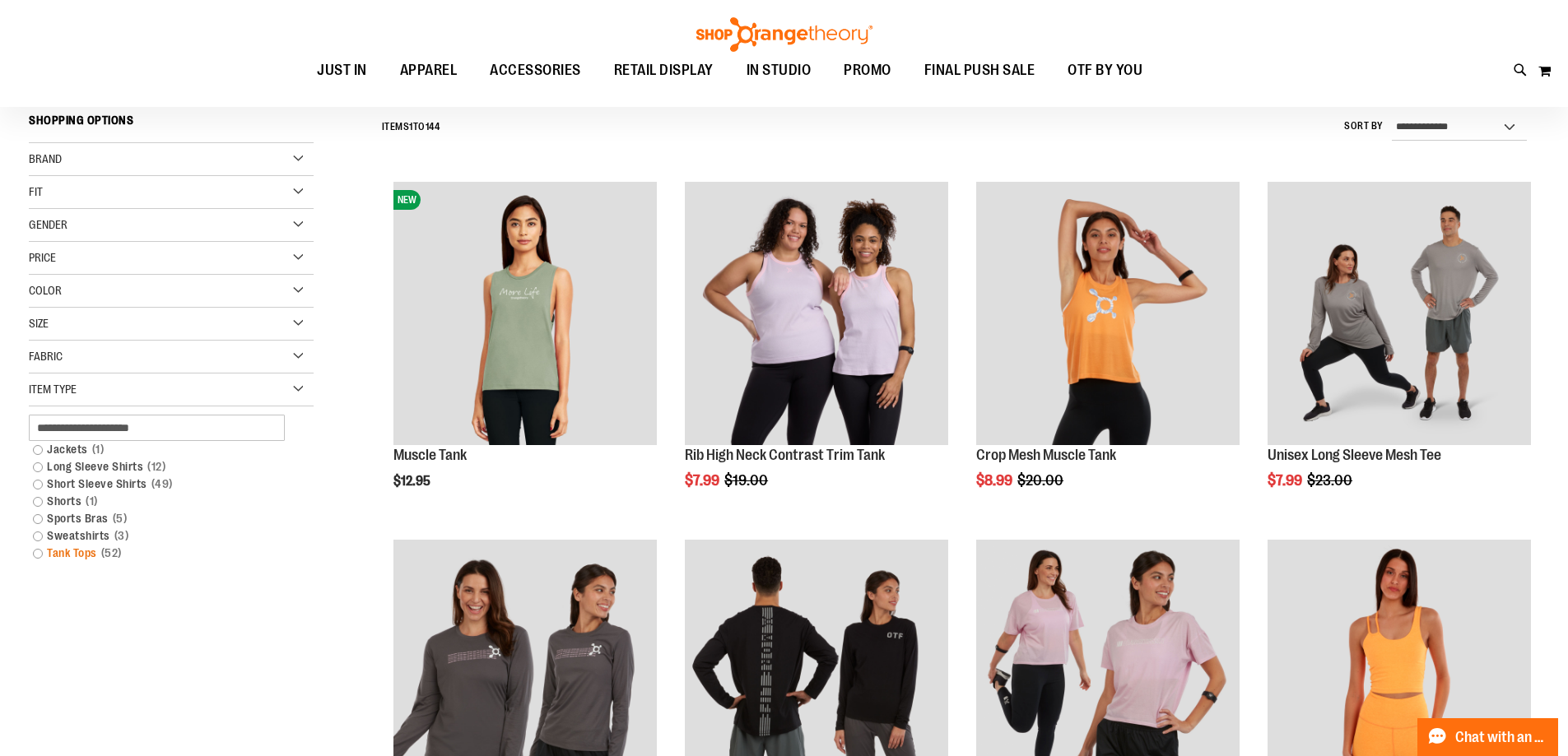
click at [40, 552] on link "Tank Tops 52 items" at bounding box center [161, 553] width 273 height 18
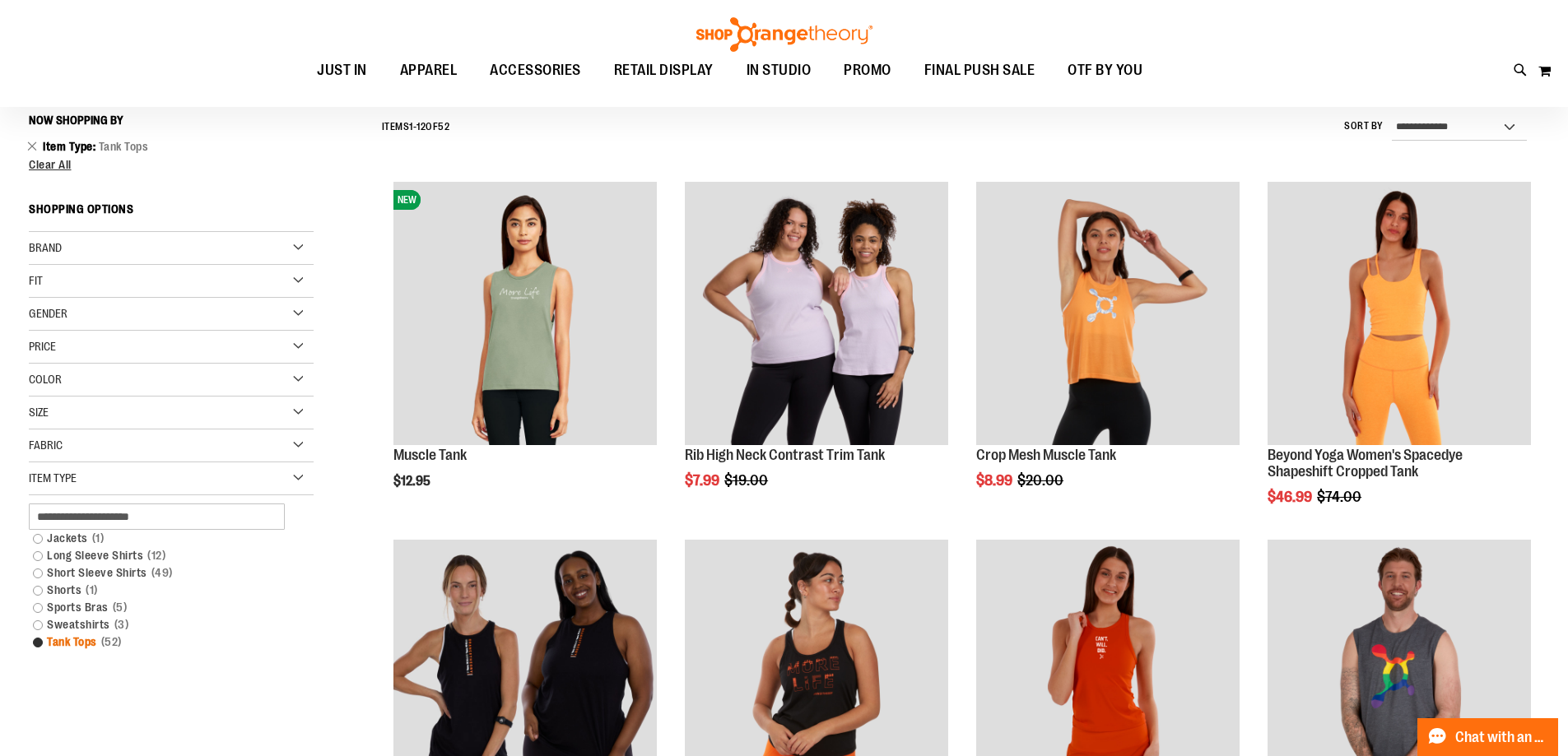
click at [67, 643] on link "Tank Tops 52 items" at bounding box center [161, 642] width 273 height 18
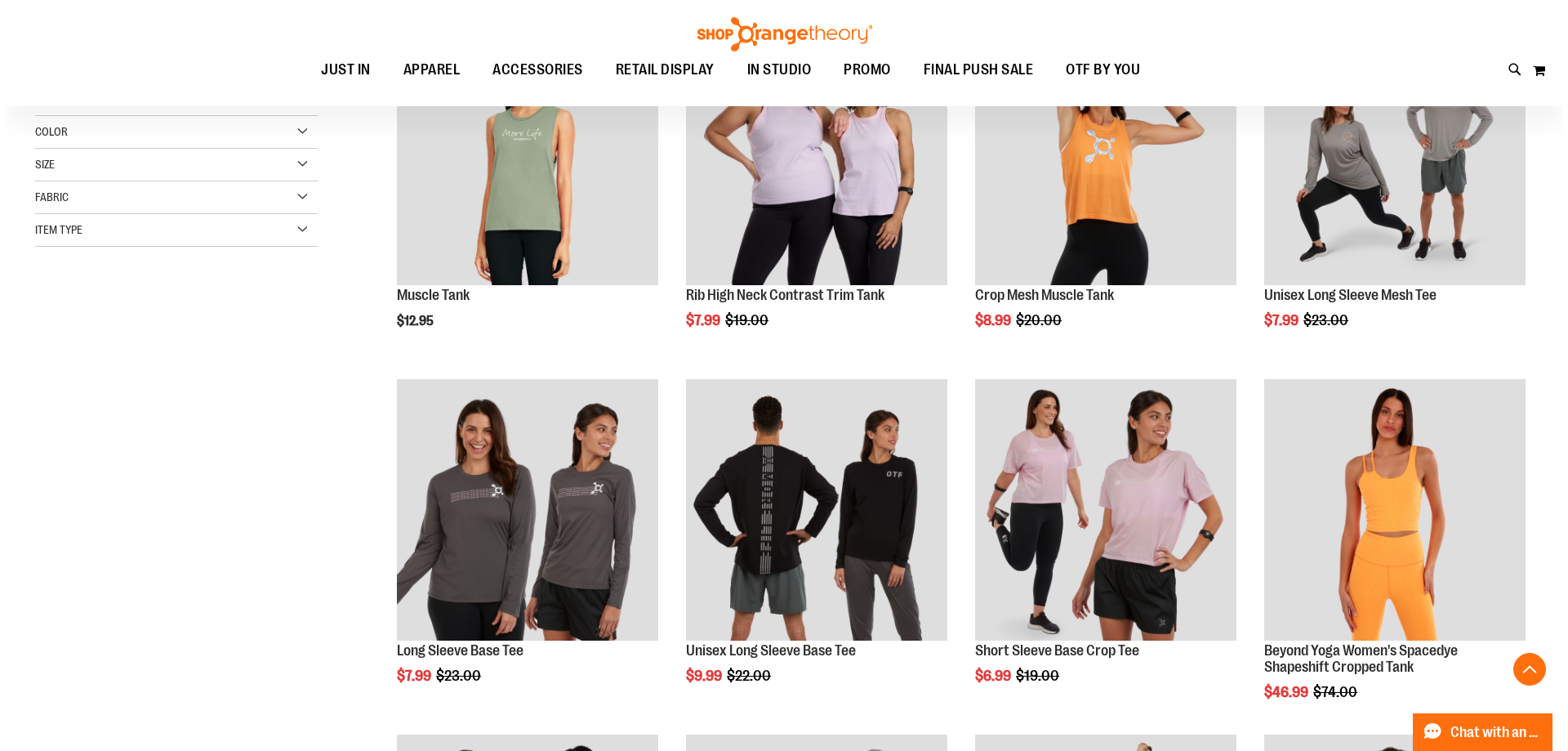
scroll to position [315, 0]
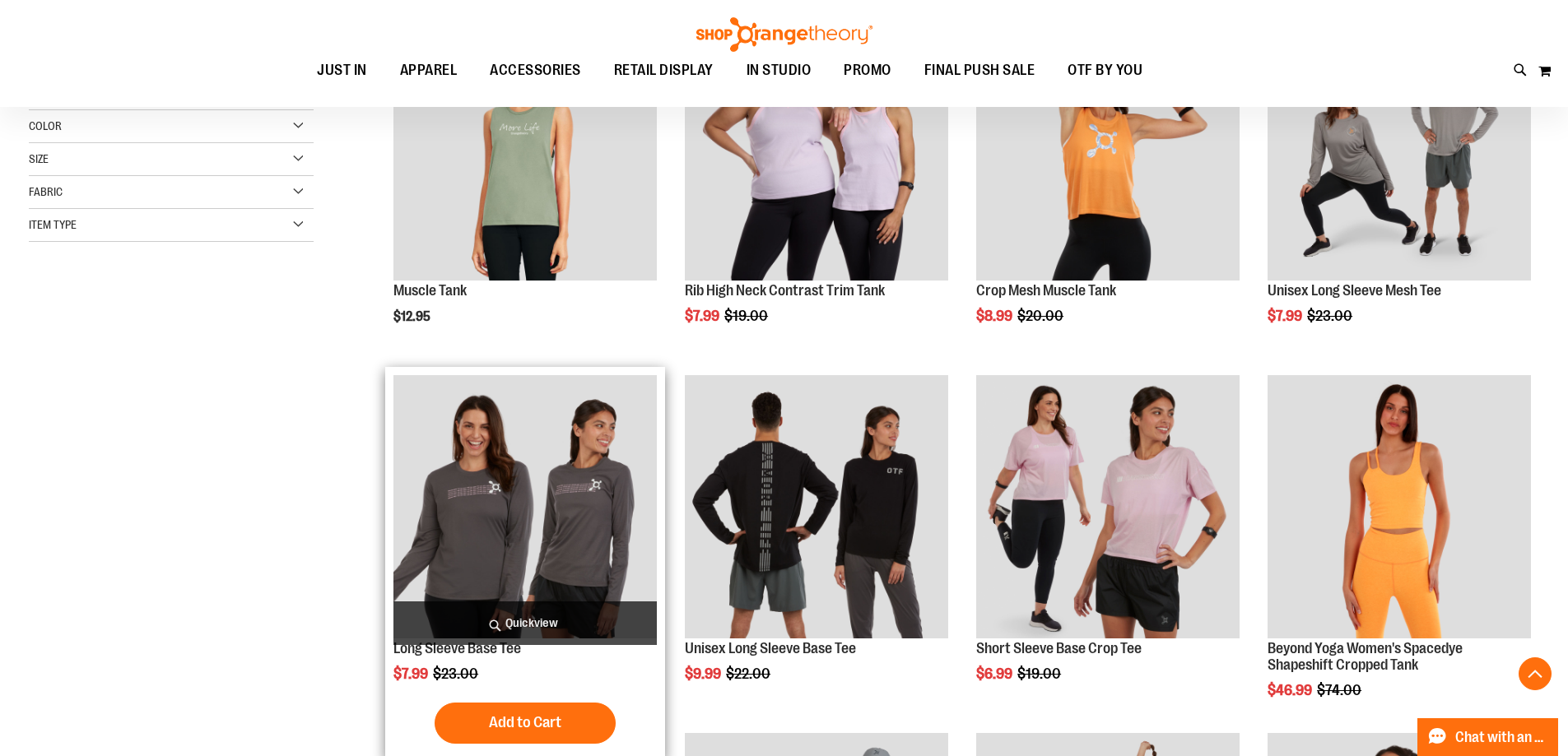
click at [459, 612] on span "Quickview" at bounding box center [525, 622] width 263 height 43
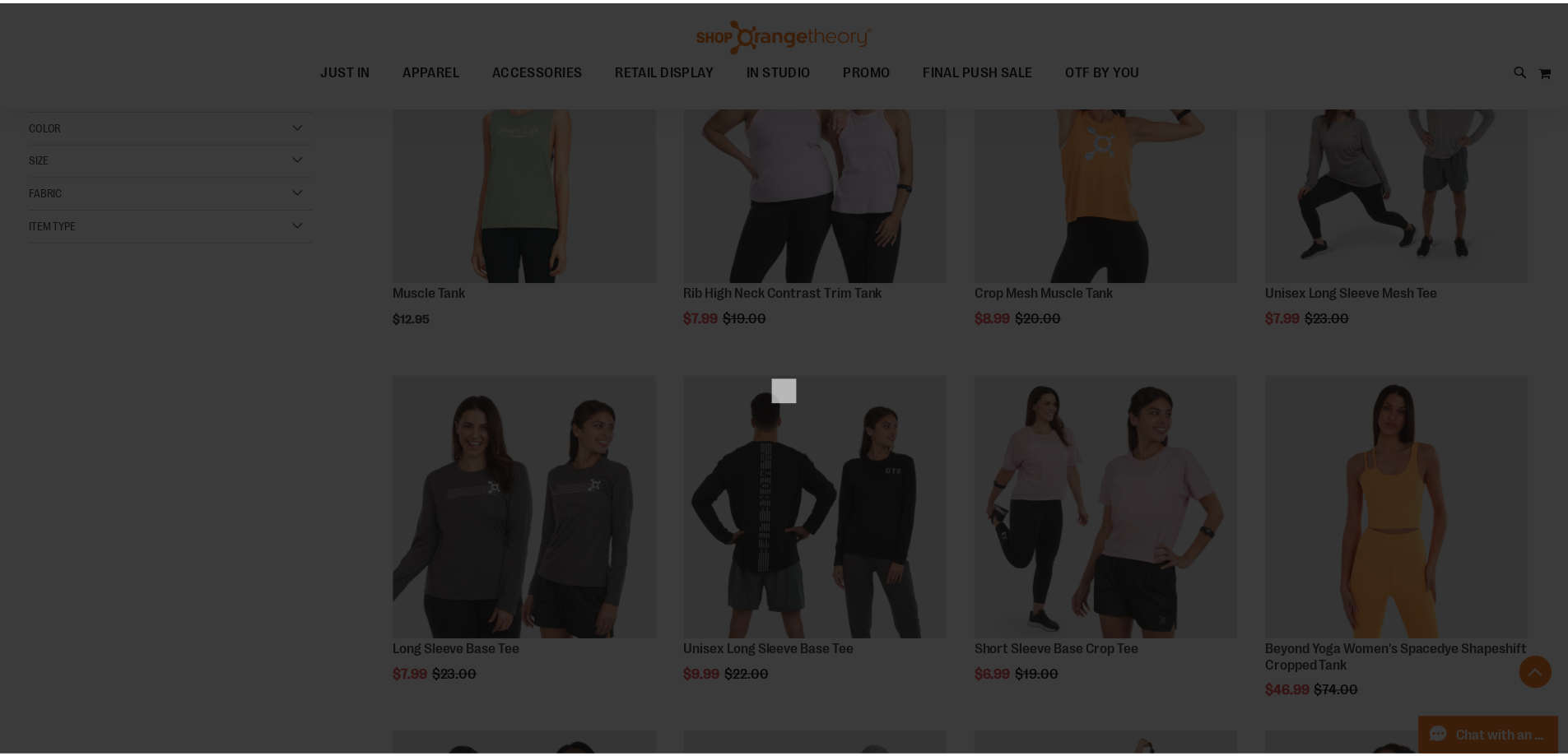
scroll to position [0, 0]
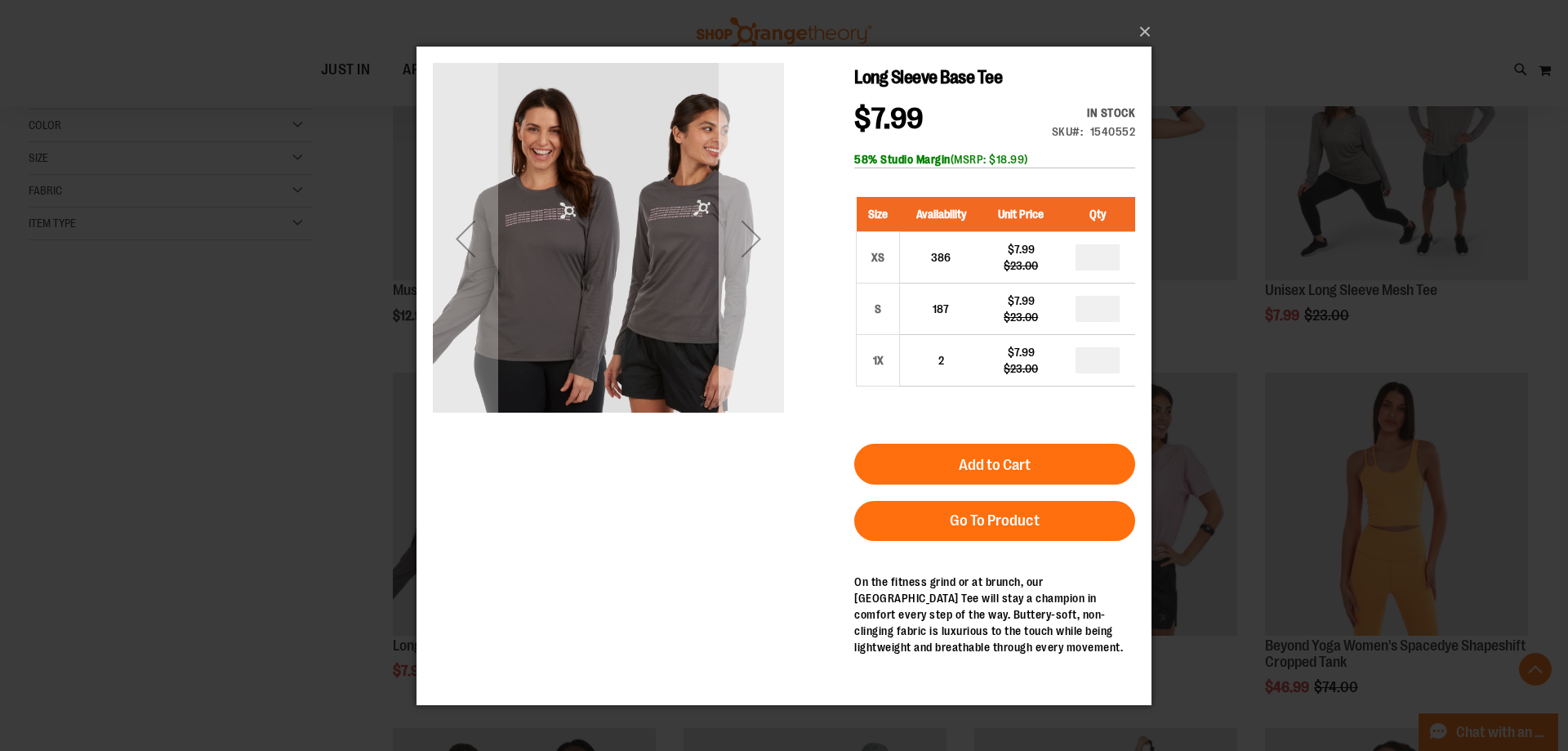
click at [755, 243] on div "Next" at bounding box center [751, 237] width 65 height 65
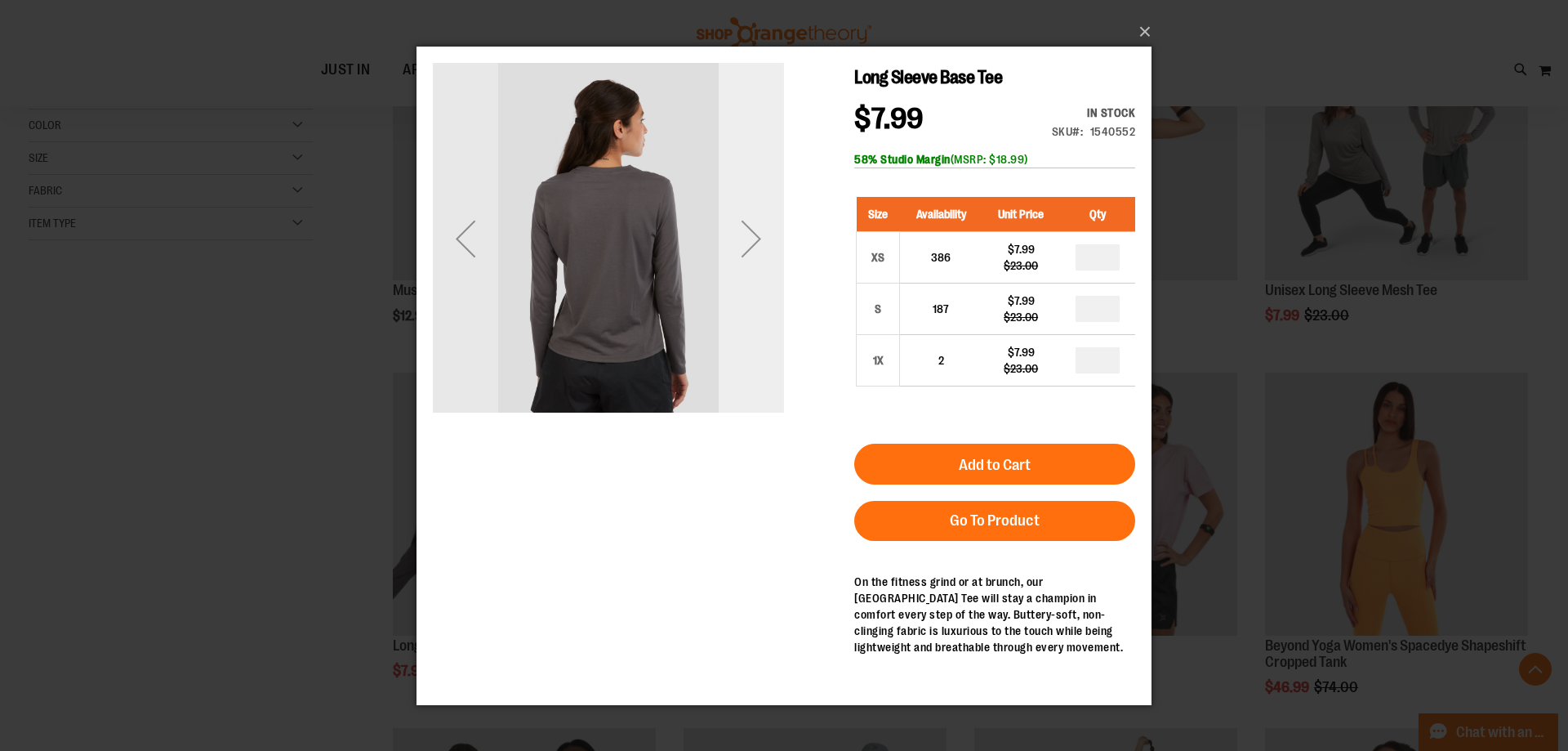
click at [755, 243] on div "Next" at bounding box center [751, 237] width 65 height 65
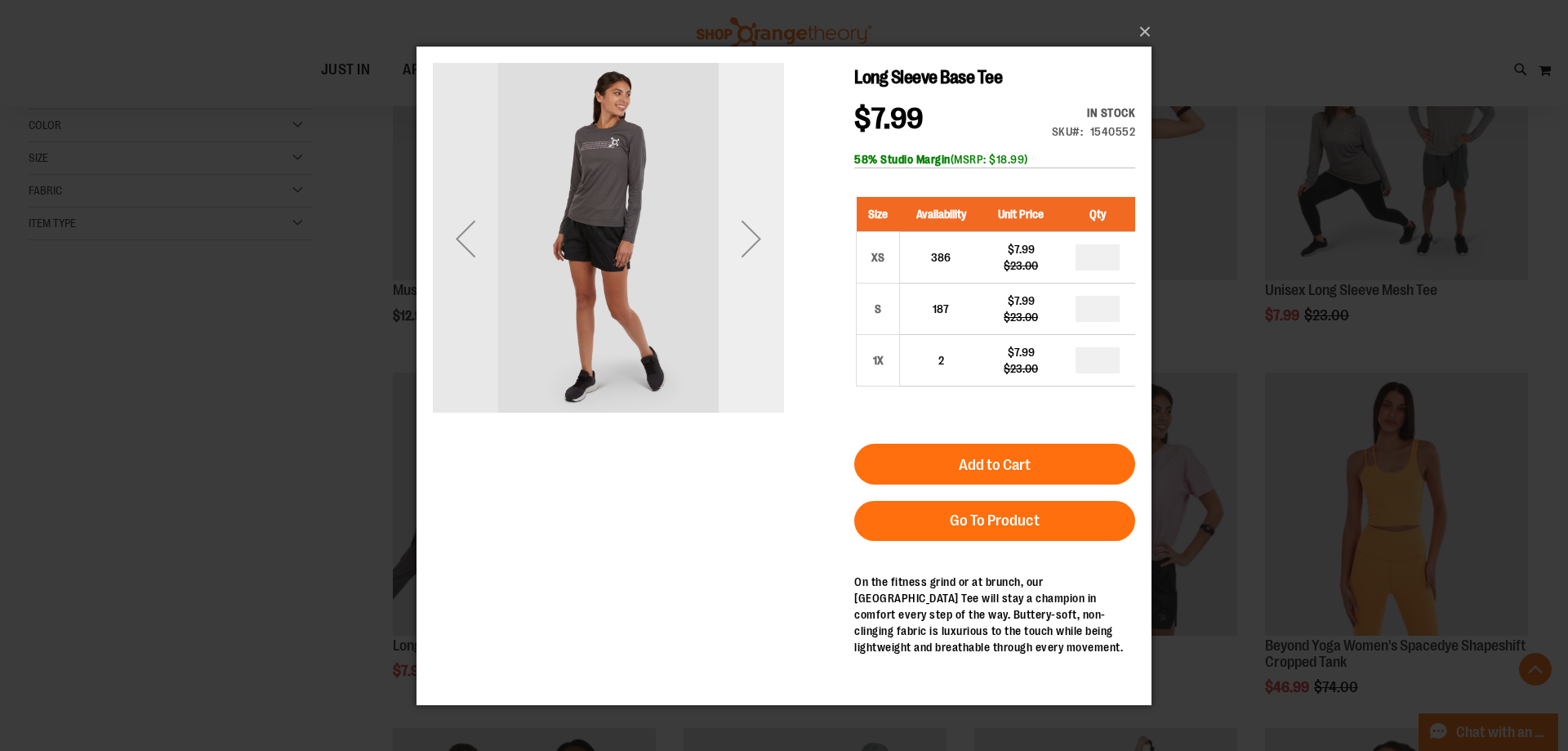
click at [755, 243] on div "Next" at bounding box center [751, 237] width 65 height 65
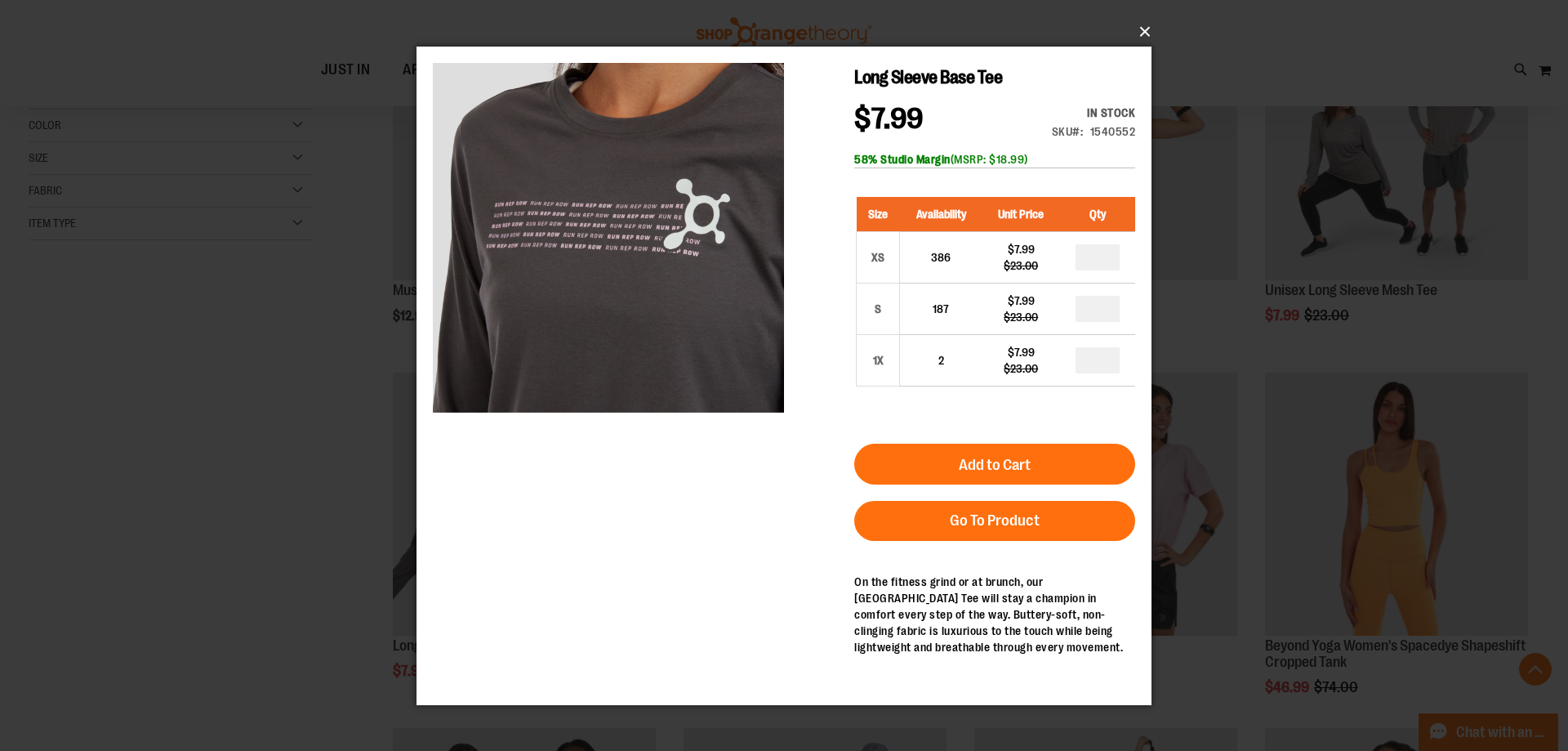
click at [1146, 22] on button "×" at bounding box center [789, 31] width 735 height 36
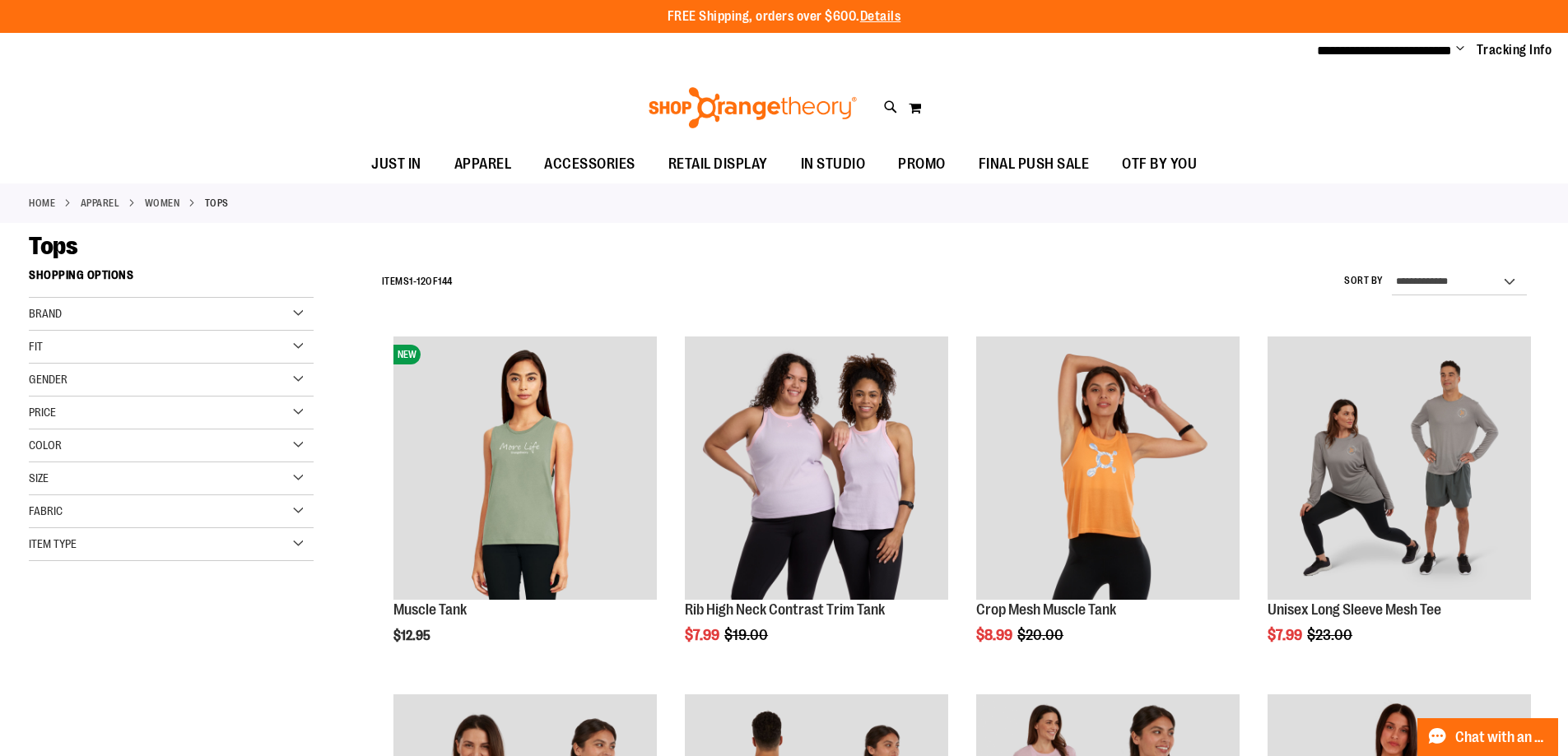
click at [93, 534] on div "Item Type" at bounding box center [171, 545] width 285 height 33
click at [63, 711] on link "Tank Tops 52 items" at bounding box center [161, 708] width 273 height 18
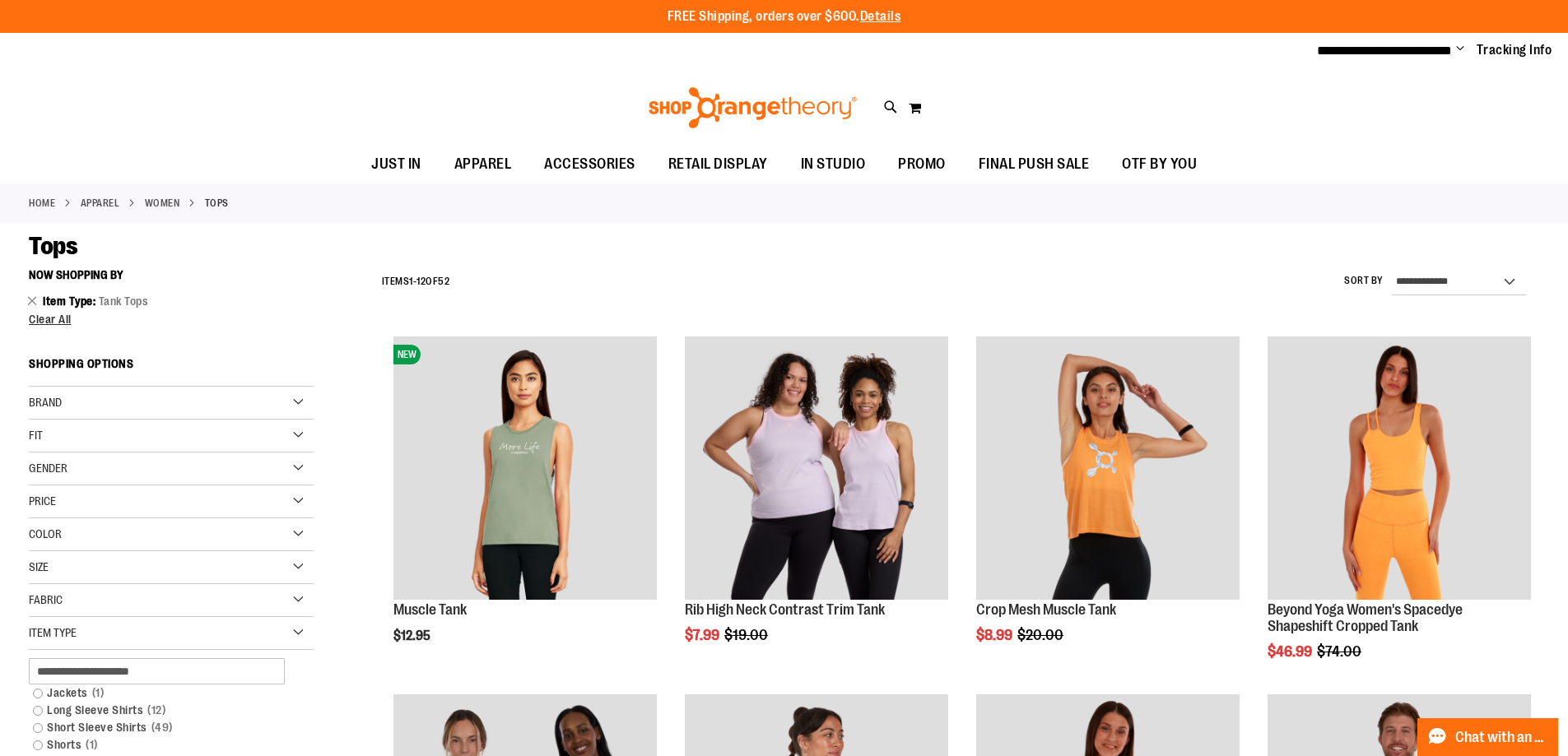
click at [190, 431] on div "Fit" at bounding box center [171, 436] width 285 height 33
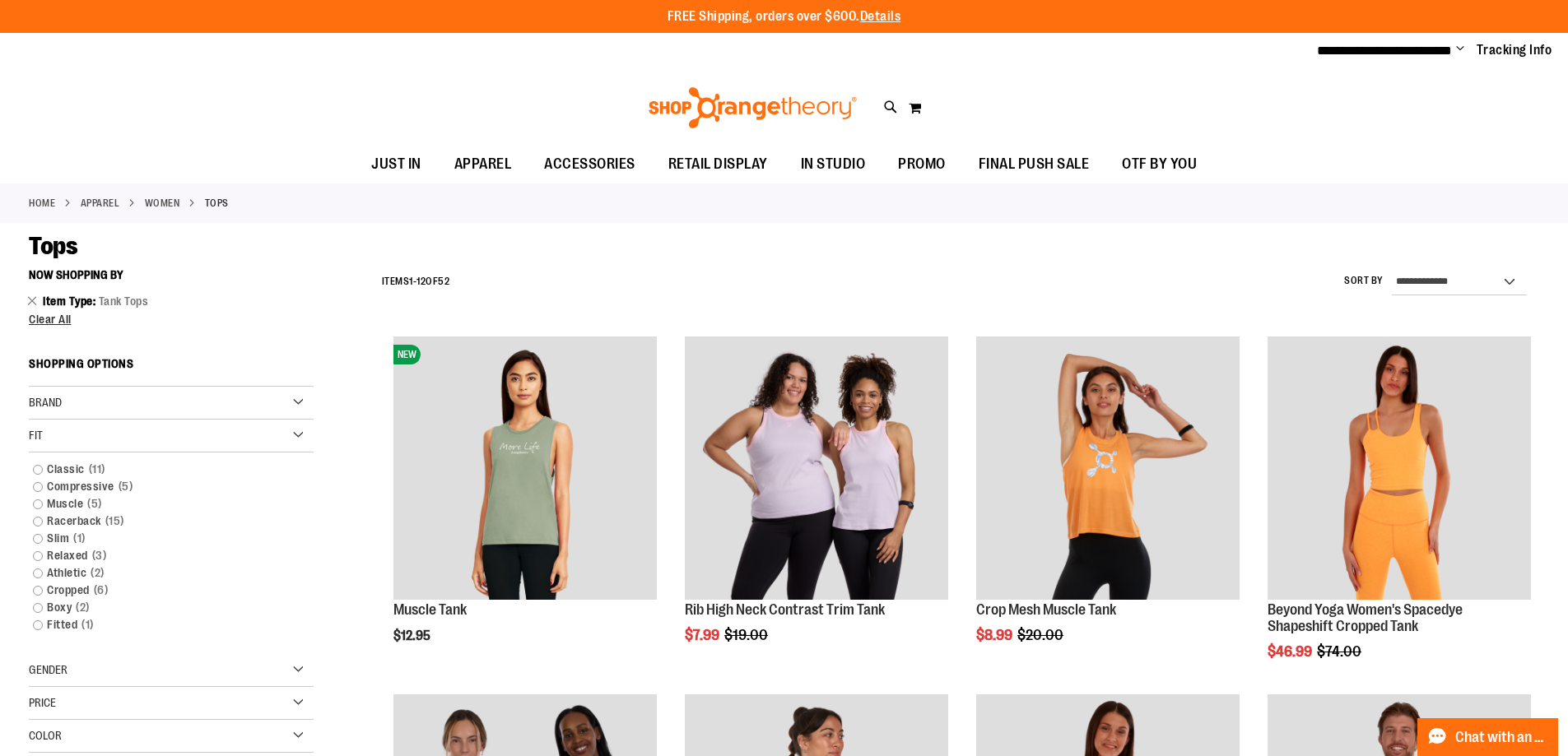
click at [190, 431] on div "Fit" at bounding box center [171, 436] width 285 height 33
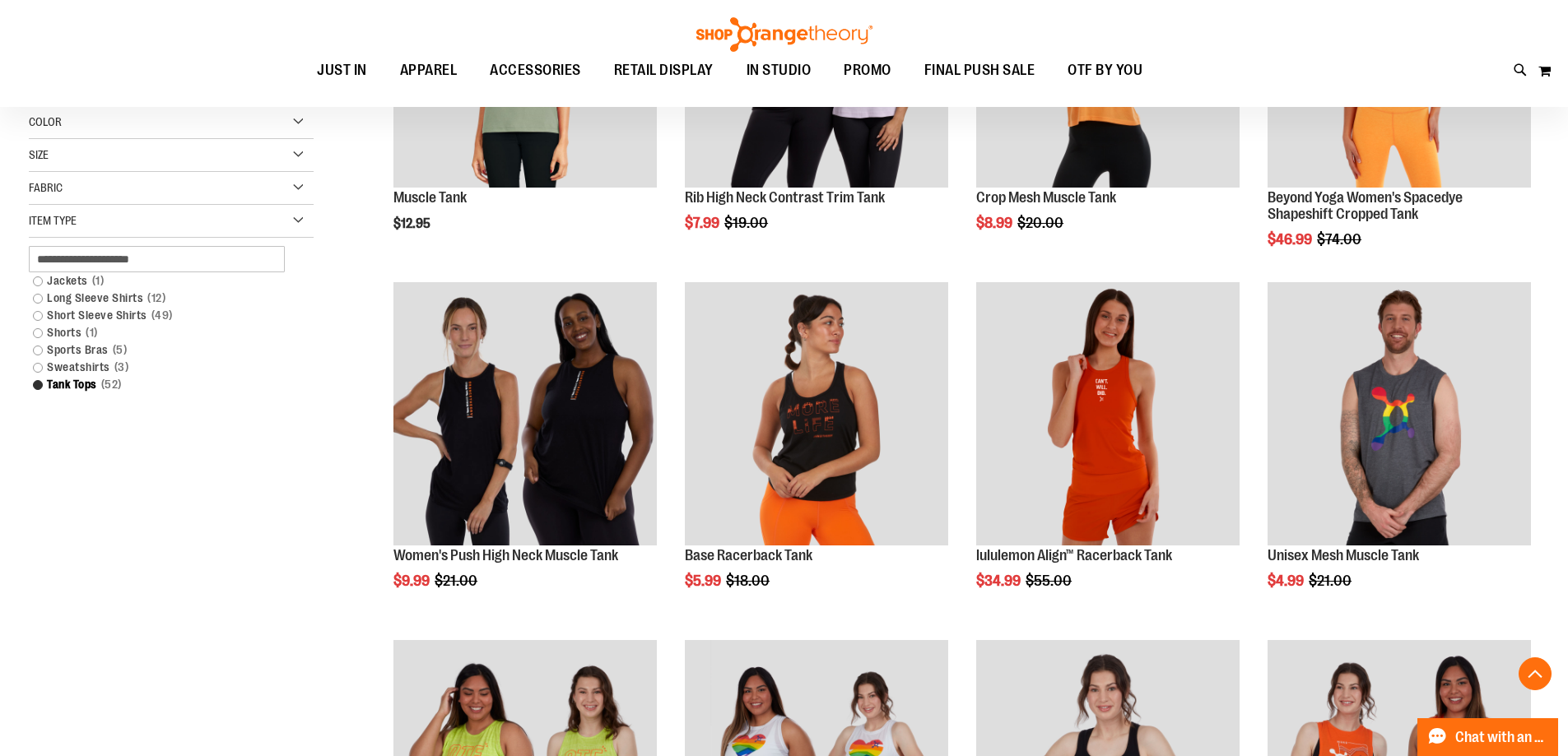
scroll to position [245, 0]
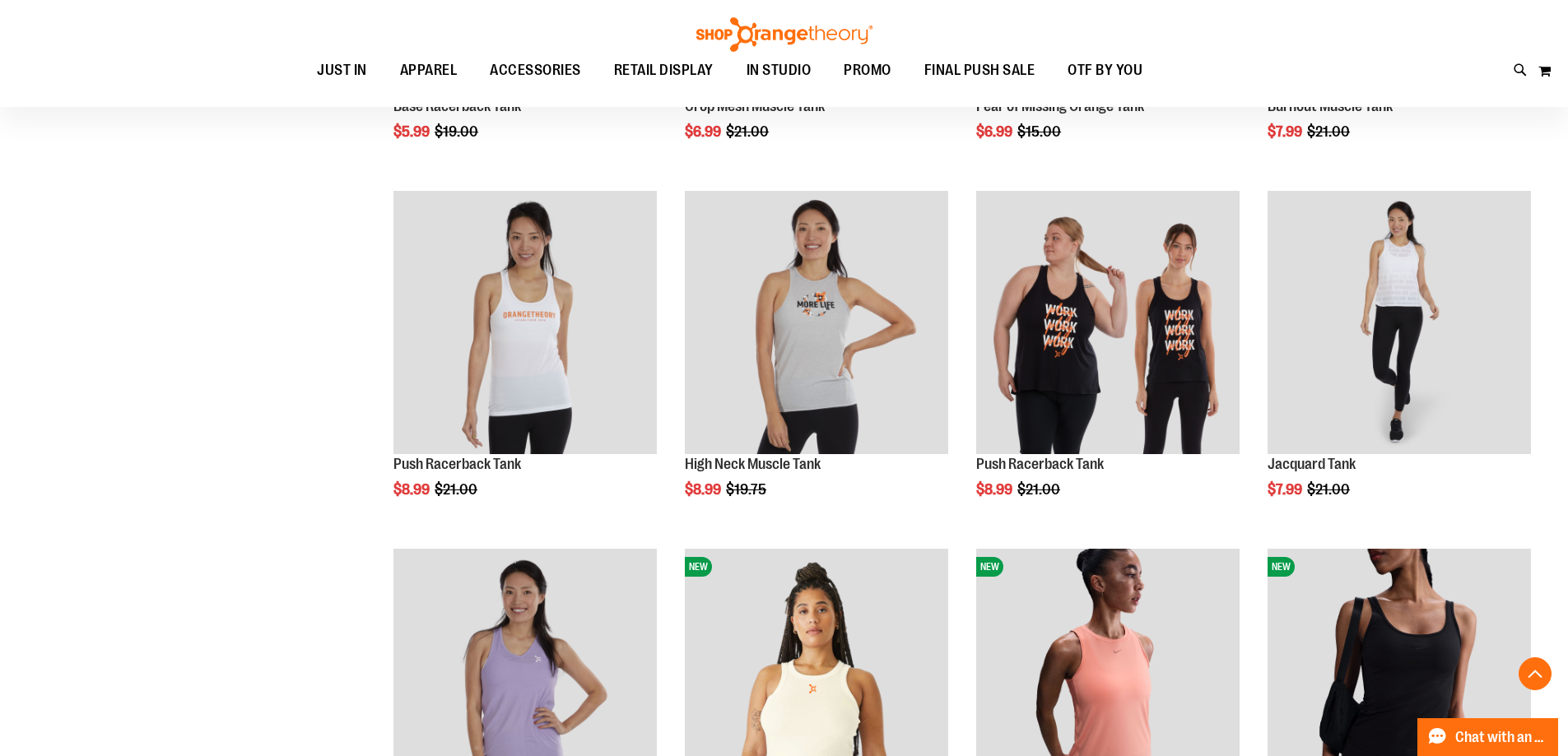
scroll to position [1644, 0]
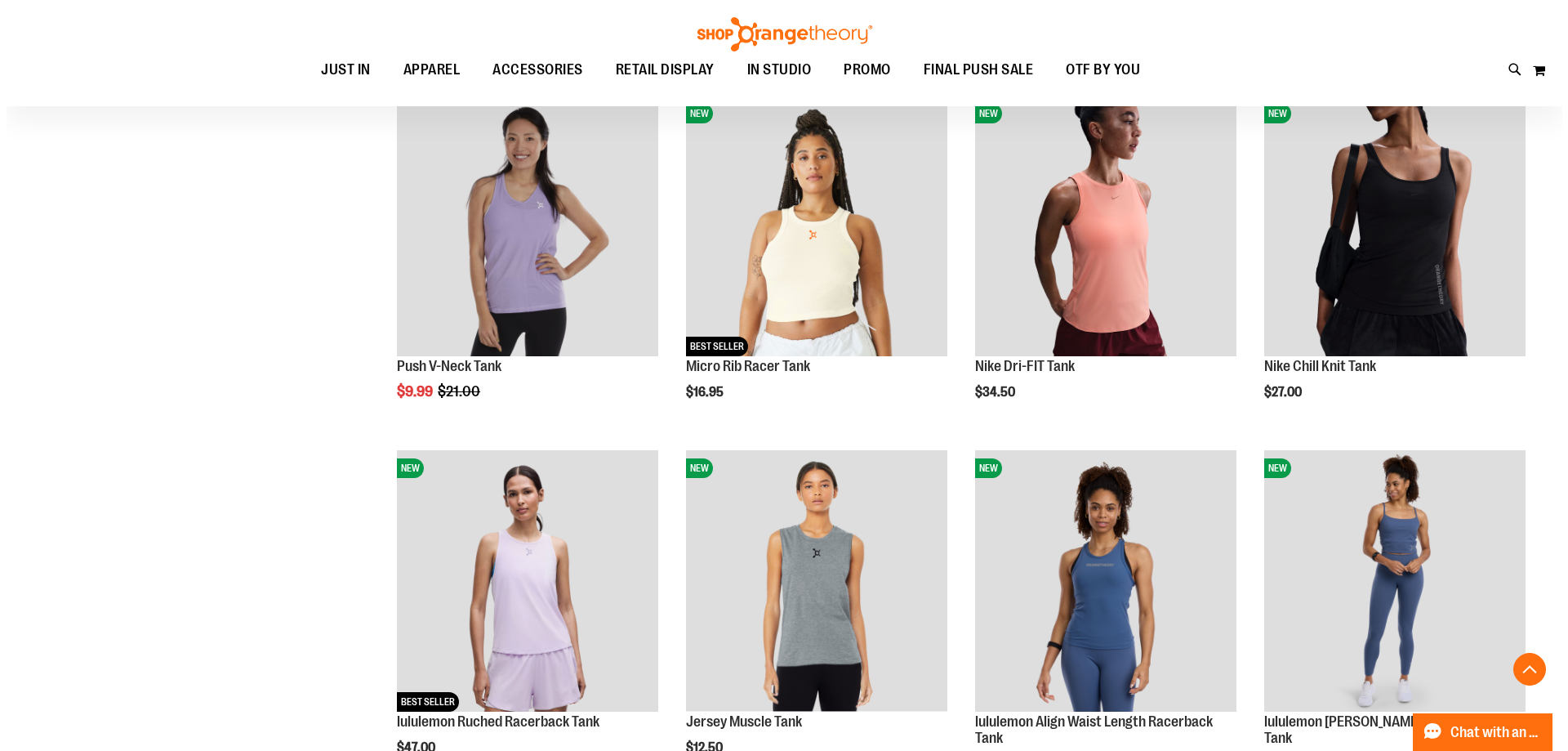
scroll to position [2041, 0]
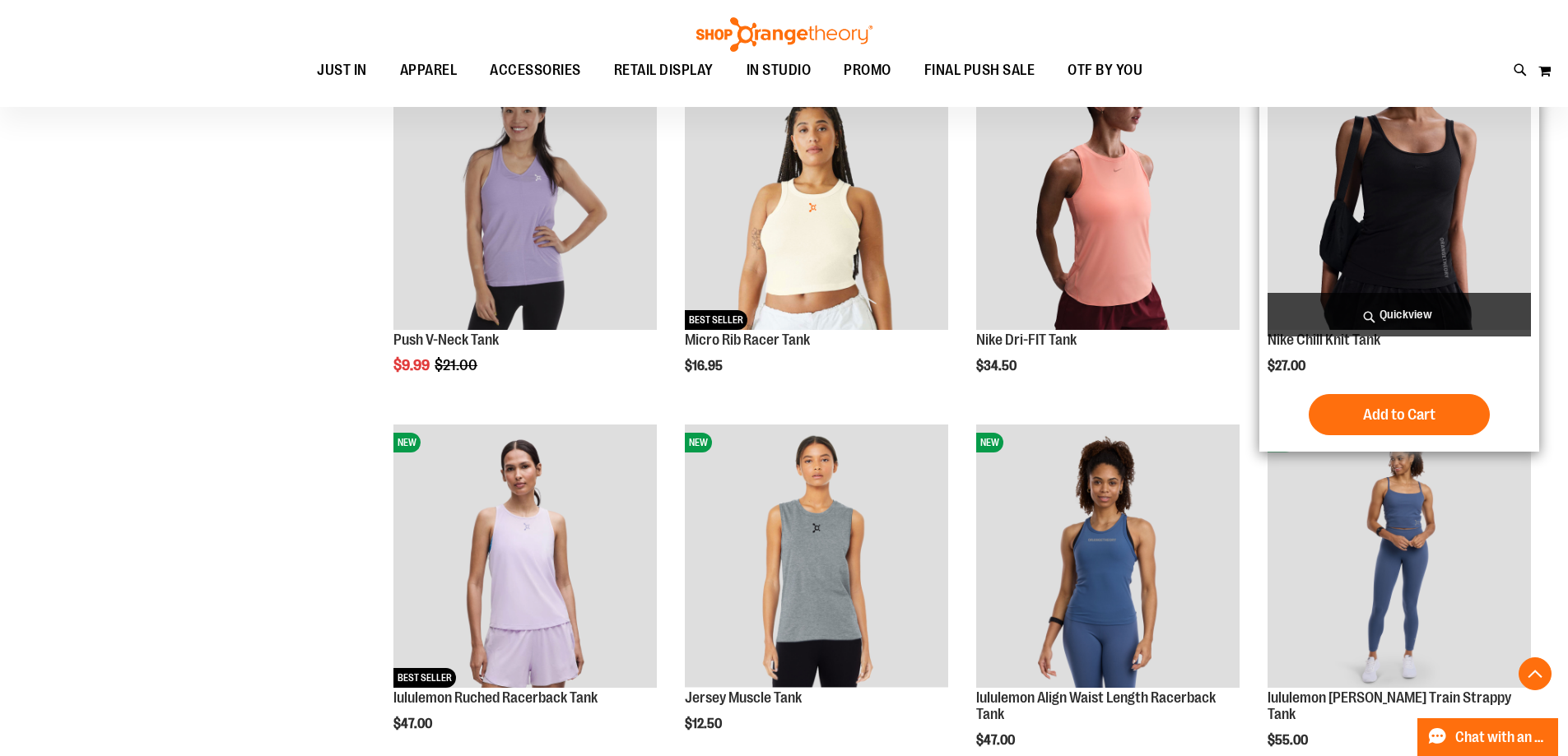
click at [1449, 306] on span "Quickview" at bounding box center [1399, 314] width 263 height 43
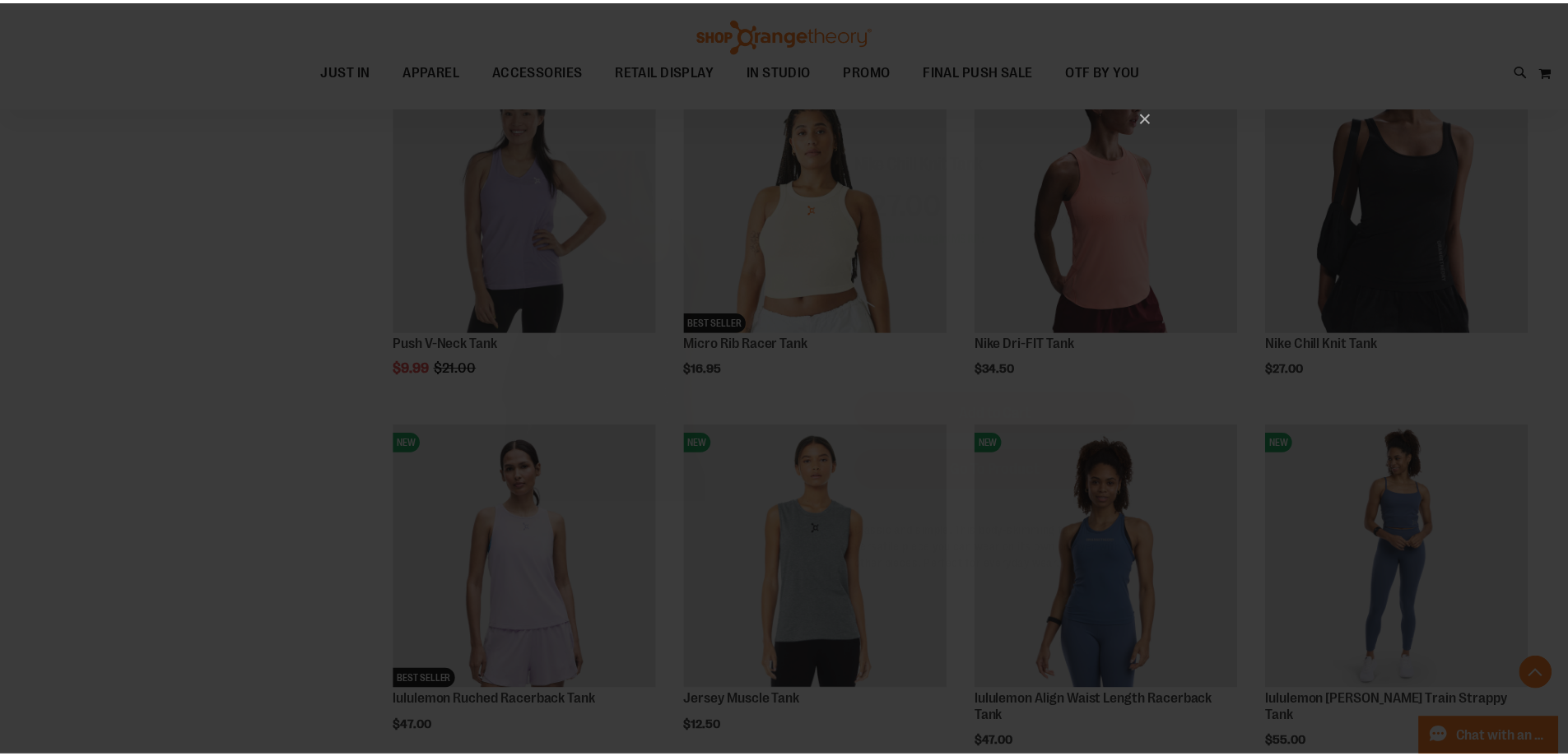
scroll to position [0, 0]
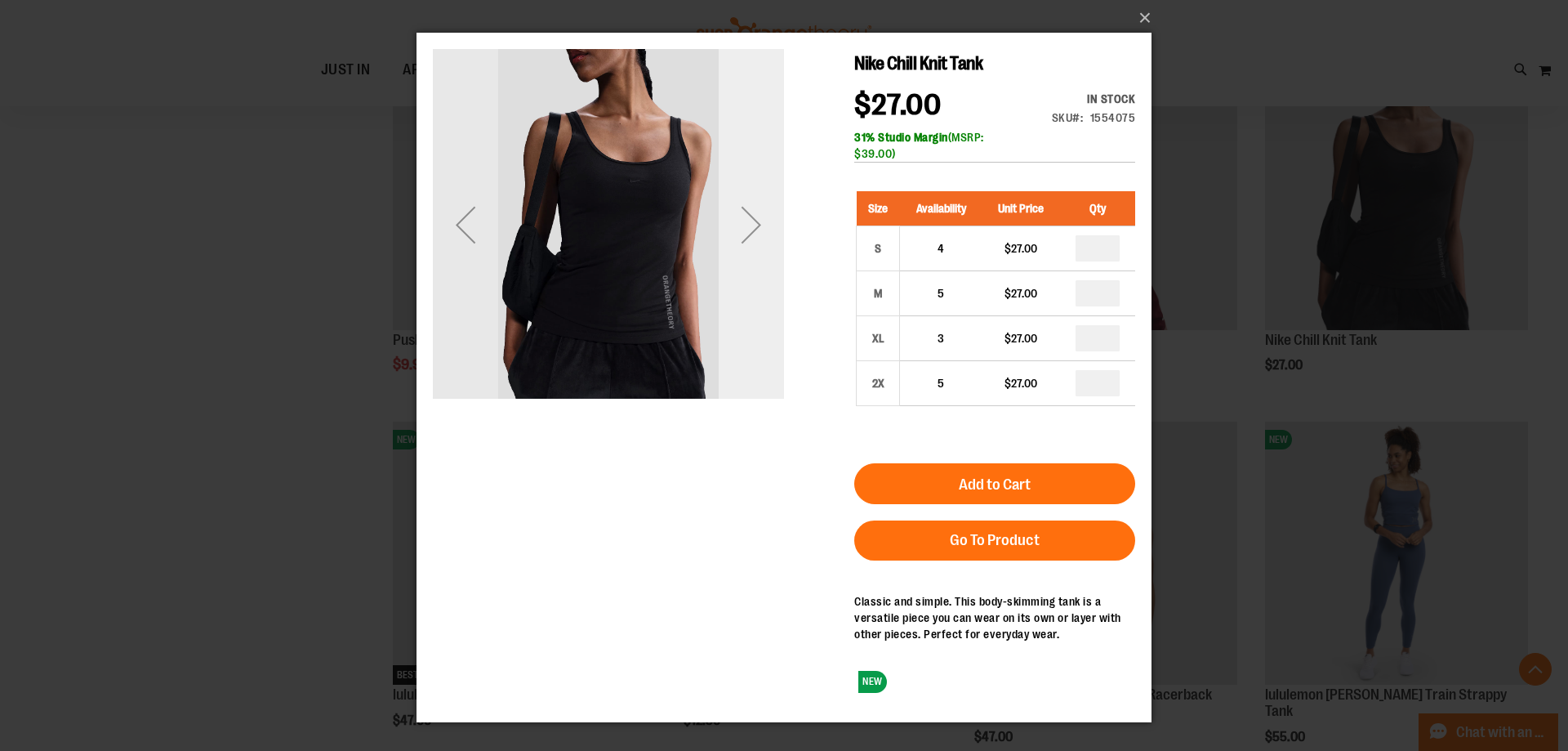
click at [748, 209] on div "Next" at bounding box center [751, 224] width 65 height 65
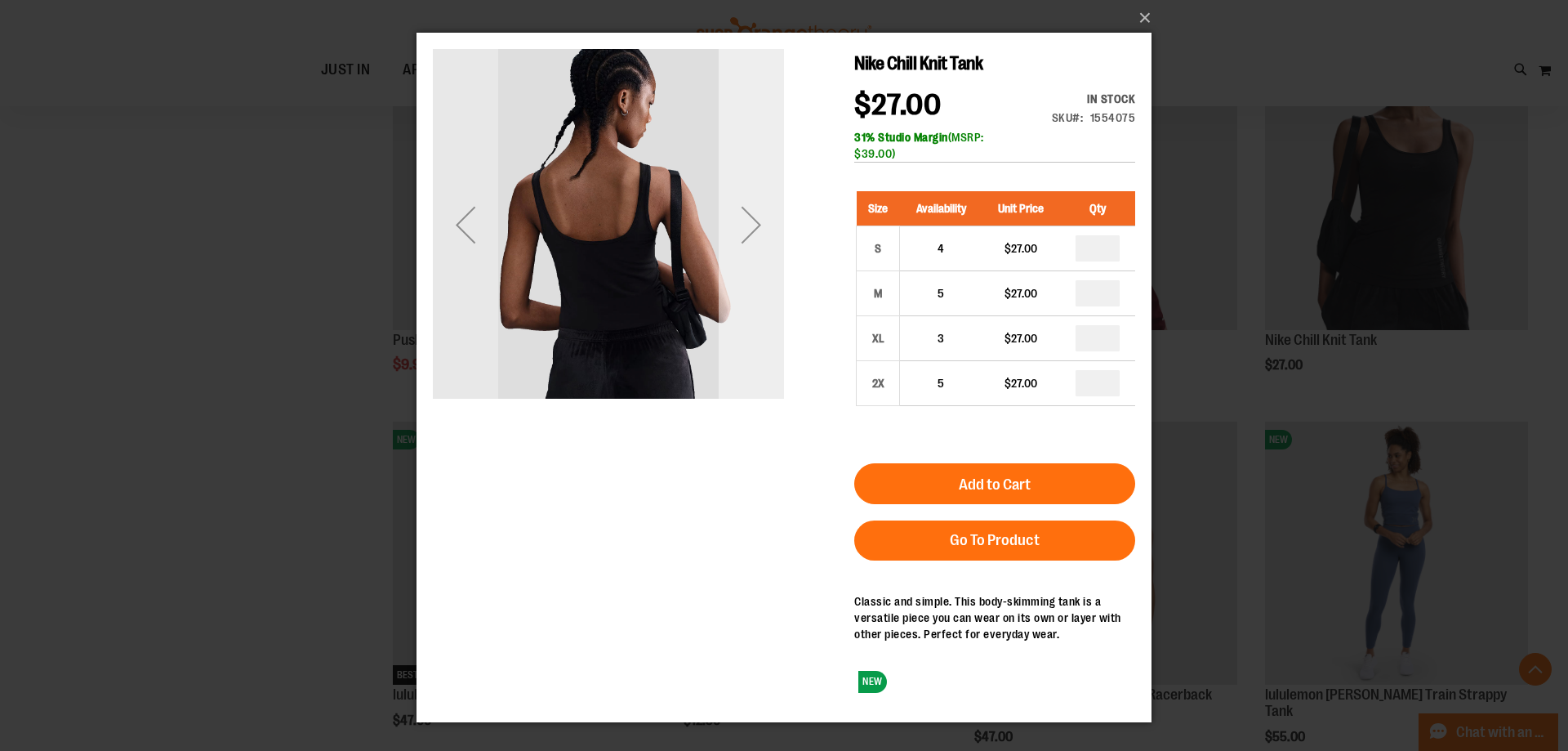
click at [748, 209] on div "Next" at bounding box center [751, 224] width 65 height 65
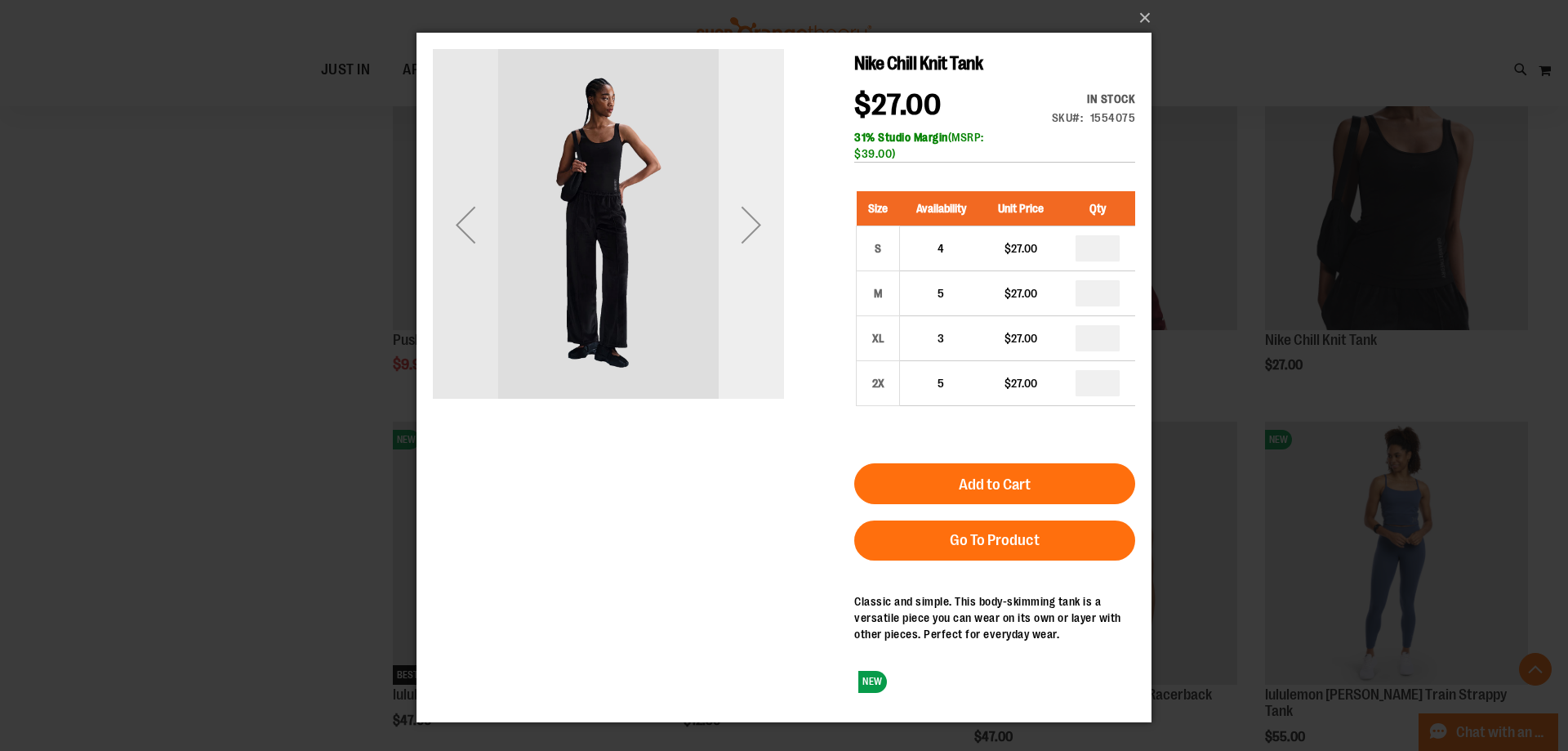
click at [748, 209] on div "Next" at bounding box center [751, 224] width 65 height 65
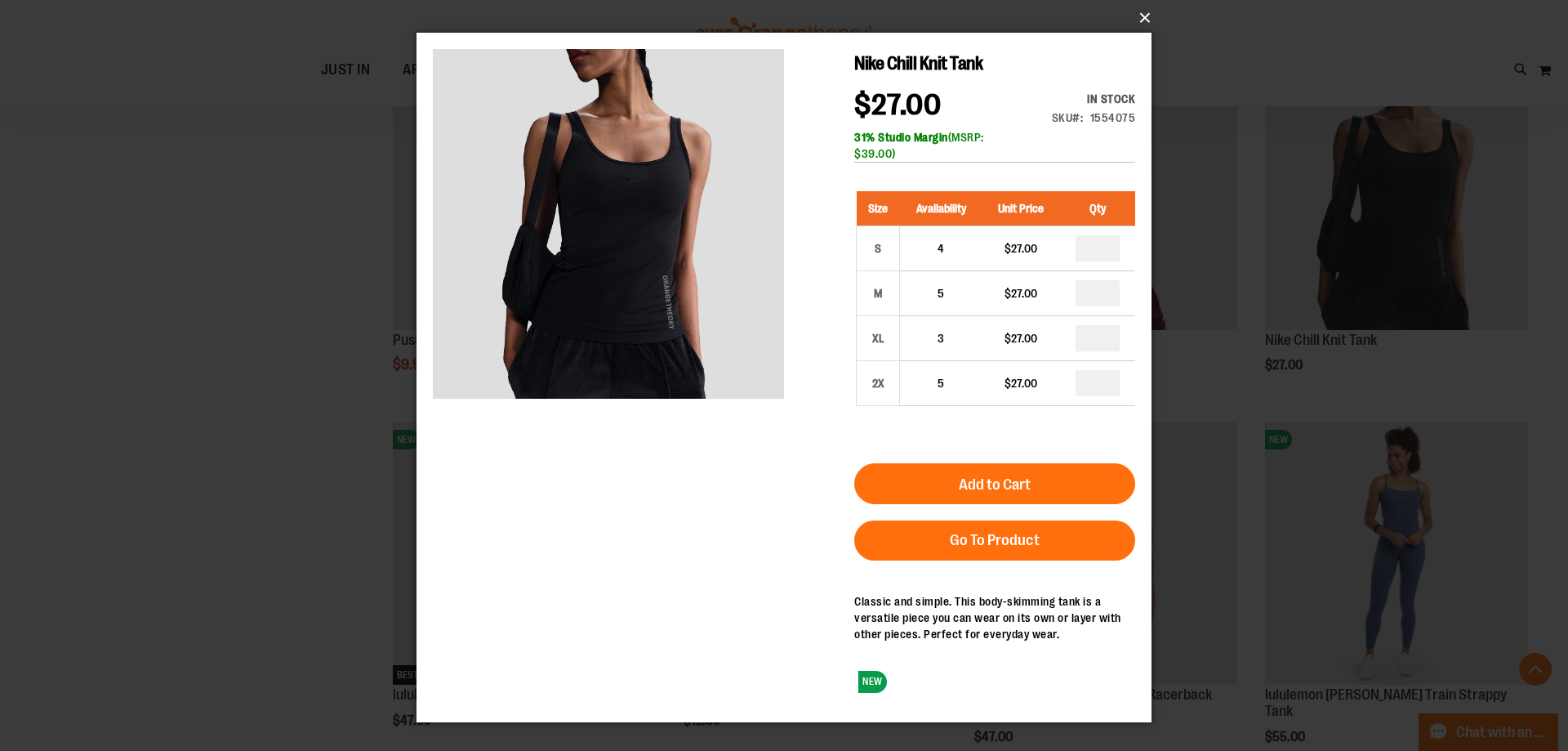
click at [1146, 20] on button "×" at bounding box center [789, 18] width 735 height 36
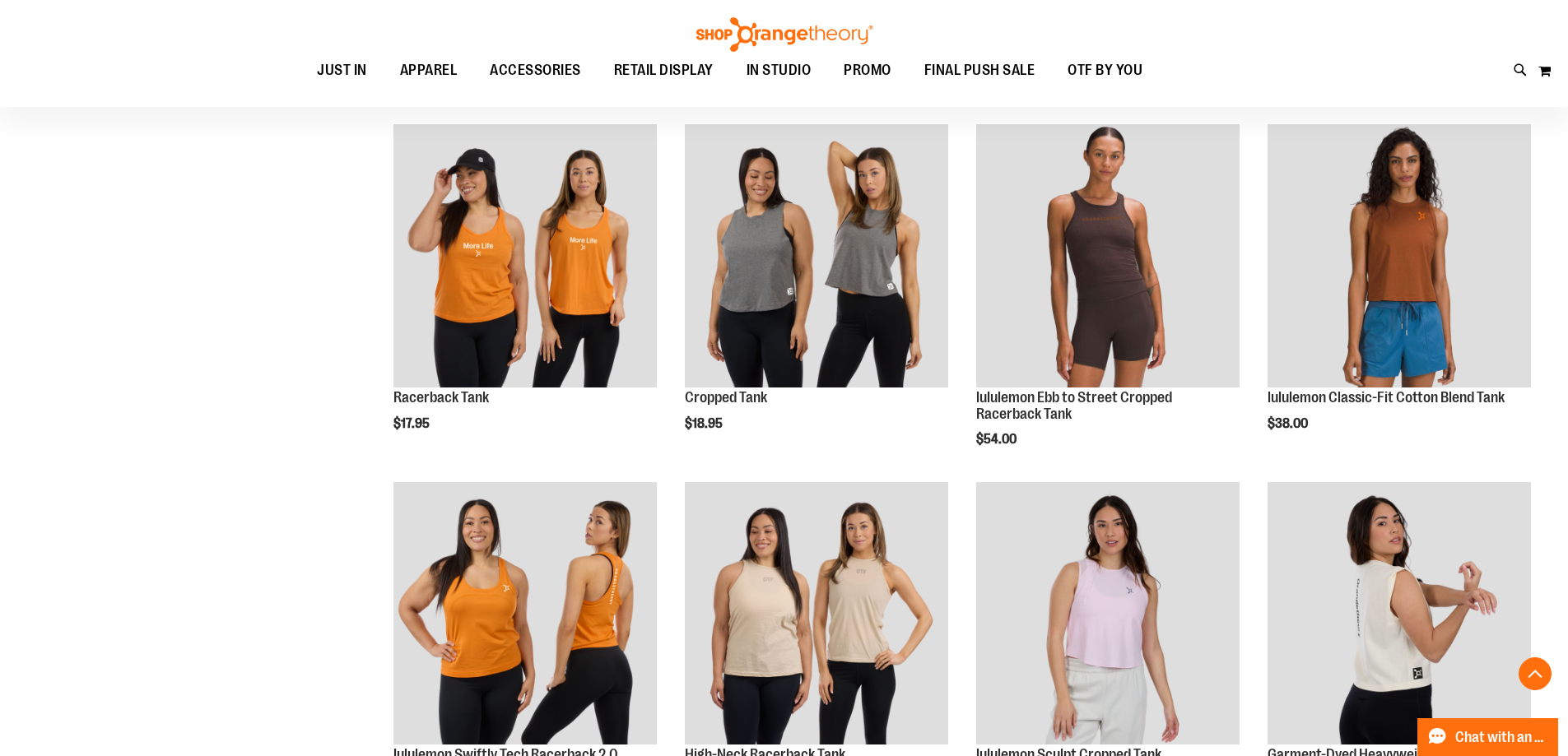
scroll to position [2878, 0]
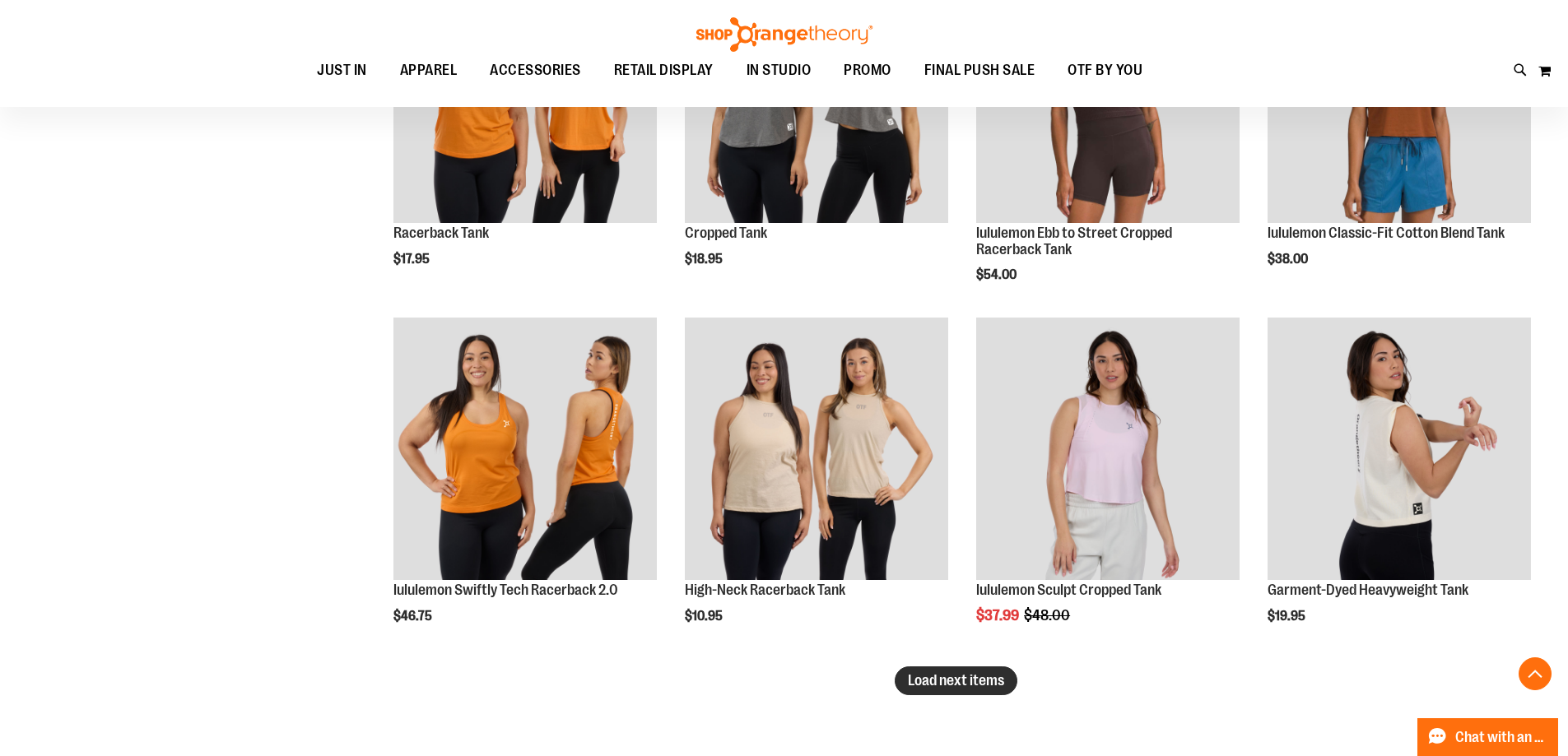
click at [950, 680] on span "Load next items" at bounding box center [956, 679] width 96 height 17
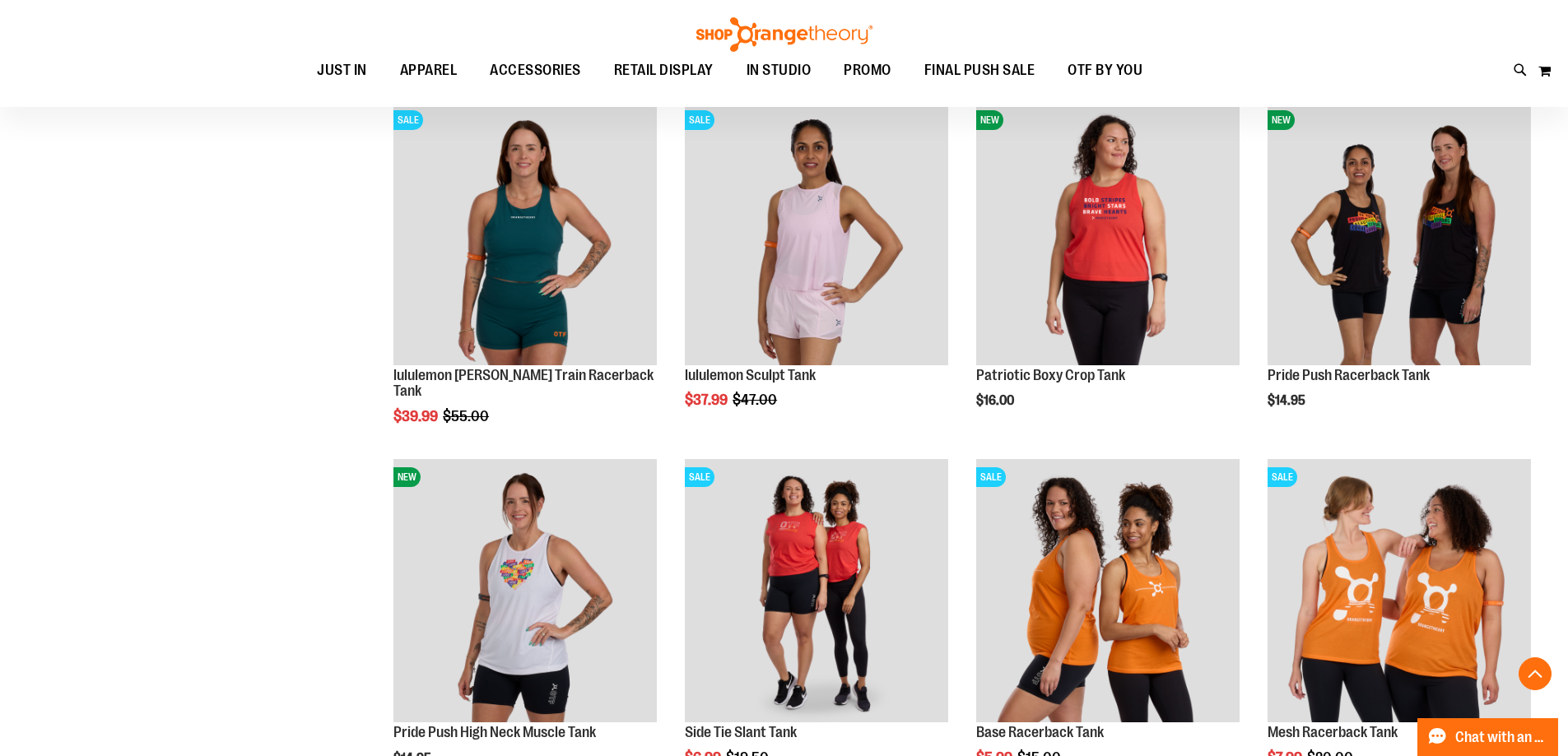
scroll to position [3782, 0]
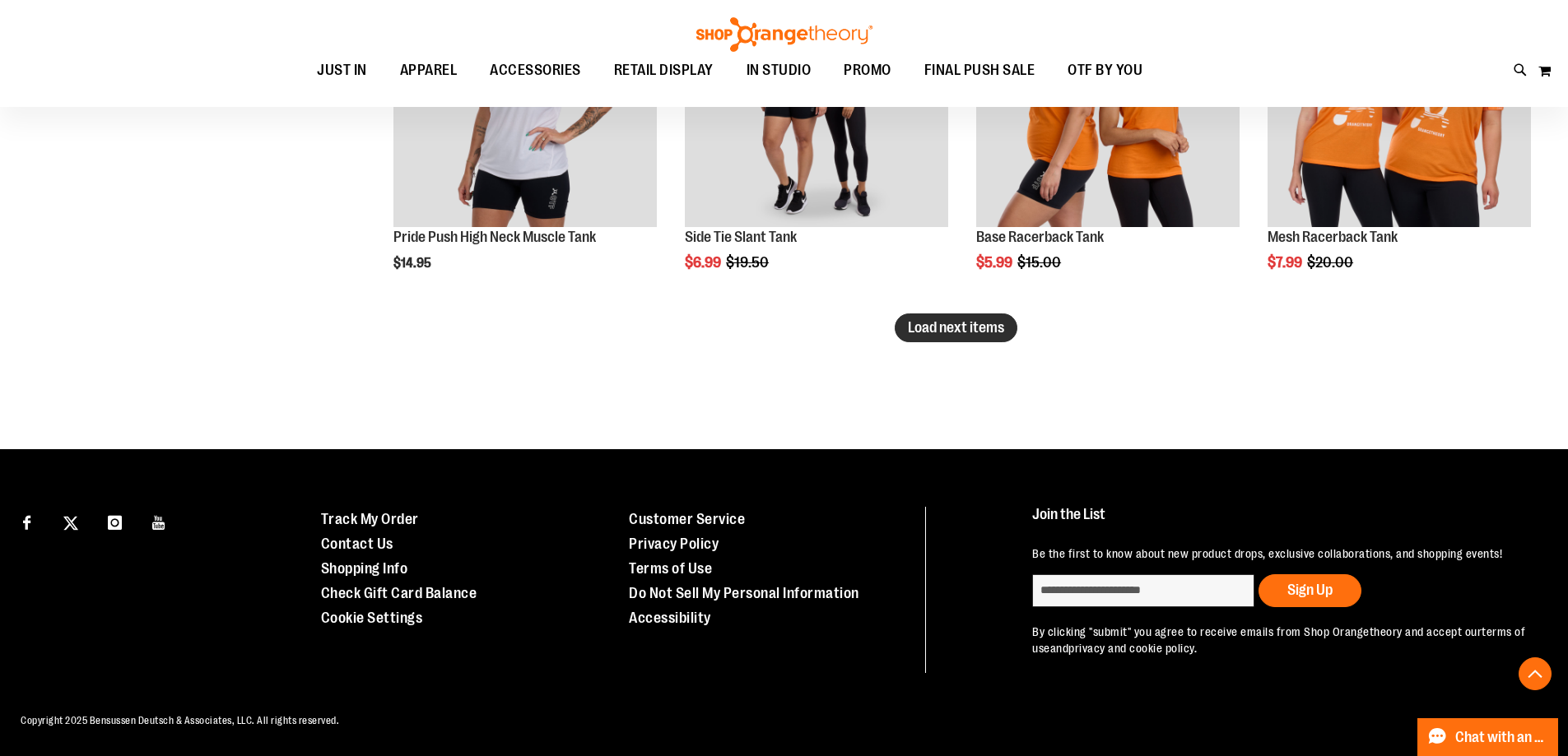
click at [997, 319] on span "Load next items" at bounding box center [956, 327] width 96 height 17
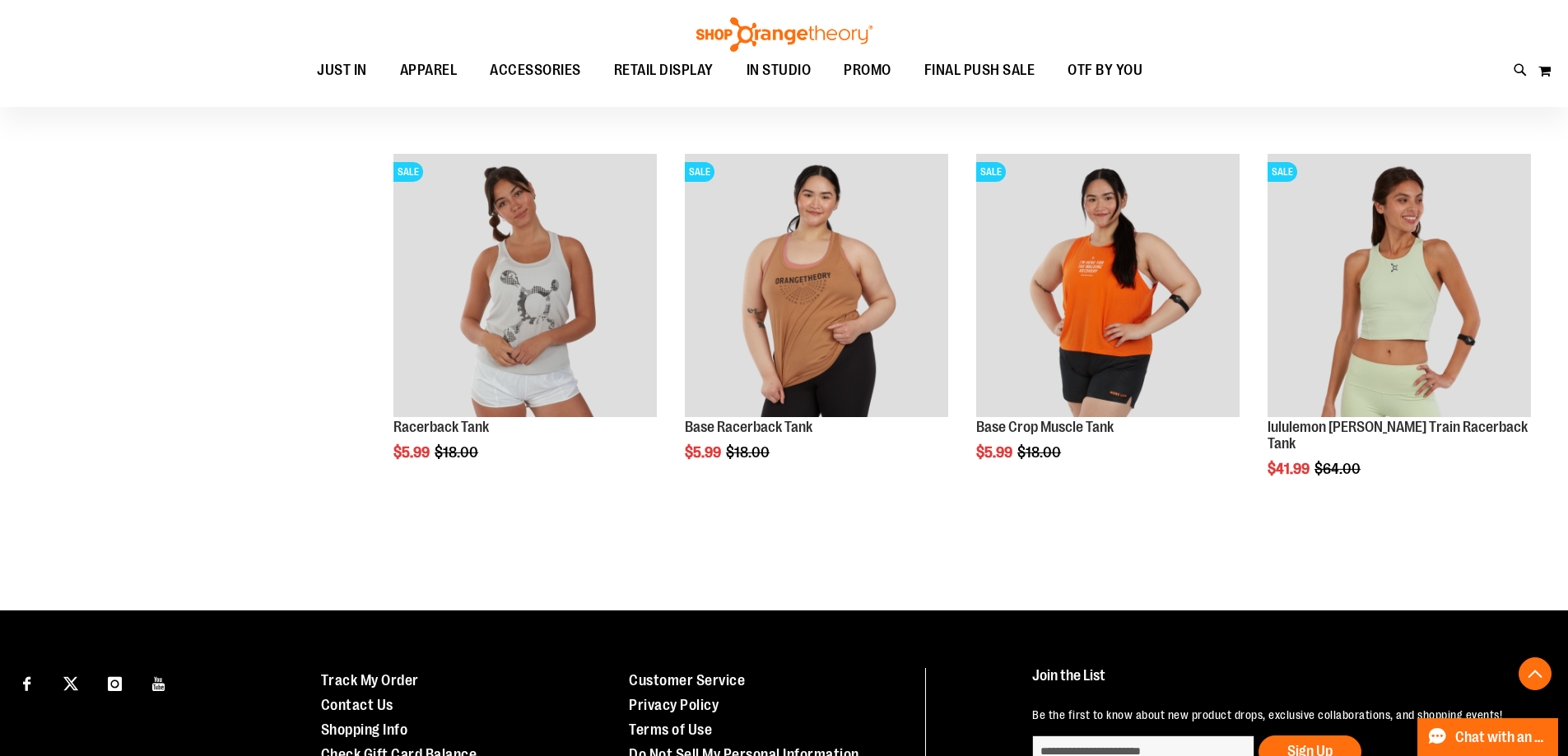
scroll to position [4471, 0]
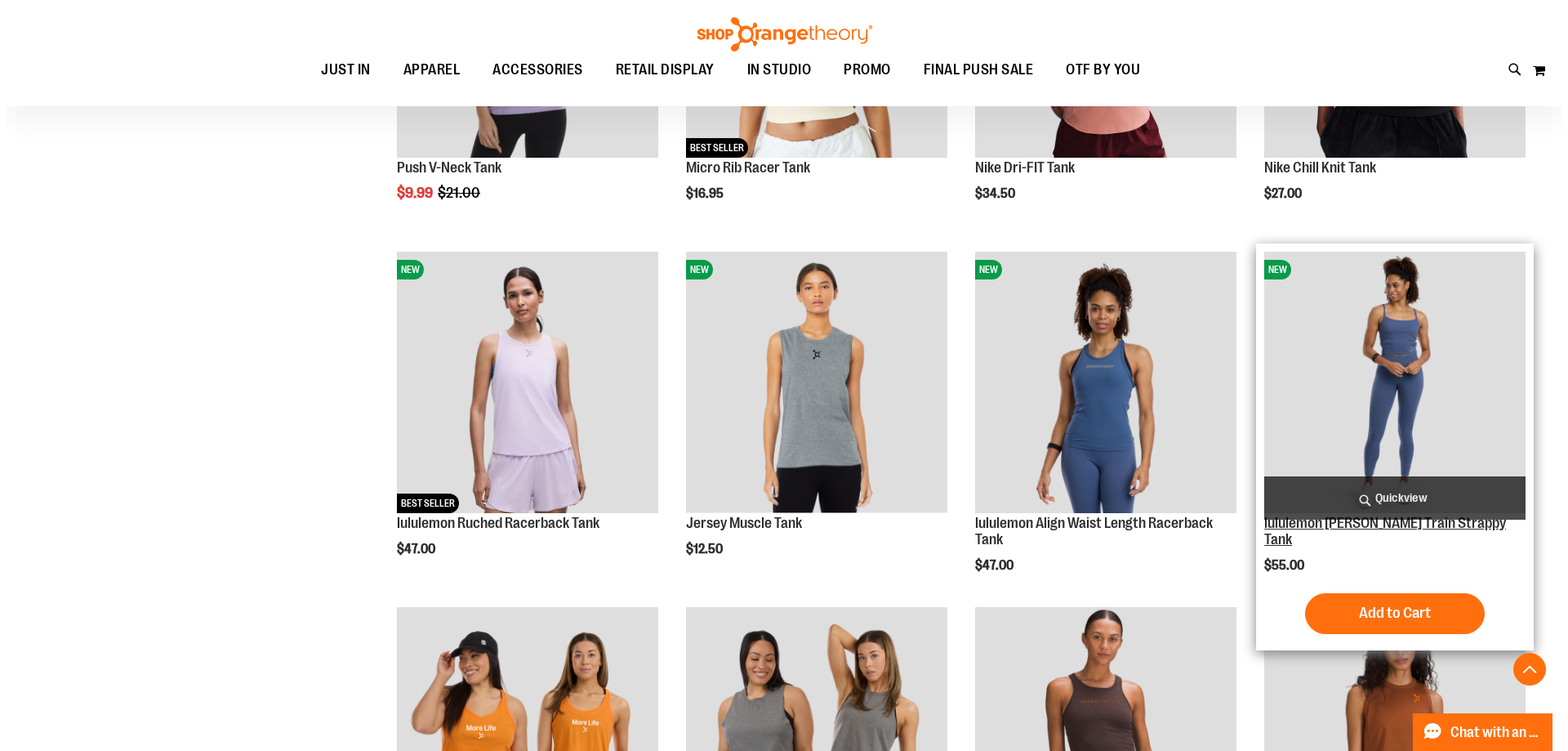
scroll to position [1991, 0]
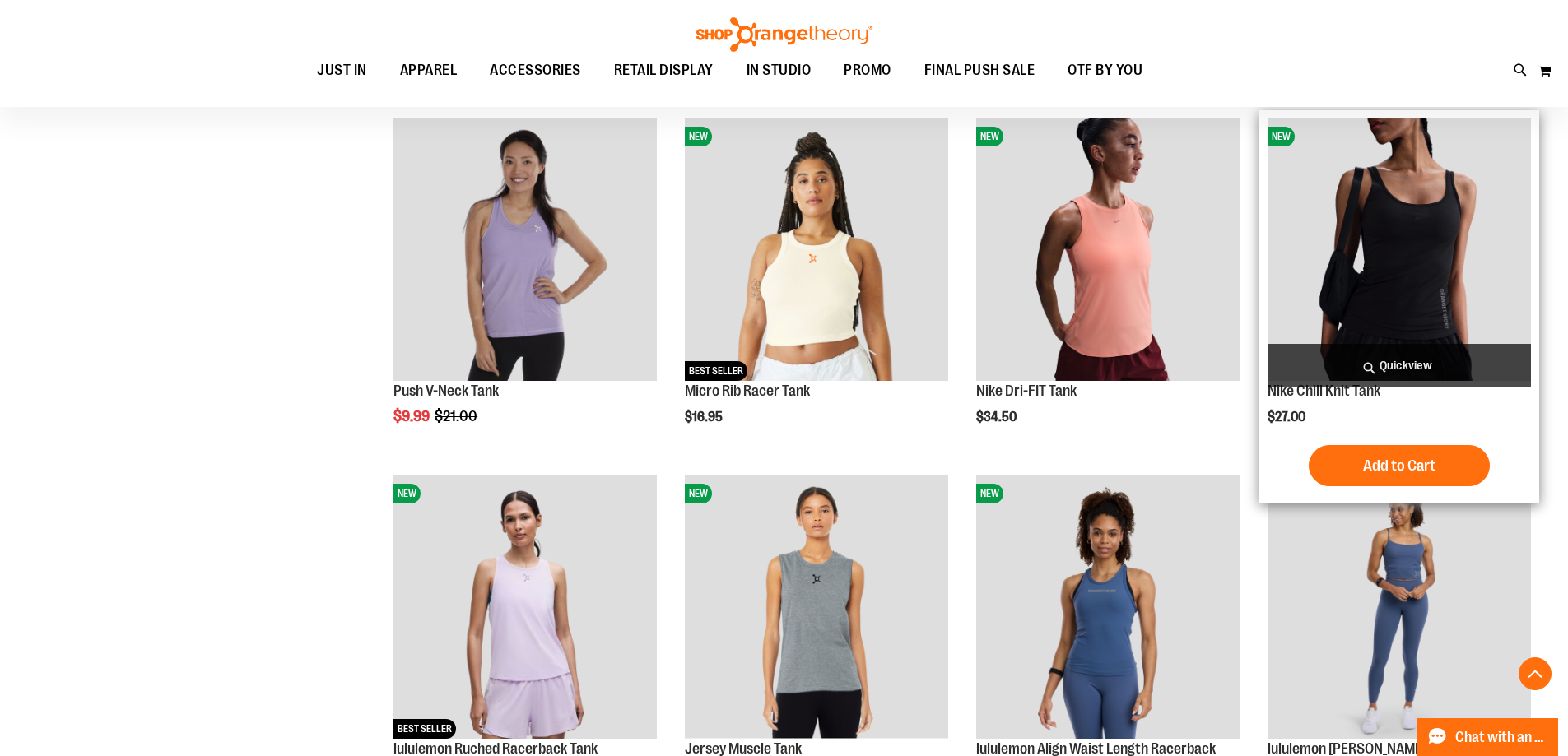
click at [1412, 362] on span "Quickview" at bounding box center [1399, 365] width 263 height 43
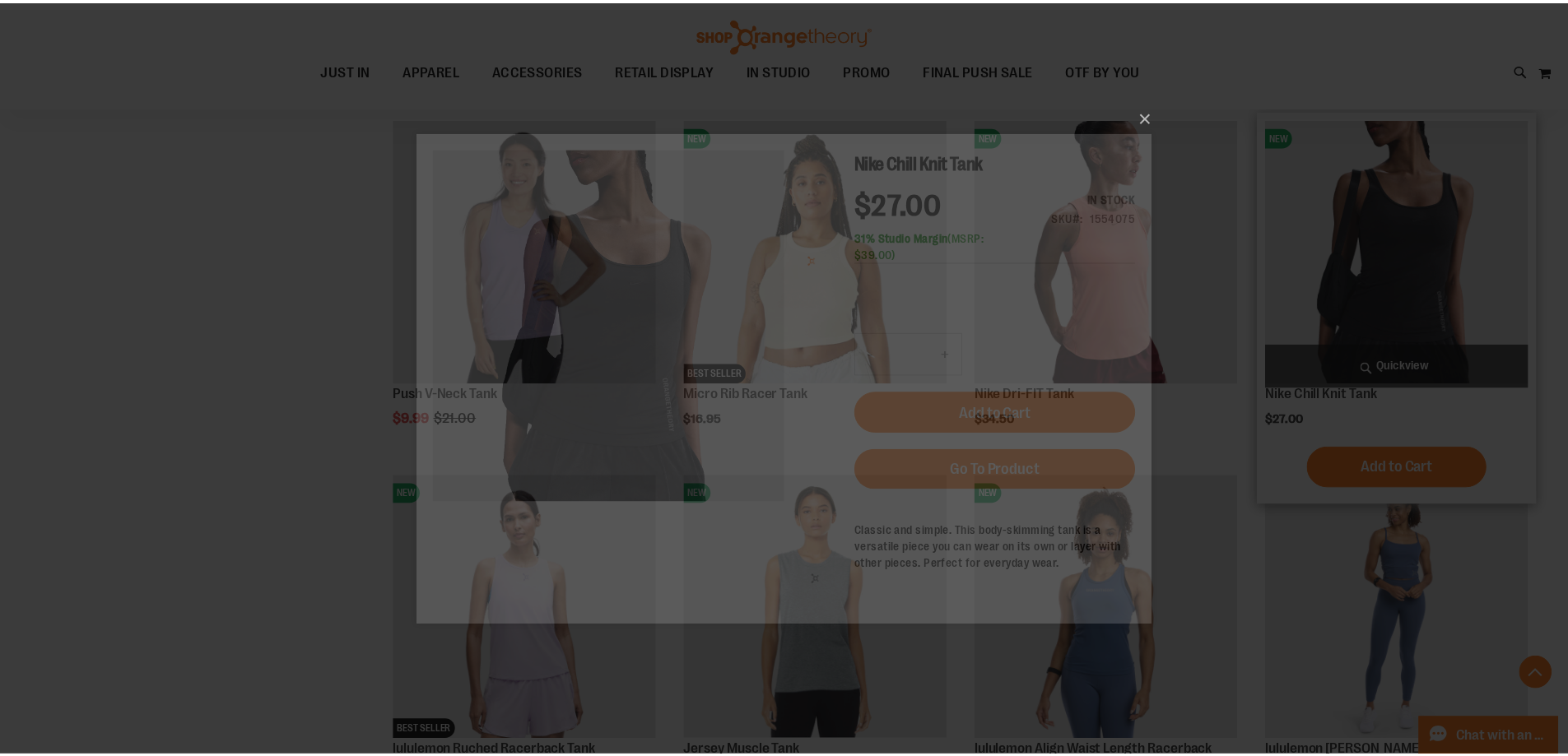
scroll to position [0, 0]
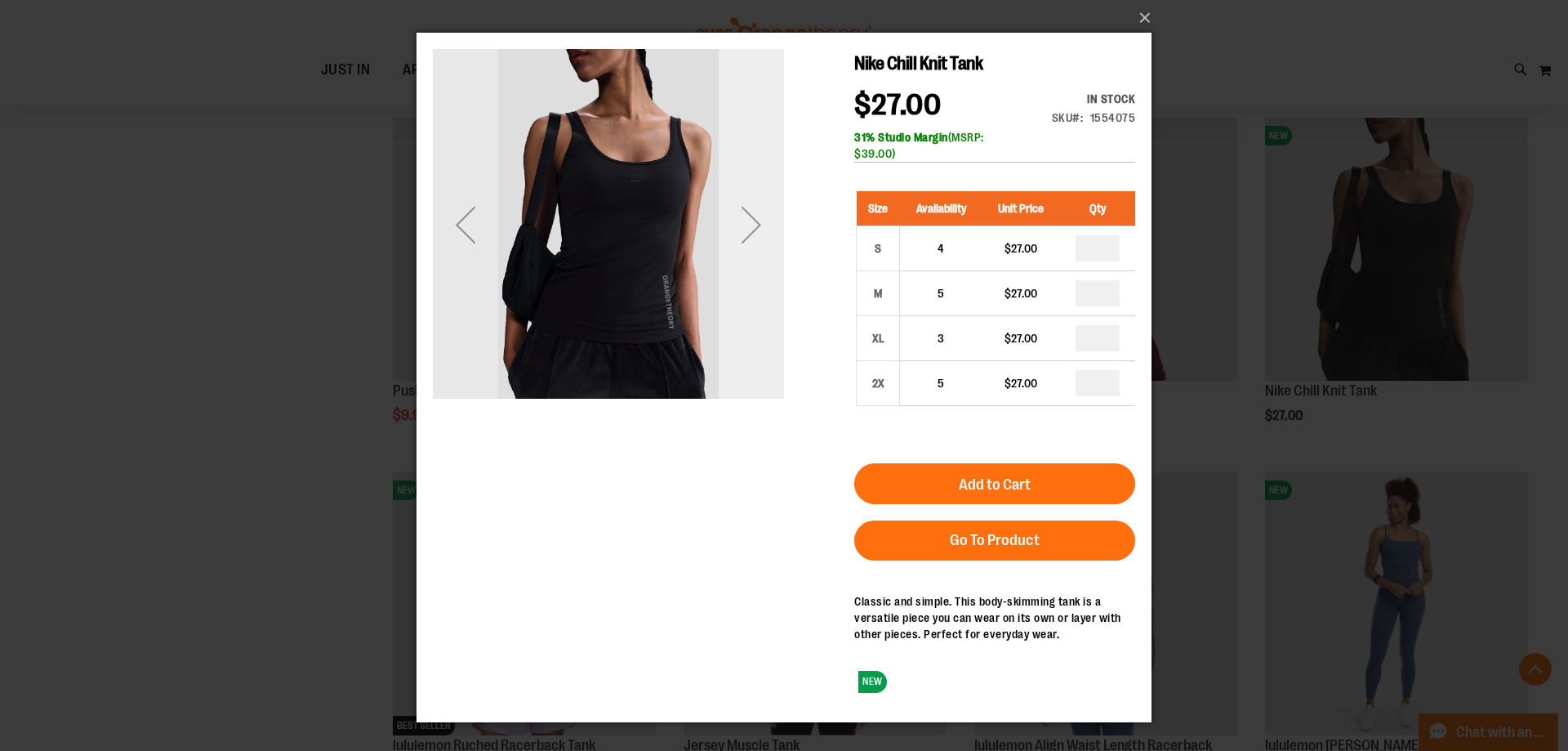
click at [725, 209] on div "Next" at bounding box center [751, 224] width 65 height 65
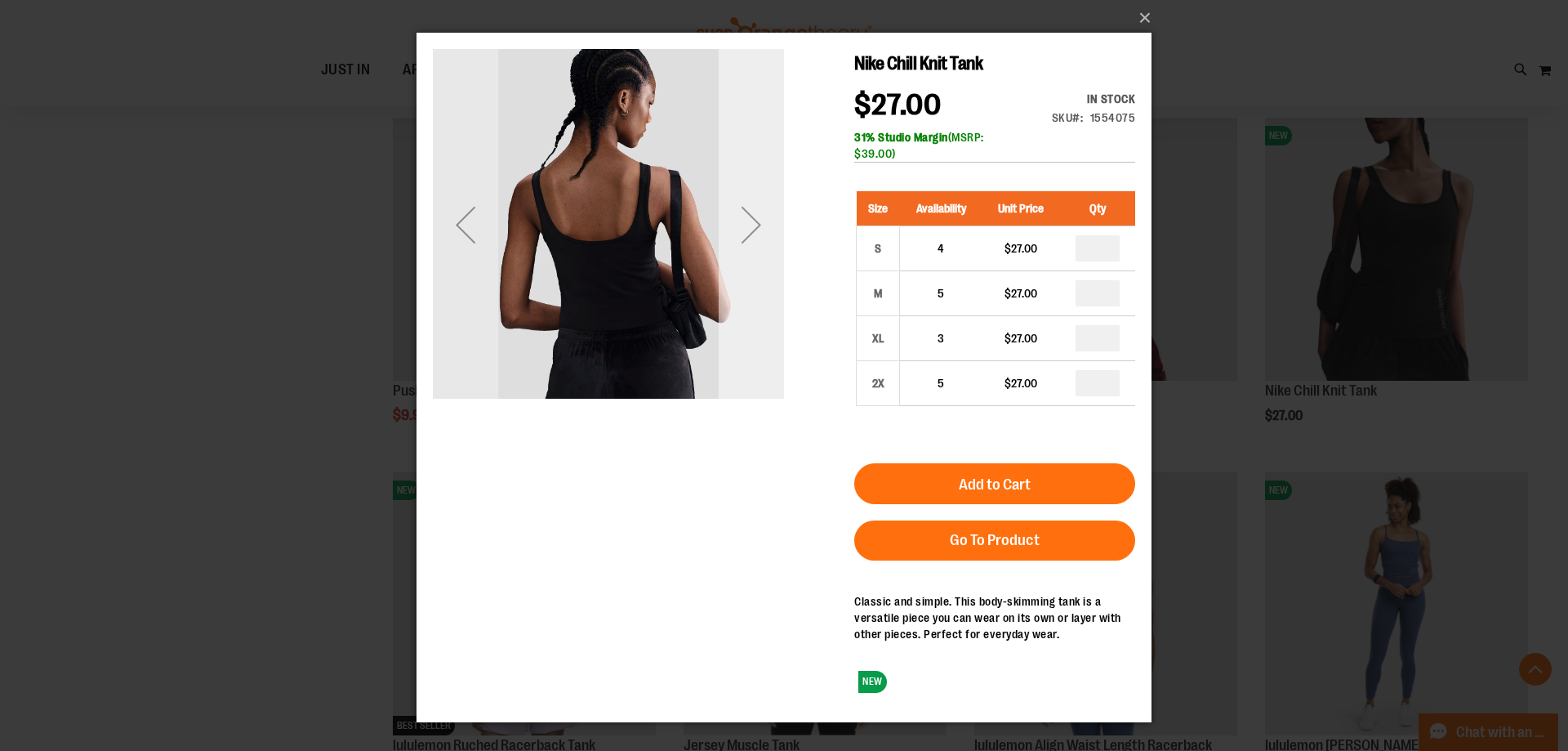
click at [731, 212] on div "Next" at bounding box center [751, 224] width 65 height 65
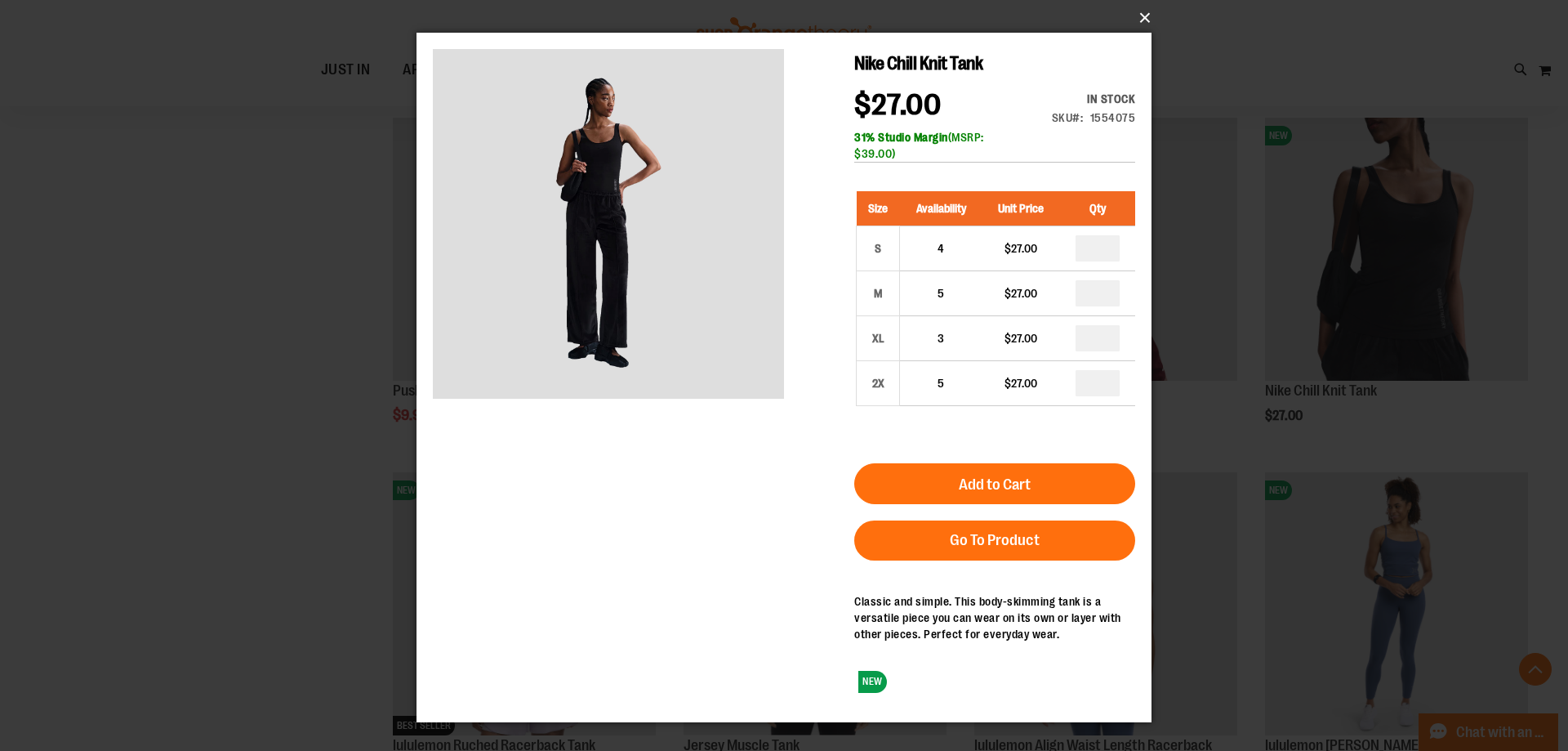
click at [1150, 18] on button "×" at bounding box center [789, 18] width 735 height 36
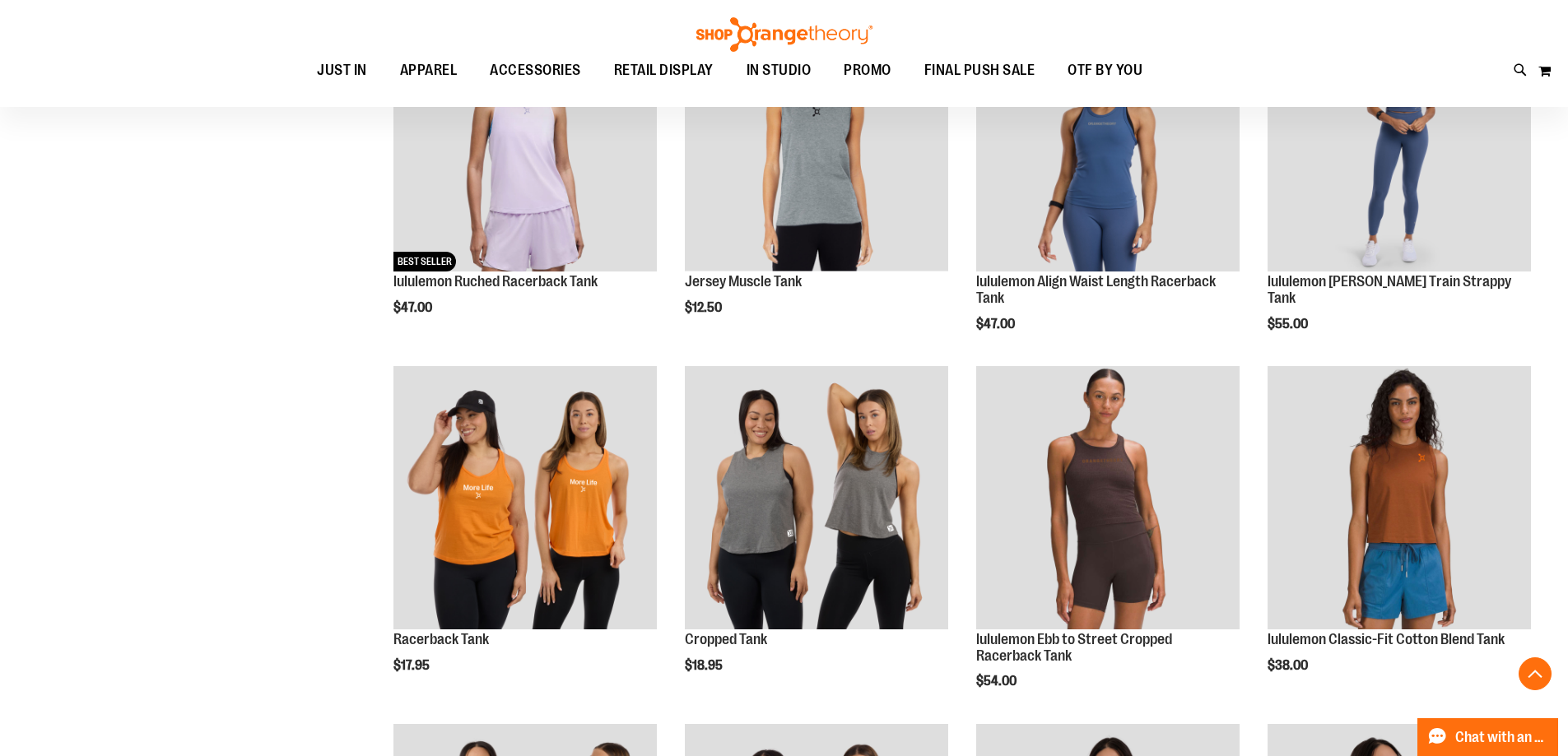
scroll to position [2498, 0]
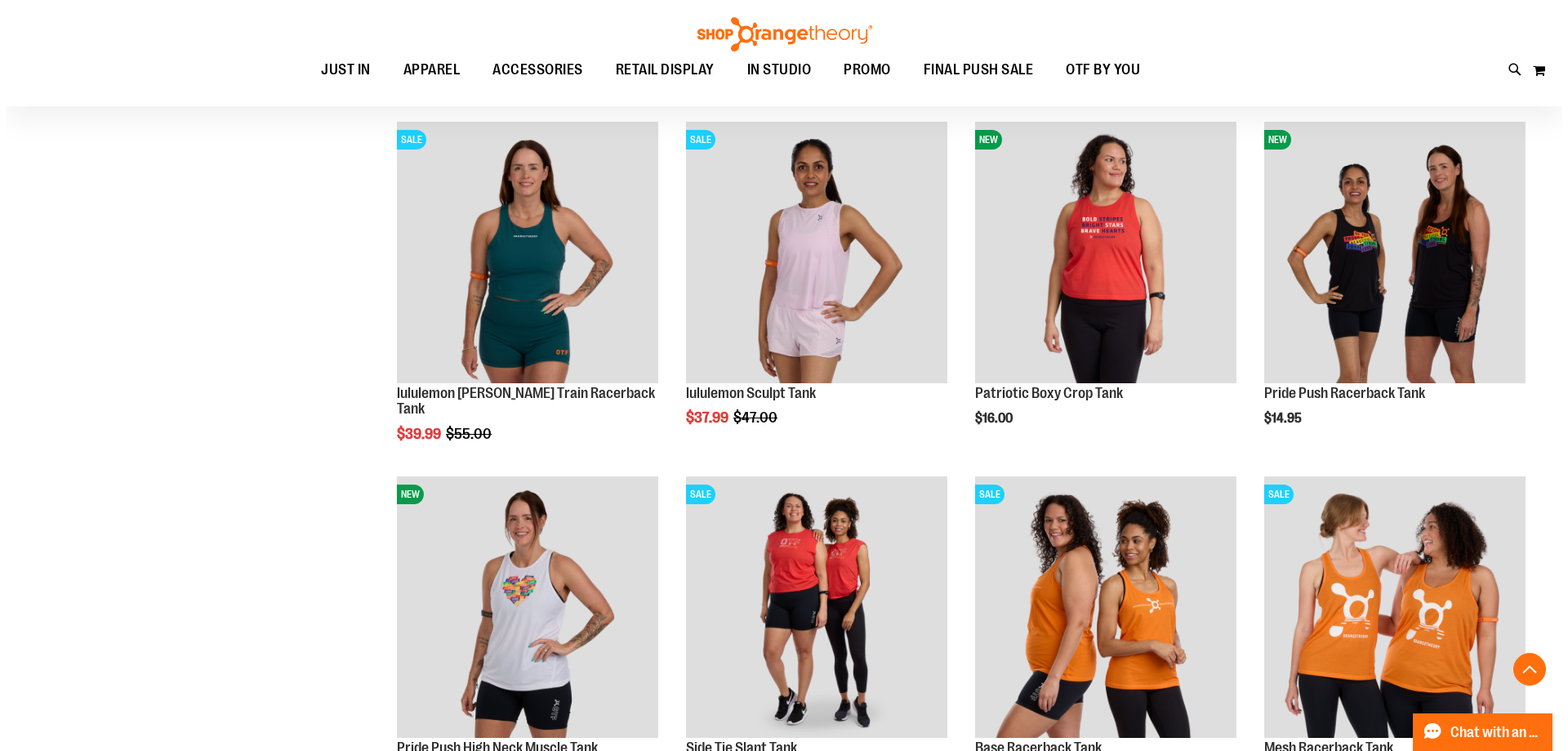
scroll to position [3788, 0]
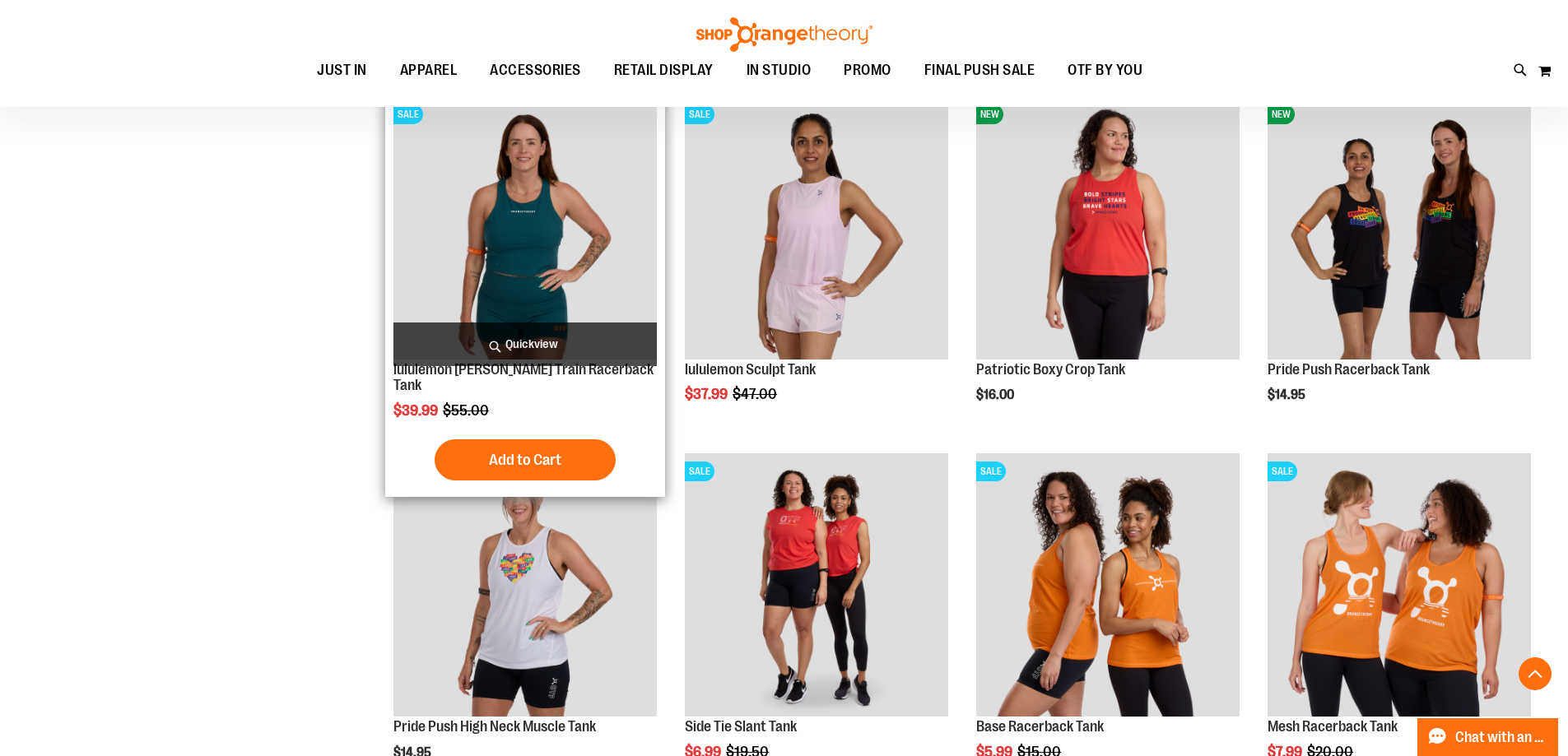
click at [464, 352] on span "Quickview" at bounding box center [525, 344] width 263 height 43
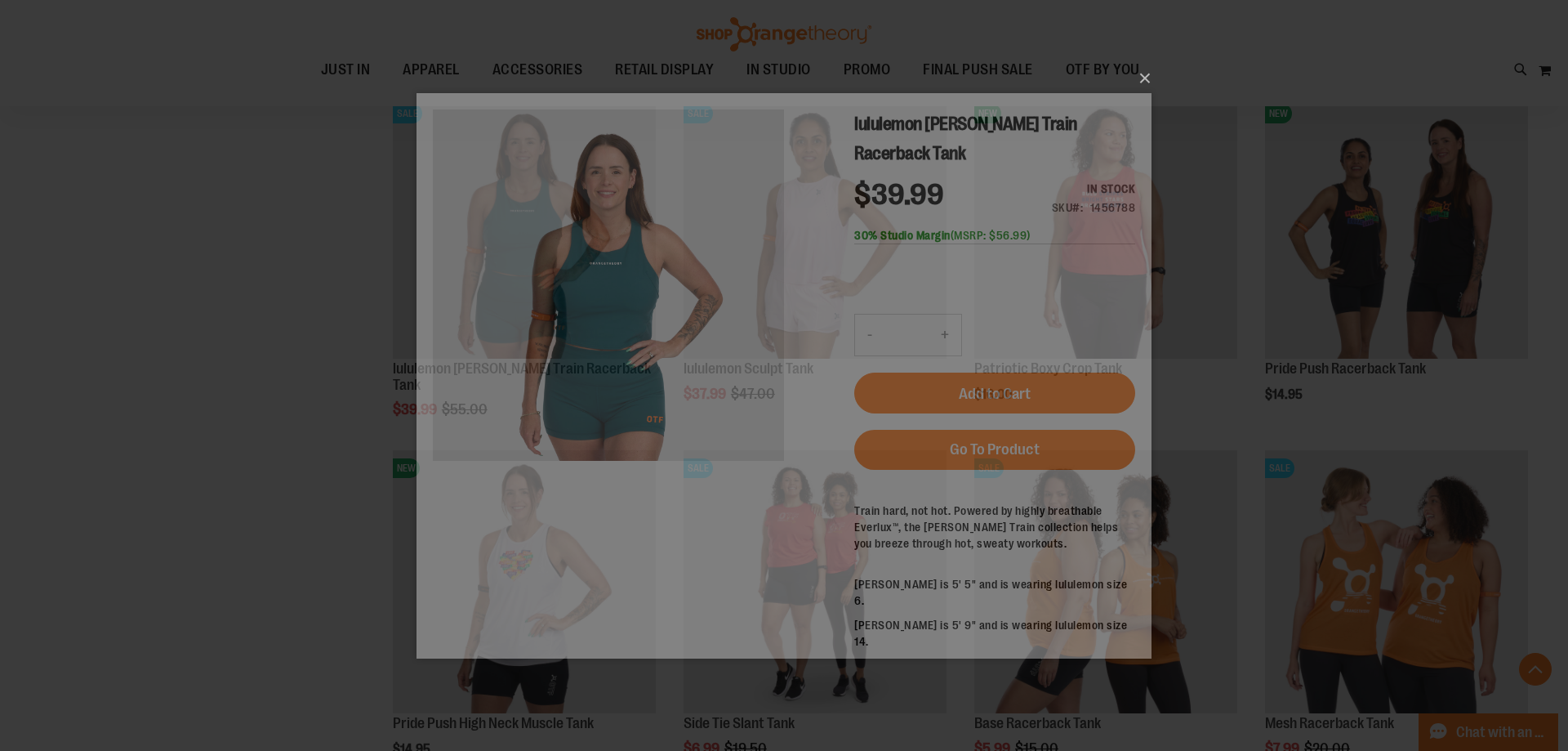
scroll to position [0, 0]
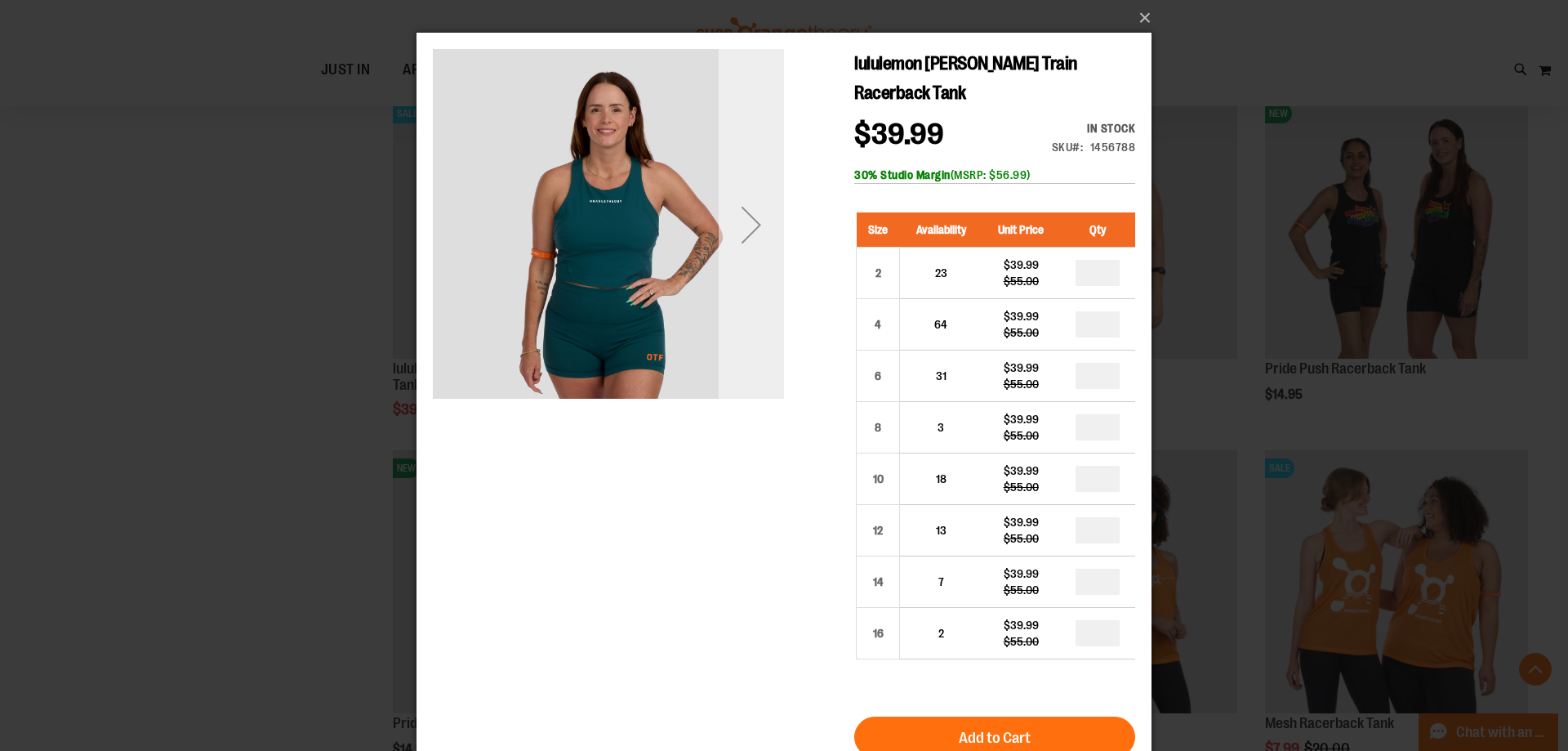
click at [763, 250] on div "Next" at bounding box center [751, 224] width 65 height 65
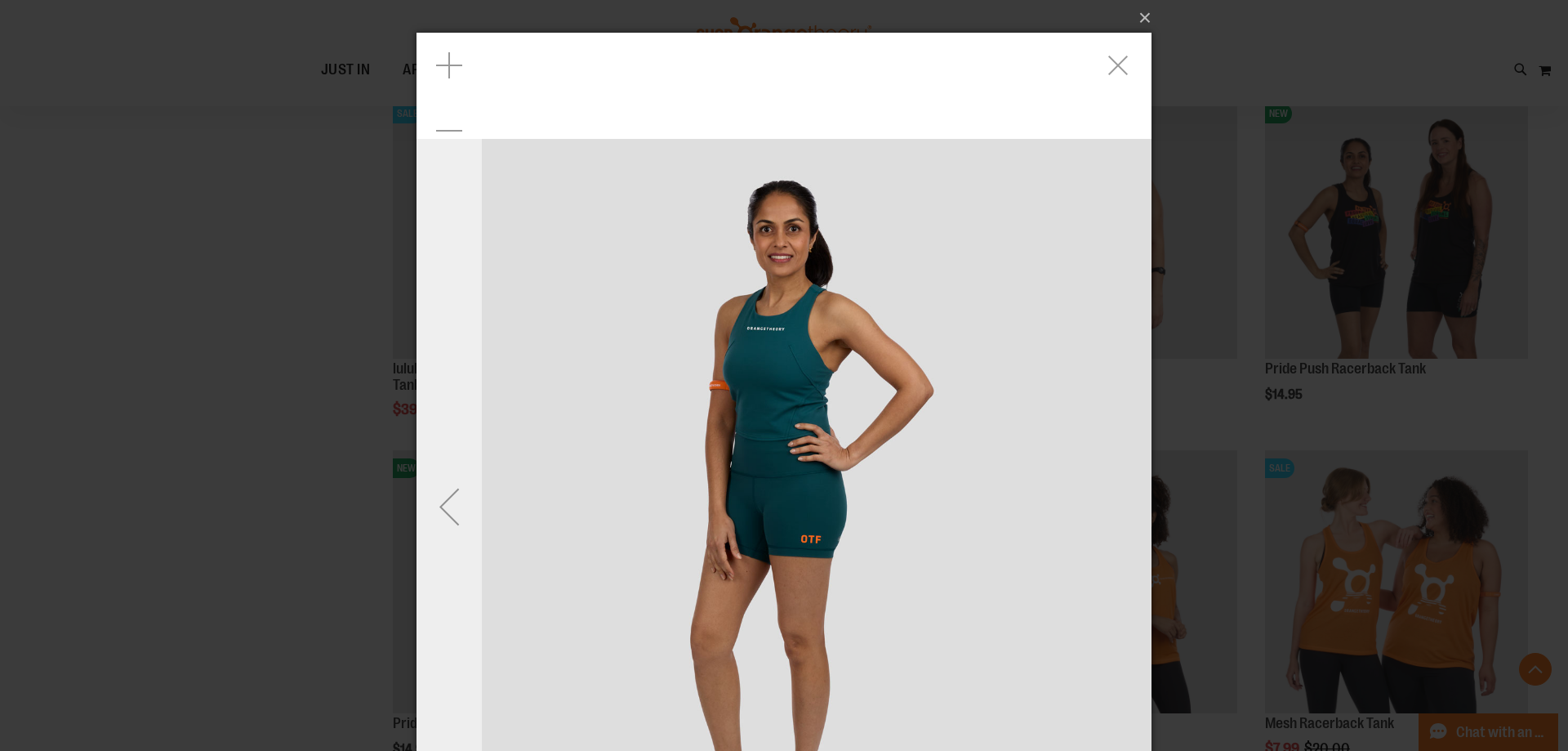
click at [437, 487] on div "Previous" at bounding box center [449, 506] width 65 height 65
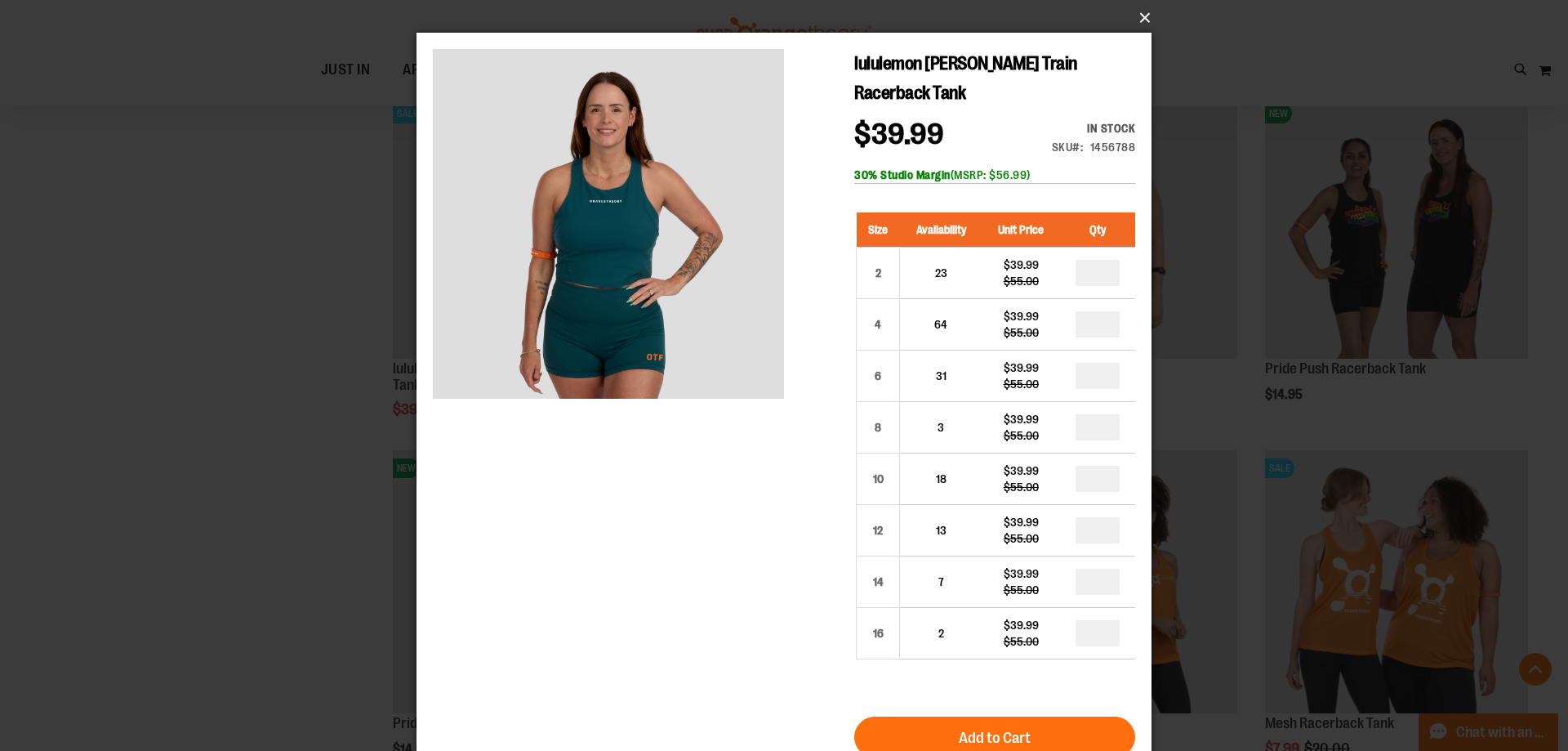
click at [1134, 18] on button "×" at bounding box center [789, 18] width 735 height 36
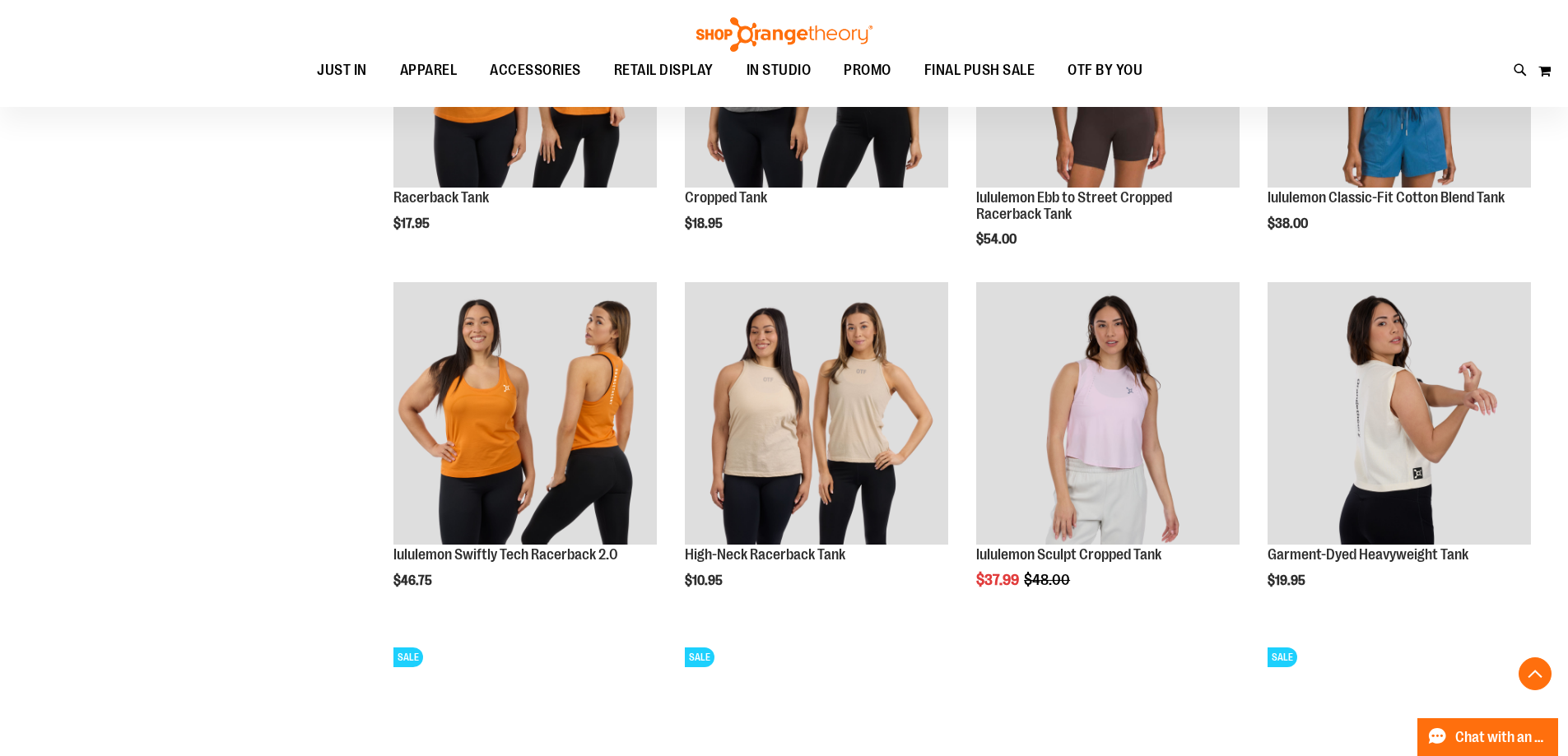
scroll to position [2909, 0]
